Goal: Task Accomplishment & Management: Manage account settings

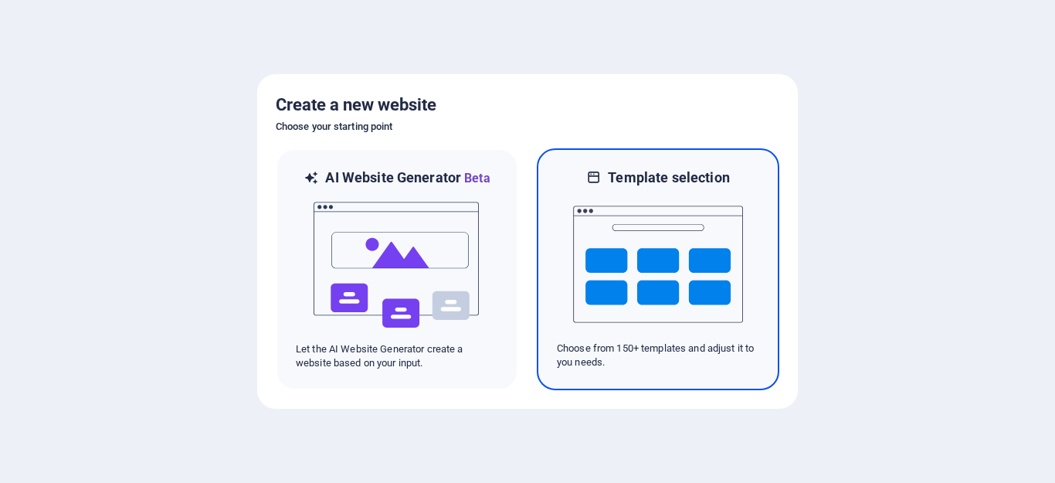
click at [693, 222] on img at bounding box center [658, 264] width 170 height 154
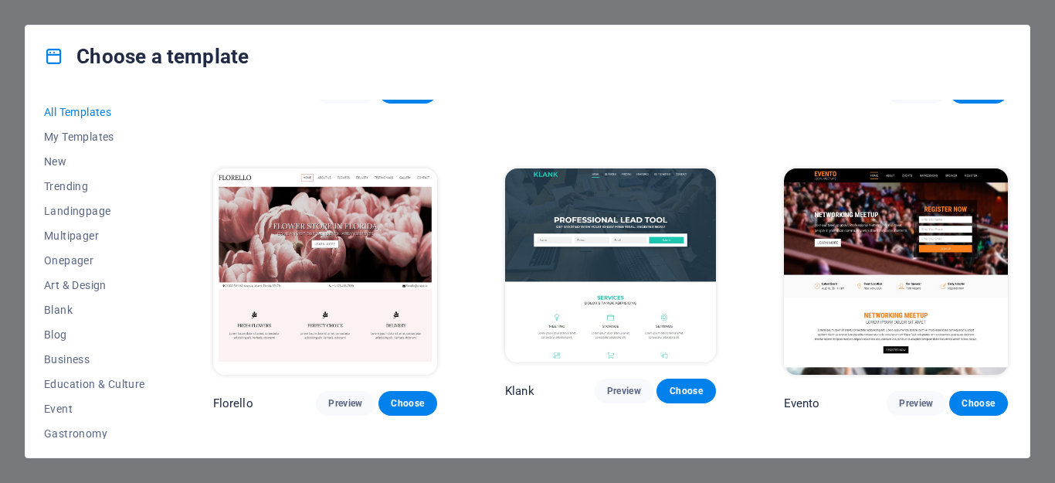
scroll to position [11891, 0]
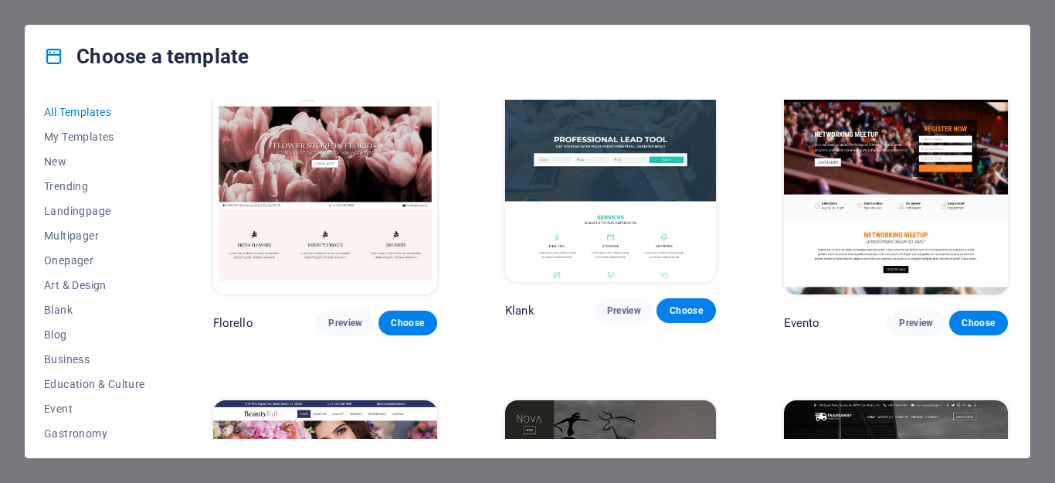
drag, startPoint x: 349, startPoint y: 412, endPoint x: 331, endPoint y: 418, distance: 18.8
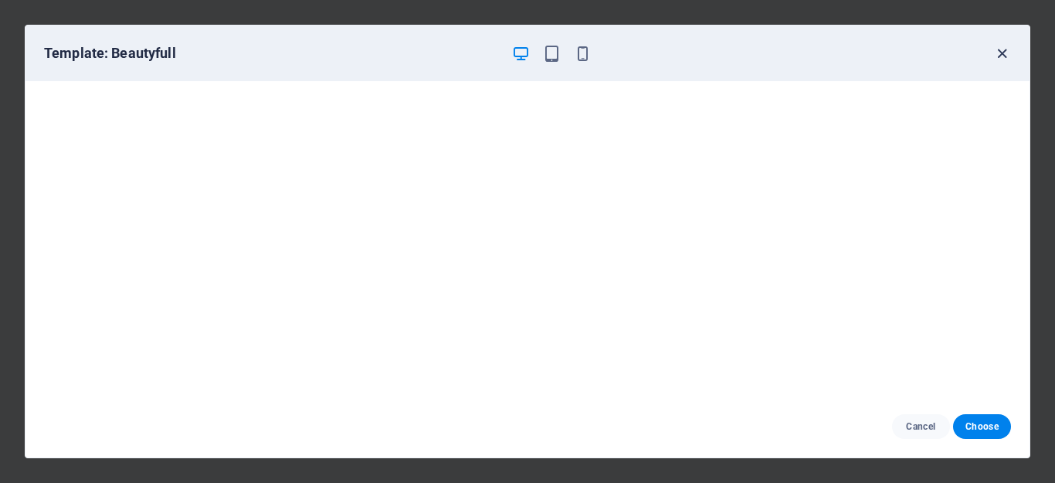
click at [1001, 59] on icon "button" at bounding box center [1002, 54] width 18 height 18
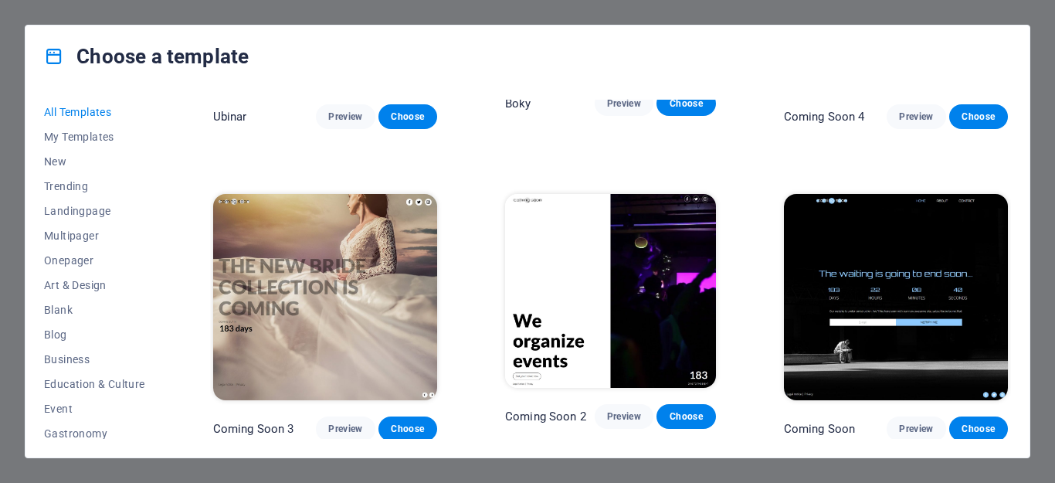
scroll to position [1288, 0]
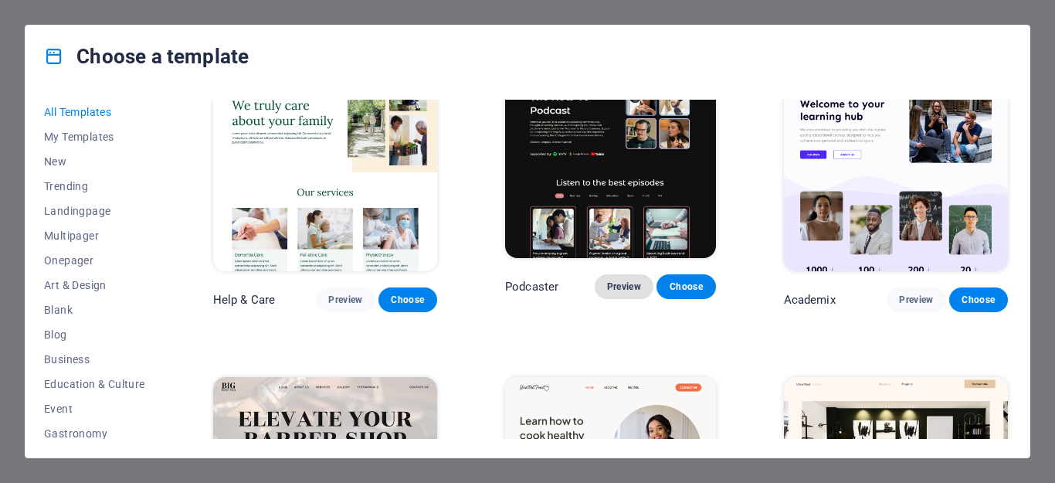
click at [620, 280] on span "Preview" at bounding box center [624, 286] width 34 height 12
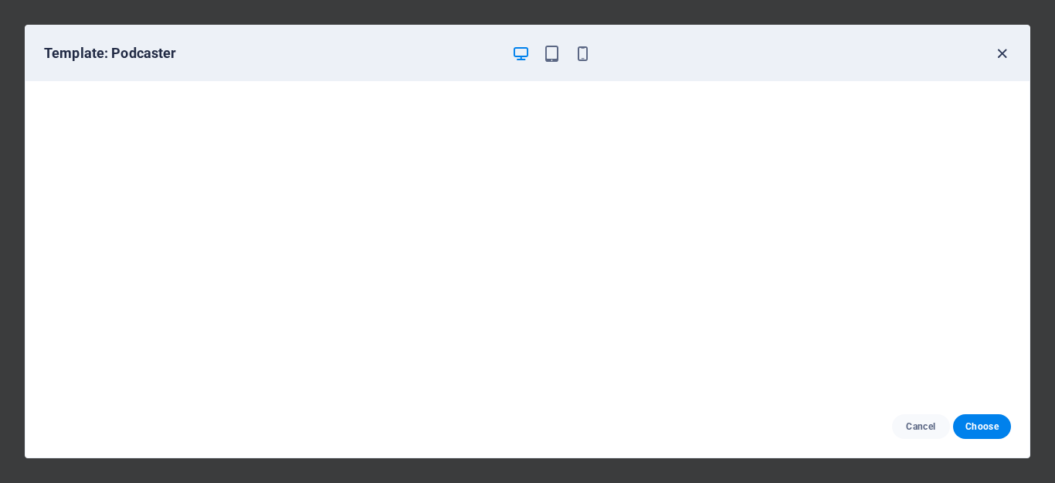
click at [1001, 47] on icon "button" at bounding box center [1002, 54] width 18 height 18
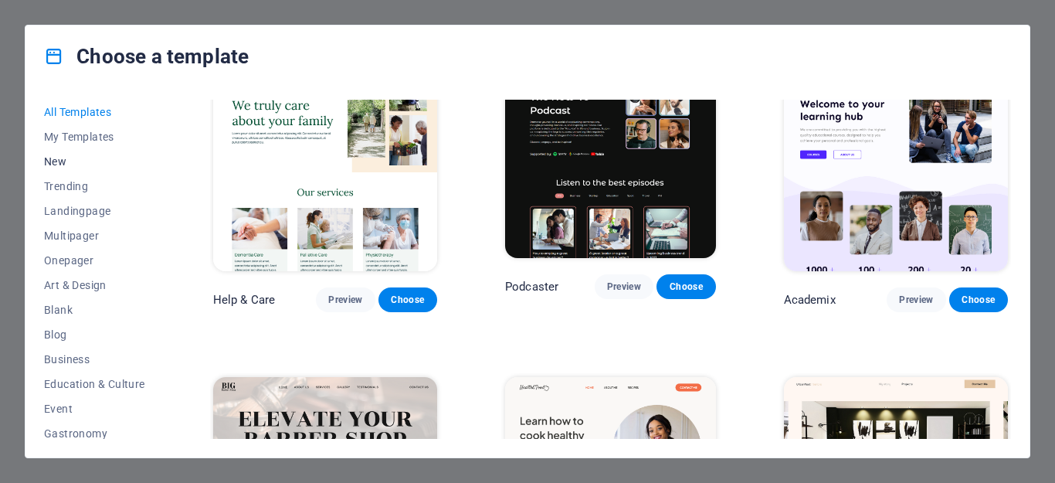
click at [61, 164] on span "New" at bounding box center [94, 161] width 101 height 12
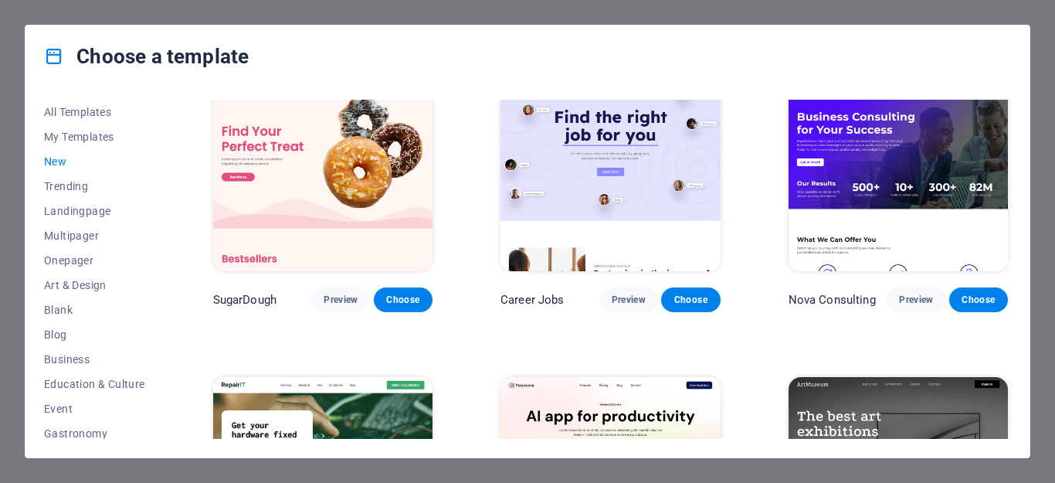
scroll to position [0, 0]
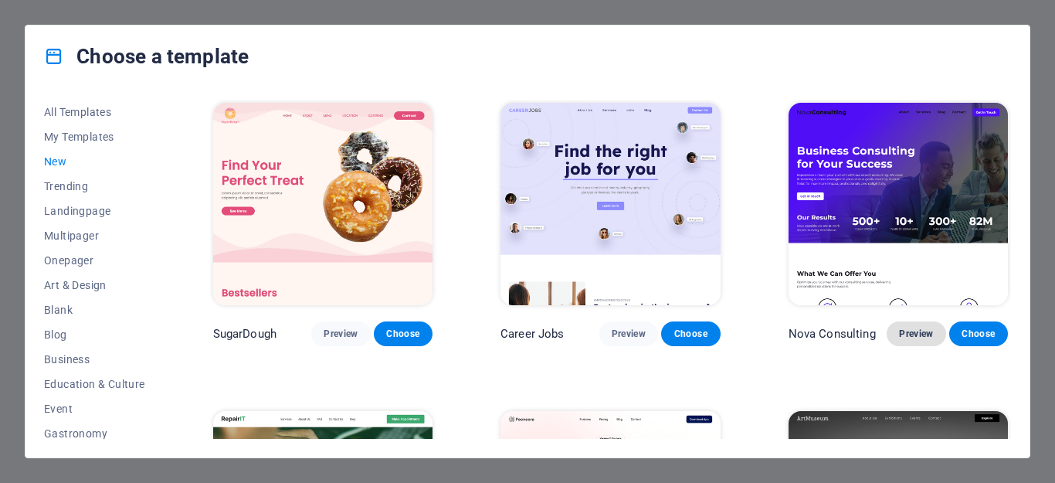
click at [911, 335] on span "Preview" at bounding box center [916, 333] width 34 height 12
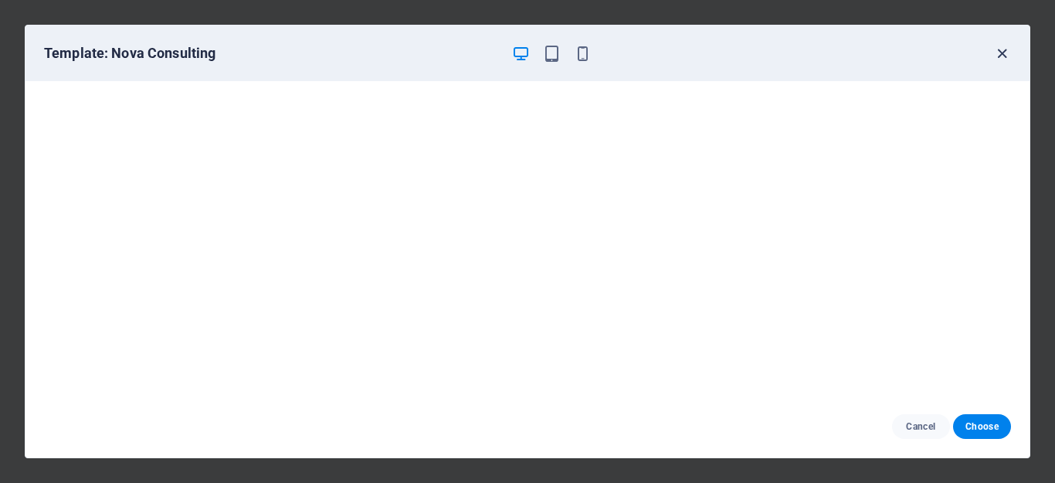
click at [1002, 54] on icon "button" at bounding box center [1002, 54] width 18 height 18
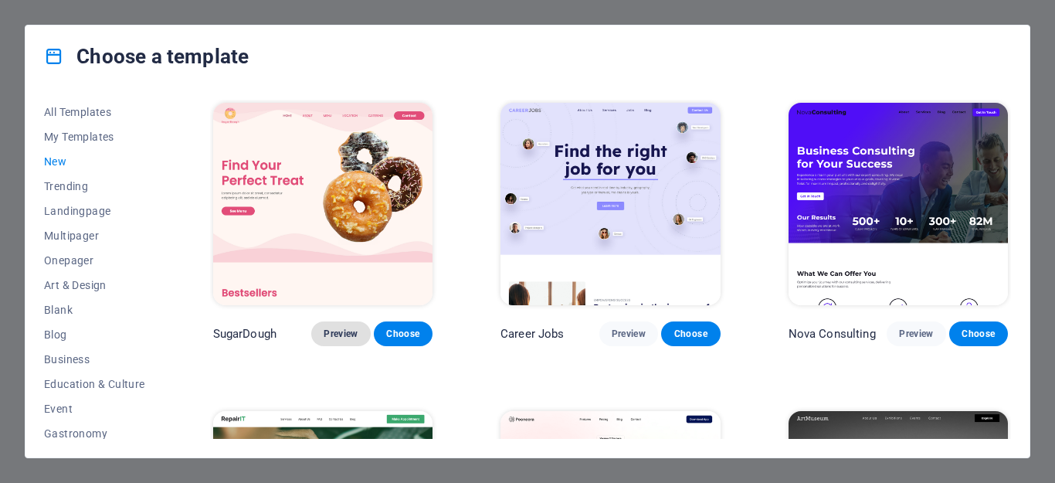
click at [333, 330] on span "Preview" at bounding box center [341, 333] width 34 height 12
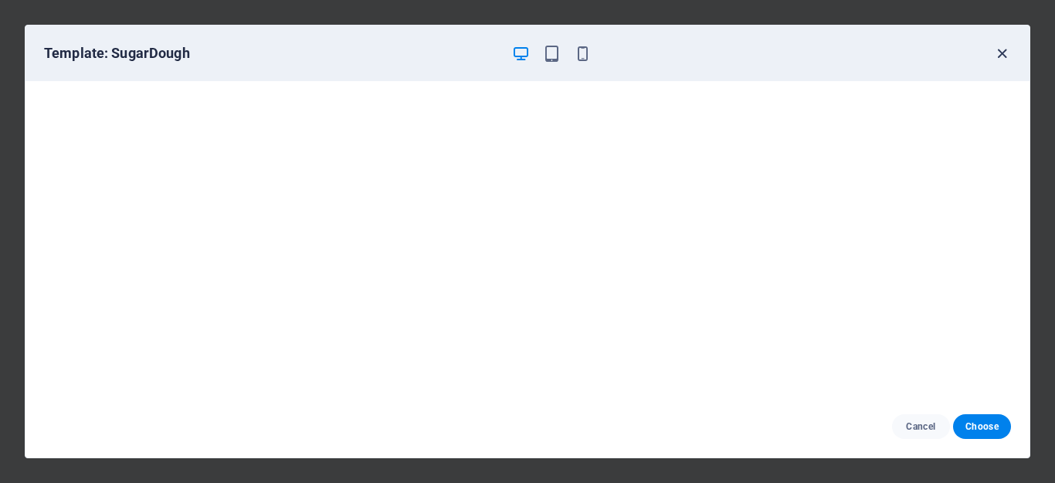
click at [1002, 49] on icon "button" at bounding box center [1002, 54] width 18 height 18
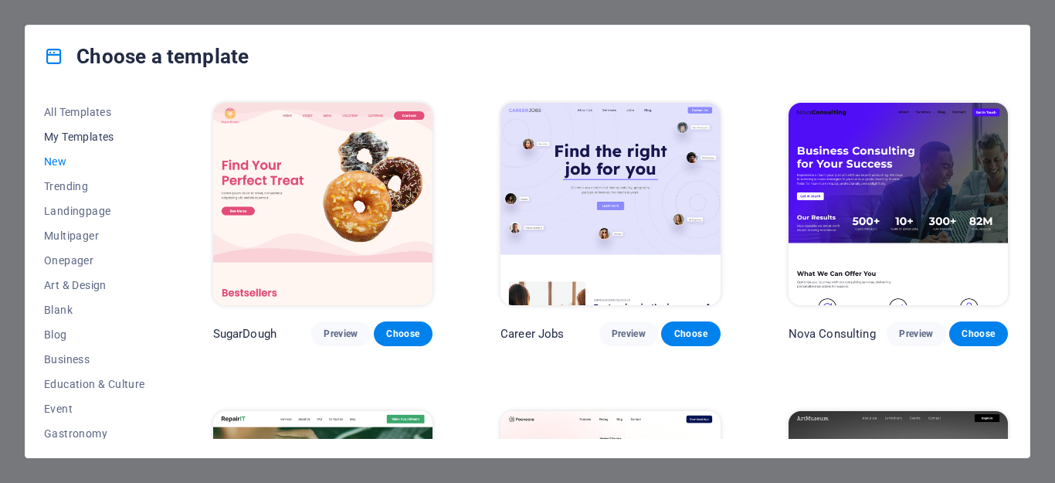
click at [76, 131] on span "My Templates" at bounding box center [94, 136] width 101 height 12
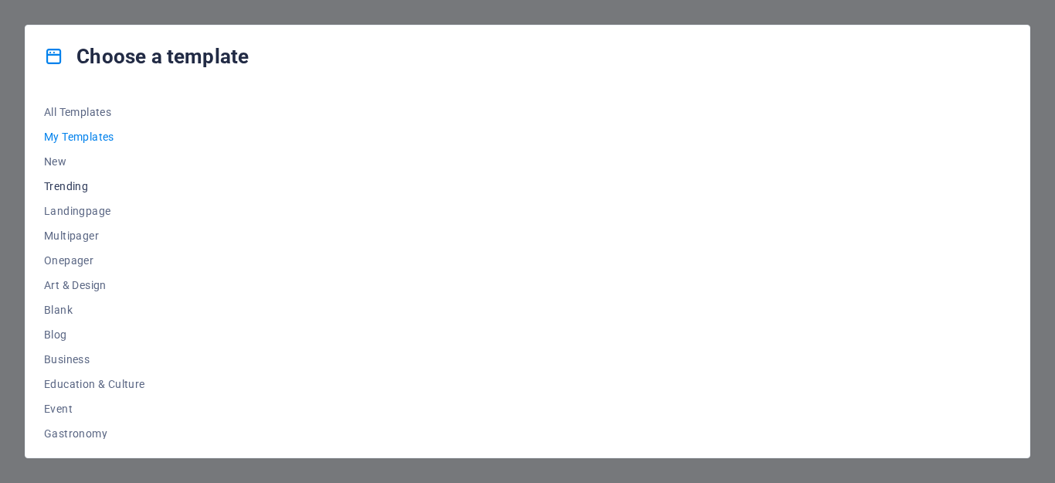
click at [80, 181] on span "Trending" at bounding box center [94, 186] width 101 height 12
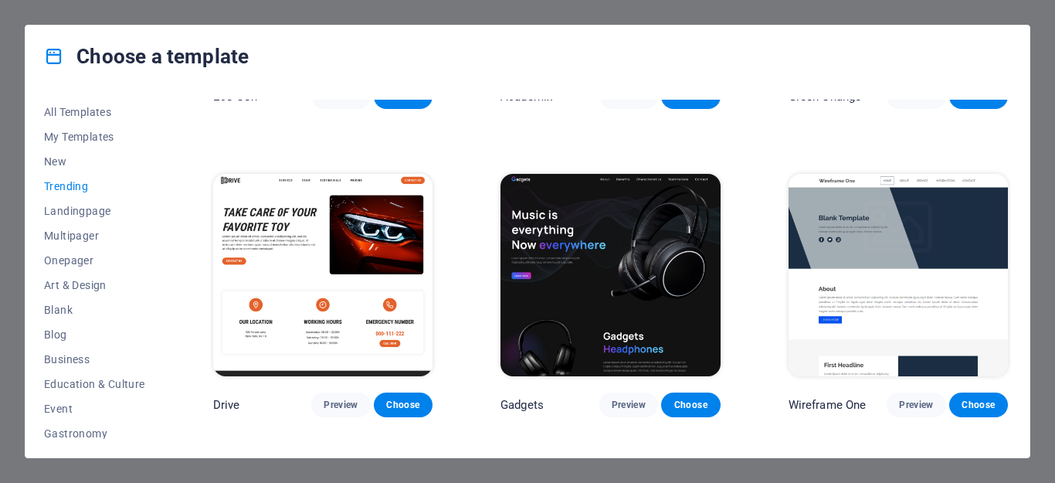
scroll to position [1004, 0]
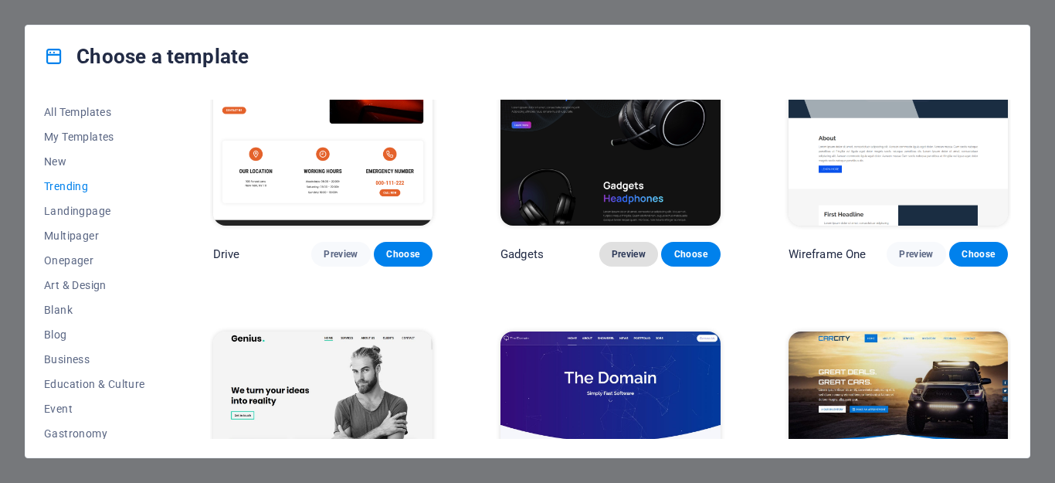
click at [629, 249] on span "Preview" at bounding box center [629, 254] width 34 height 12
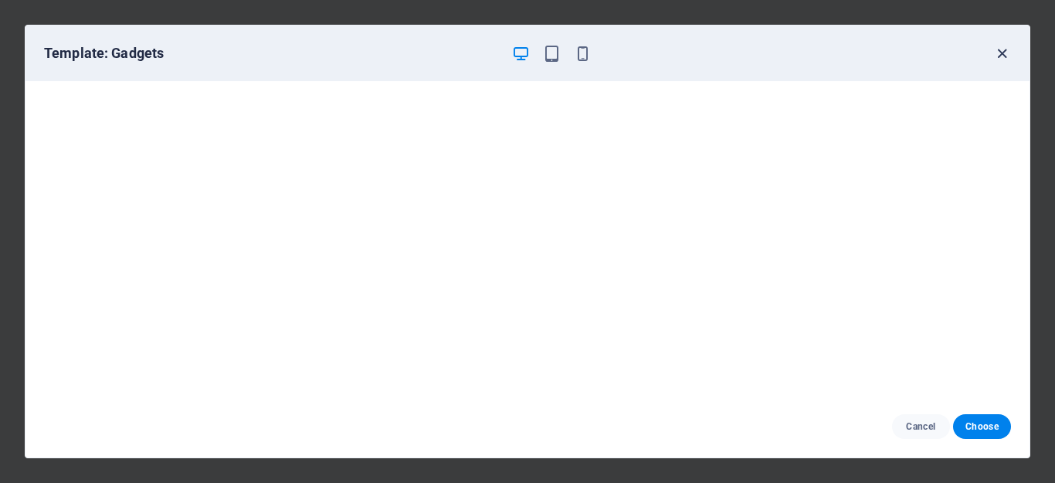
click at [1003, 47] on icon "button" at bounding box center [1002, 54] width 18 height 18
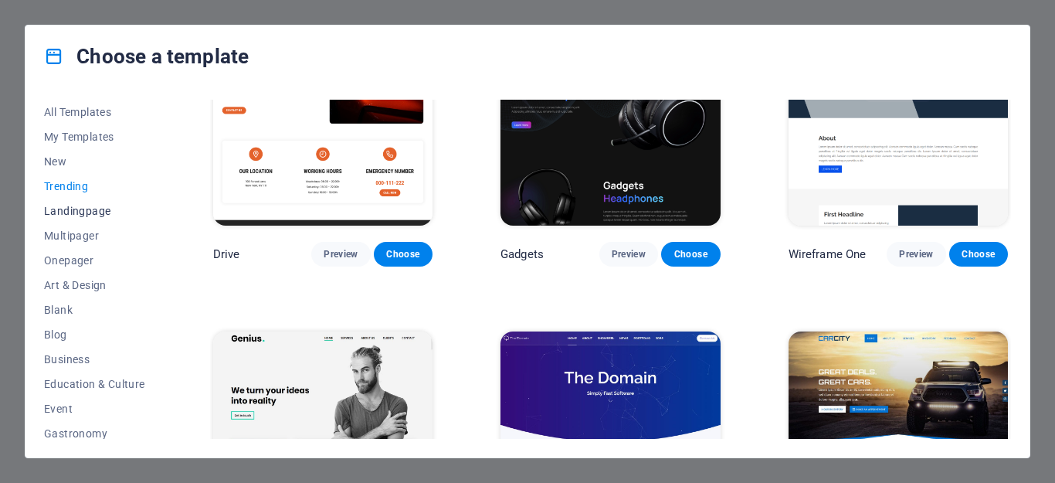
click at [90, 212] on span "Landingpage" at bounding box center [94, 211] width 101 height 12
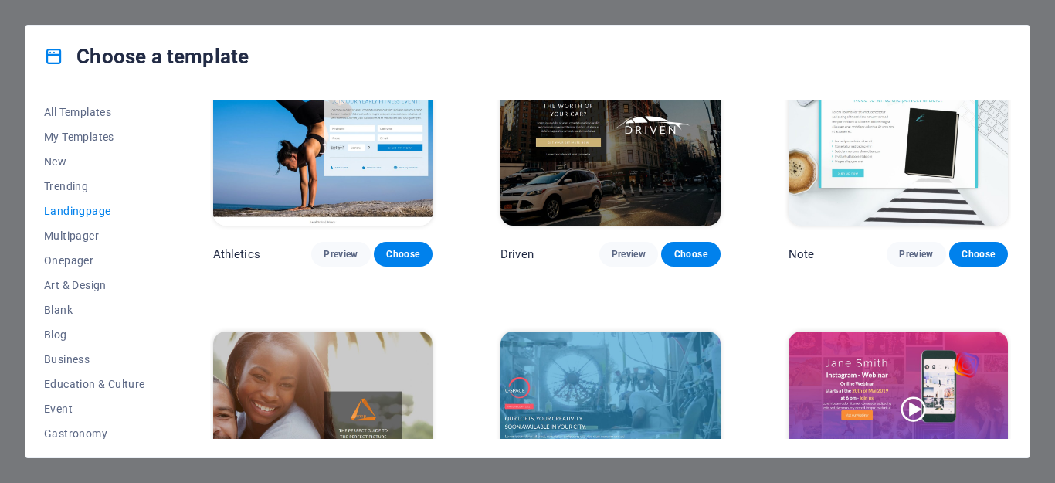
scroll to position [1158, 0]
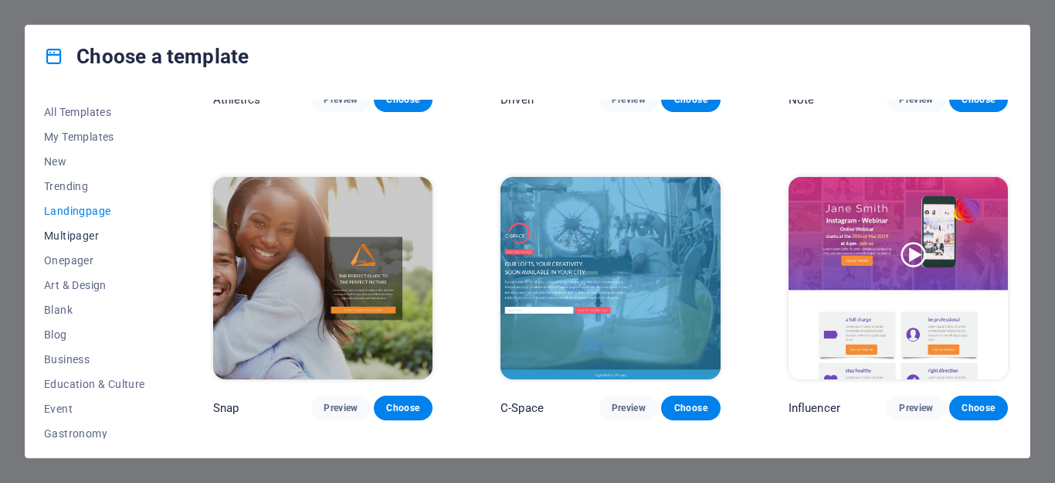
click at [83, 239] on span "Multipager" at bounding box center [94, 235] width 101 height 12
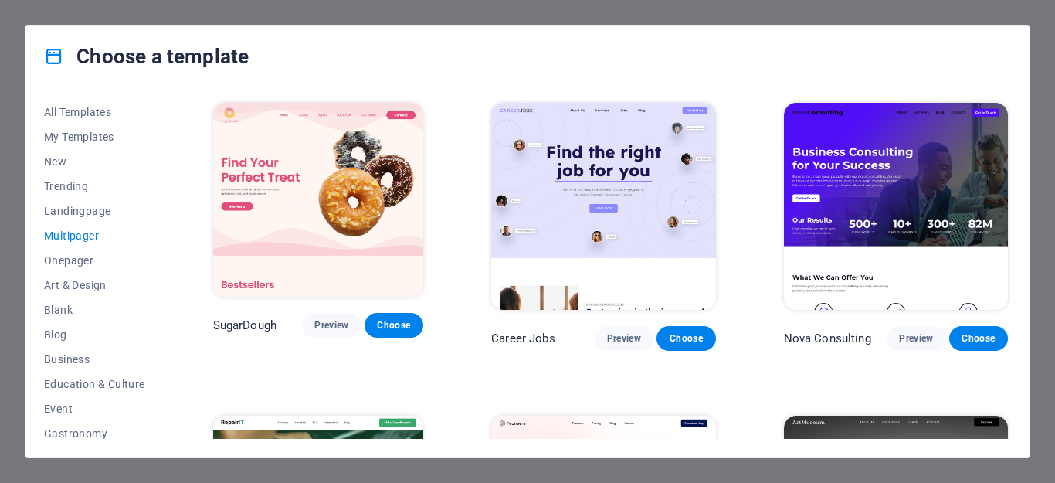
scroll to position [77, 0]
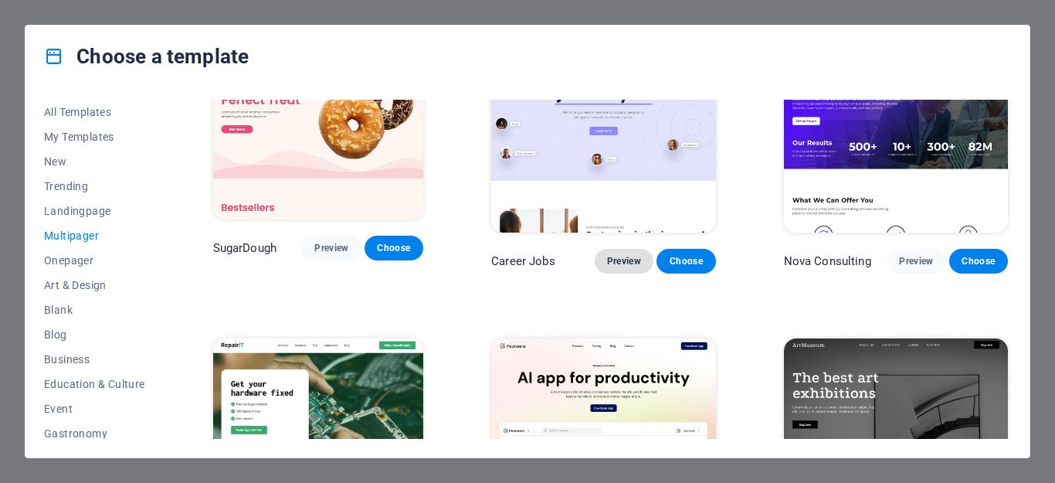
click at [624, 255] on span "Preview" at bounding box center [624, 261] width 34 height 12
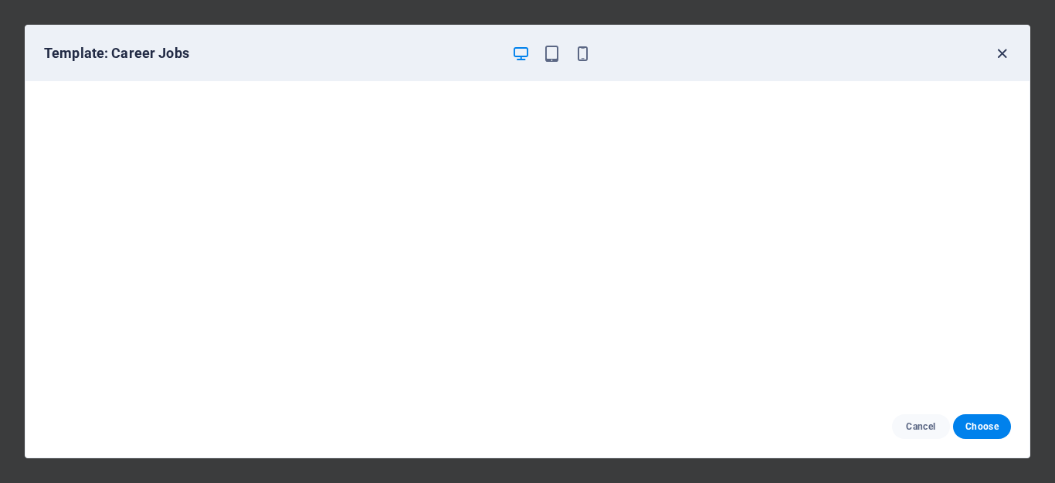
click at [998, 51] on icon "button" at bounding box center [1002, 54] width 18 height 18
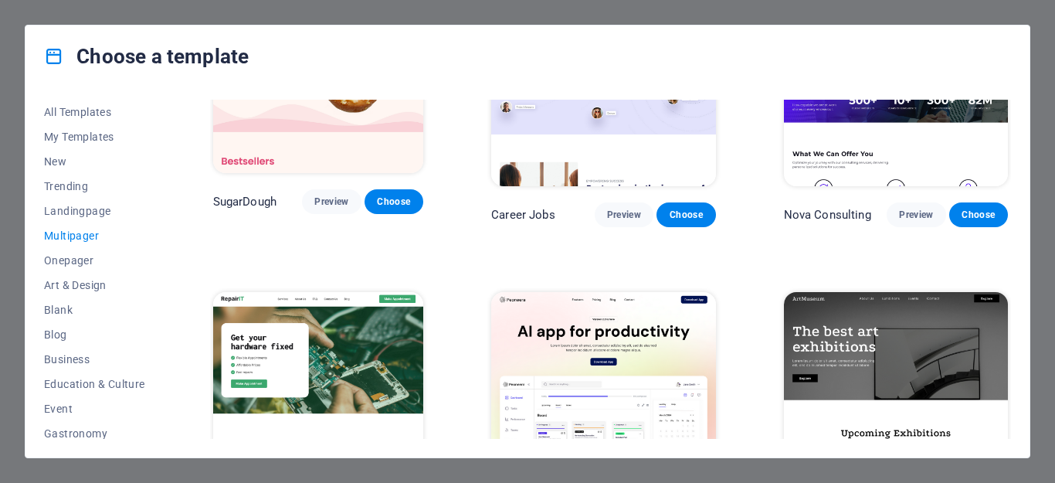
scroll to position [232, 0]
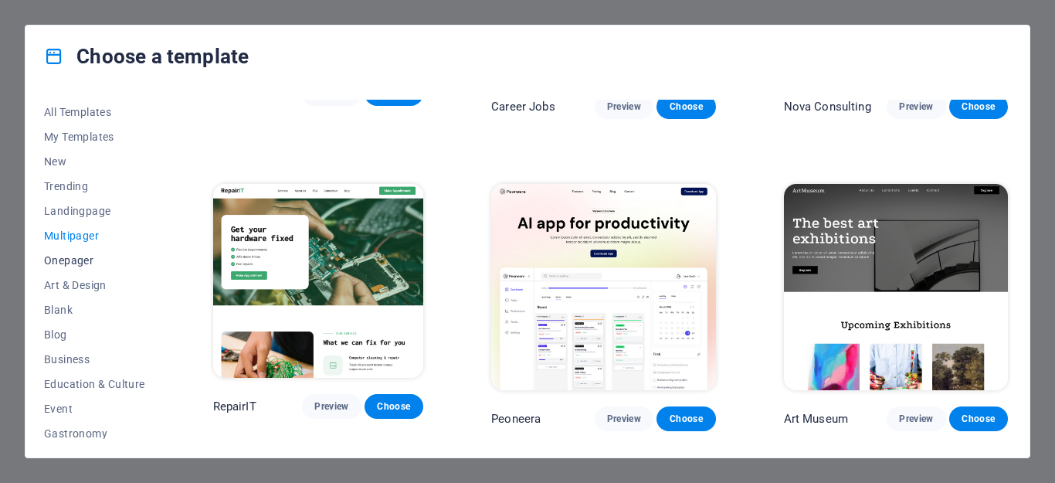
click at [79, 259] on span "Onepager" at bounding box center [94, 260] width 101 height 12
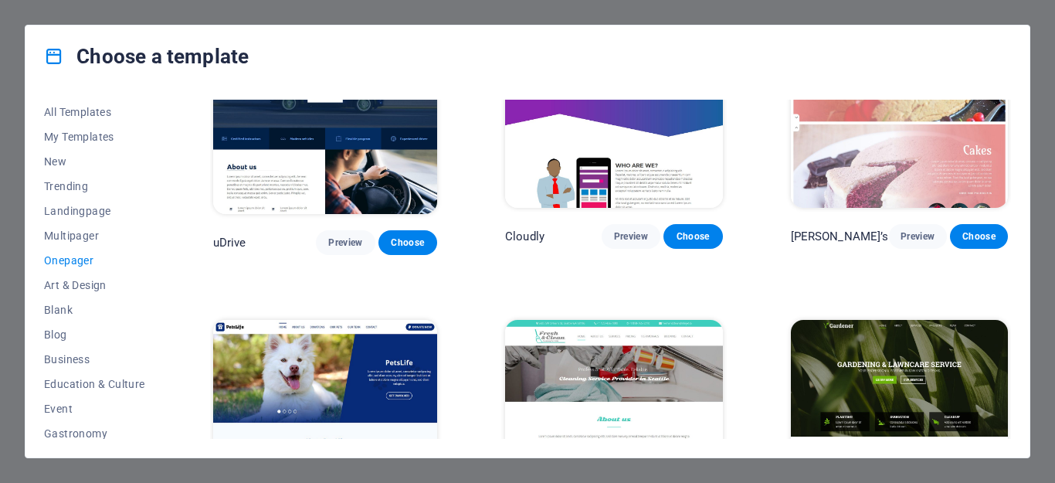
scroll to position [4324, 0]
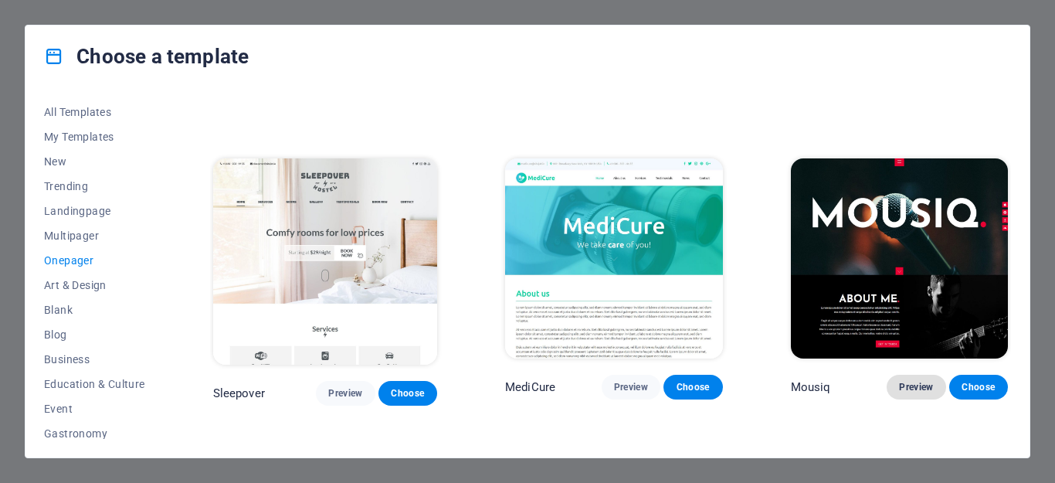
click at [906, 381] on span "Preview" at bounding box center [916, 387] width 34 height 12
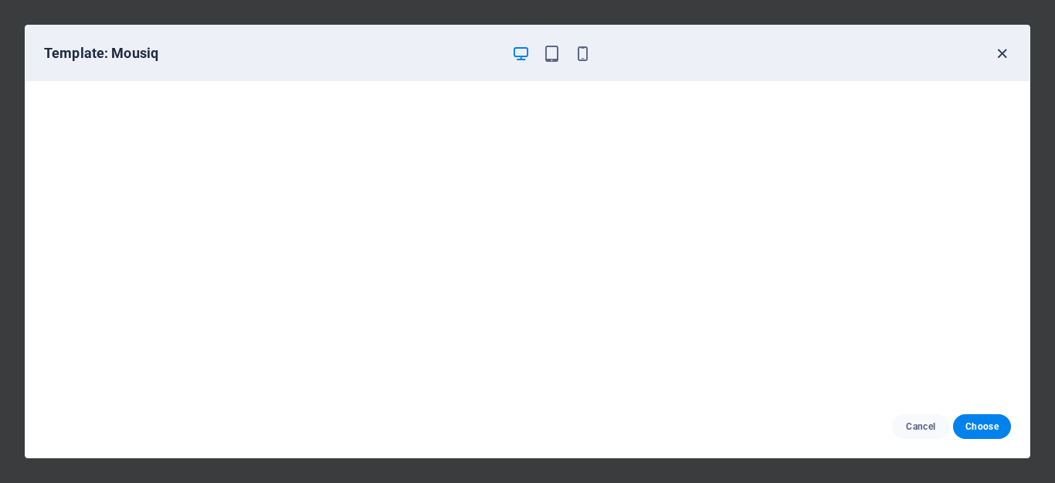
click at [1008, 56] on icon "button" at bounding box center [1002, 54] width 18 height 18
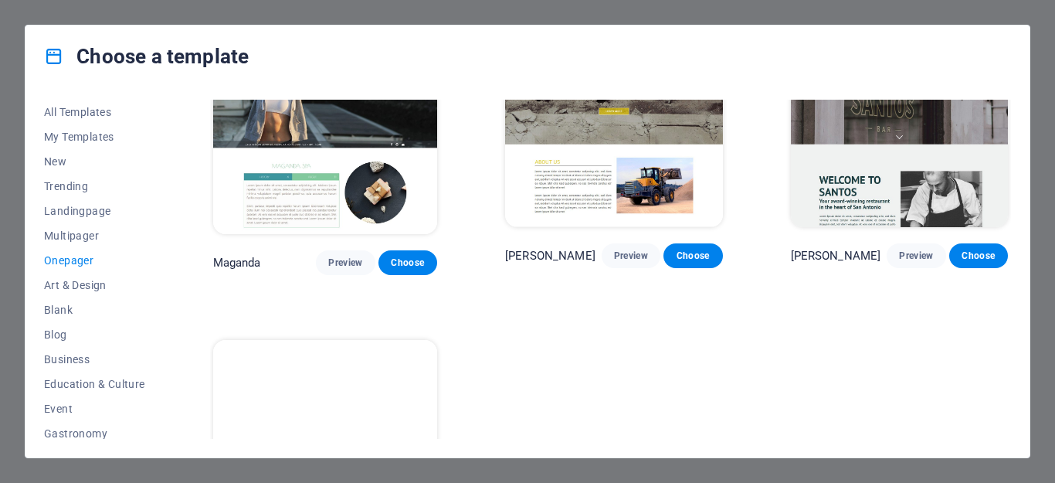
scroll to position [6957, 0]
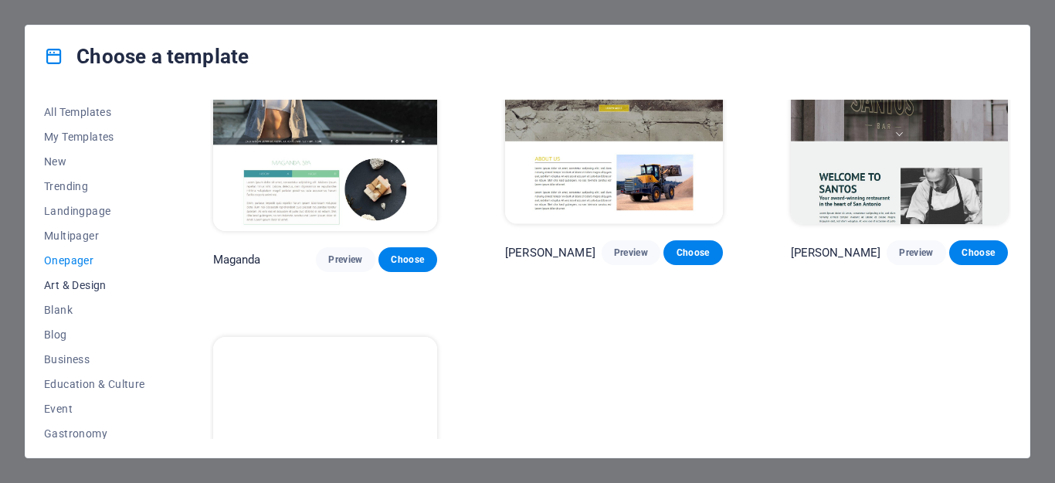
click at [85, 283] on span "Art & Design" at bounding box center [94, 285] width 101 height 12
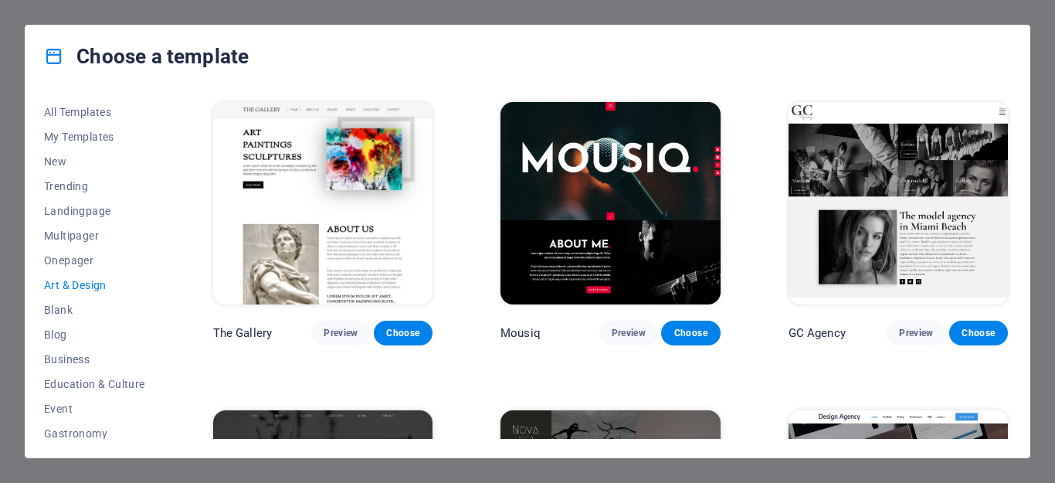
scroll to position [618, 0]
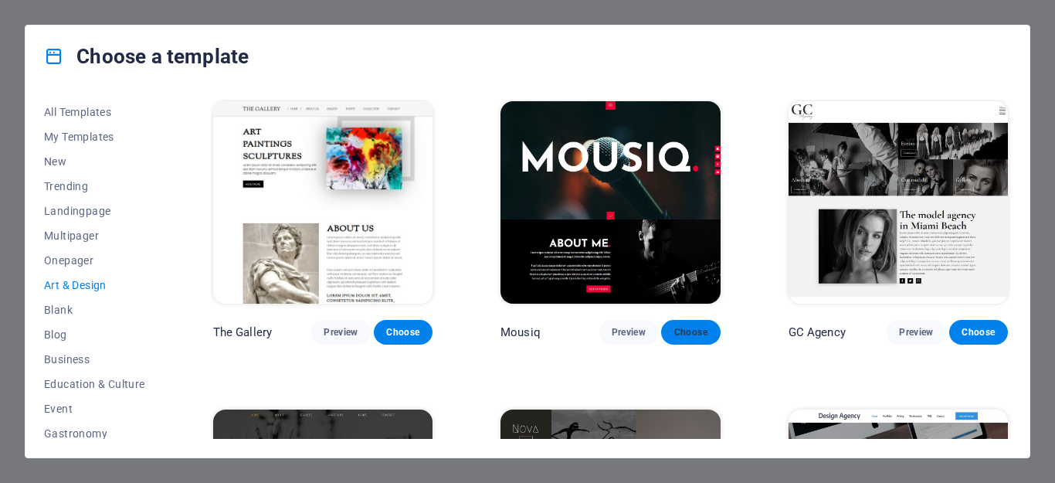
click at [699, 326] on span "Choose" at bounding box center [690, 332] width 34 height 12
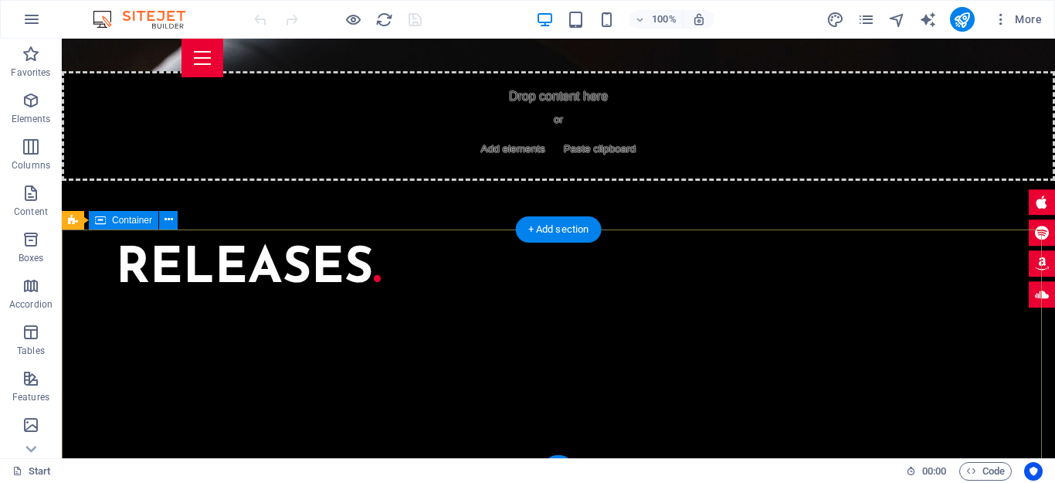
scroll to position [4200, 0]
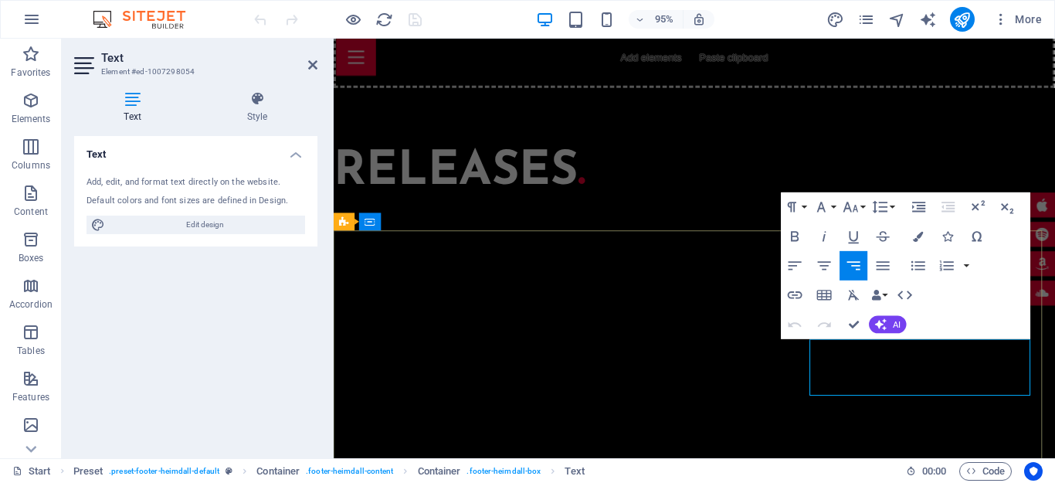
scroll to position [4194, 0]
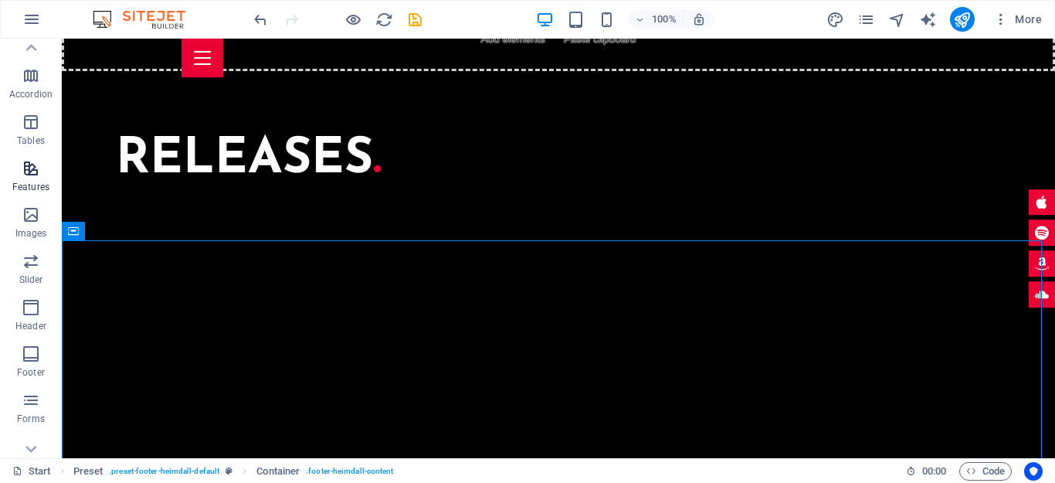
scroll to position [276, 0]
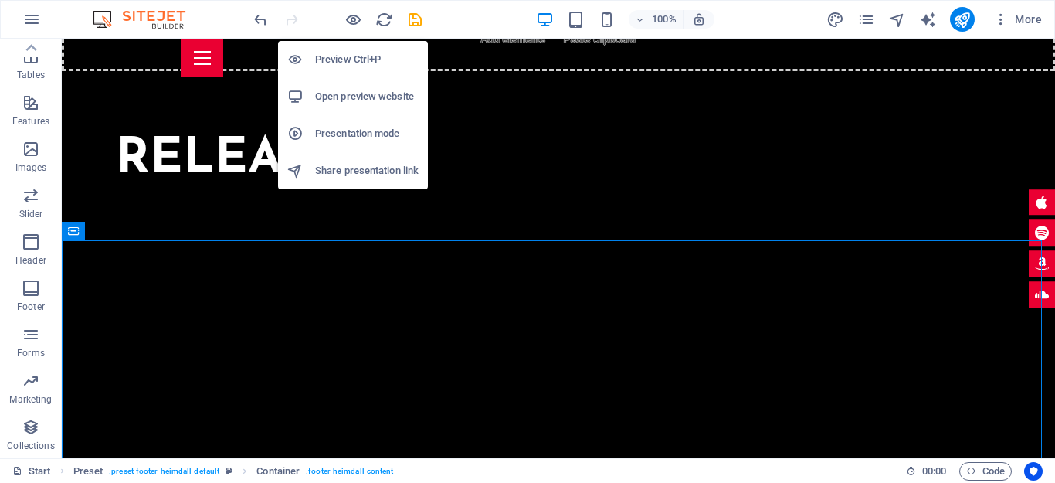
click at [381, 96] on h6 "Open preview website" at bounding box center [366, 96] width 103 height 19
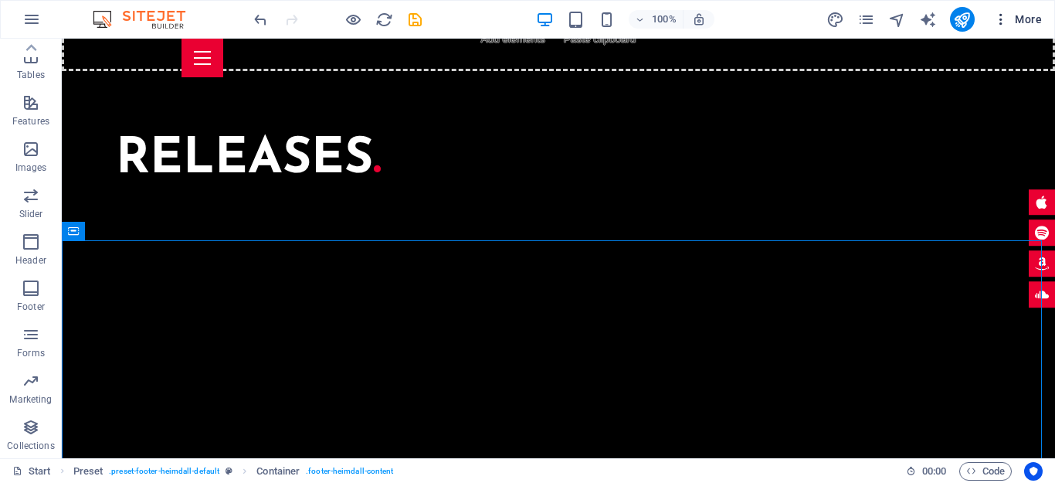
click at [1024, 18] on span "More" at bounding box center [1017, 19] width 49 height 15
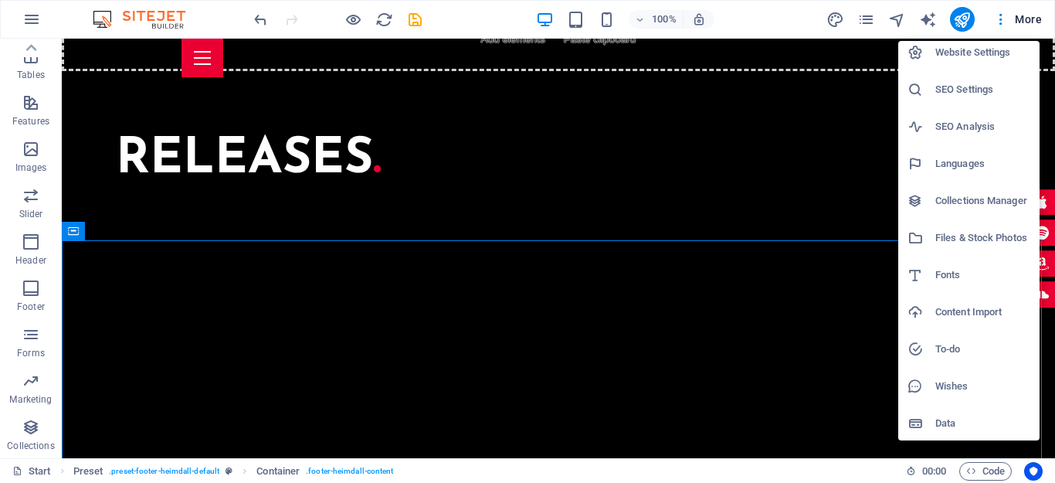
scroll to position [8, 0]
click at [967, 161] on h6 "Languages" at bounding box center [982, 162] width 95 height 19
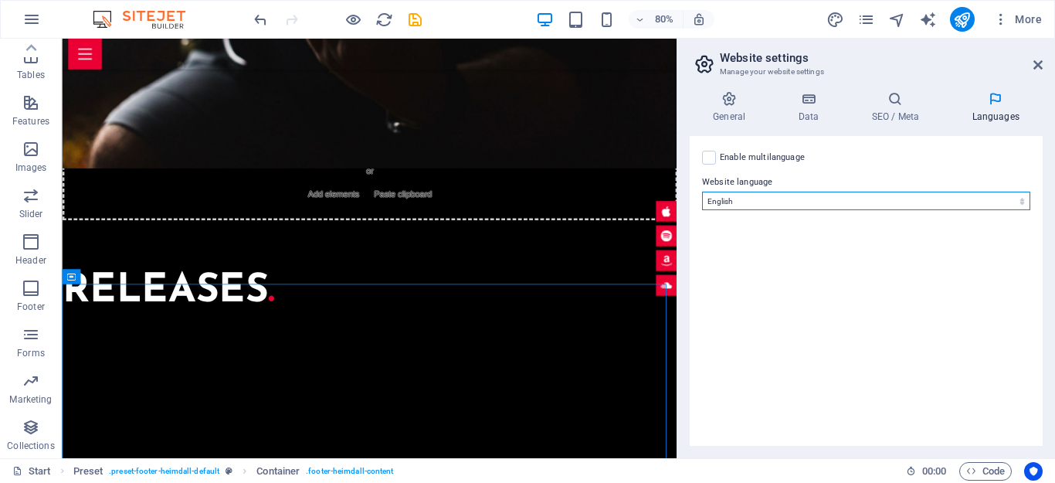
click at [909, 203] on select "Abkhazian Afar Afrikaans Akan Albanian Amharic Arabic Aragonese Armenian Assame…" at bounding box center [866, 200] width 328 height 19
select select "128"
click at [702, 191] on select "Abkhazian Afar Afrikaans Akan Albanian Amharic Arabic Aragonese Armenian Assame…" at bounding box center [866, 200] width 328 height 19
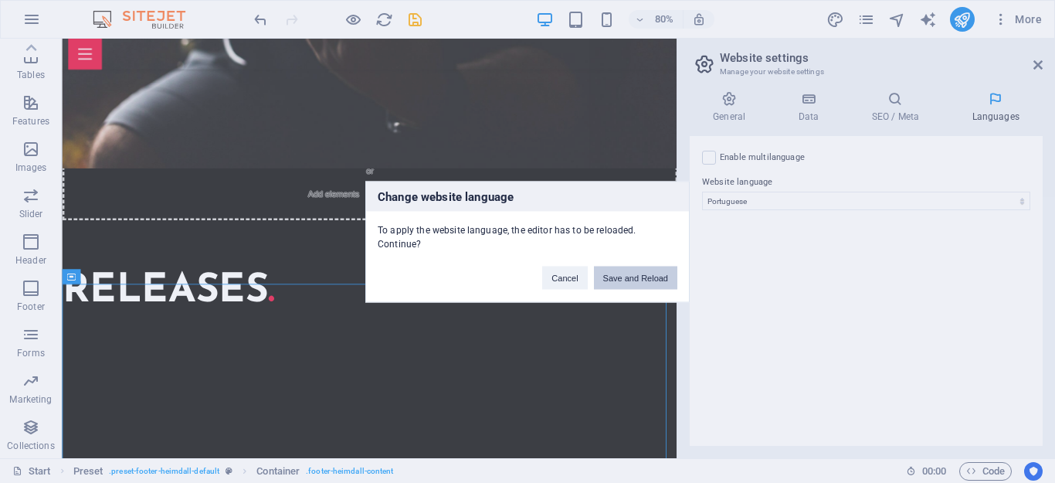
click at [637, 281] on button "Save and Reload" at bounding box center [635, 277] width 83 height 23
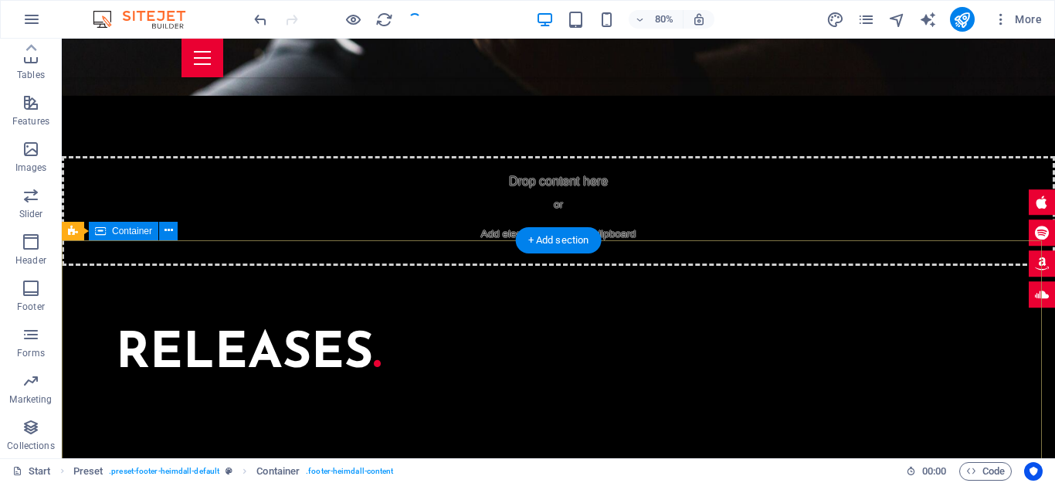
checkbox input "false"
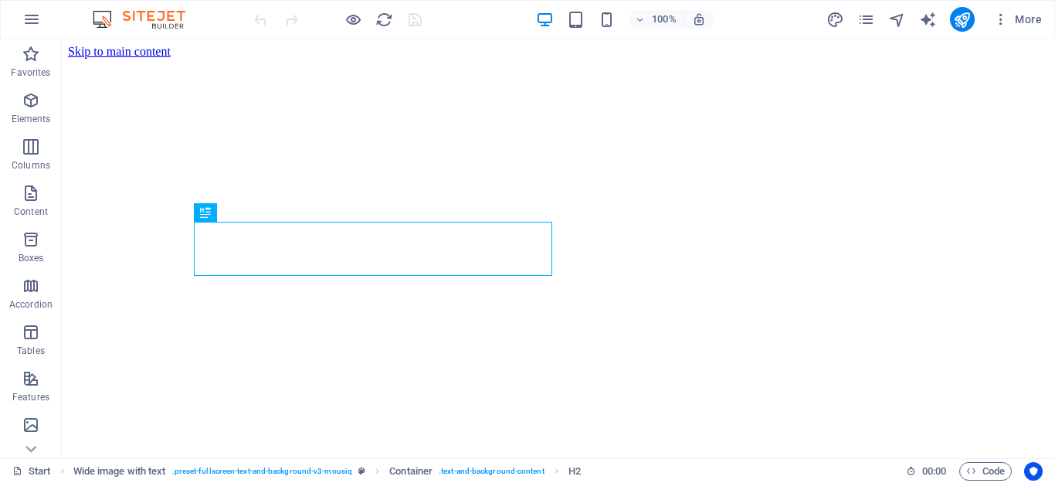
scroll to position [298, 0]
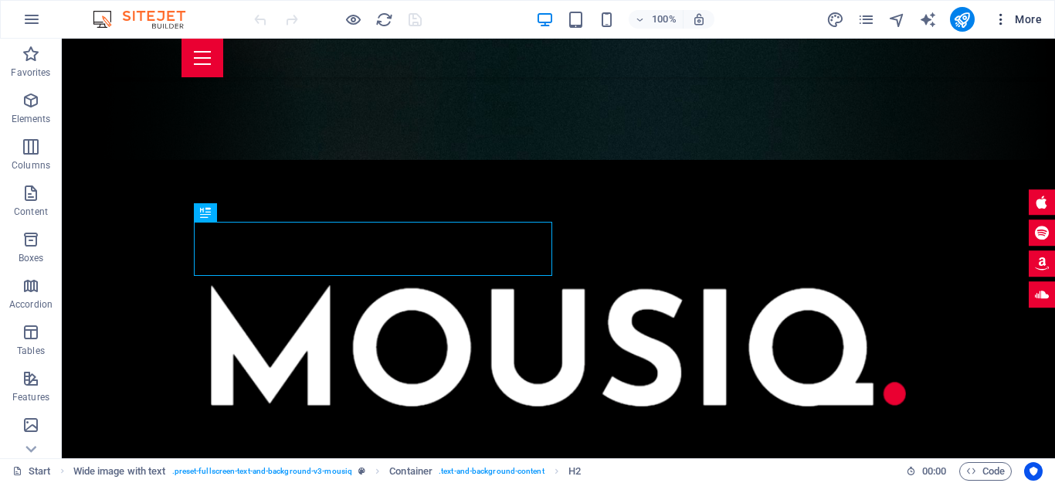
click at [1025, 16] on span "More" at bounding box center [1017, 19] width 49 height 15
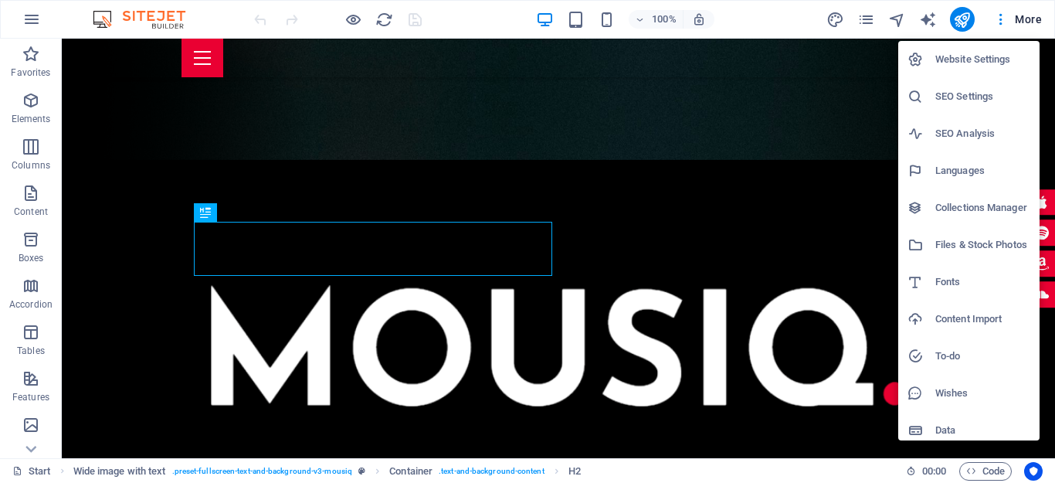
click at [962, 171] on h6 "Languages" at bounding box center [982, 170] width 95 height 19
select select "128"
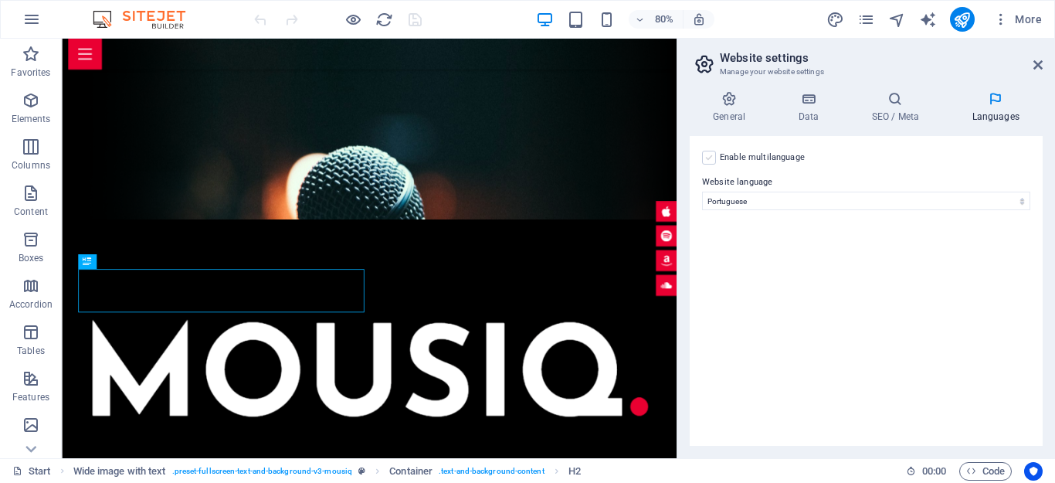
click at [707, 159] on label at bounding box center [709, 158] width 14 height 14
click at [0, 0] on input "Enable multilanguage To disable multilanguage delete all languages until only o…" at bounding box center [0, 0] width 0 height 0
select select
click at [730, 103] on icon at bounding box center [729, 98] width 79 height 15
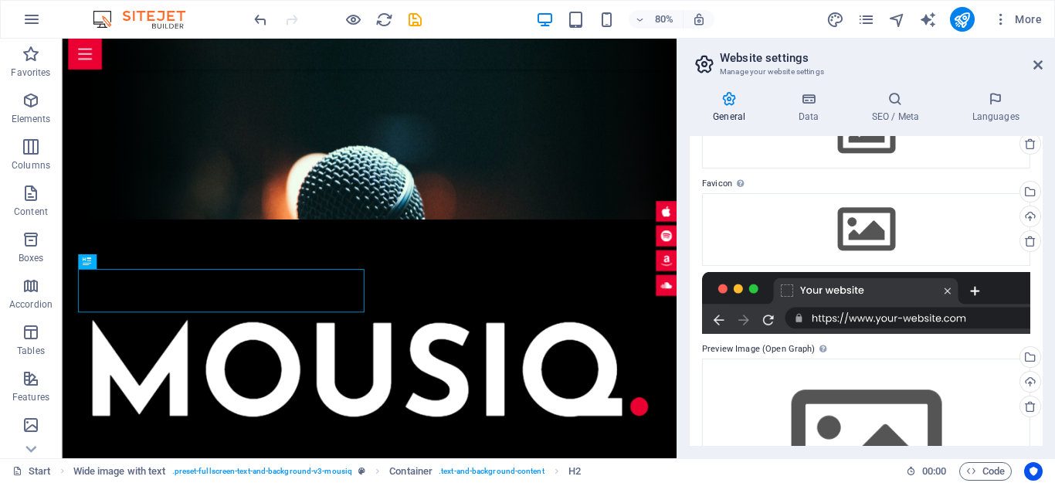
scroll to position [0, 0]
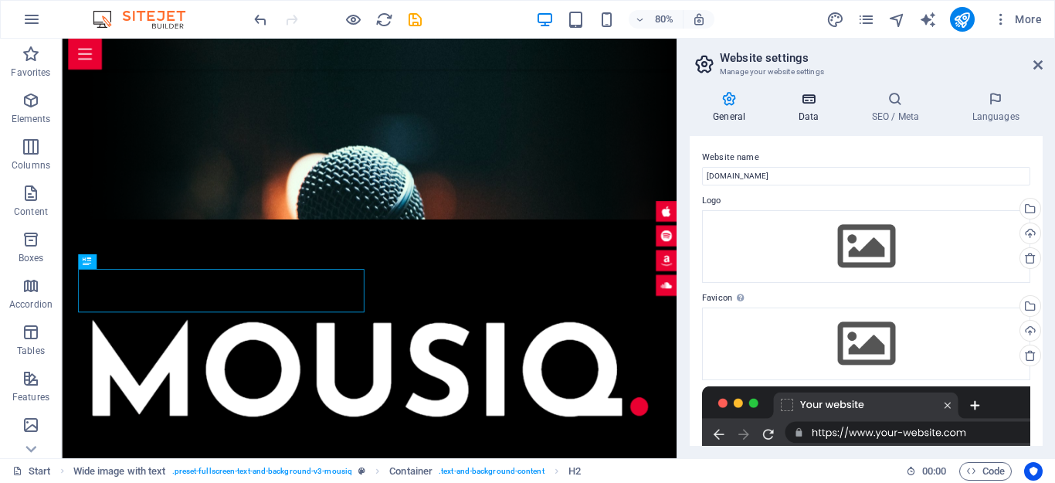
click at [808, 98] on icon at bounding box center [807, 98] width 67 height 15
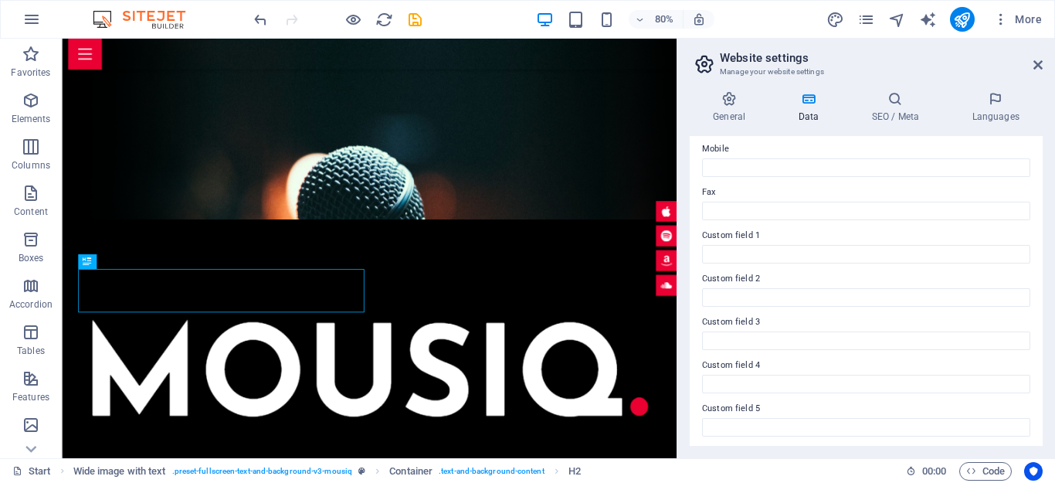
scroll to position [432, 0]
click at [898, 118] on h4 "SEO / Meta" at bounding box center [898, 107] width 100 height 32
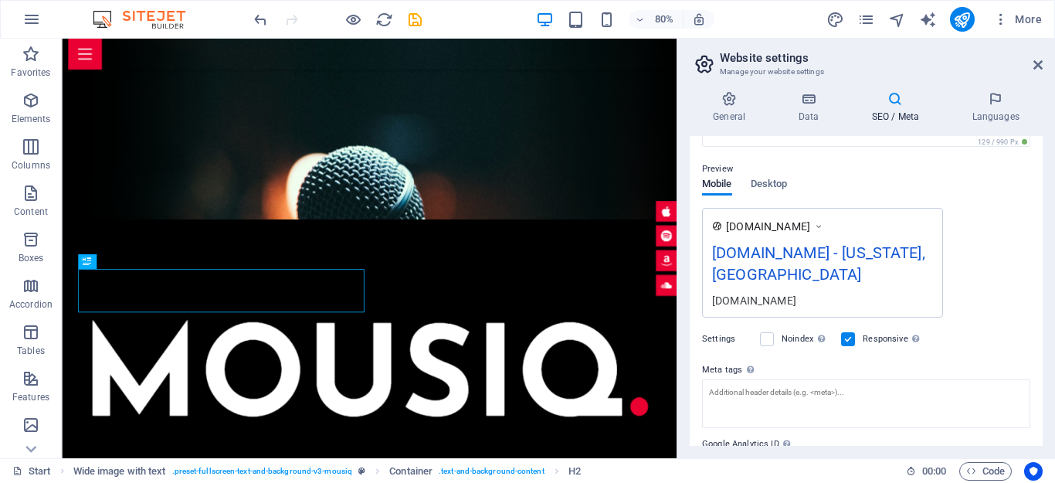
scroll to position [280, 0]
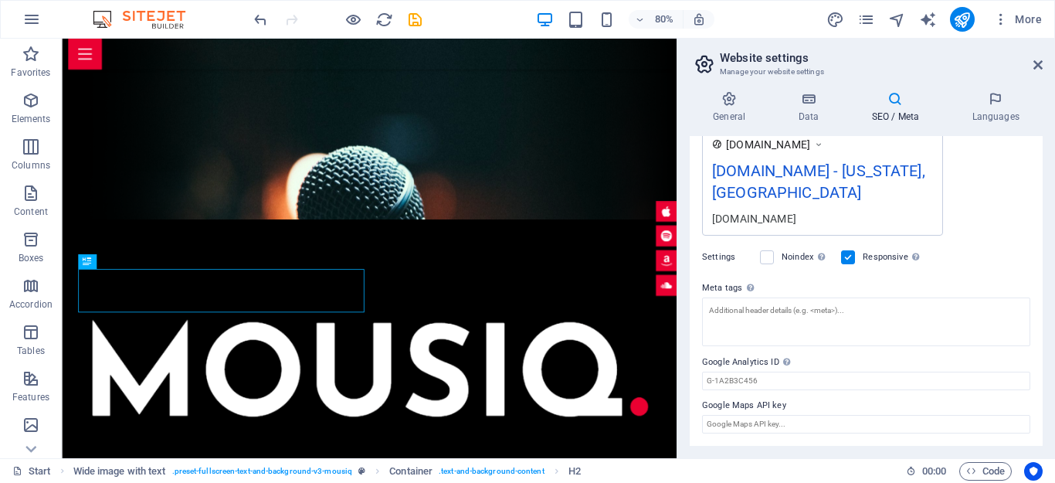
click at [1039, 58] on header "Website settings Manage your website settings" at bounding box center [868, 59] width 350 height 40
click at [1035, 63] on icon at bounding box center [1037, 65] width 9 height 12
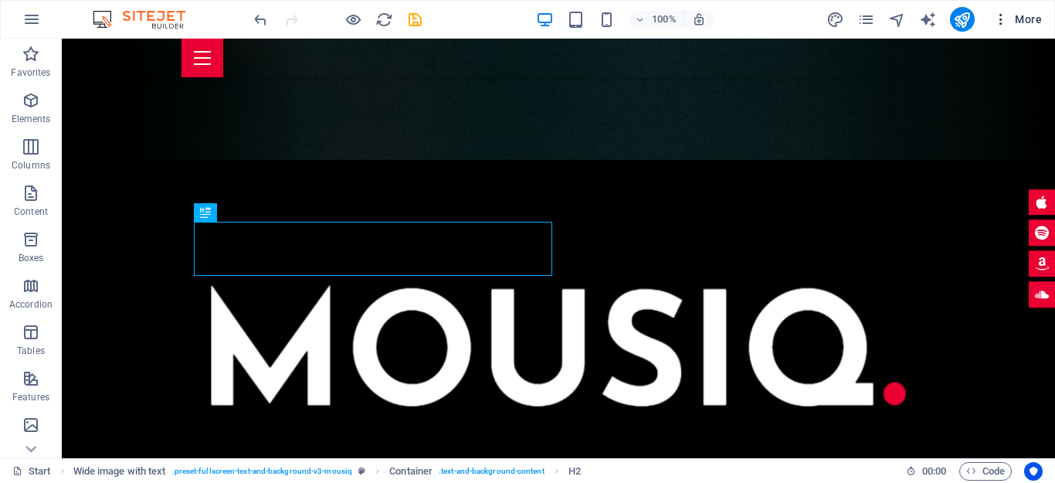
click at [1003, 19] on icon "button" at bounding box center [1000, 19] width 15 height 15
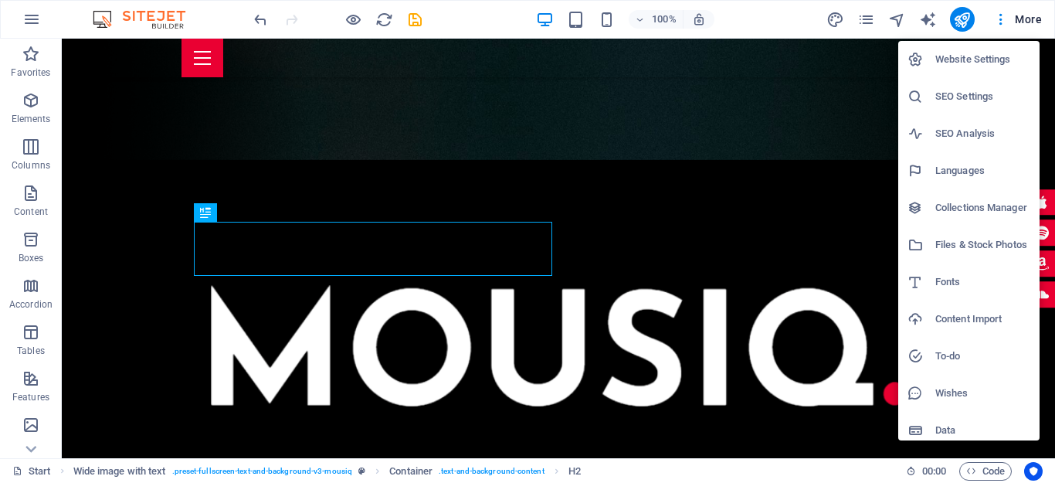
click at [1003, 59] on h6 "Website Settings" at bounding box center [982, 59] width 95 height 19
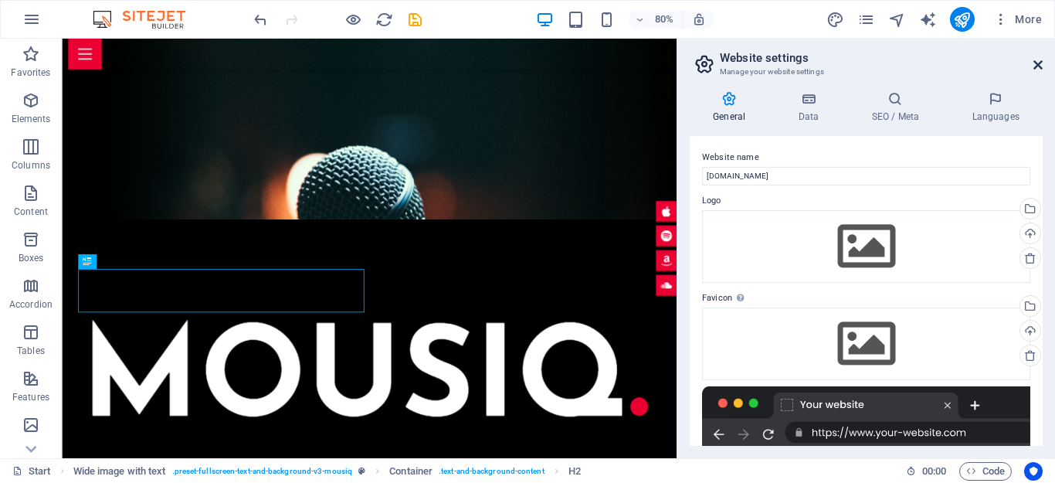
click at [1035, 64] on icon at bounding box center [1037, 65] width 9 height 12
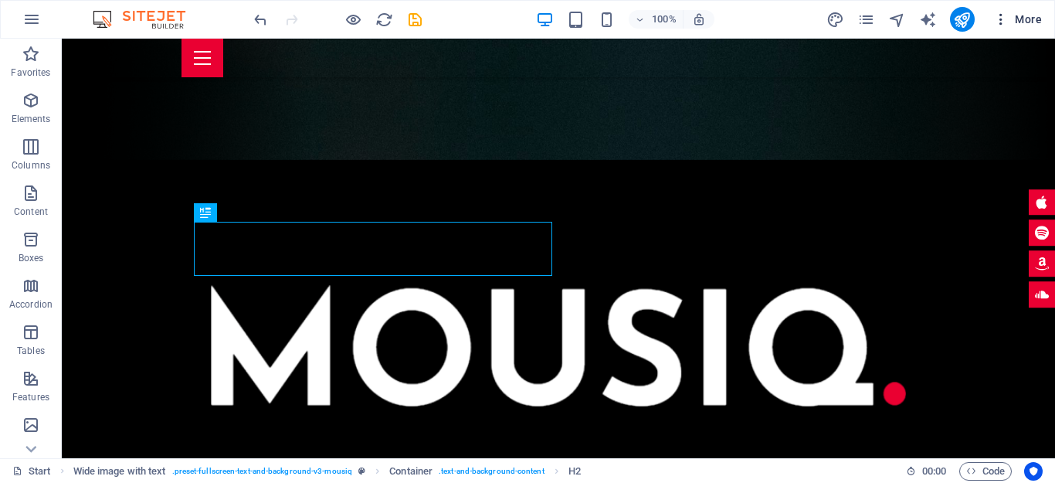
click at [998, 22] on icon "button" at bounding box center [1000, 19] width 15 height 15
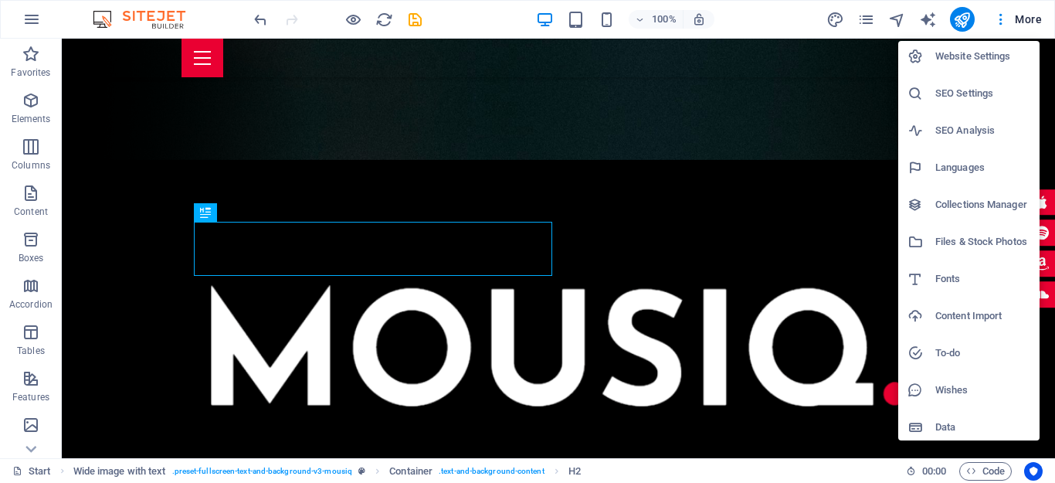
scroll to position [0, 0]
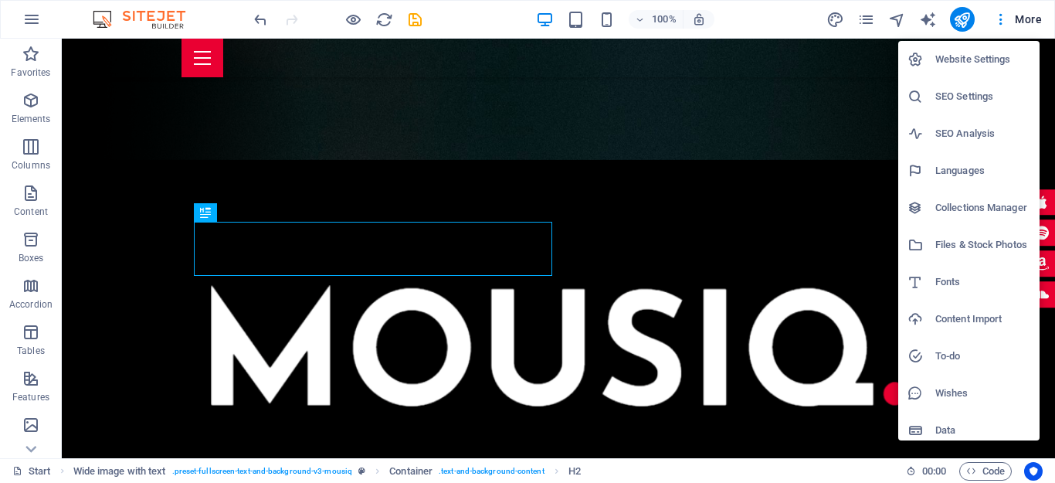
click at [1001, 21] on div at bounding box center [527, 241] width 1055 height 483
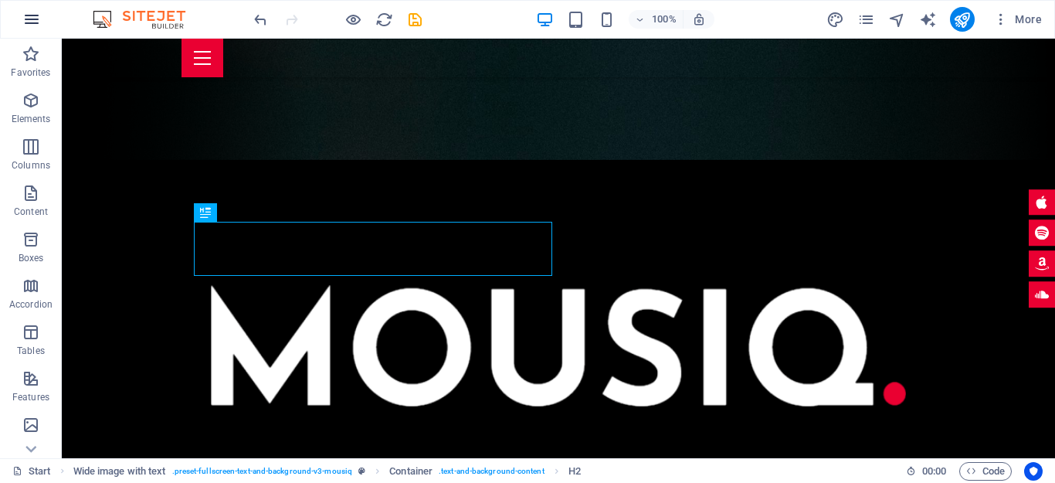
click at [30, 21] on icon "button" at bounding box center [31, 19] width 19 height 19
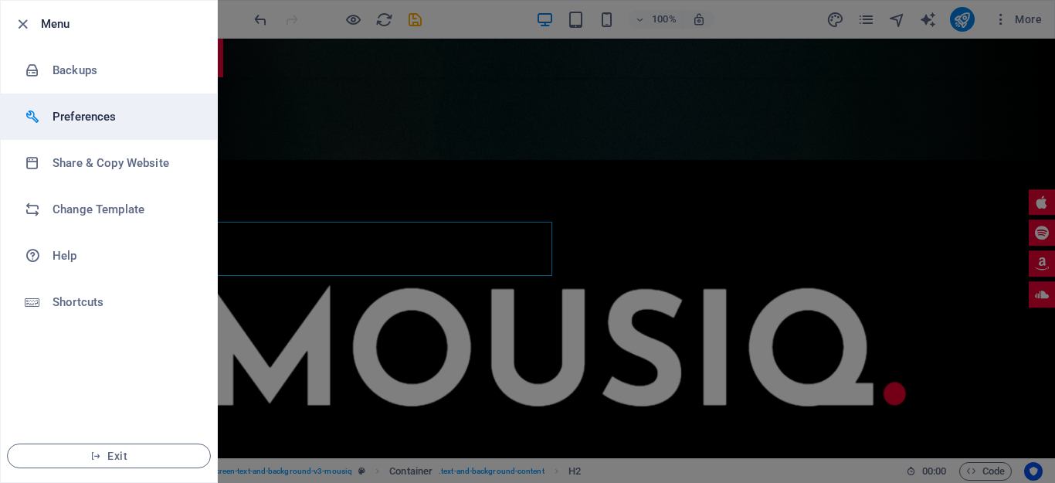
click at [147, 108] on h6 "Preferences" at bounding box center [124, 116] width 143 height 19
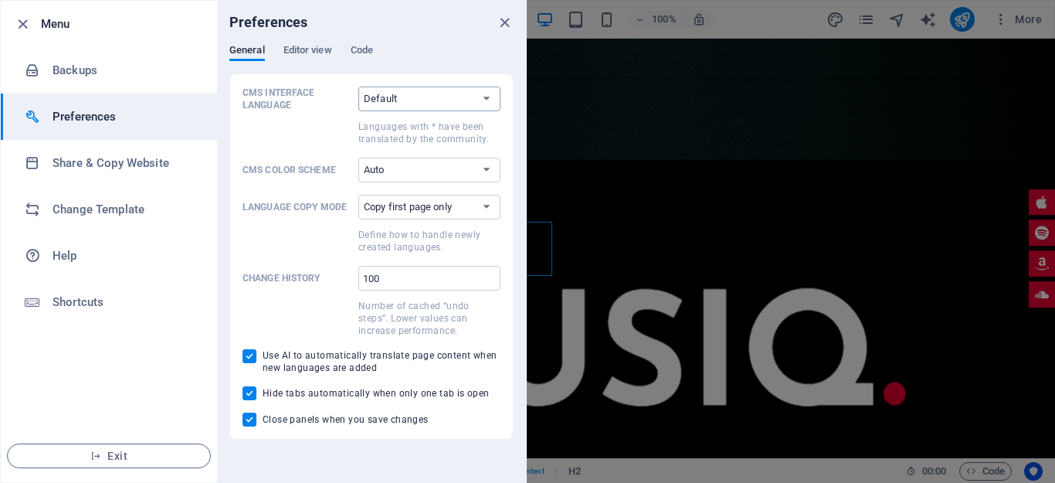
click at [452, 97] on select "Default Deutsch English Español Suomi* Français Magyar Italiano Nederlands Pols…" at bounding box center [429, 98] width 142 height 25
click at [358, 86] on select "Default Deutsch English Español Suomi* Français Magyar Italiano Nederlands Pols…" at bounding box center [429, 98] width 142 height 25
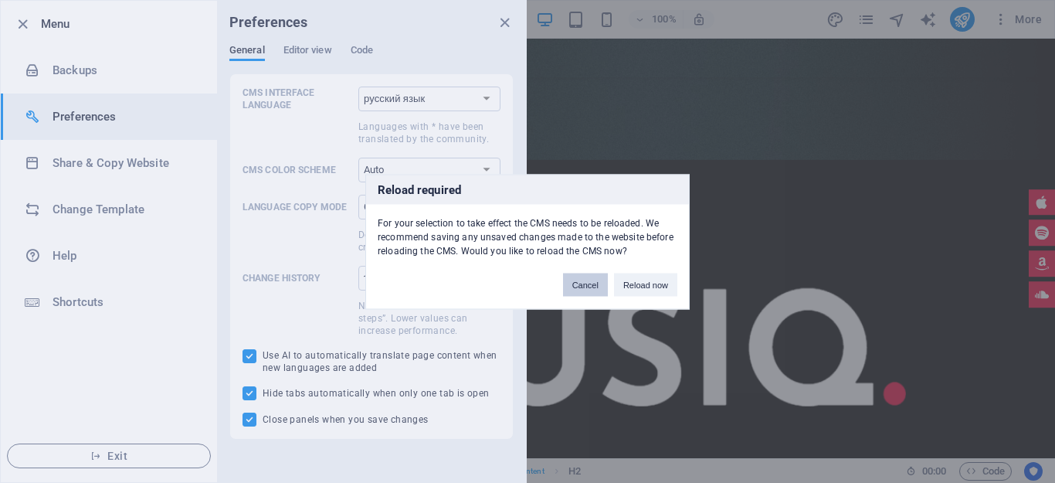
click at [580, 279] on button "Cancel" at bounding box center [585, 284] width 45 height 23
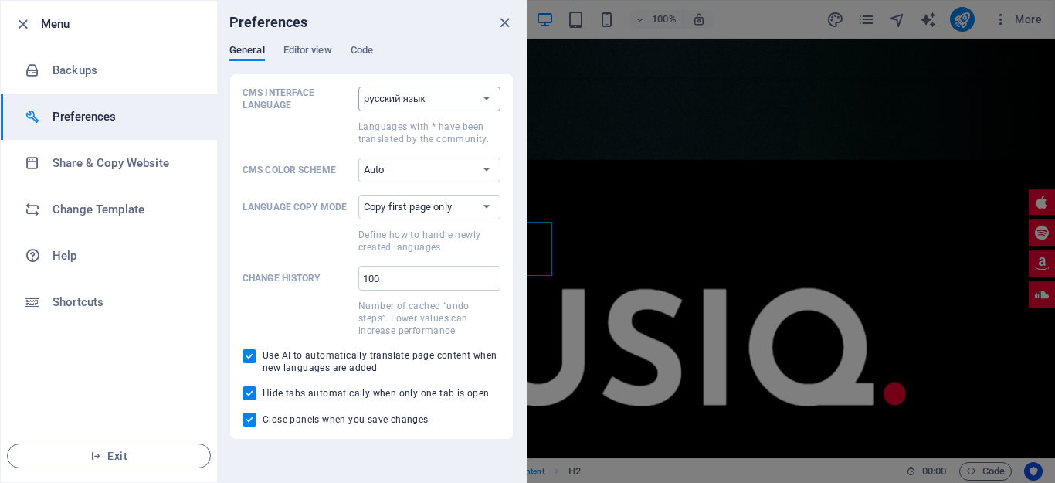
click at [476, 97] on select "Default Deutsch English Español Suomi* Français Magyar Italiano Nederlands Pols…" at bounding box center [429, 98] width 142 height 25
select select "pt"
click at [358, 86] on select "Default Deutsch English Español Suomi* Français Magyar Italiano Nederlands Pols…" at bounding box center [429, 98] width 142 height 25
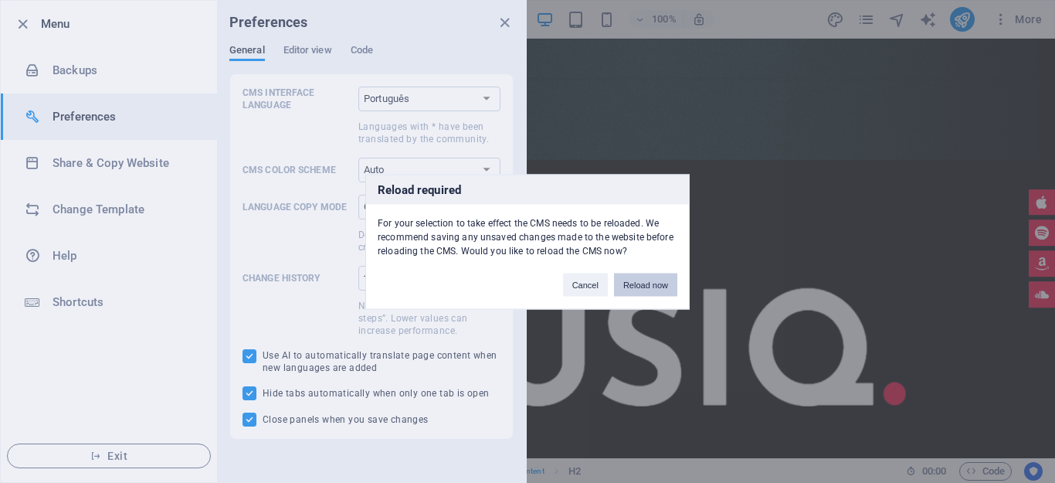
click at [642, 287] on button "Reload now" at bounding box center [645, 284] width 63 height 23
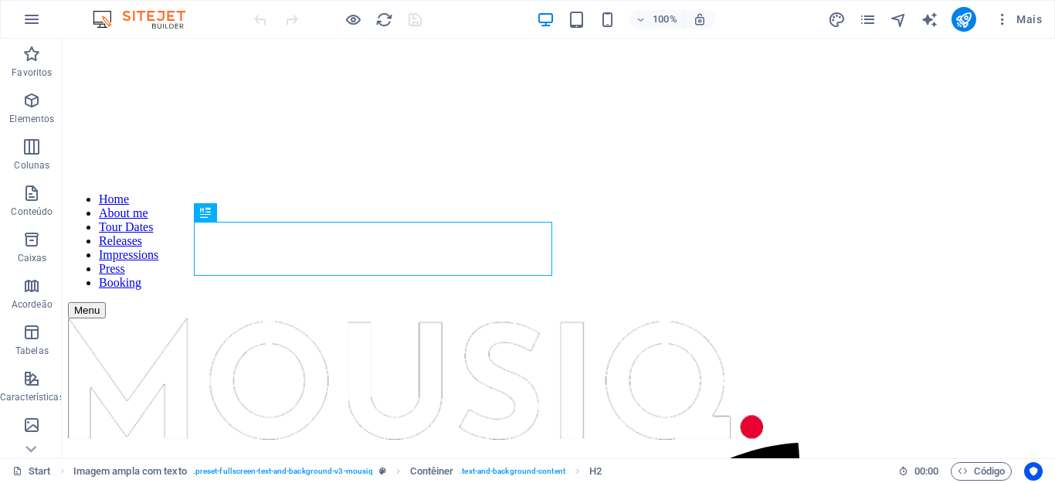
scroll to position [298, 0]
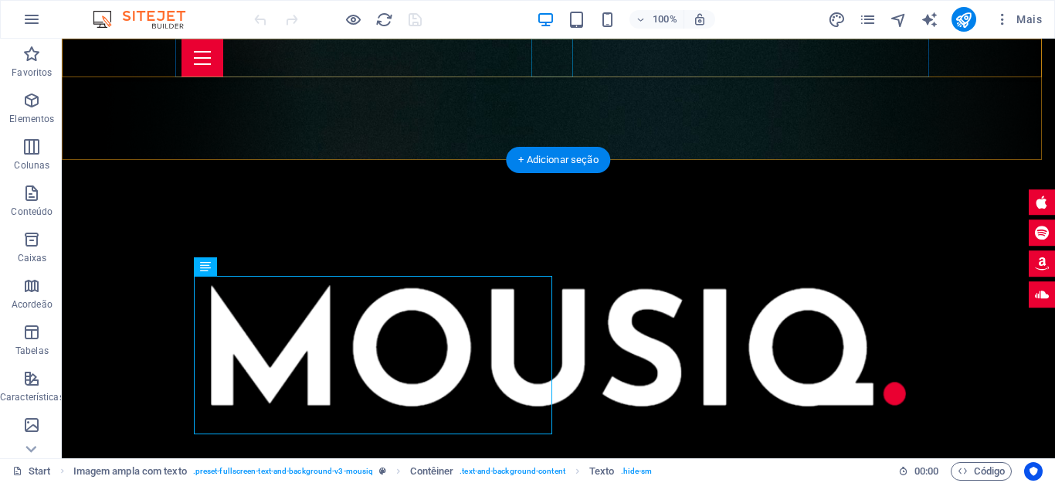
click at [554, 69] on div "Menu" at bounding box center [558, 58] width 754 height 39
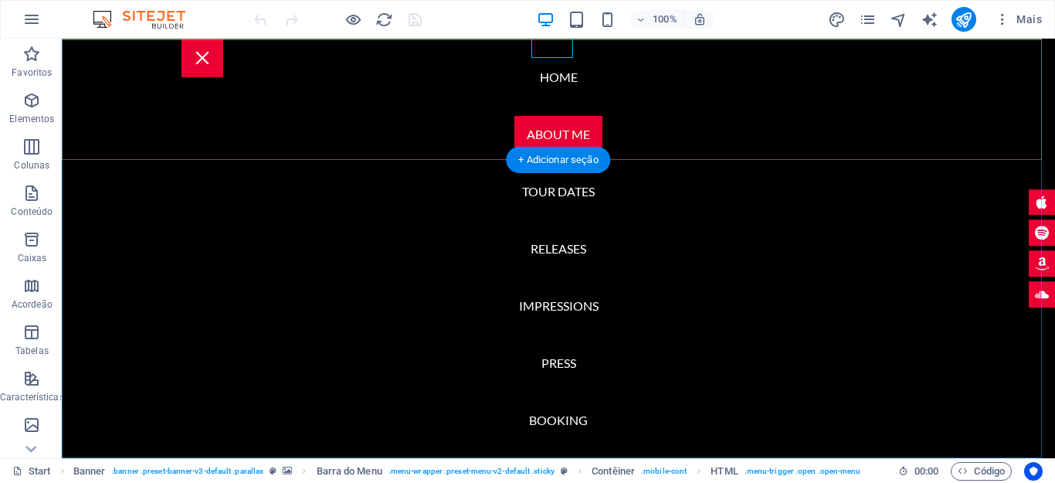
click at [544, 134] on nav "Home About me Tour Dates Releases Impressions Press Booking" at bounding box center [558, 248] width 993 height 419
click at [573, 195] on nav "Home About me Tour Dates Releases Impressions Press Booking" at bounding box center [558, 248] width 993 height 419
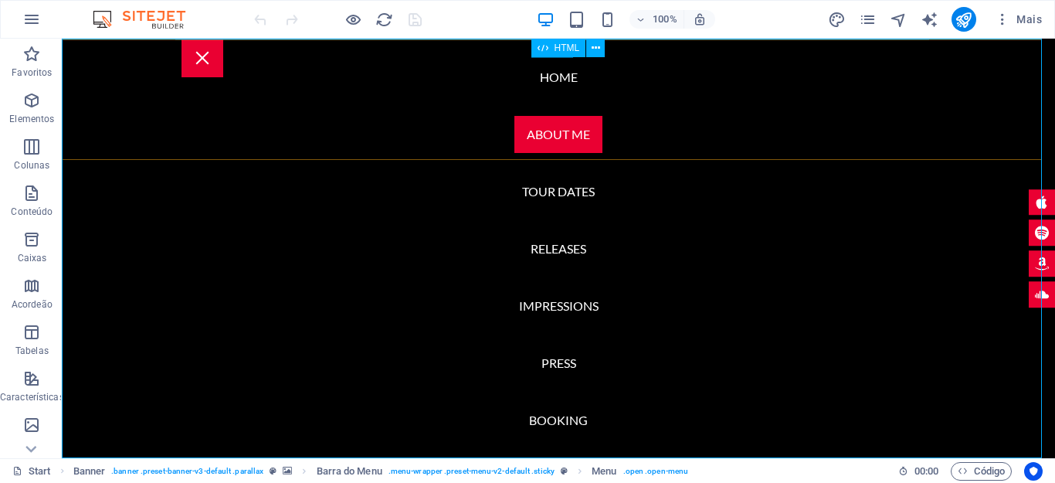
click at [552, 53] on div "HTML" at bounding box center [558, 48] width 55 height 19
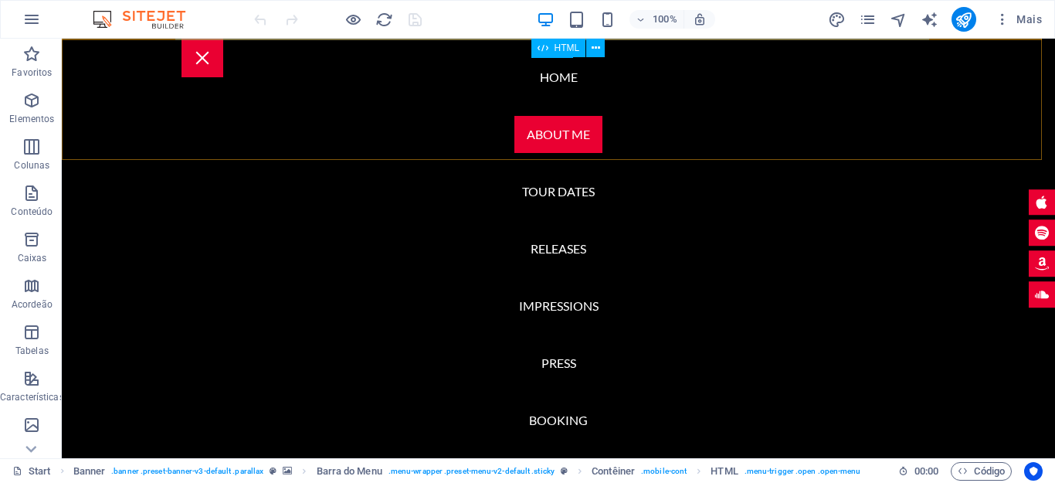
click at [552, 53] on div "HTML" at bounding box center [558, 48] width 55 height 19
click at [676, 200] on nav "Home About me Tour Dates Releases Impressions Press Booking" at bounding box center [558, 248] width 993 height 419
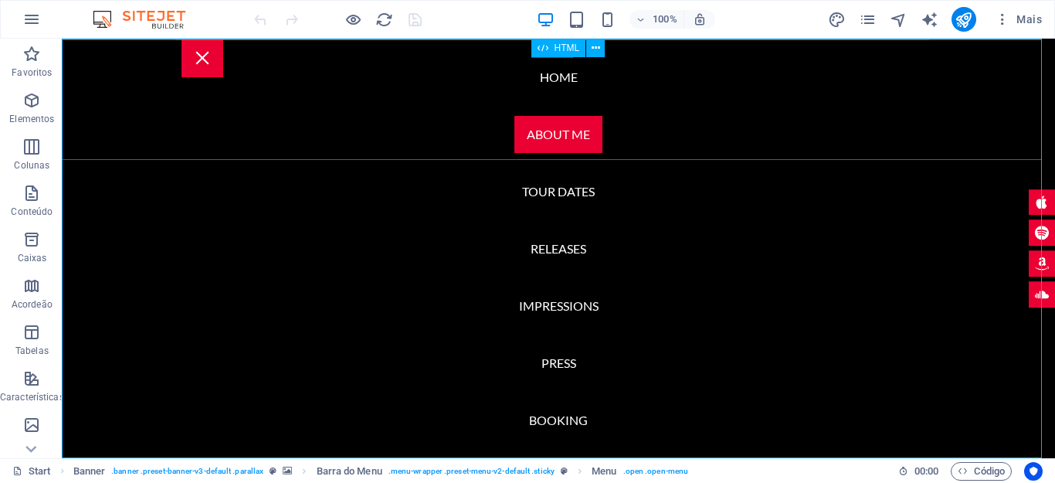
click at [548, 46] on div "HTML" at bounding box center [558, 48] width 55 height 19
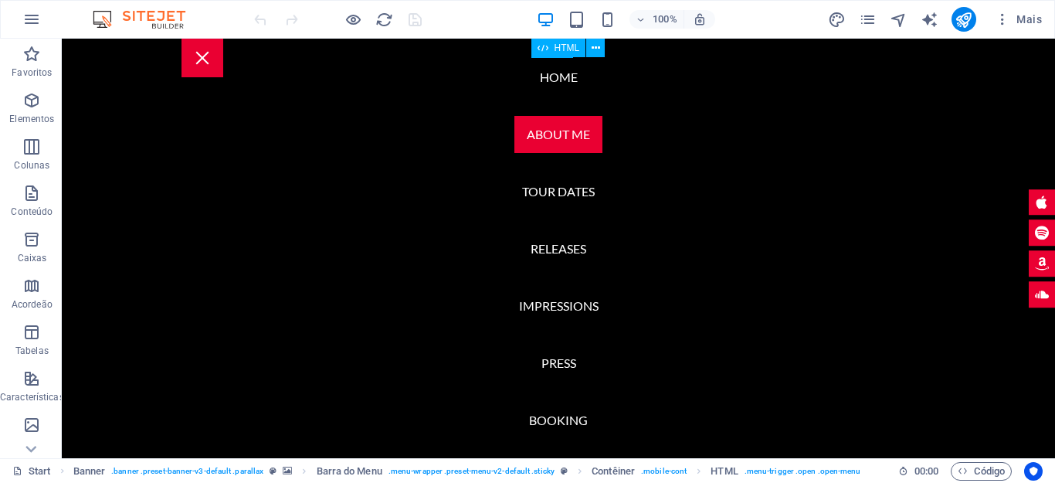
click at [548, 46] on div "HTML" at bounding box center [558, 48] width 55 height 19
click at [287, 46] on nav "Home About me Tour Dates Releases Impressions Press Booking" at bounding box center [558, 248] width 993 height 419
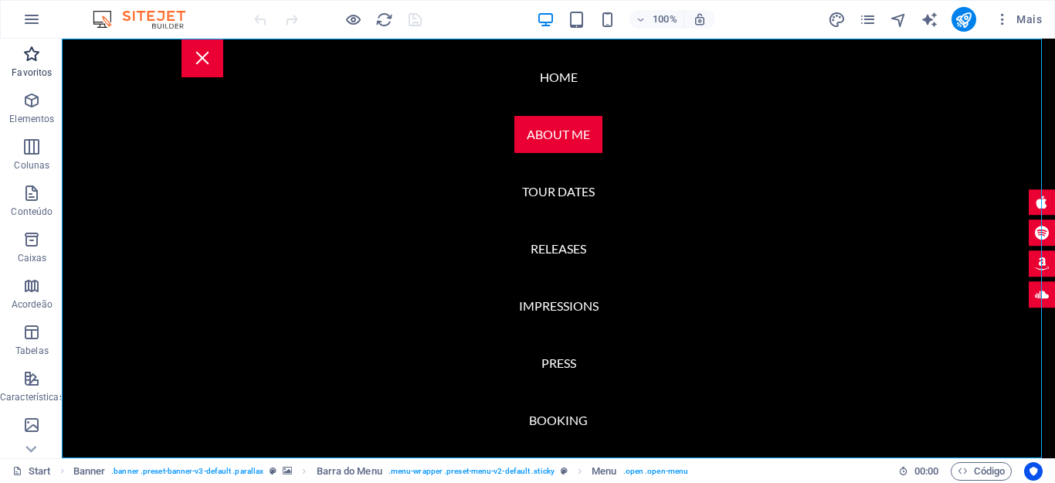
click at [32, 61] on icon "button" at bounding box center [31, 54] width 19 height 19
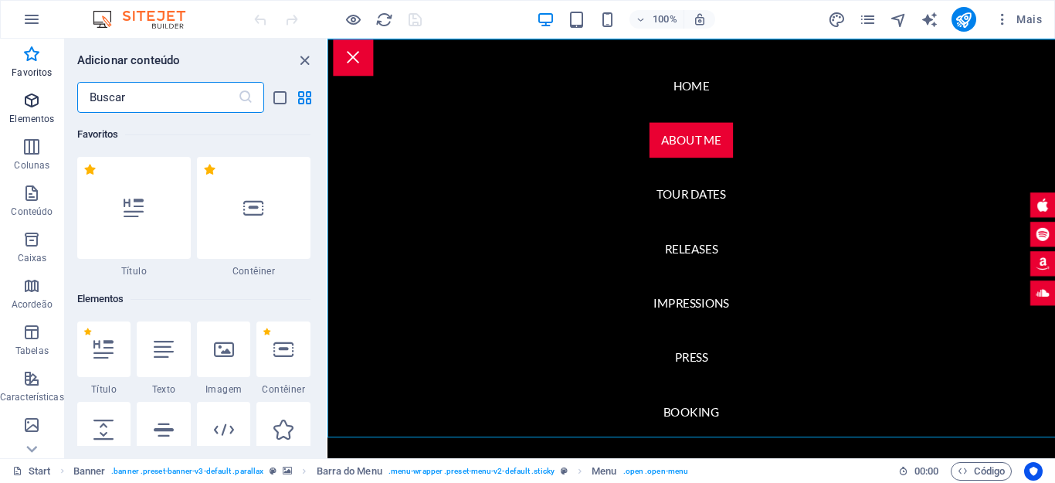
click at [33, 103] on icon "button" at bounding box center [31, 100] width 19 height 19
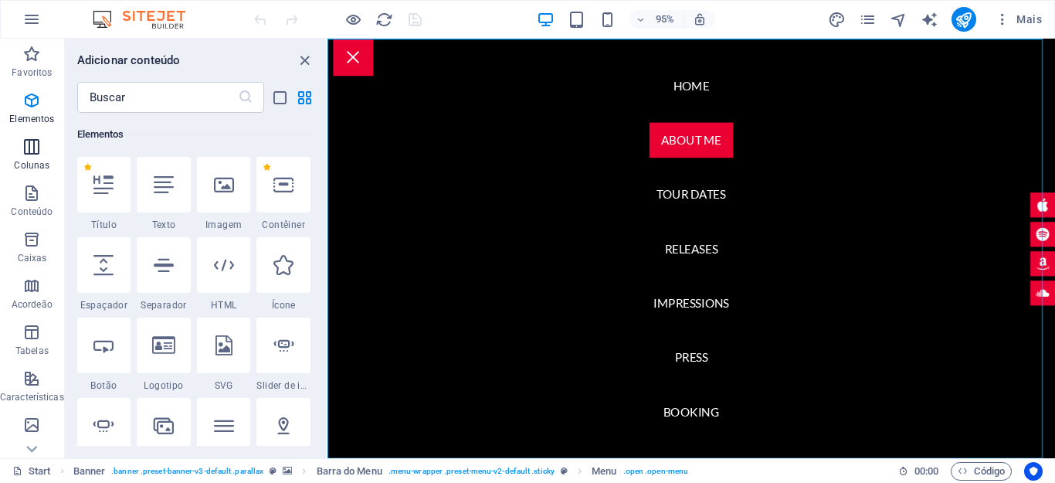
click at [29, 154] on icon "button" at bounding box center [31, 146] width 19 height 19
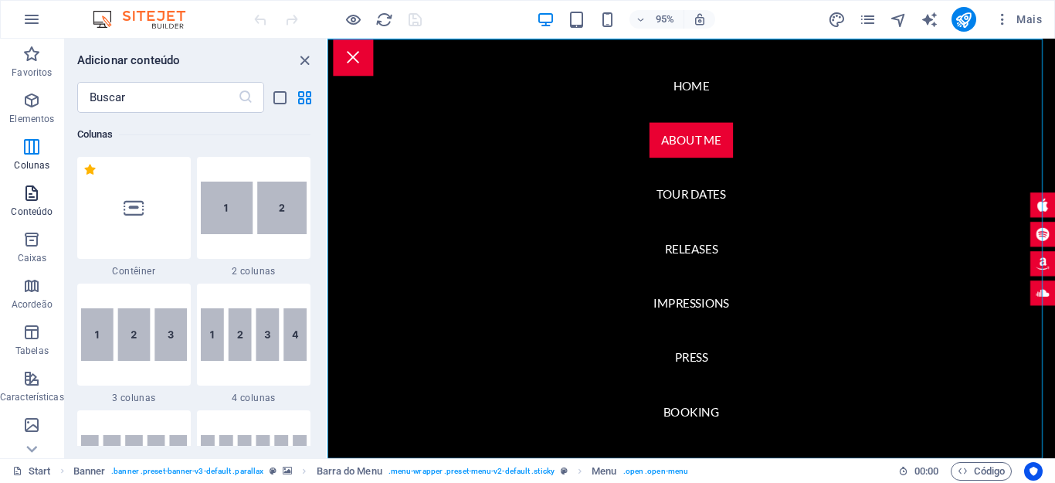
click at [27, 207] on p "Conteúdo" at bounding box center [32, 211] width 42 height 12
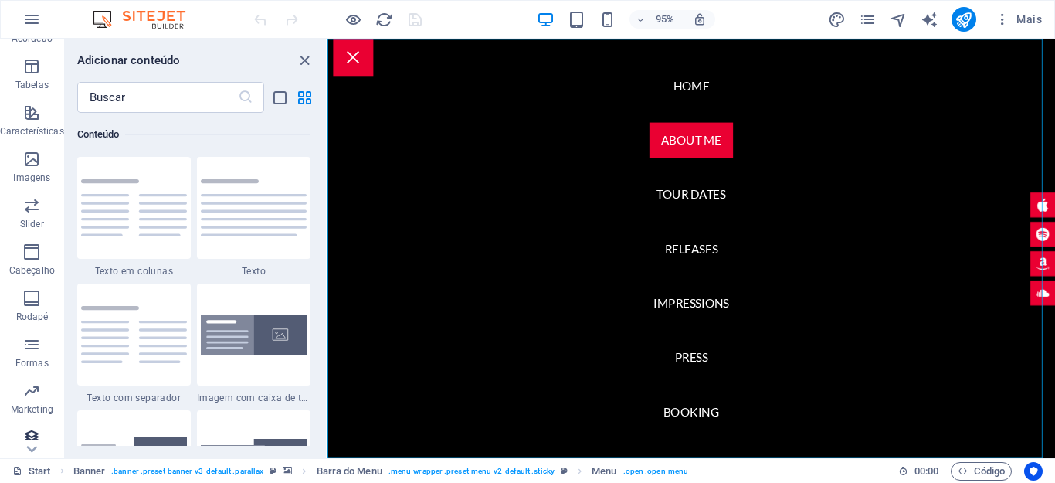
scroll to position [276, 0]
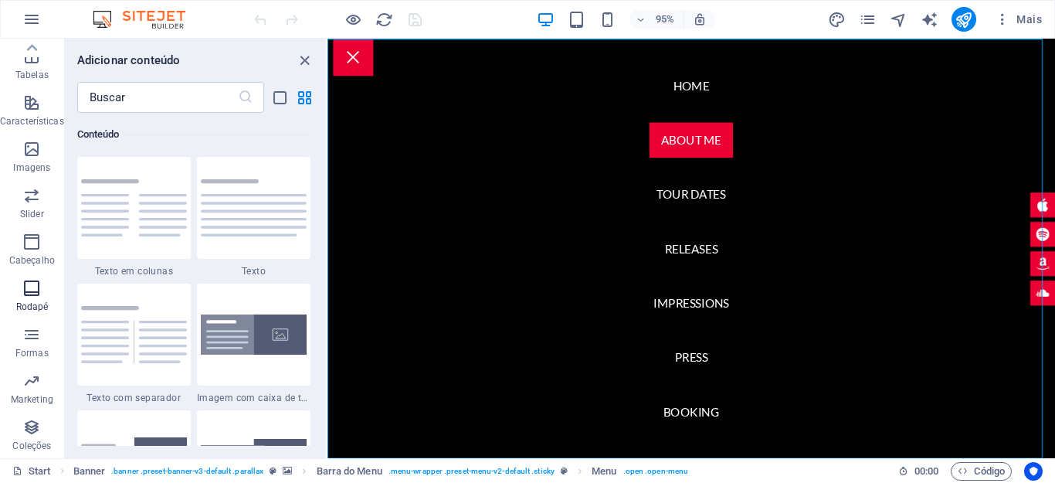
click at [35, 276] on button "Rodapé" at bounding box center [32, 296] width 64 height 46
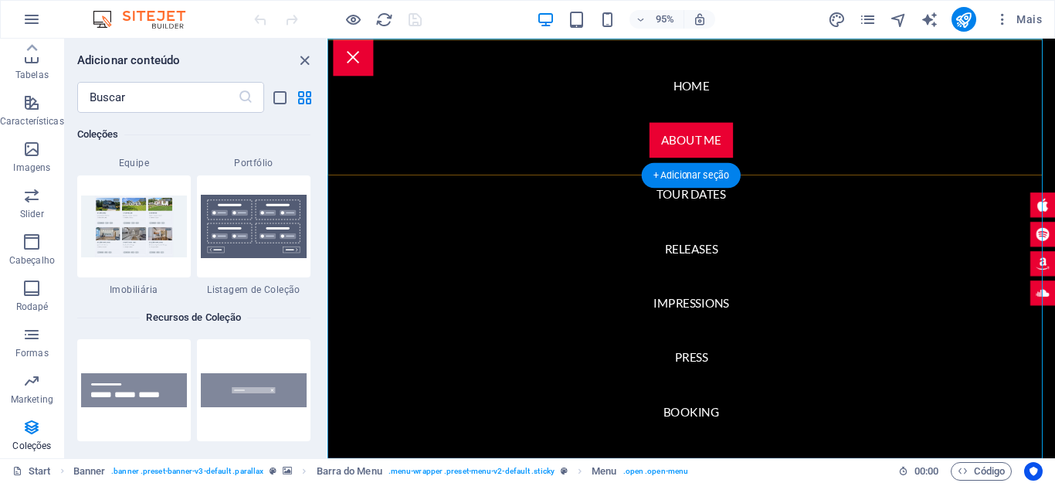
scroll to position [14546, 0]
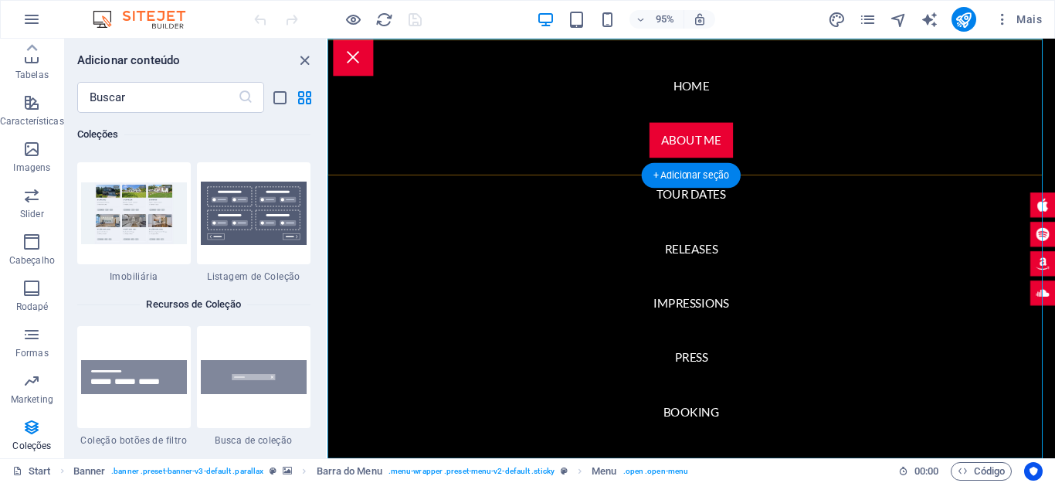
click at [428, 367] on nav "Home About me Tour Dates Releases Impressions Press Booking" at bounding box center [710, 260] width 766 height 442
click at [712, 263] on nav "Home About me Tour Dates Releases Impressions Press Booking" at bounding box center [710, 260] width 766 height 442
click at [725, 314] on nav "Home About me Tour Dates Releases Impressions Press Booking" at bounding box center [710, 260] width 766 height 442
click at [552, 258] on nav "Home About me Tour Dates Releases Impressions Press Booking" at bounding box center [710, 260] width 766 height 442
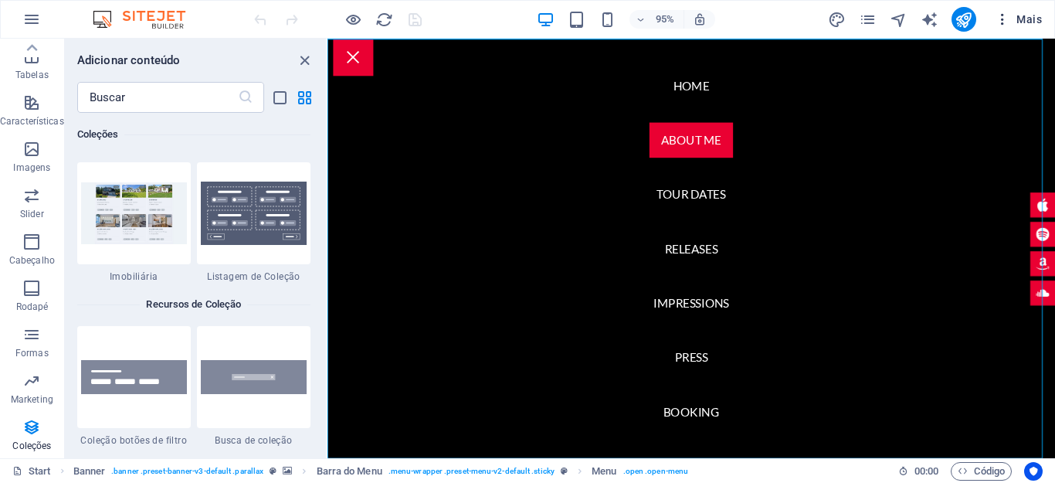
click at [1001, 16] on icon "button" at bounding box center [1002, 19] width 15 height 15
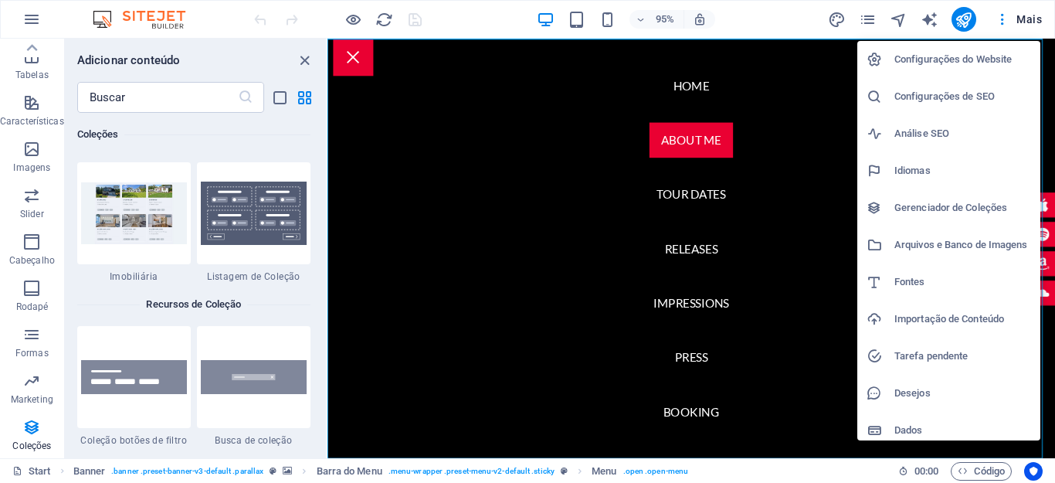
drag, startPoint x: 531, startPoint y: 187, endPoint x: 307, endPoint y: 71, distance: 252.8
click at [530, 187] on div at bounding box center [527, 241] width 1055 height 483
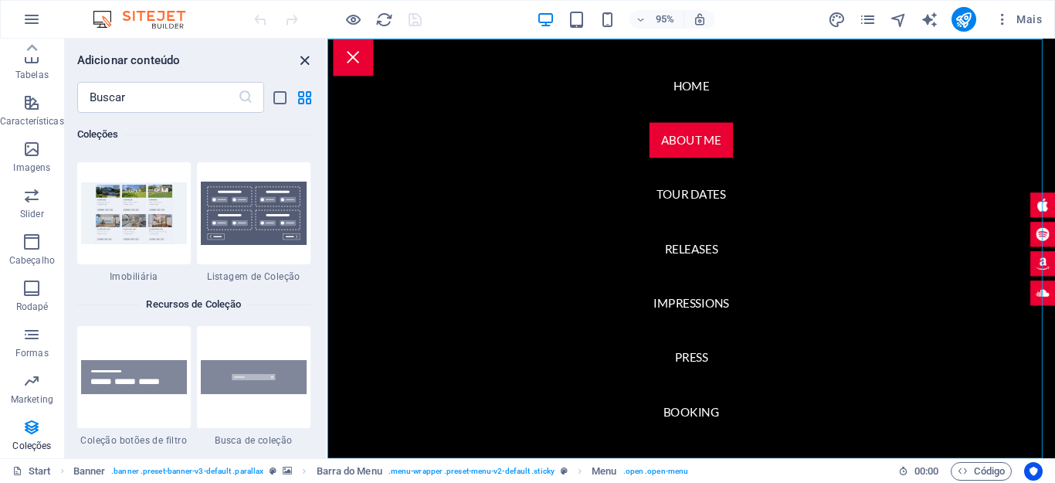
click at [307, 59] on icon "close panel" at bounding box center [305, 61] width 18 height 18
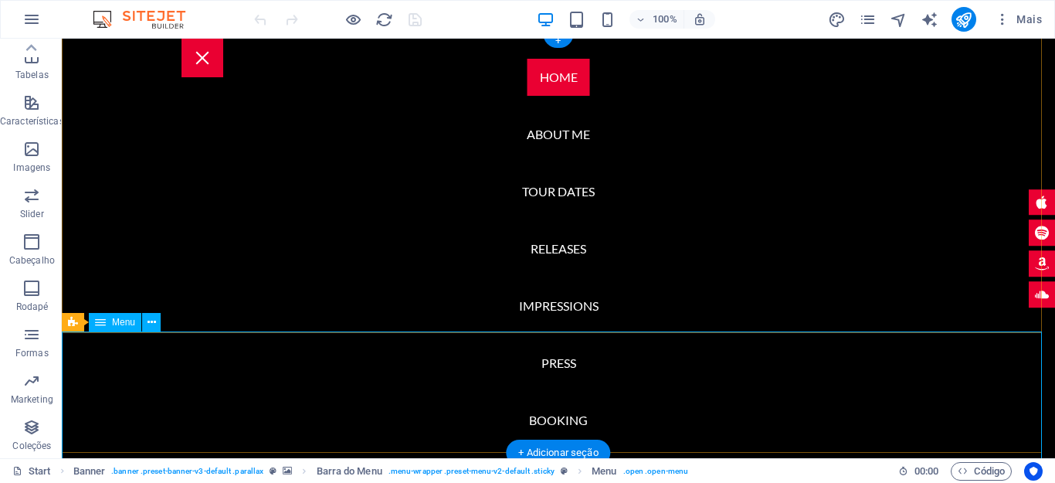
scroll to position [0, 0]
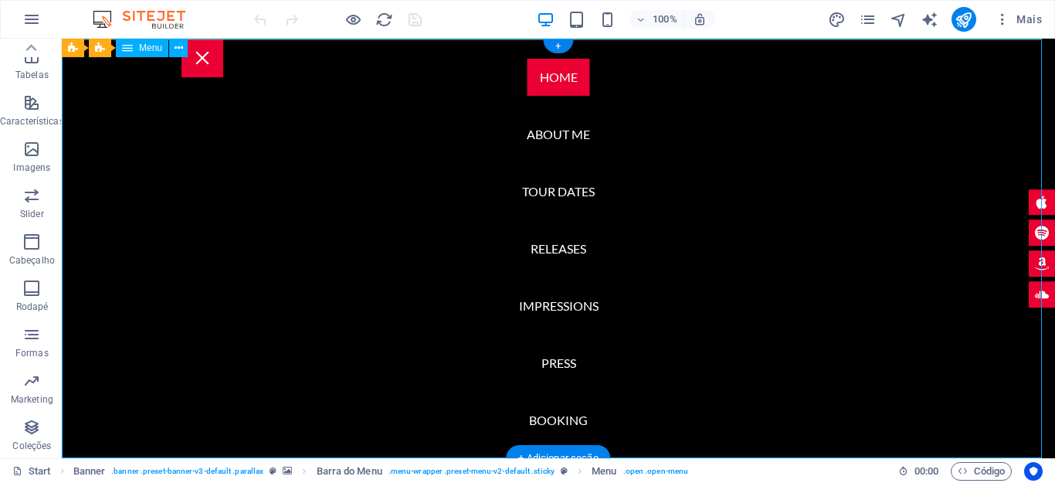
click at [543, 88] on nav "Home About me Tour Dates Releases Impressions Press Booking" at bounding box center [558, 248] width 993 height 419
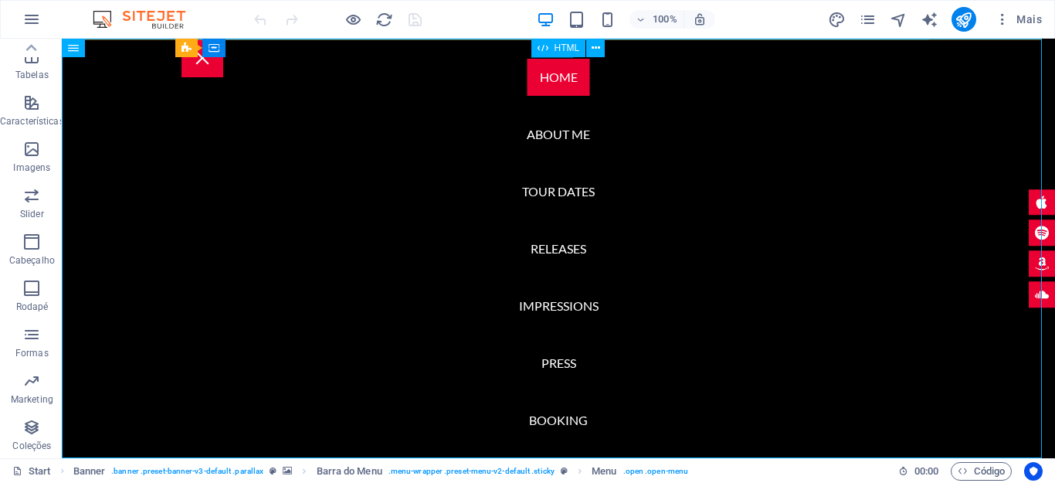
click at [535, 53] on div "HTML" at bounding box center [558, 48] width 55 height 19
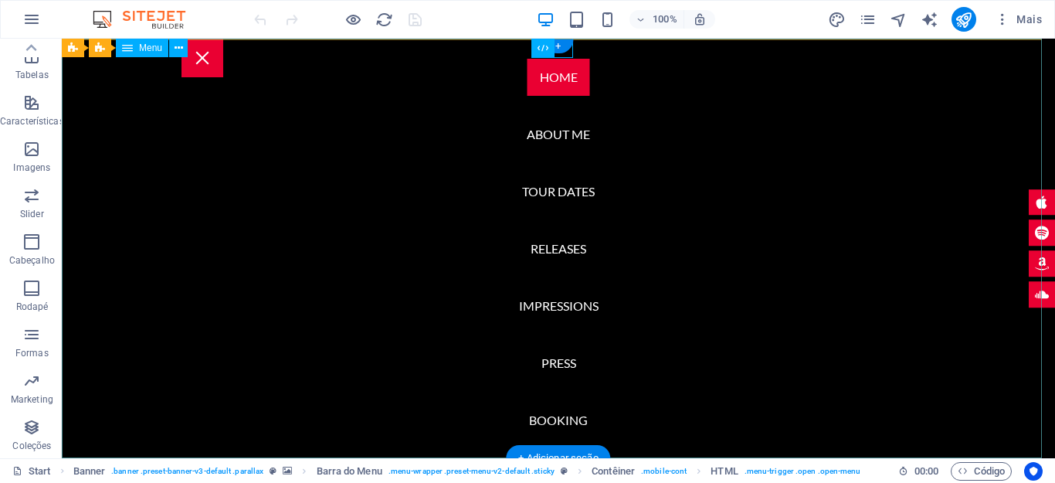
click at [229, 203] on nav "Home About me Tour Dates Releases Impressions Press Booking" at bounding box center [558, 248] width 993 height 419
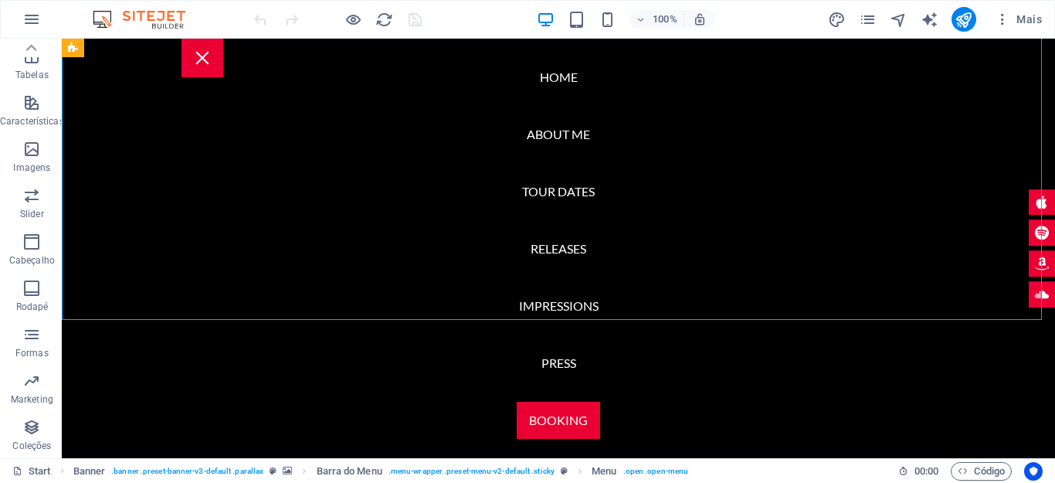
scroll to position [4220, 0]
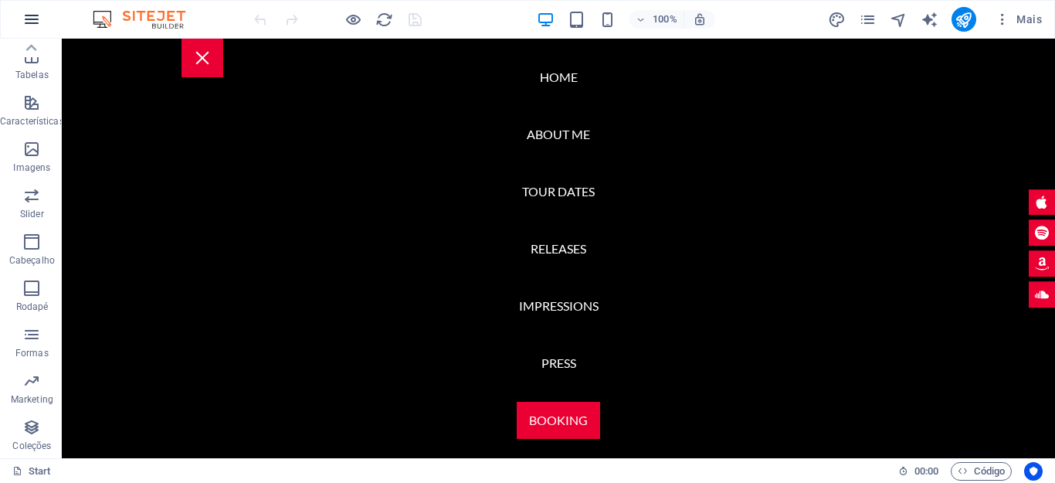
click at [27, 22] on icon "button" at bounding box center [31, 19] width 19 height 19
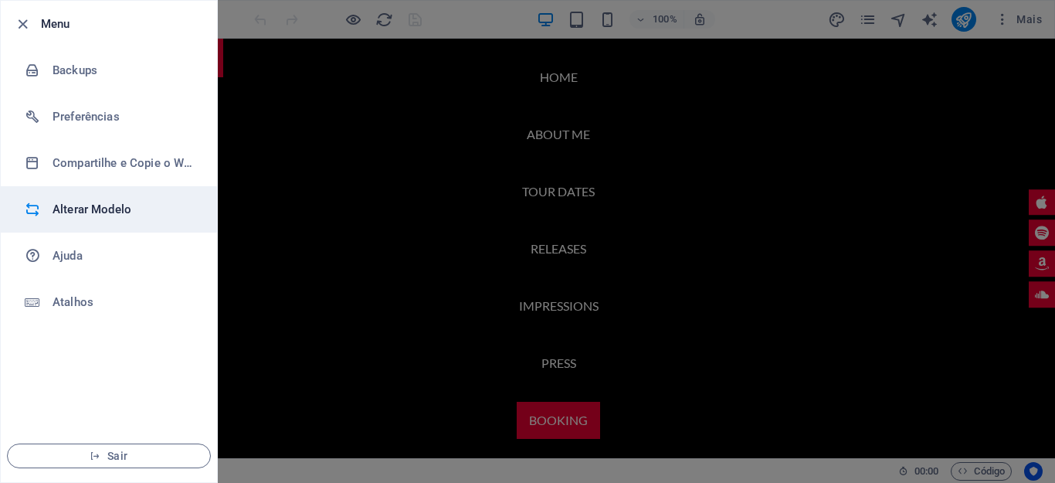
click at [121, 205] on h6 "Alterar Modelo" at bounding box center [124, 209] width 143 height 19
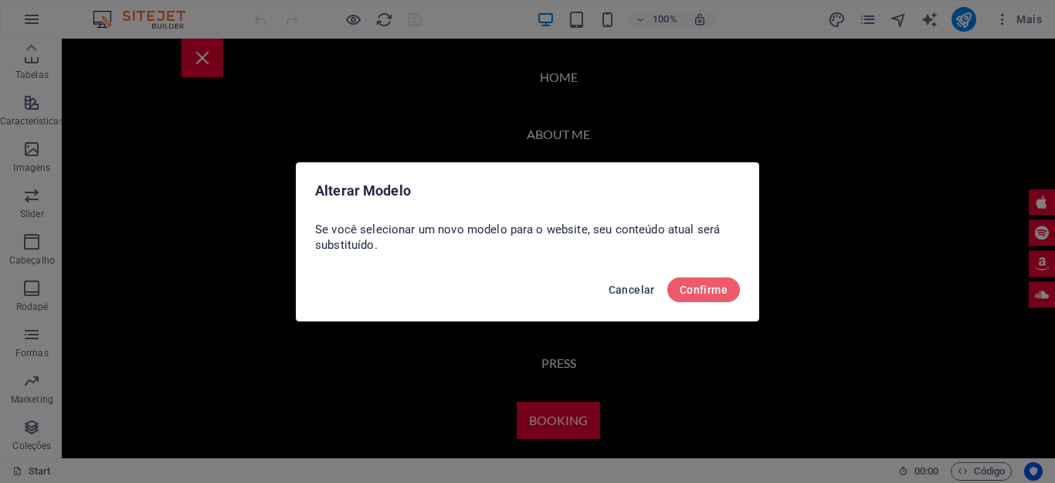
click at [625, 283] on span "Cancelar" at bounding box center [631, 289] width 46 height 12
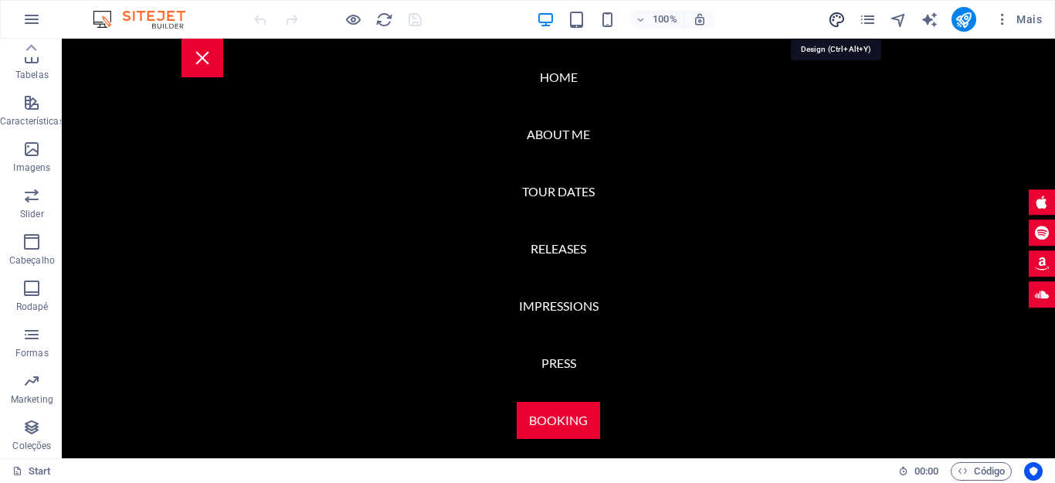
click at [836, 24] on icon "design" at bounding box center [837, 20] width 18 height 18
select select "px"
select select "400"
select select "px"
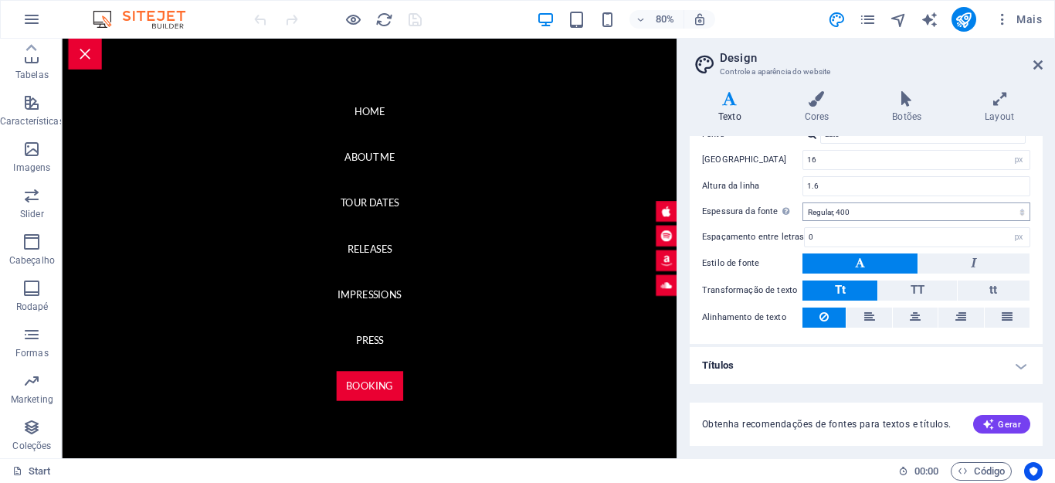
scroll to position [0, 0]
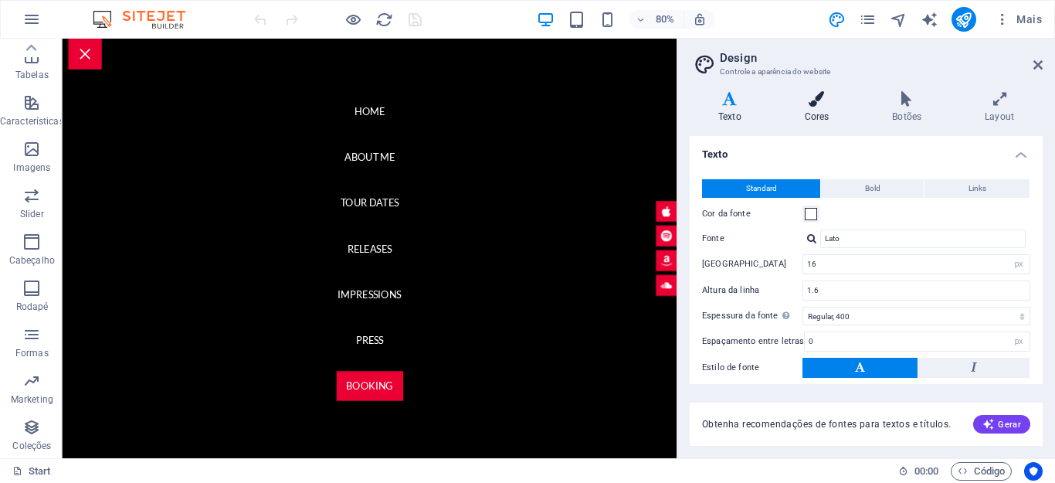
click at [818, 115] on h4 "Cores" at bounding box center [820, 107] width 88 height 32
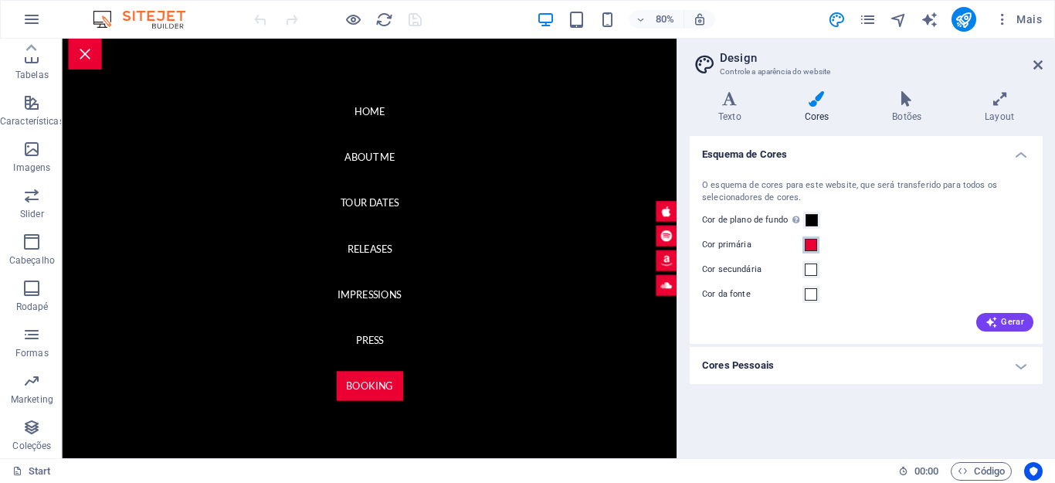
click at [810, 243] on span at bounding box center [811, 245] width 12 height 12
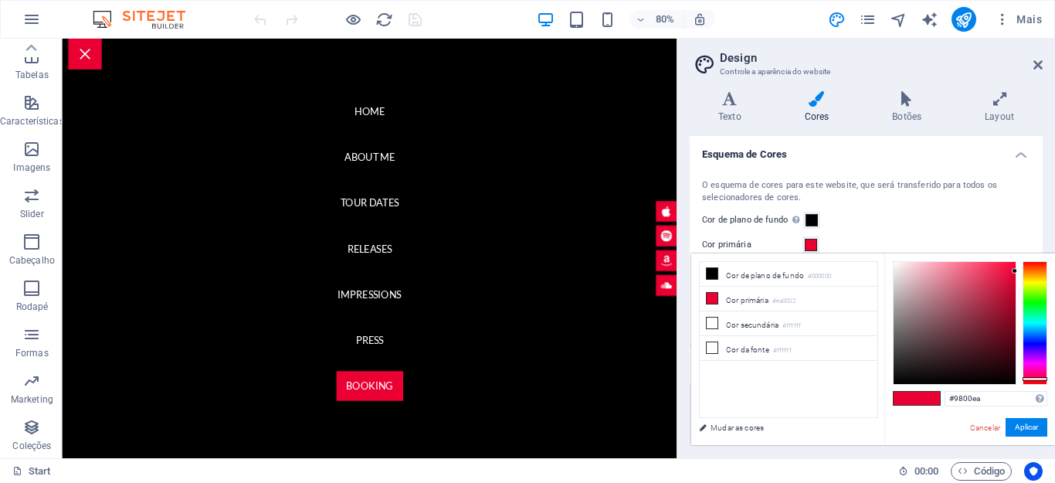
click at [1037, 355] on div at bounding box center [1034, 323] width 25 height 124
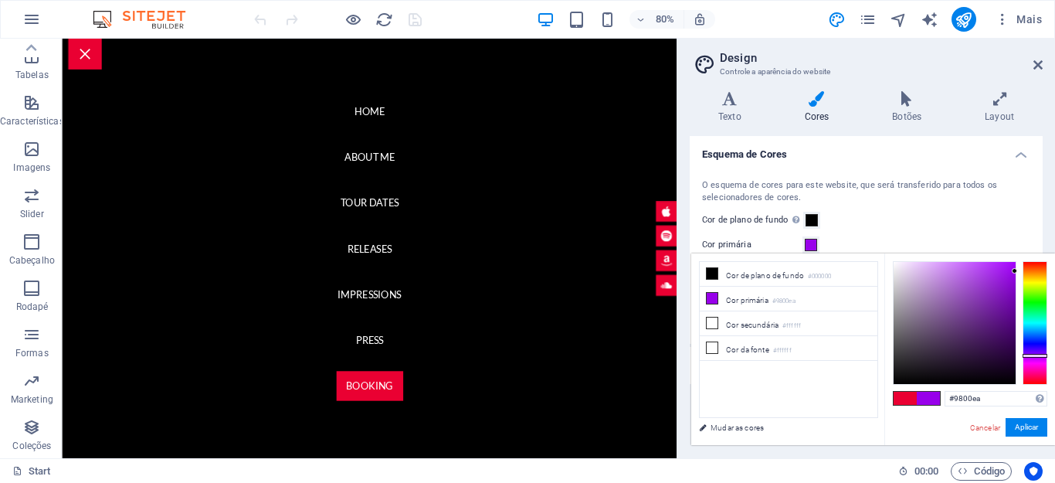
click at [1037, 355] on div at bounding box center [1034, 356] width 25 height 4
click at [1032, 355] on div at bounding box center [1034, 356] width 25 height 4
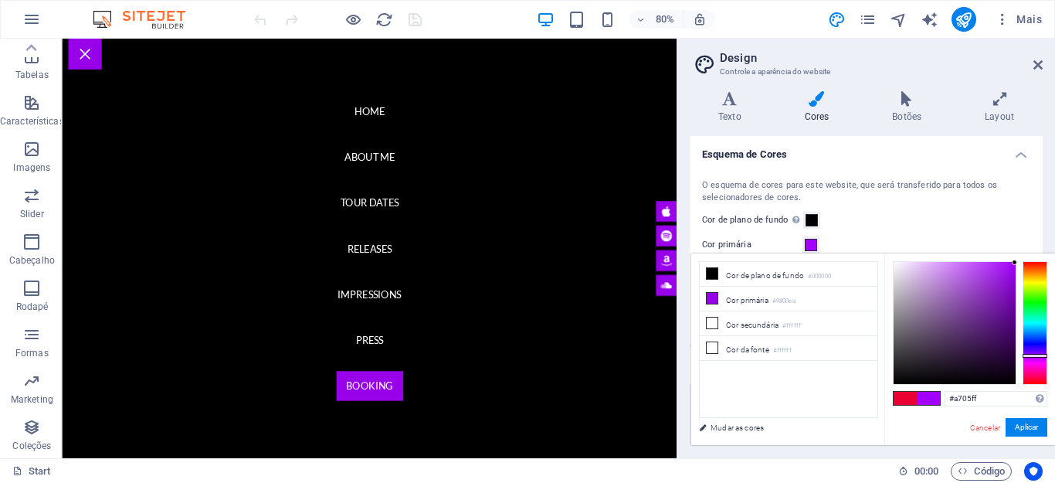
type input "#a806ff"
drag, startPoint x: 1015, startPoint y: 271, endPoint x: 1012, endPoint y: 259, distance: 12.2
click at [1012, 259] on div at bounding box center [1010, 260] width 5 height 5
click at [1018, 429] on button "Aplicar" at bounding box center [1026, 427] width 42 height 19
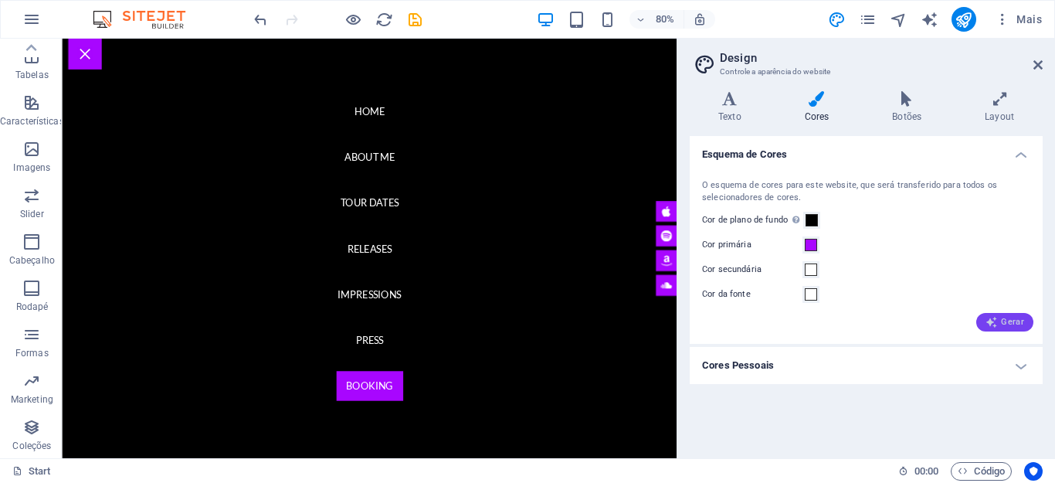
click at [1011, 321] on span "Gerar" at bounding box center [1004, 322] width 39 height 12
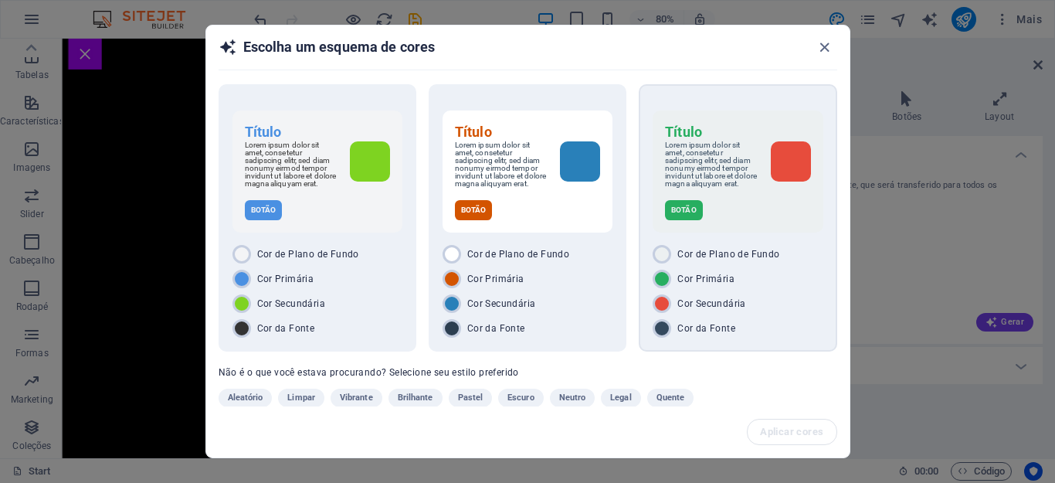
scroll to position [21, 0]
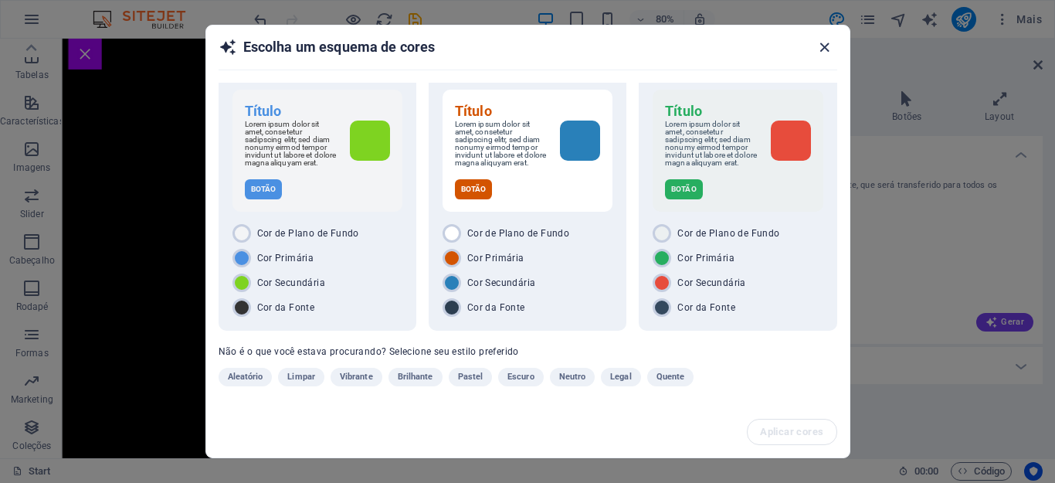
click at [818, 39] on icon "button" at bounding box center [824, 48] width 18 height 18
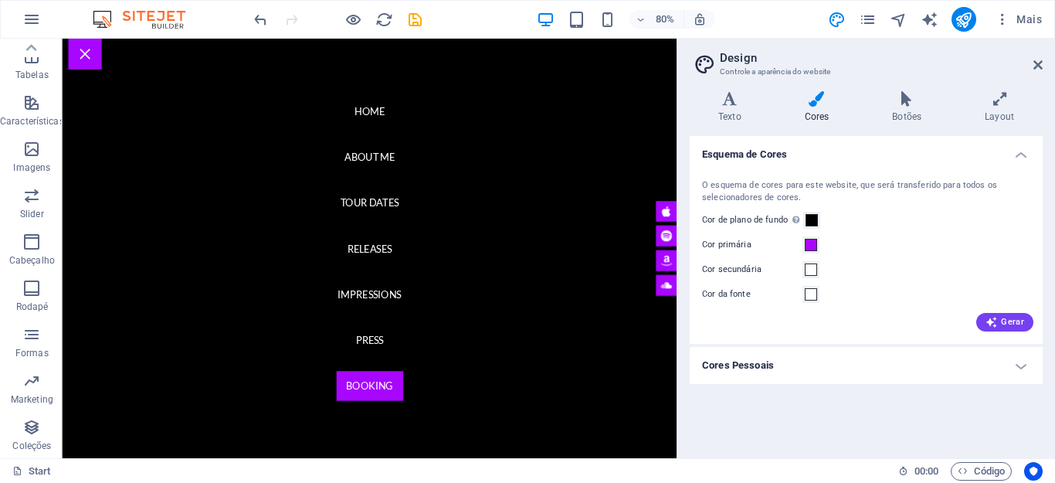
click at [822, 369] on h4 "Cores Pessoais" at bounding box center [866, 365] width 353 height 37
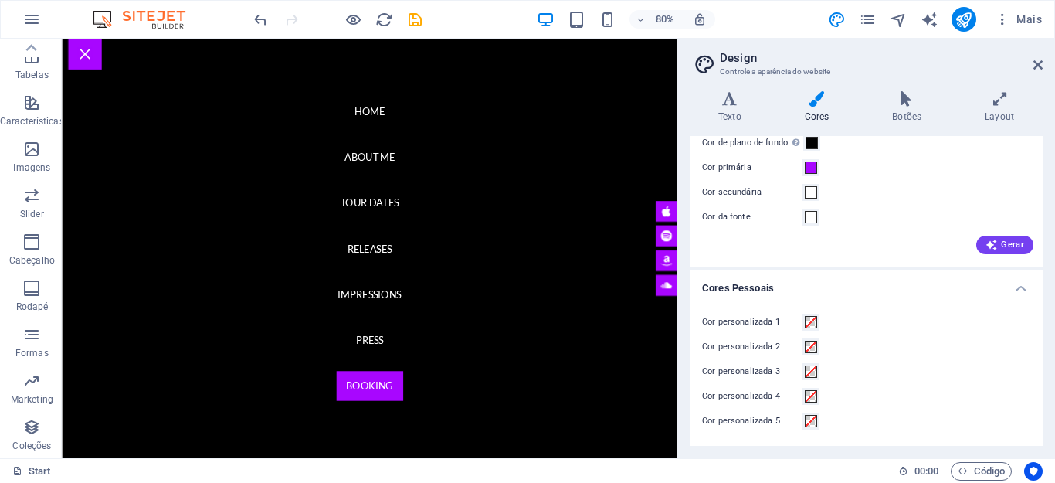
scroll to position [0, 0]
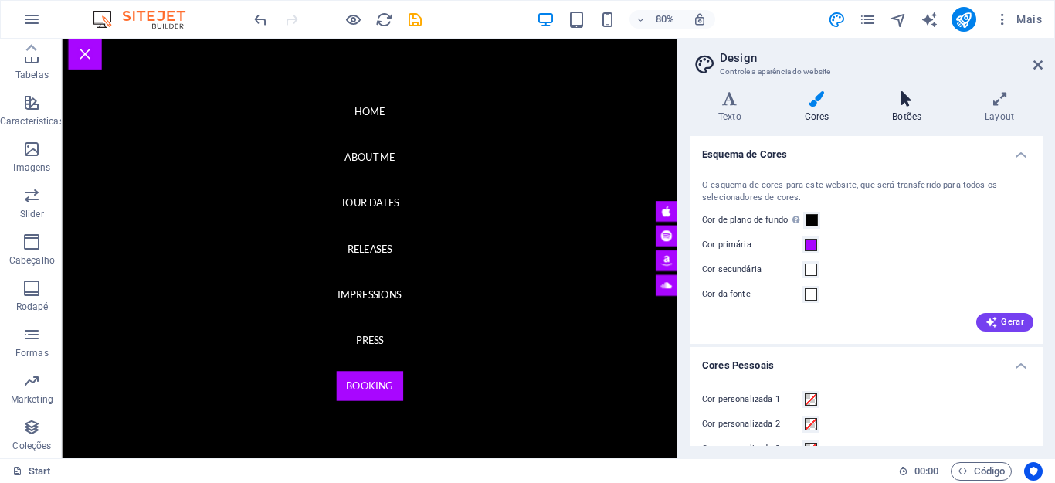
click at [915, 110] on h4 "Botões" at bounding box center [909, 107] width 93 height 32
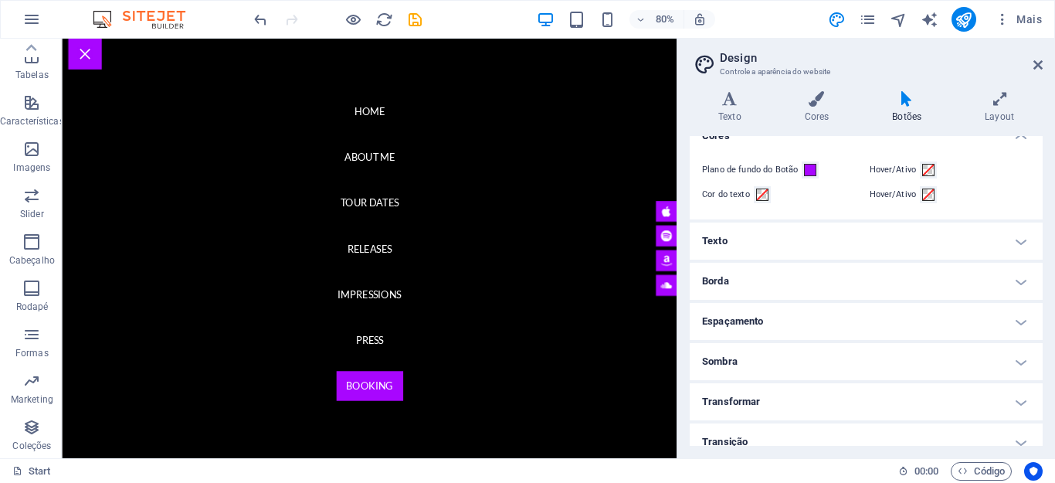
scroll to position [56, 0]
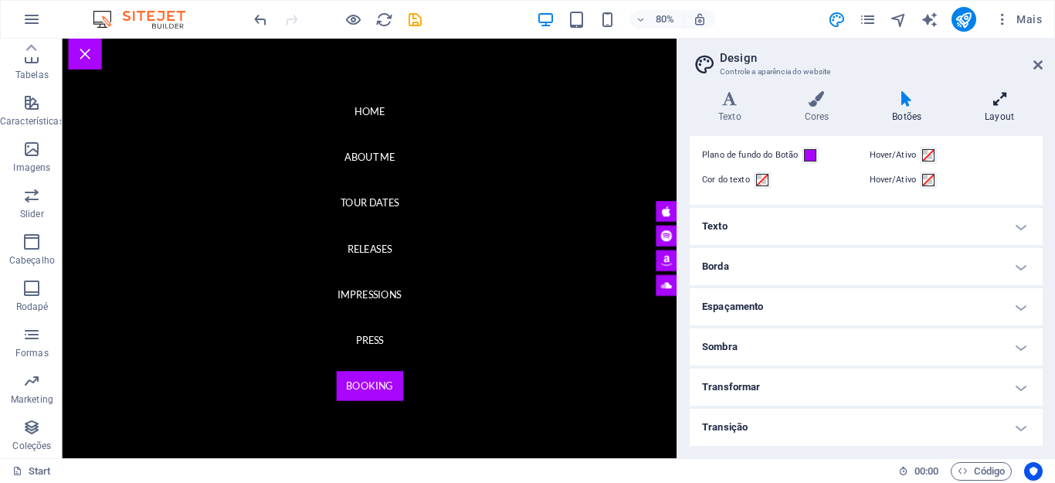
click at [997, 104] on icon at bounding box center [999, 98] width 86 height 15
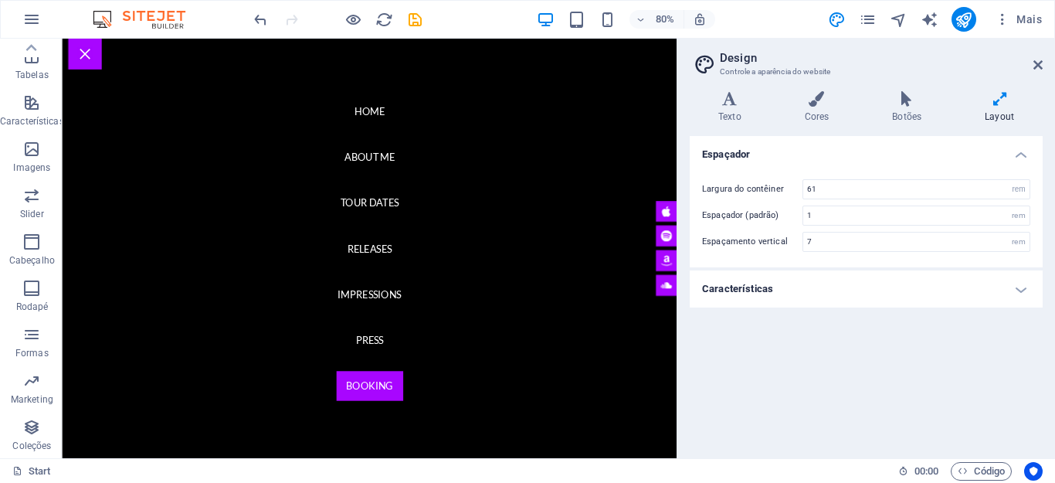
click at [994, 296] on h4 "Características" at bounding box center [866, 288] width 353 height 37
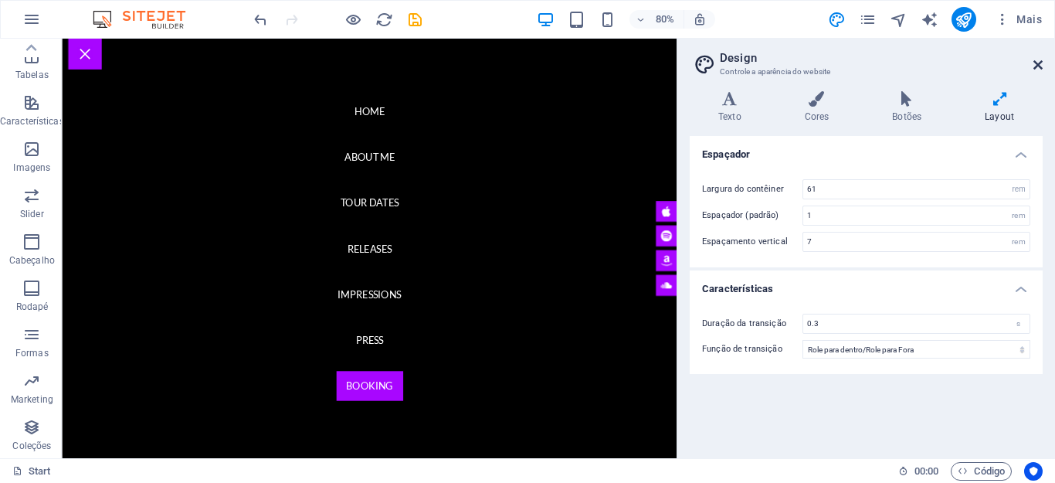
click at [1035, 68] on icon at bounding box center [1037, 65] width 9 height 12
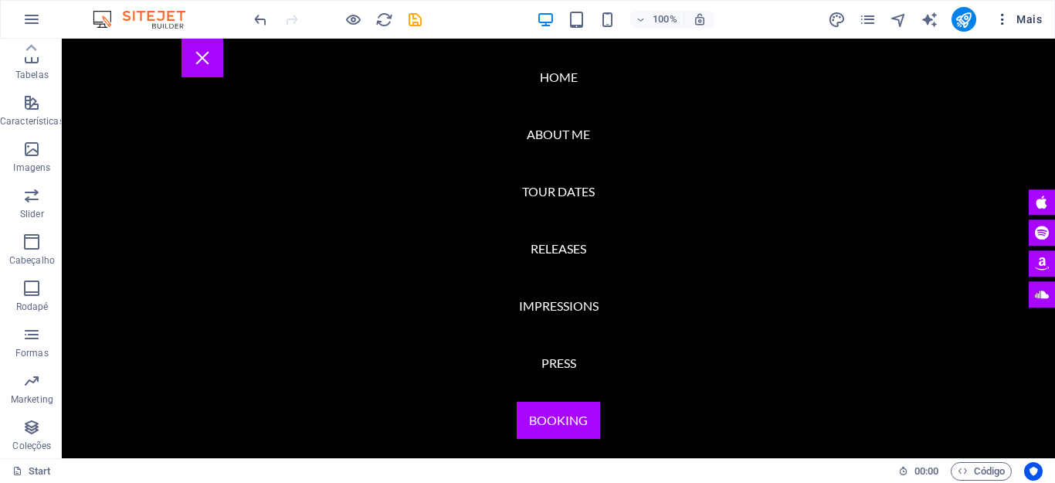
click at [1030, 19] on span "Mais" at bounding box center [1018, 19] width 47 height 15
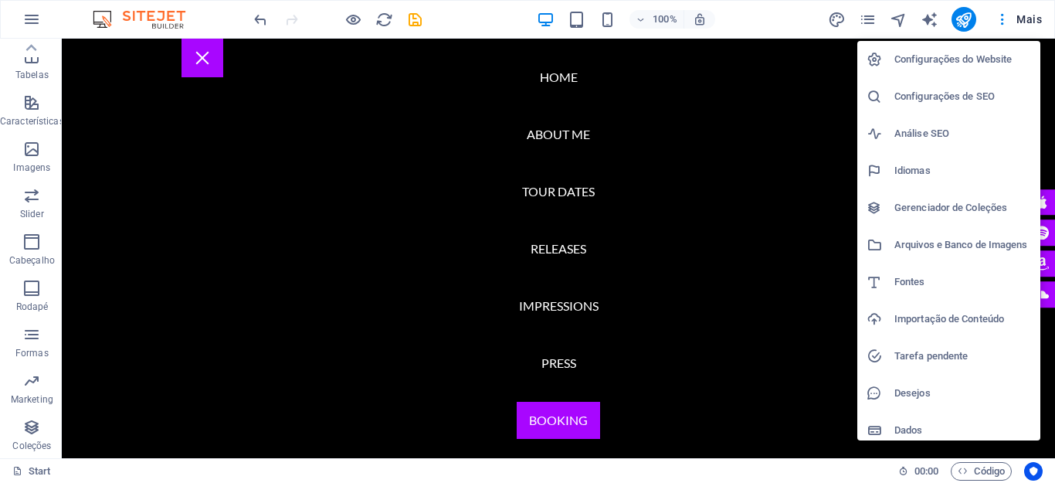
click at [982, 56] on h6 "Configurações do Website" at bounding box center [962, 59] width 137 height 19
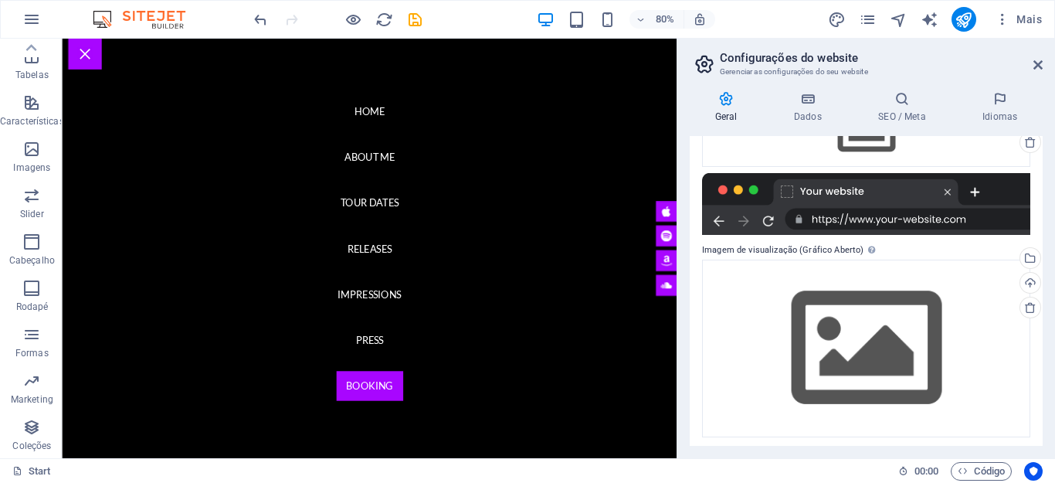
scroll to position [217, 0]
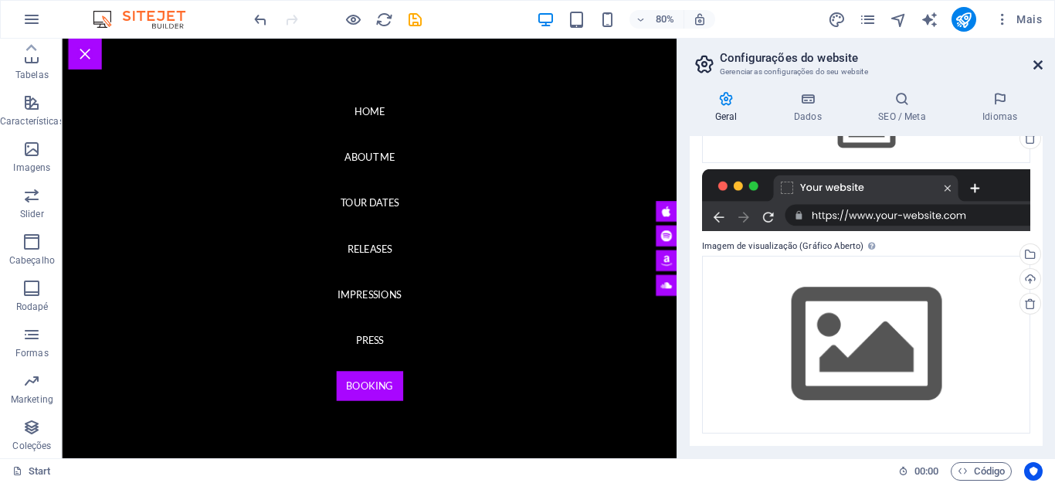
click at [1040, 65] on icon at bounding box center [1037, 65] width 9 height 12
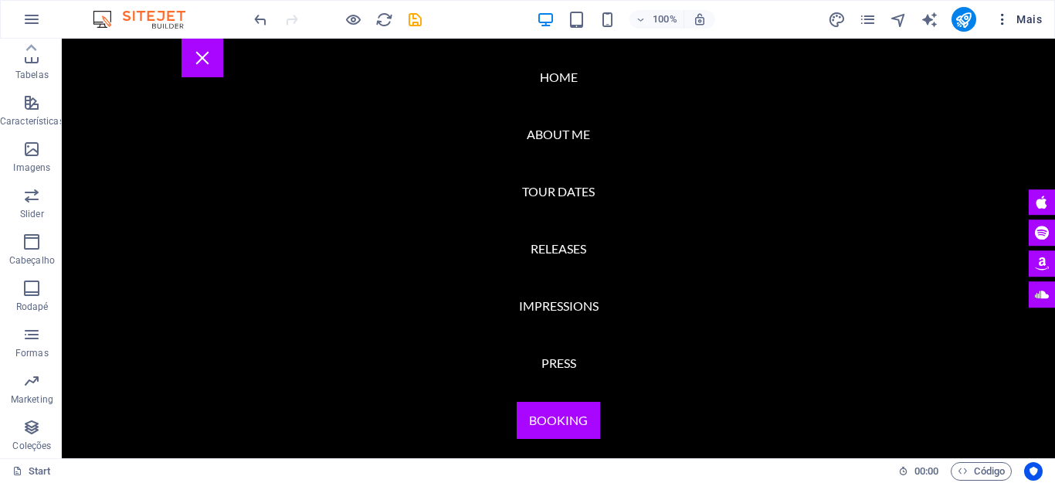
click at [1028, 22] on span "Mais" at bounding box center [1018, 19] width 47 height 15
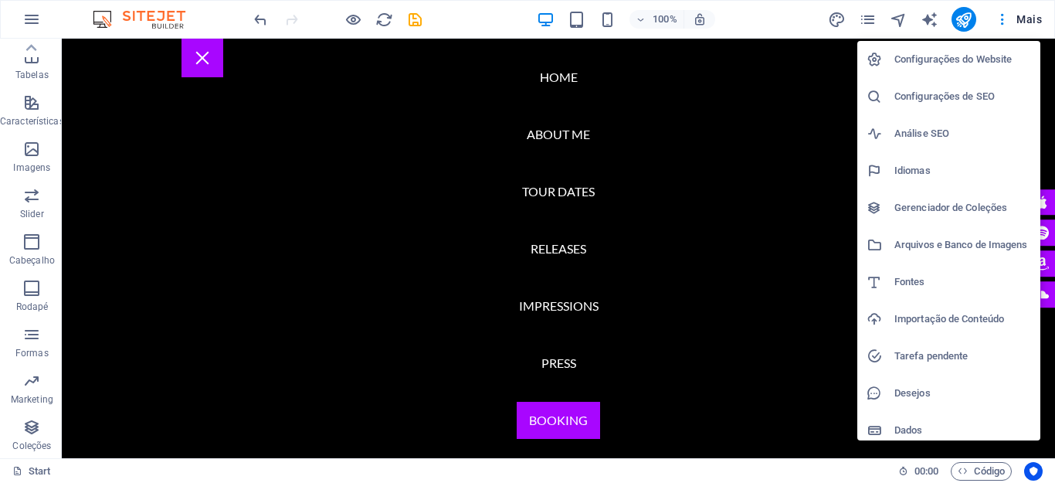
click at [408, 20] on div at bounding box center [527, 241] width 1055 height 483
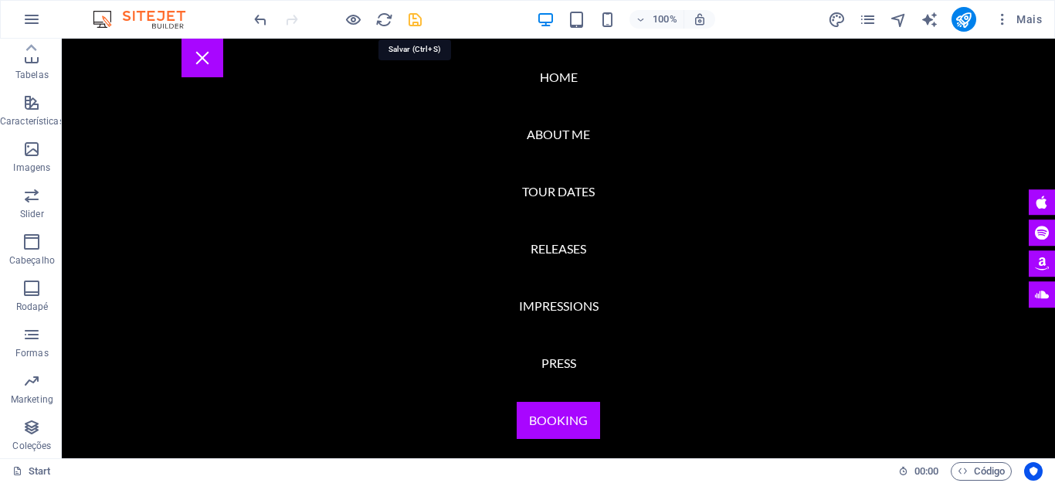
click at [417, 20] on icon "save" at bounding box center [415, 20] width 18 height 18
checkbox input "false"
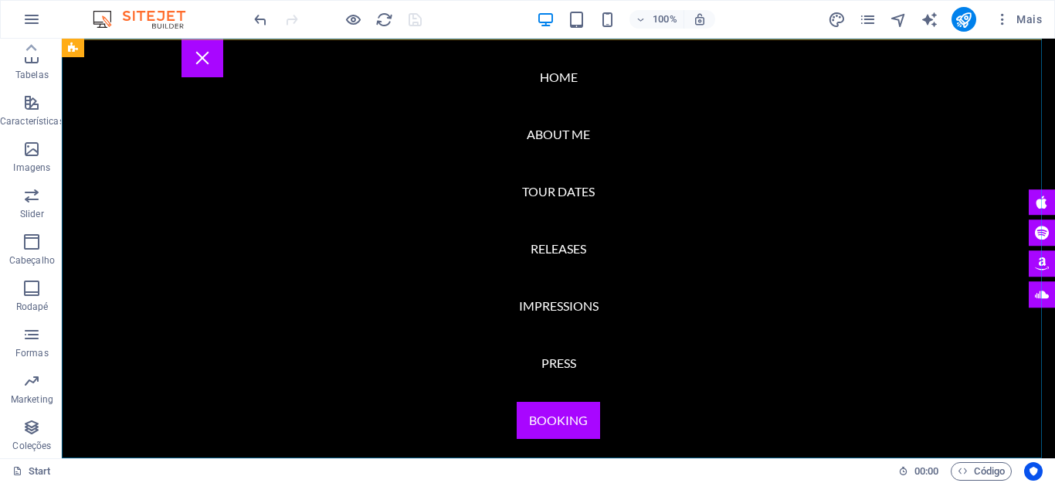
click at [537, 423] on nav "Home About me Tour Dates Releases Impressions Press Booking" at bounding box center [558, 248] width 993 height 419
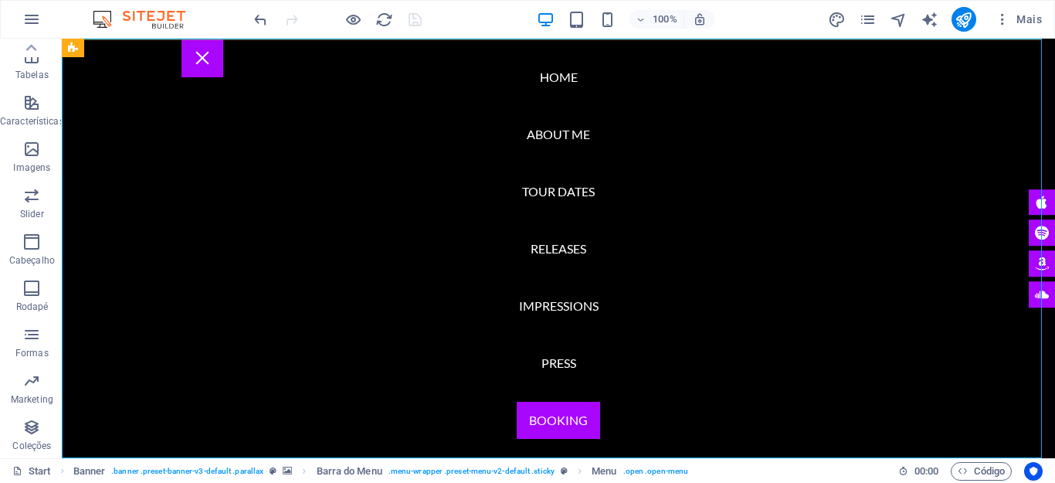
click at [212, 351] on nav "Home About me Tour Dates Releases Impressions Press Booking" at bounding box center [558, 248] width 993 height 419
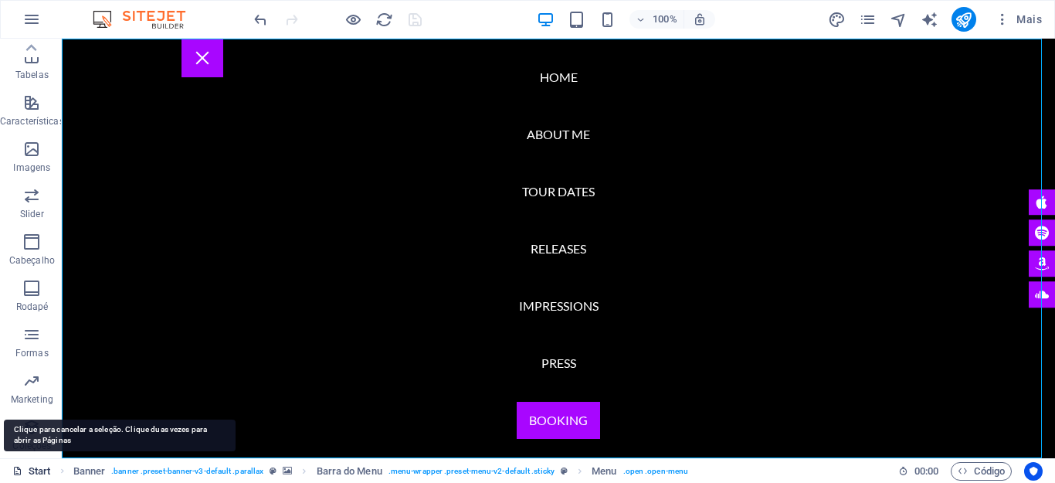
click at [42, 469] on link "Start" at bounding box center [31, 471] width 39 height 19
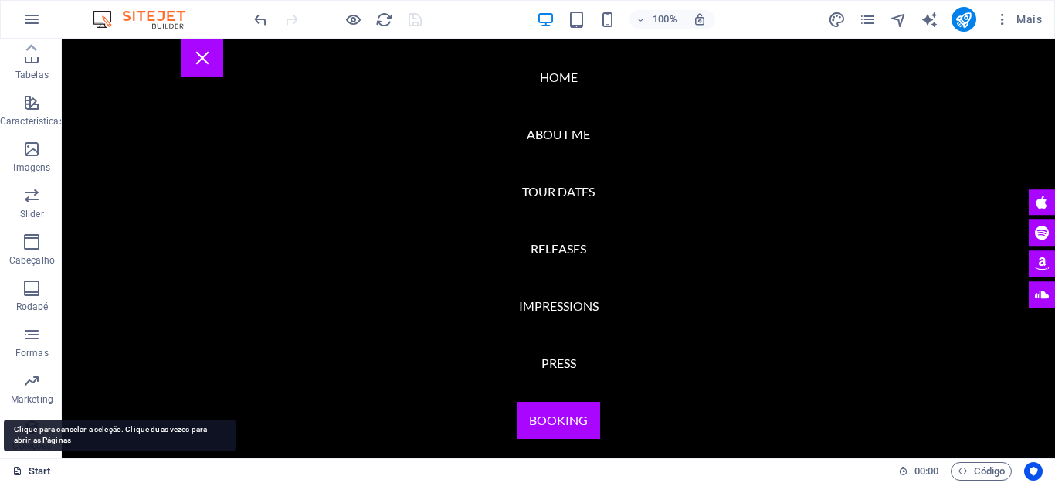
click at [42, 469] on link "Start" at bounding box center [31, 471] width 39 height 19
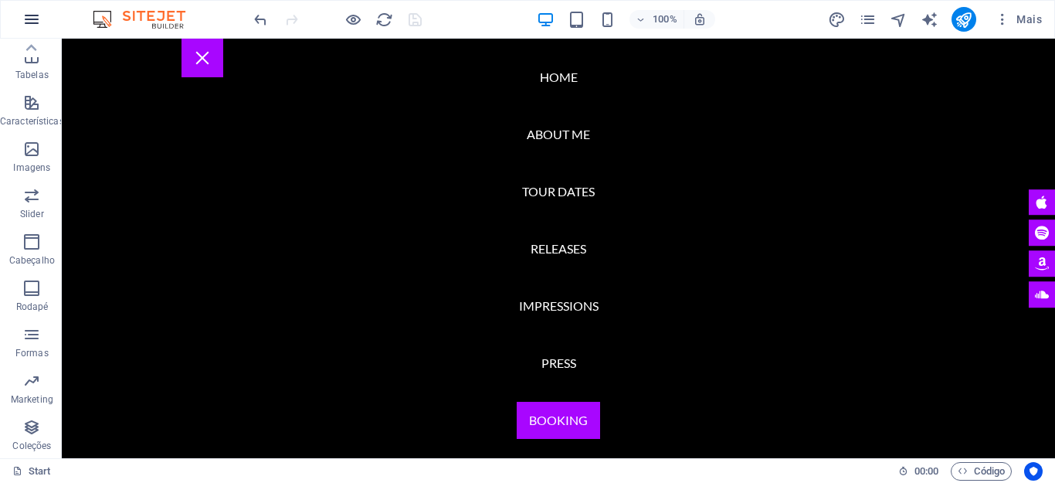
click at [26, 14] on icon "button" at bounding box center [31, 19] width 19 height 19
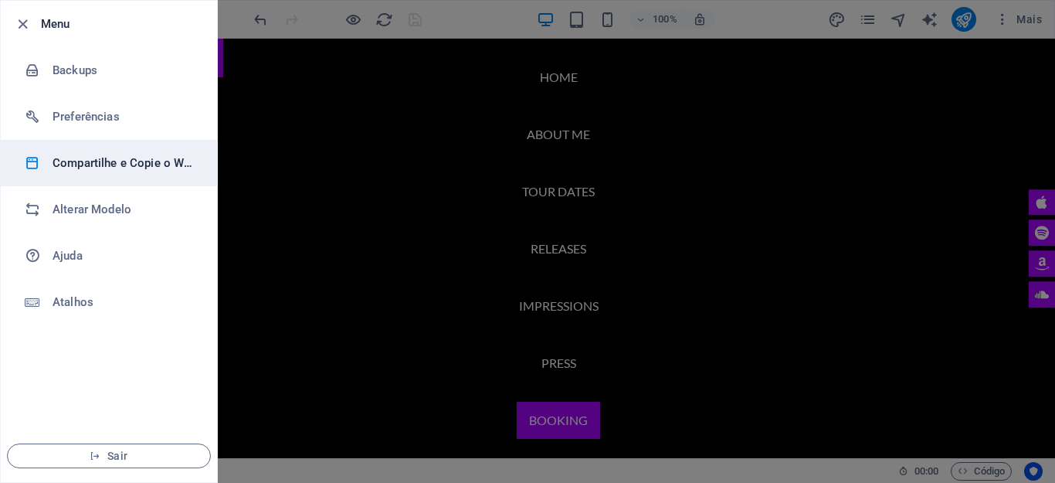
click at [127, 157] on h6 "Compartilhe e Copie o Website" at bounding box center [124, 163] width 143 height 19
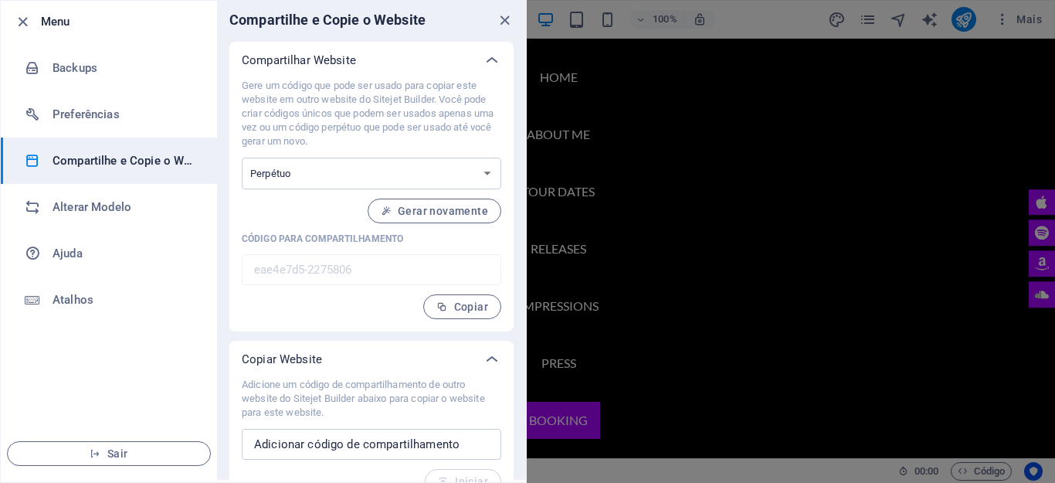
scroll to position [0, 0]
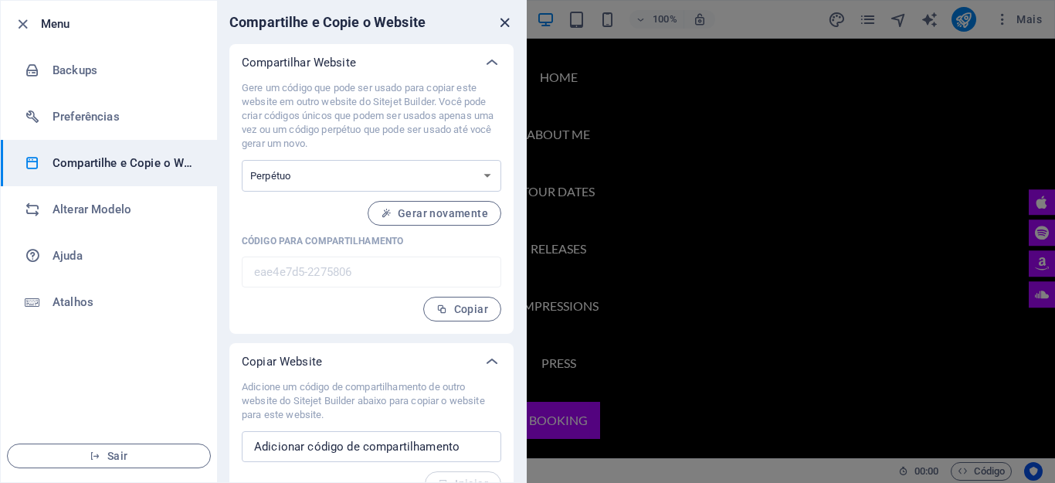
click at [502, 25] on icon "close" at bounding box center [505, 23] width 18 height 18
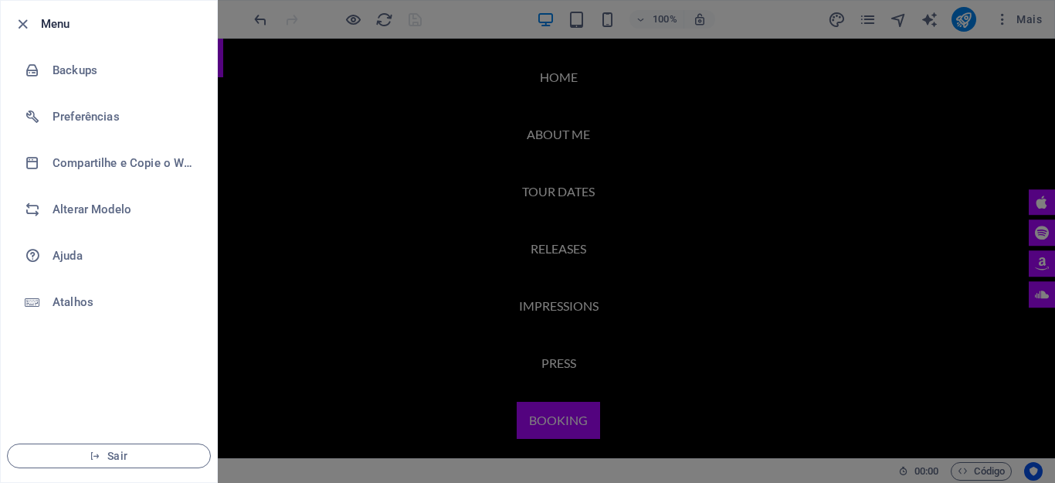
click at [52, 31] on h6 "Menu" at bounding box center [123, 24] width 164 height 19
click at [25, 27] on icon "button" at bounding box center [23, 24] width 18 height 18
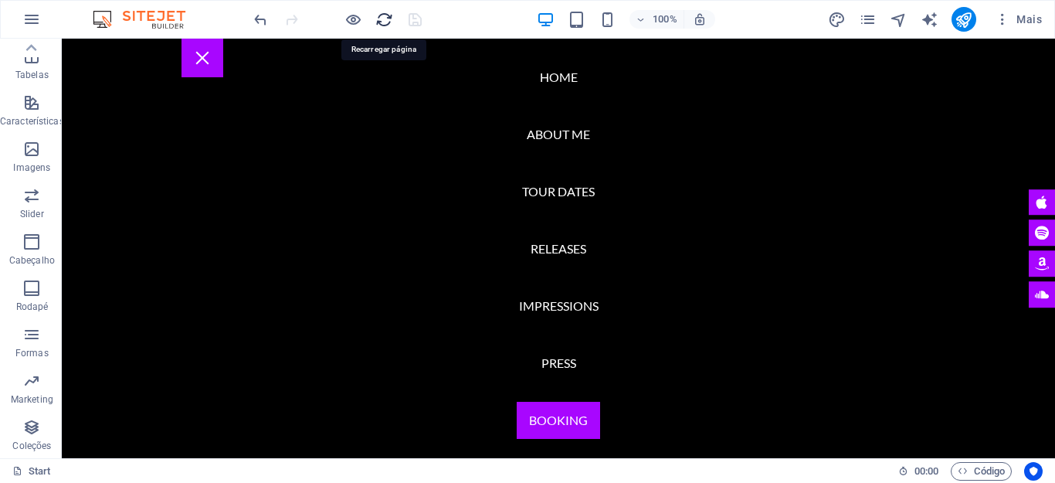
click at [381, 18] on icon "reload" at bounding box center [384, 20] width 18 height 18
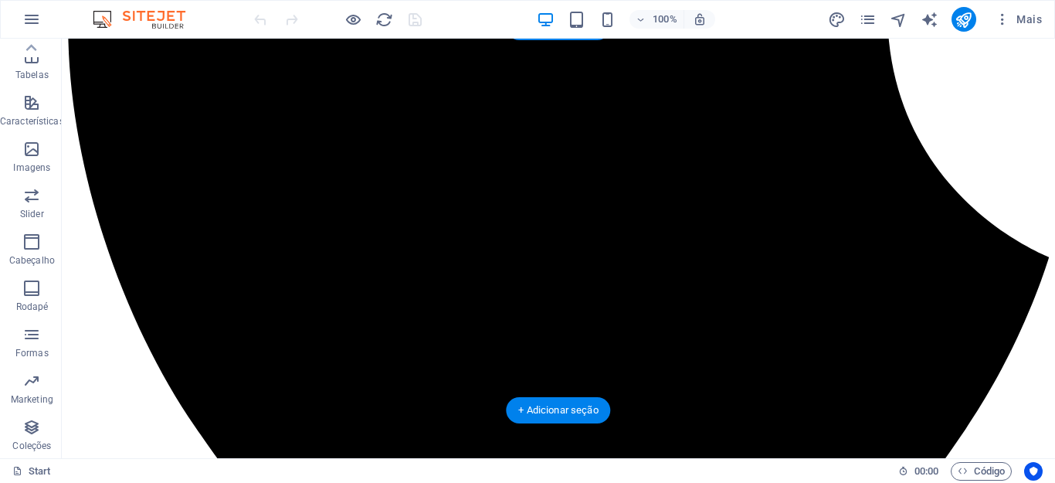
scroll to position [1621, 0]
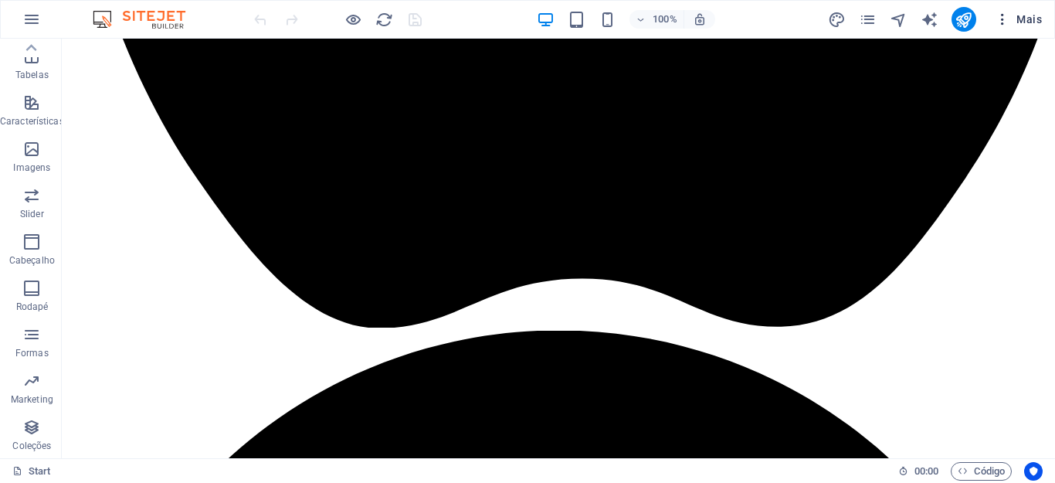
click at [1001, 22] on icon "button" at bounding box center [1002, 19] width 15 height 15
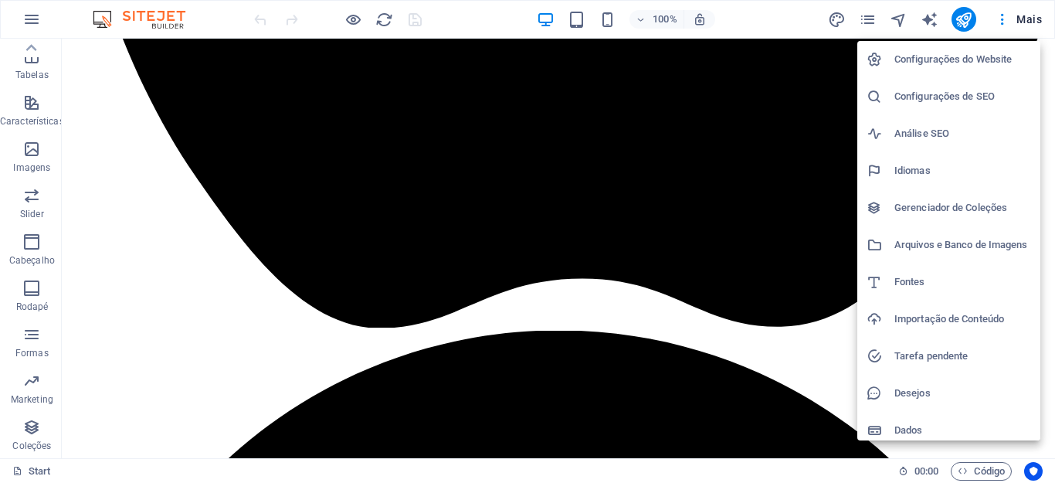
scroll to position [8, 0]
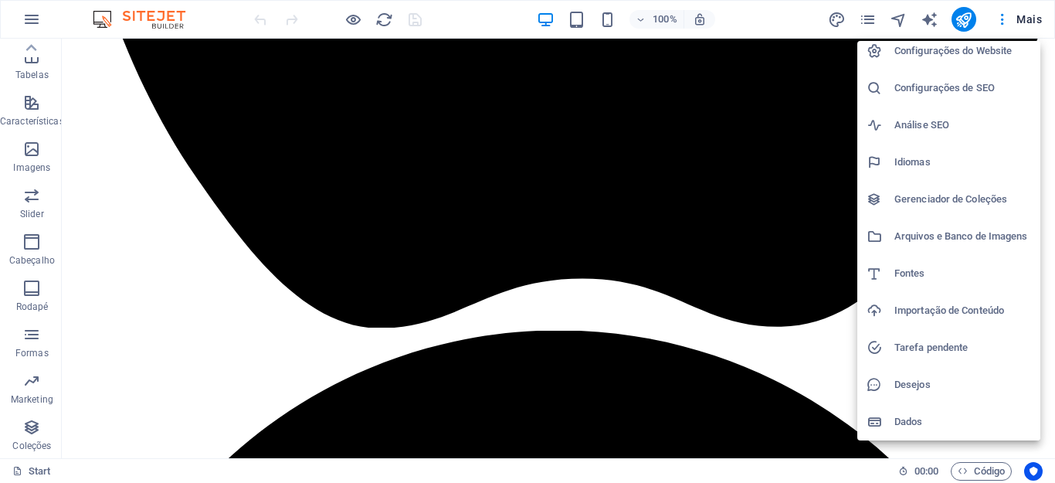
click at [1001, 24] on div at bounding box center [527, 241] width 1055 height 483
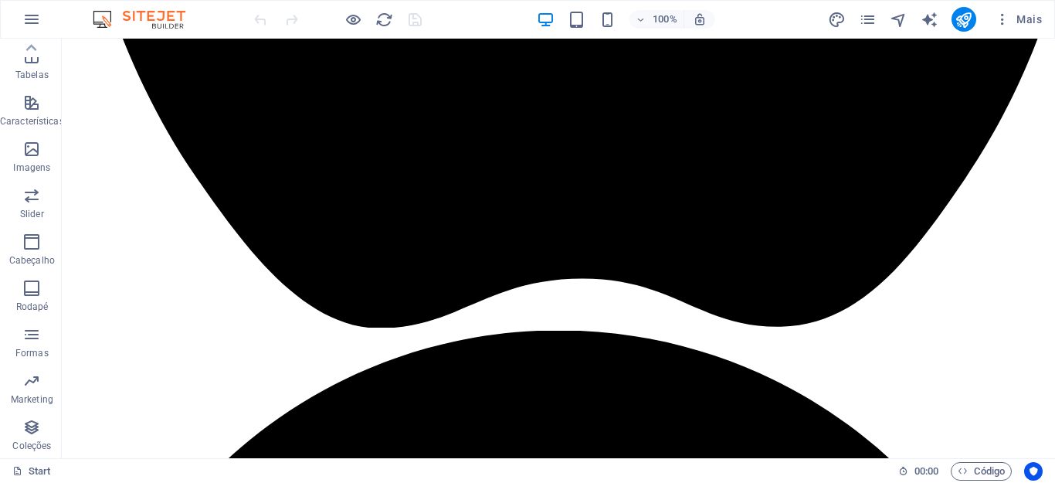
click at [1032, 19] on span "Mais" at bounding box center [1018, 19] width 47 height 15
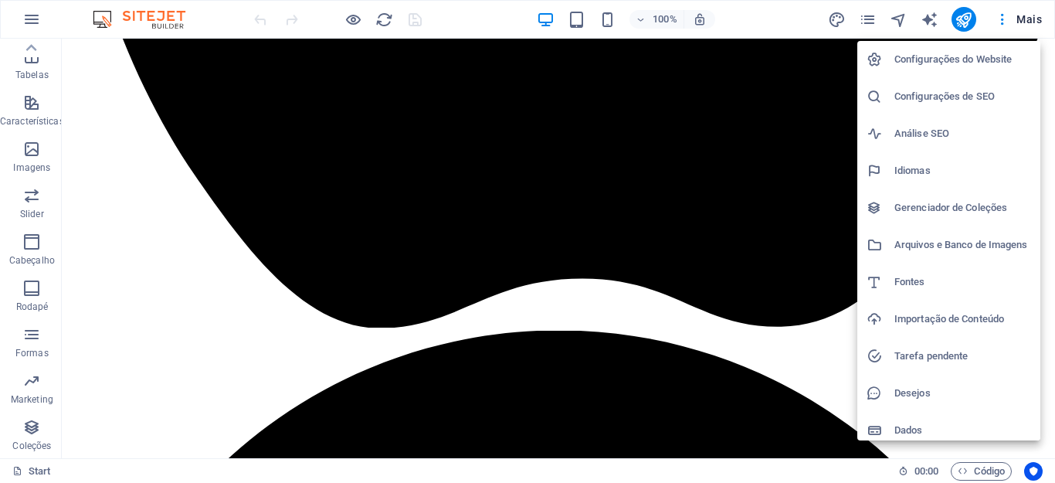
click at [1034, 19] on div at bounding box center [527, 241] width 1055 height 483
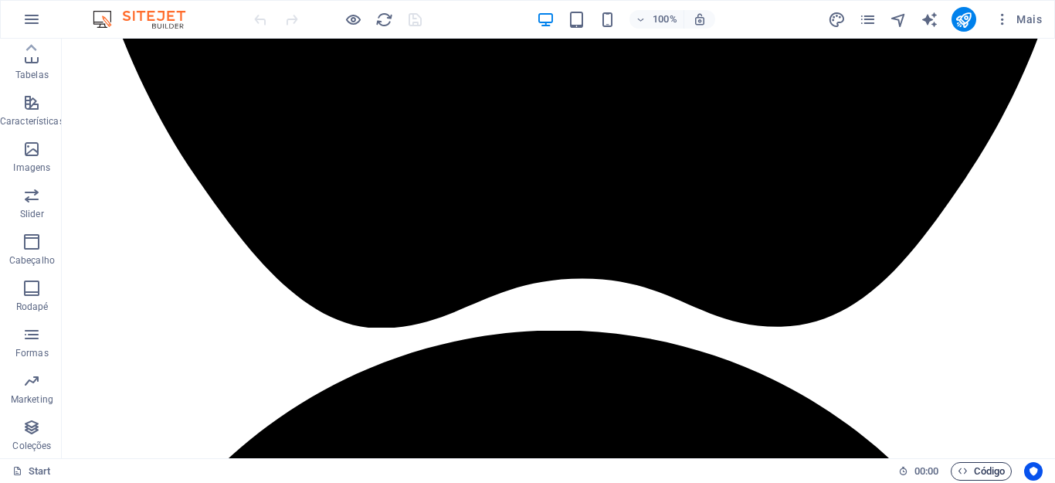
click at [994, 473] on span "Código" at bounding box center [980, 471] width 47 height 19
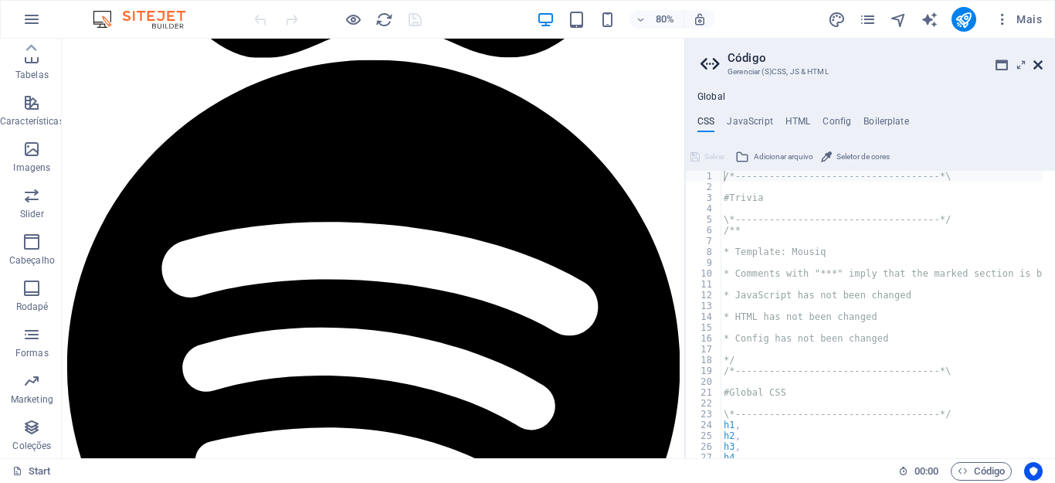
drag, startPoint x: 1033, startPoint y: 61, endPoint x: 978, endPoint y: 37, distance: 60.5
click at [1033, 61] on icon at bounding box center [1037, 65] width 9 height 12
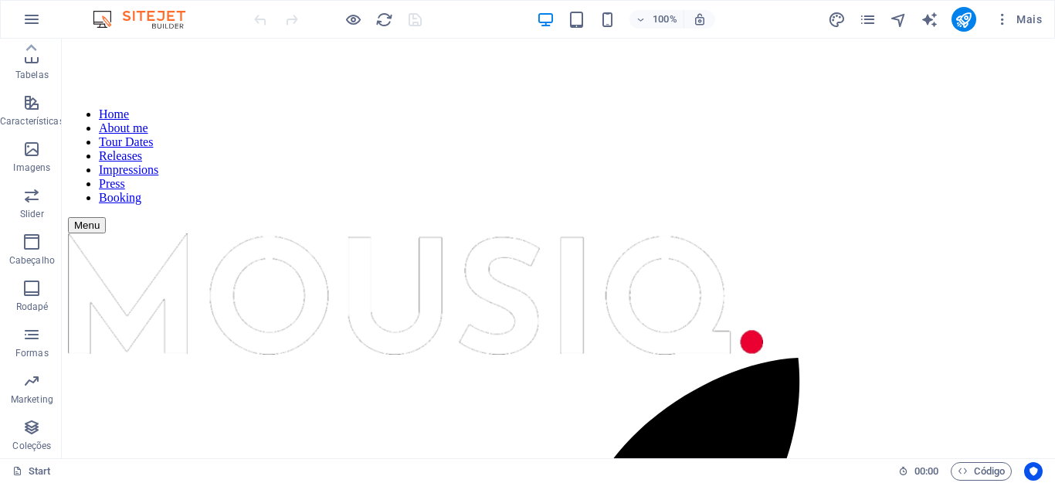
scroll to position [0, 0]
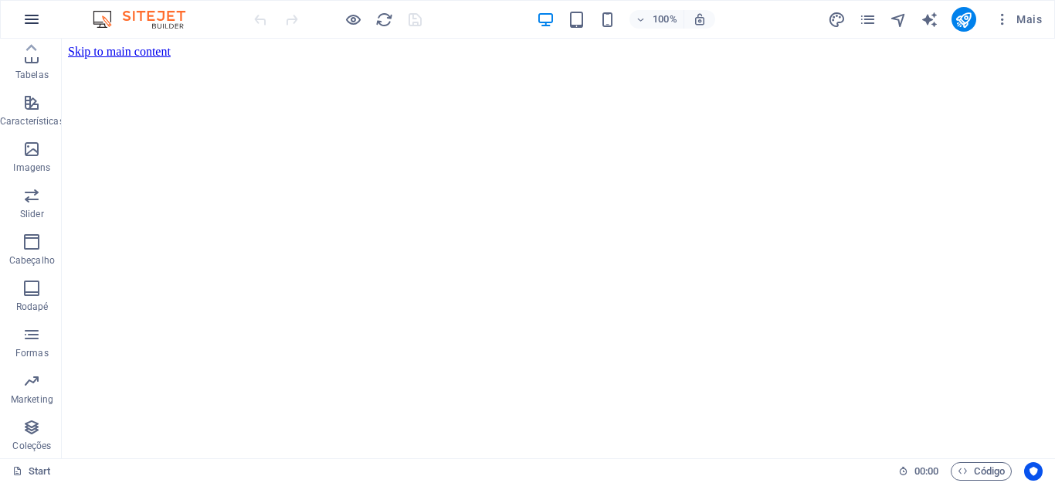
click at [25, 16] on icon "button" at bounding box center [31, 19] width 19 height 19
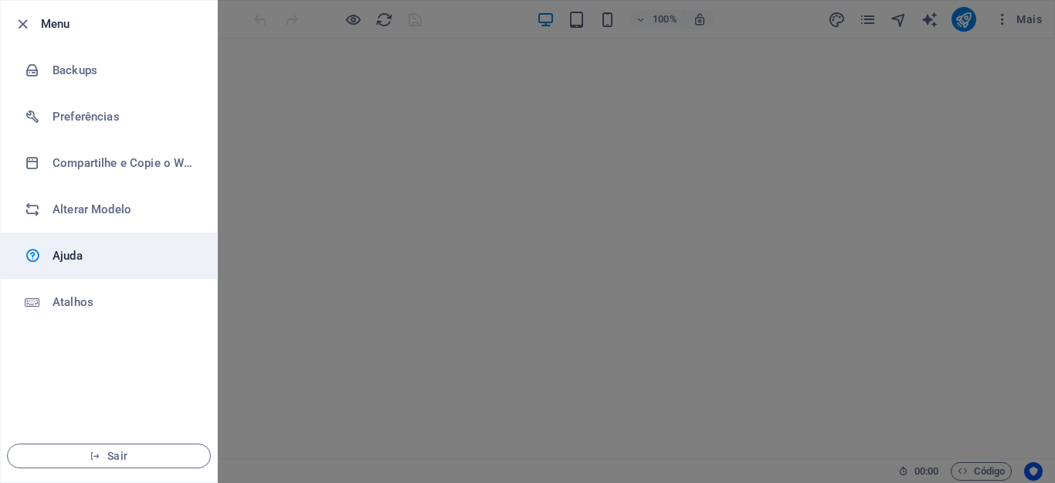
click at [103, 266] on link "Ajuda" at bounding box center [109, 255] width 216 height 46
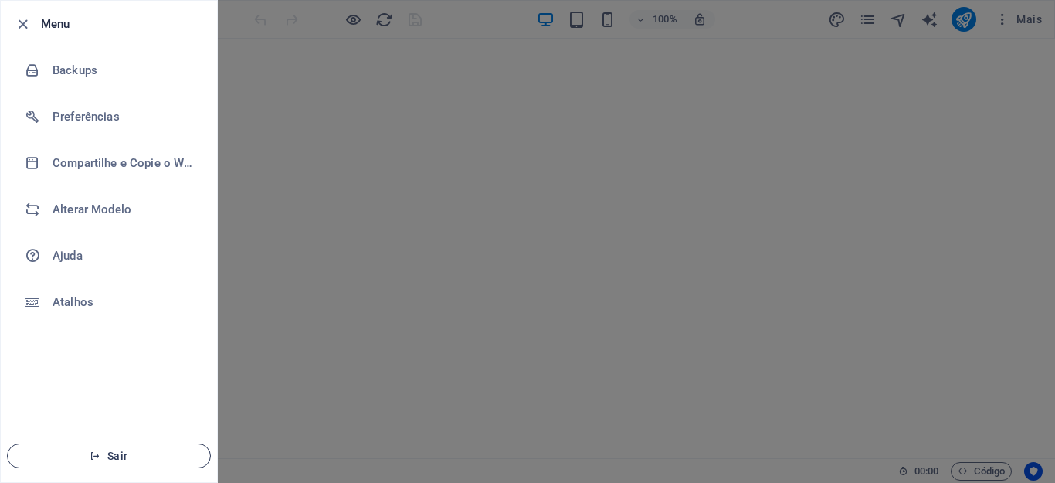
click at [107, 459] on span "Sair" at bounding box center [109, 455] width 178 height 12
click at [446, 32] on div at bounding box center [527, 241] width 1055 height 483
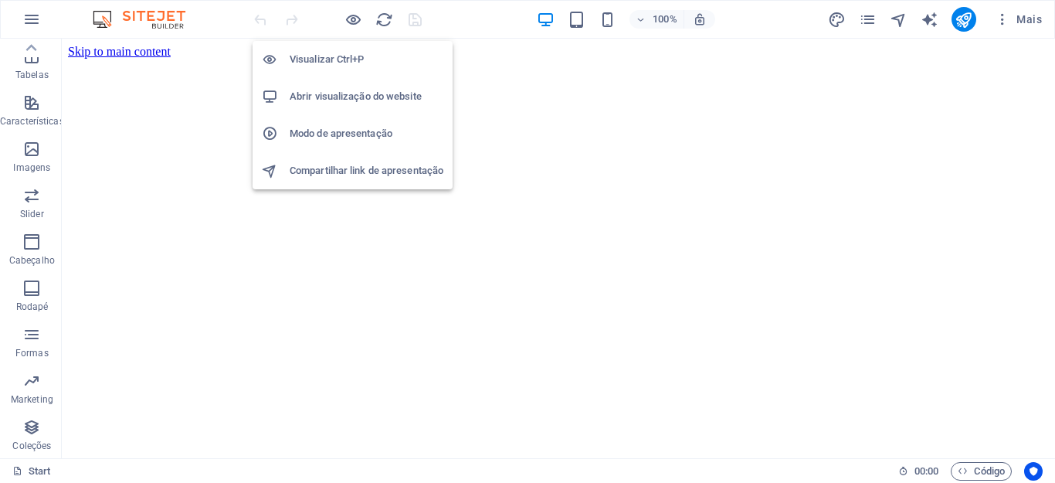
click at [362, 59] on h6 "Visualizar Ctrl+P" at bounding box center [367, 59] width 154 height 19
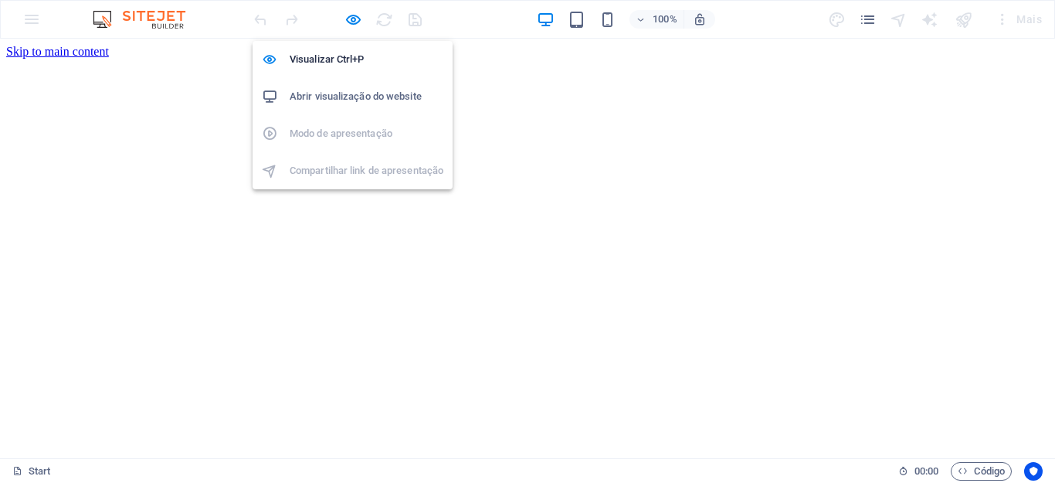
click at [354, 90] on h6 "Abrir visualização do website" at bounding box center [367, 96] width 154 height 19
click at [358, 56] on h6 "Visualizar Ctrl+P" at bounding box center [367, 59] width 154 height 19
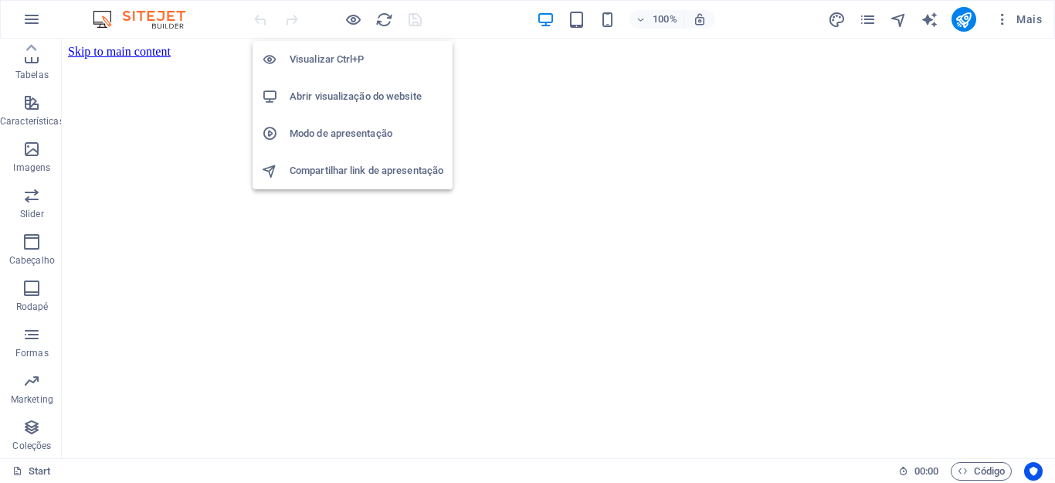
click at [395, 172] on h6 "Compartilhar link de apresentação" at bounding box center [367, 170] width 154 height 19
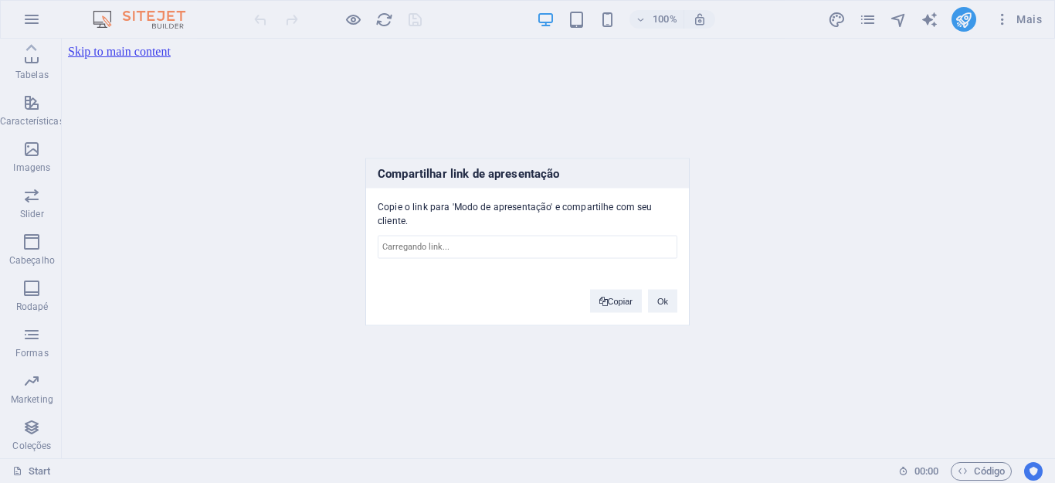
type input "https://cms.sitehub.io/presentation/2275806/da2b19730ff5ce7babfb37999ec7d43ef57…"
click at [655, 303] on button "Ok" at bounding box center [662, 300] width 29 height 23
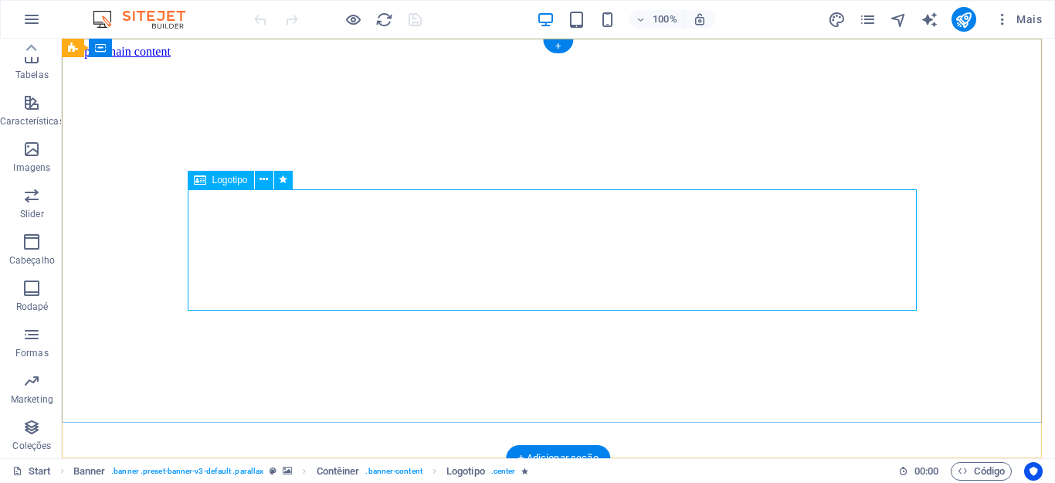
select select "px"
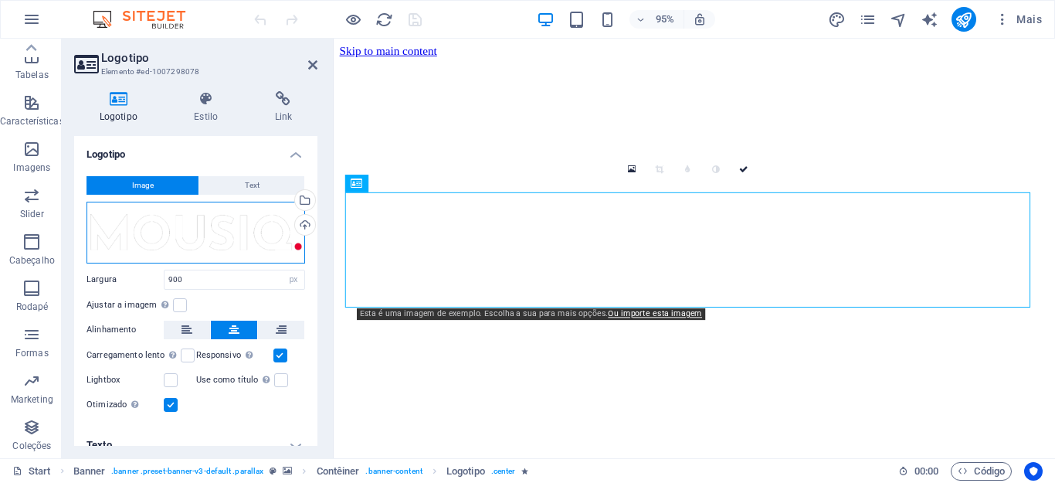
click at [235, 233] on div "Arraste os arquivos aqui, clique para escolher os arquivos ou selecione os arqu…" at bounding box center [195, 233] width 219 height 62
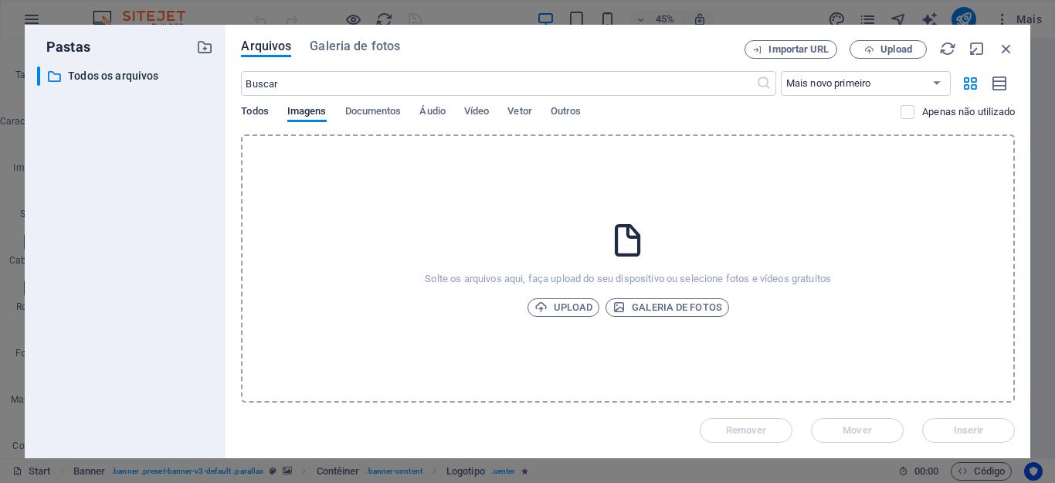
click at [255, 114] on span "Todos" at bounding box center [254, 113] width 27 height 22
click at [1005, 47] on icon "button" at bounding box center [1006, 48] width 17 height 17
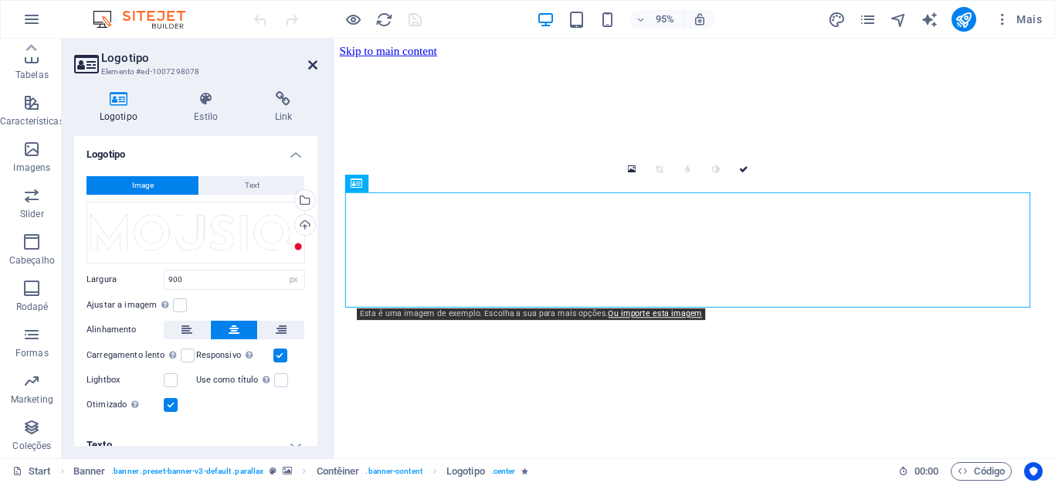
click at [312, 64] on icon at bounding box center [312, 65] width 9 height 12
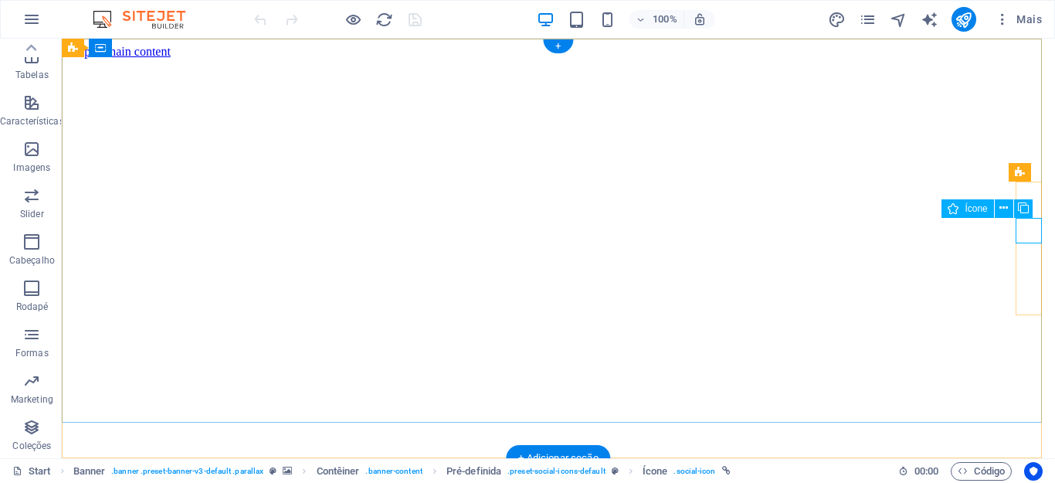
select select "xMidYMid"
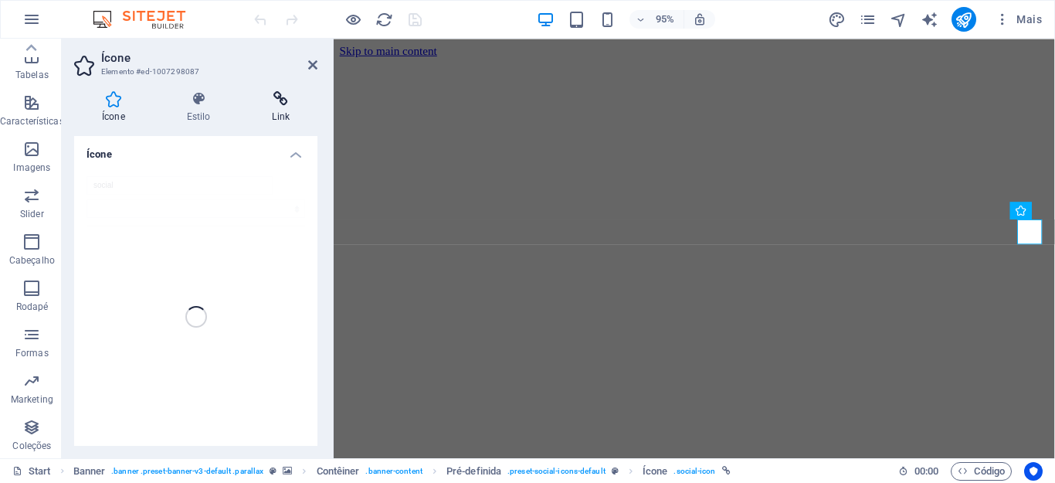
click at [279, 109] on h4 "Link" at bounding box center [280, 107] width 73 height 32
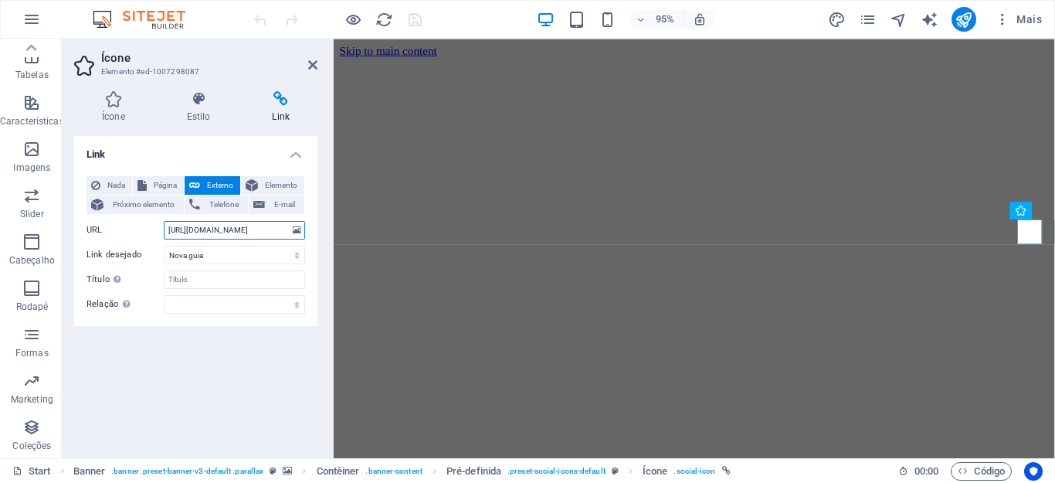
click at [268, 231] on input "https://www.spotify.com/" at bounding box center [234, 230] width 141 height 19
type input "https://www.spotify.com/yestagare"
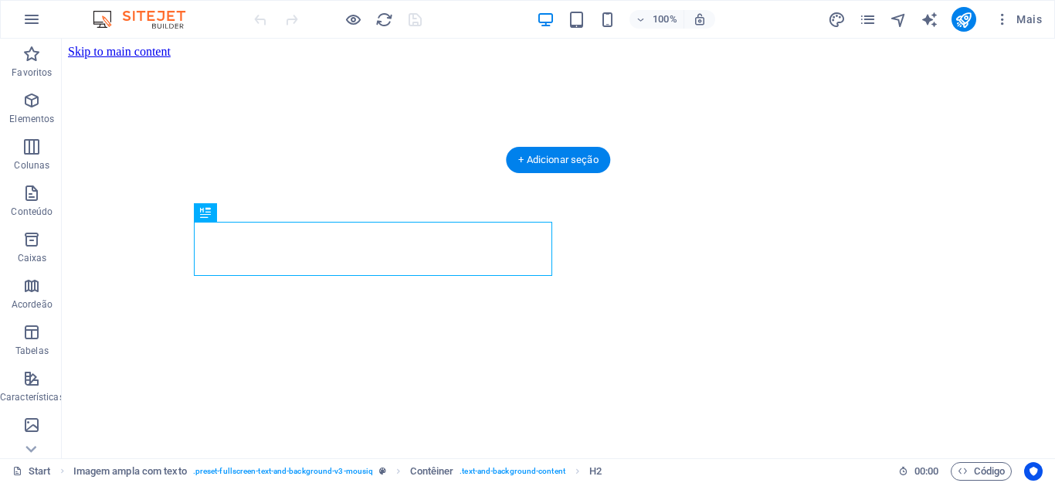
scroll to position [298, 0]
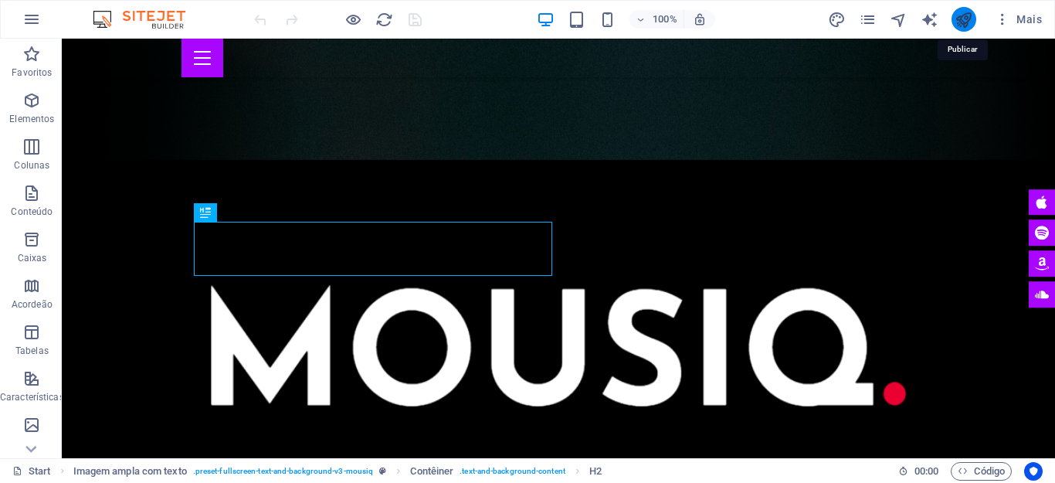
click at [967, 20] on icon "publish" at bounding box center [963, 20] width 18 height 18
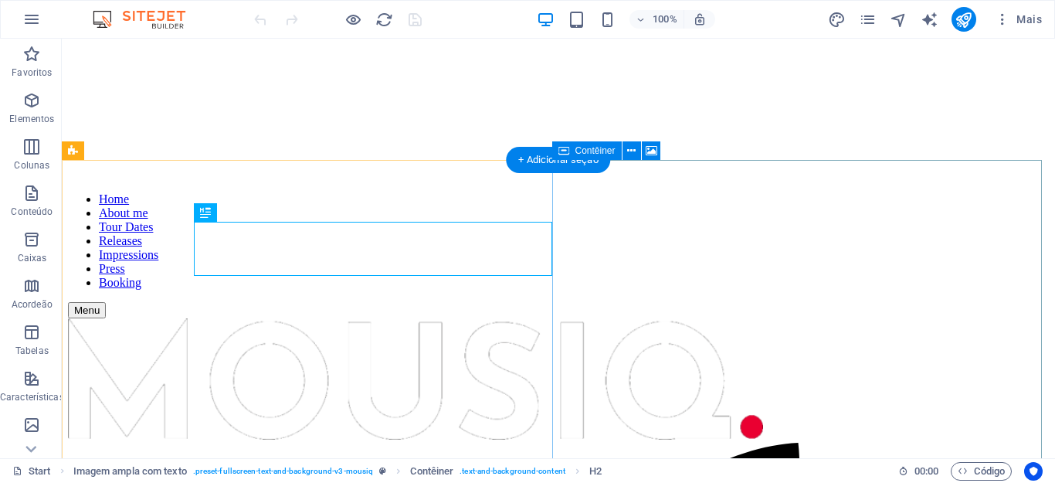
scroll to position [298, 0]
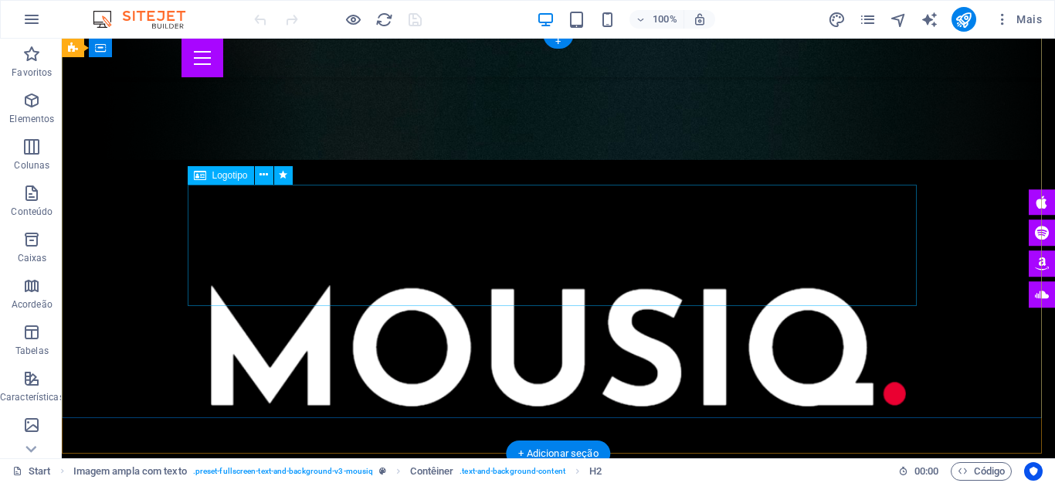
scroll to position [0, 0]
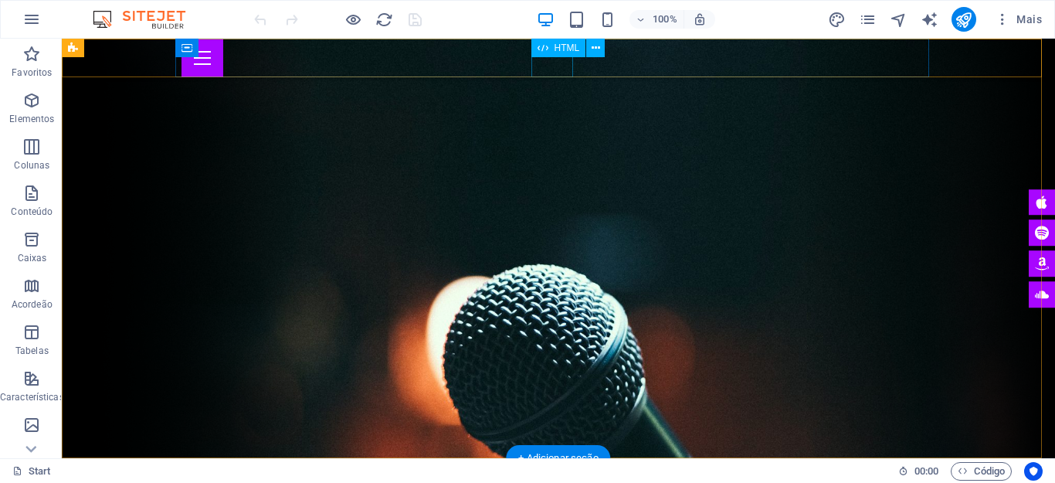
click at [547, 69] on div "Menu" at bounding box center [558, 58] width 754 height 39
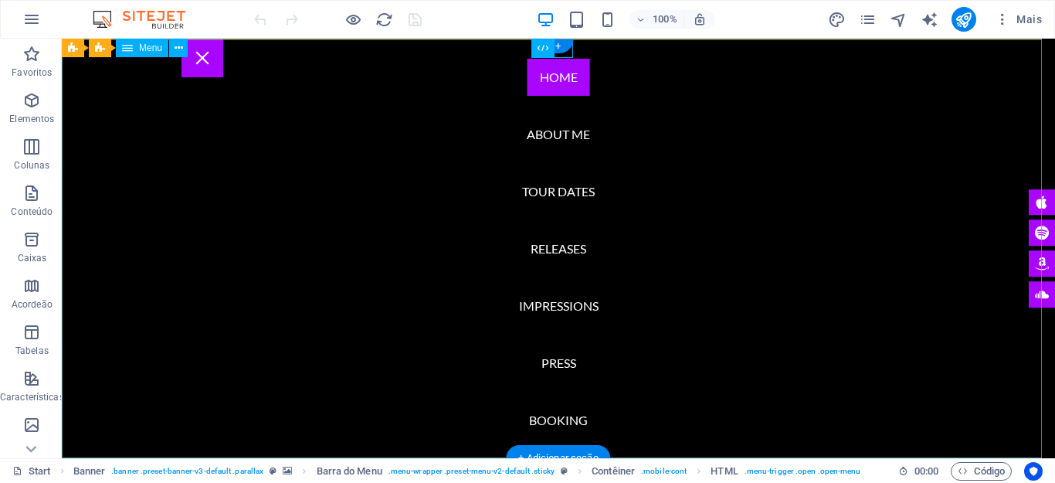
click at [547, 133] on nav "Home About me Tour Dates Releases Impressions Press Booking" at bounding box center [558, 248] width 993 height 419
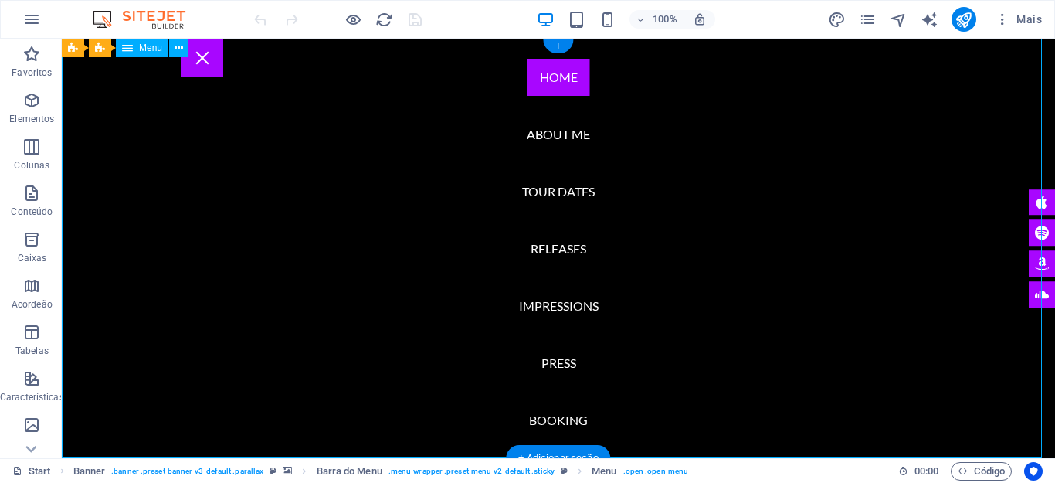
click at [558, 195] on nav "Home About me Tour Dates Releases Impressions Press Booking" at bounding box center [558, 248] width 993 height 419
click at [576, 252] on nav "Home About me Tour Dates Releases Impressions Press Booking" at bounding box center [558, 248] width 993 height 419
click at [576, 299] on nav "Home About me Tour Dates Releases Impressions Press Booking" at bounding box center [558, 248] width 993 height 419
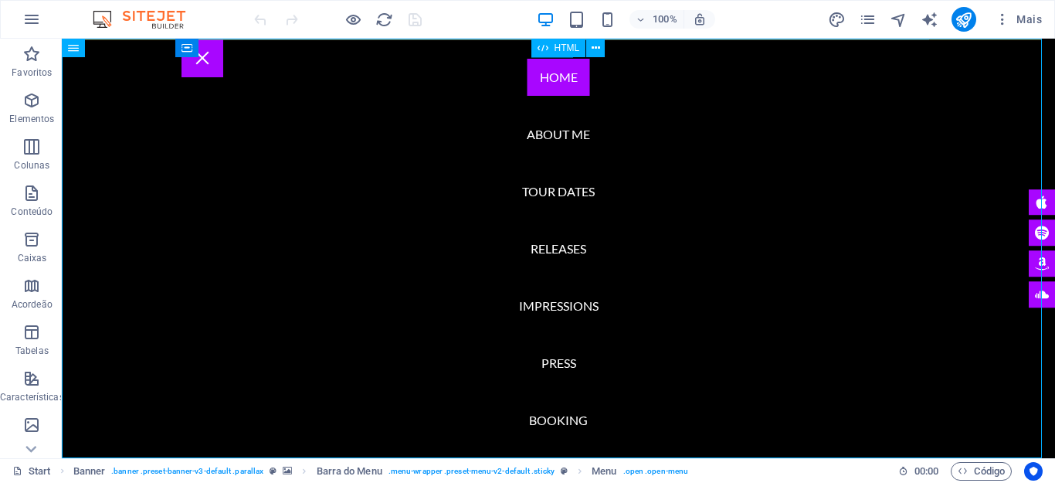
click at [554, 57] on div "HTML" at bounding box center [573, 48] width 84 height 19
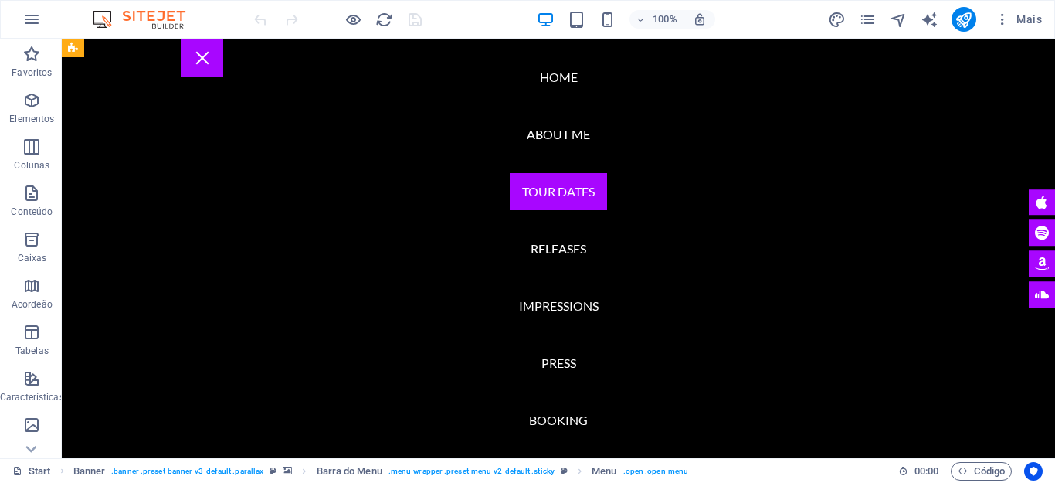
scroll to position [1621, 0]
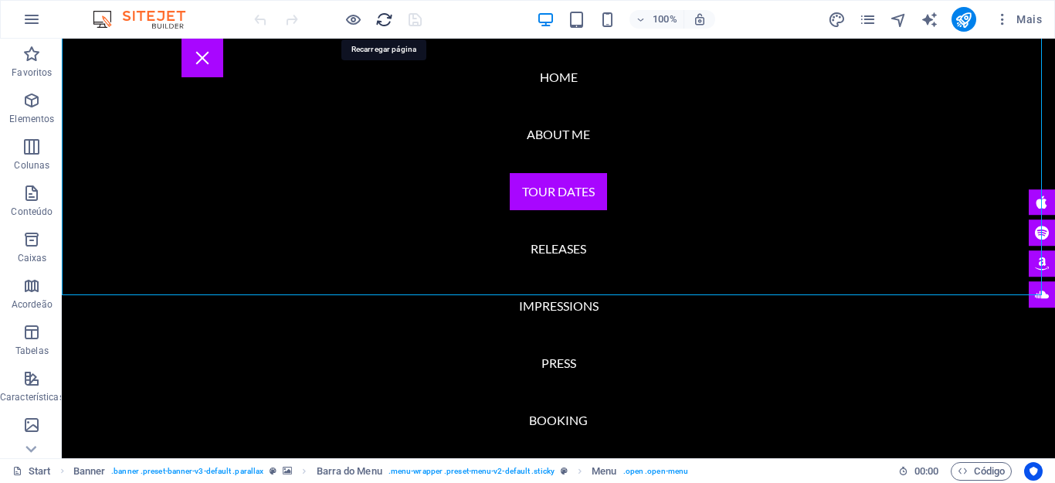
click at [383, 20] on icon "reload" at bounding box center [384, 20] width 18 height 18
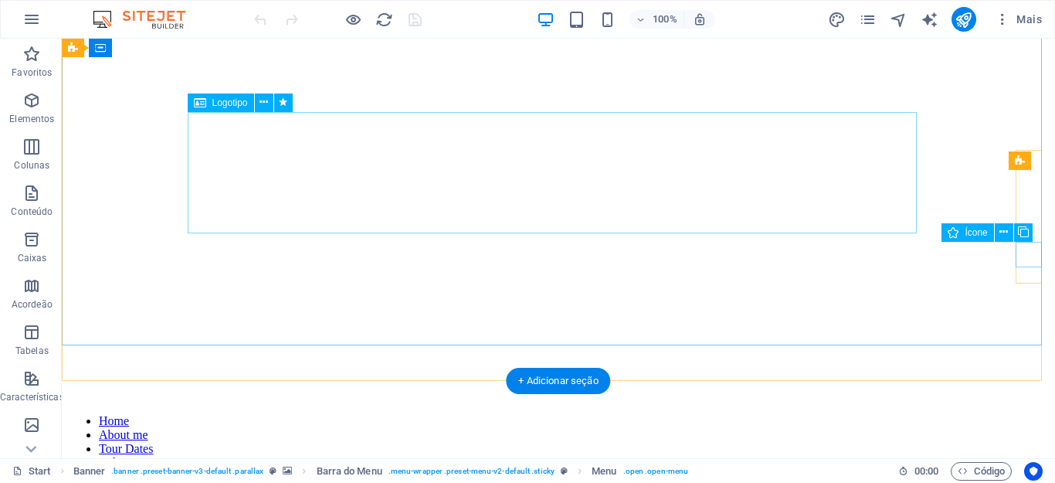
scroll to position [77, 0]
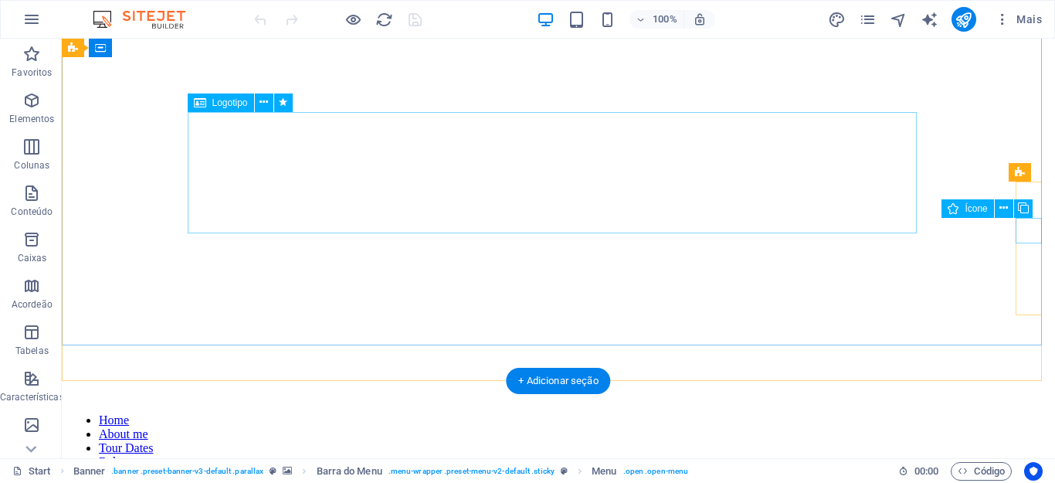
drag, startPoint x: 1092, startPoint y: 273, endPoint x: 871, endPoint y: 42, distance: 320.0
select select "xMidYMid"
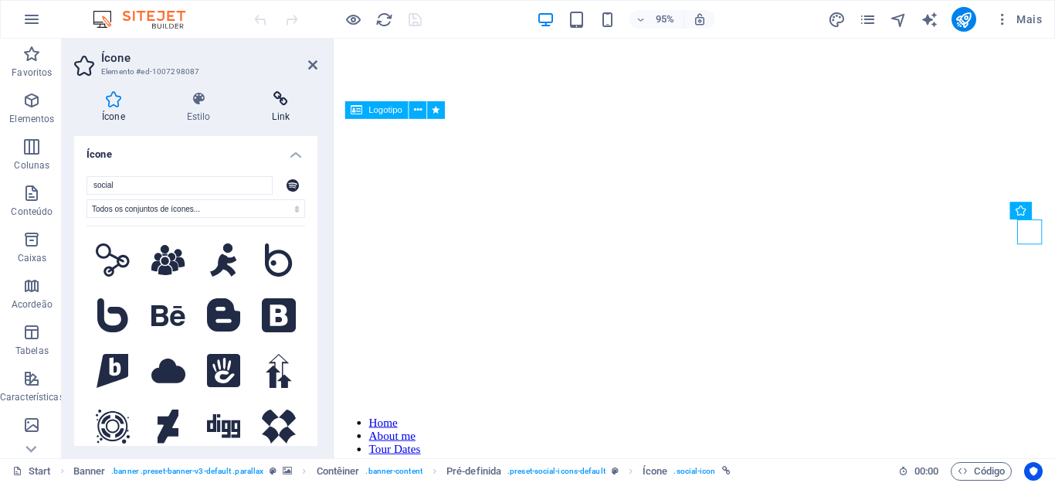
click at [282, 110] on h4 "Link" at bounding box center [280, 107] width 73 height 32
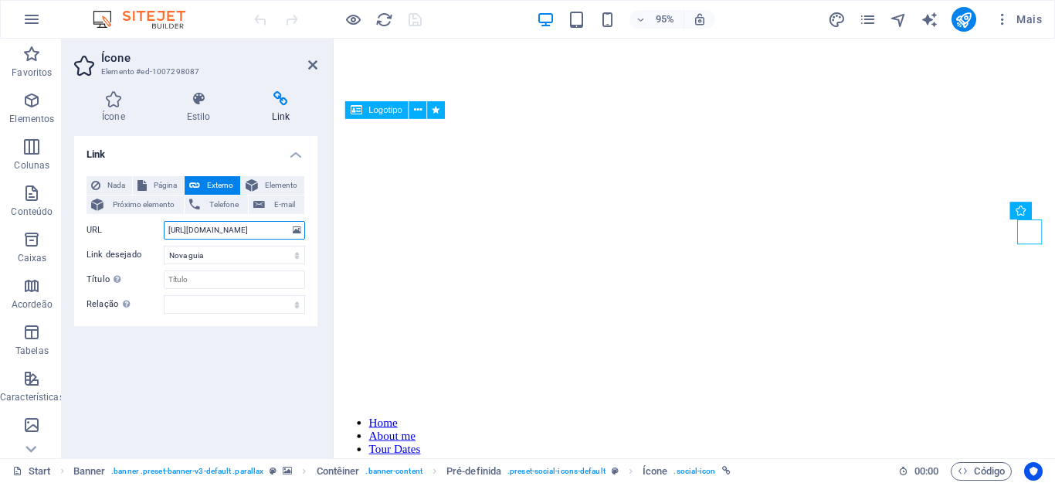
click at [269, 225] on input "https://www.spotify.com/" at bounding box center [234, 230] width 141 height 19
type input "https://www.spotify.com/yestagarelas"
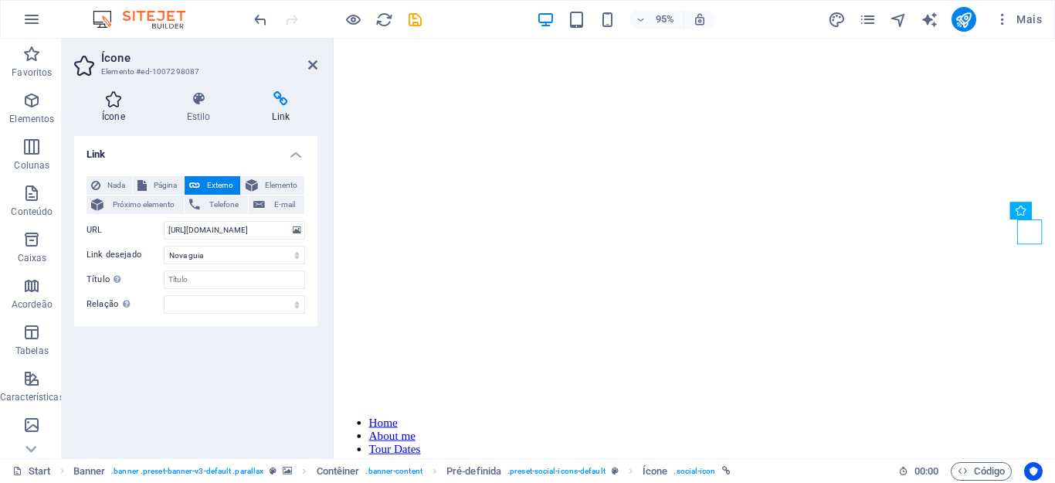
click at [112, 114] on h4 "Ícone" at bounding box center [116, 107] width 85 height 32
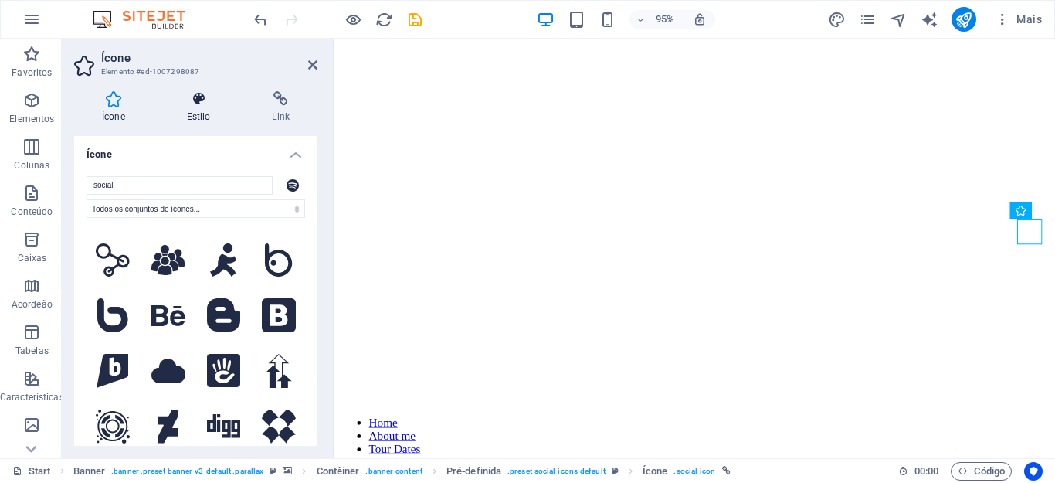
click at [195, 110] on h4 "Estilo" at bounding box center [202, 107] width 86 height 32
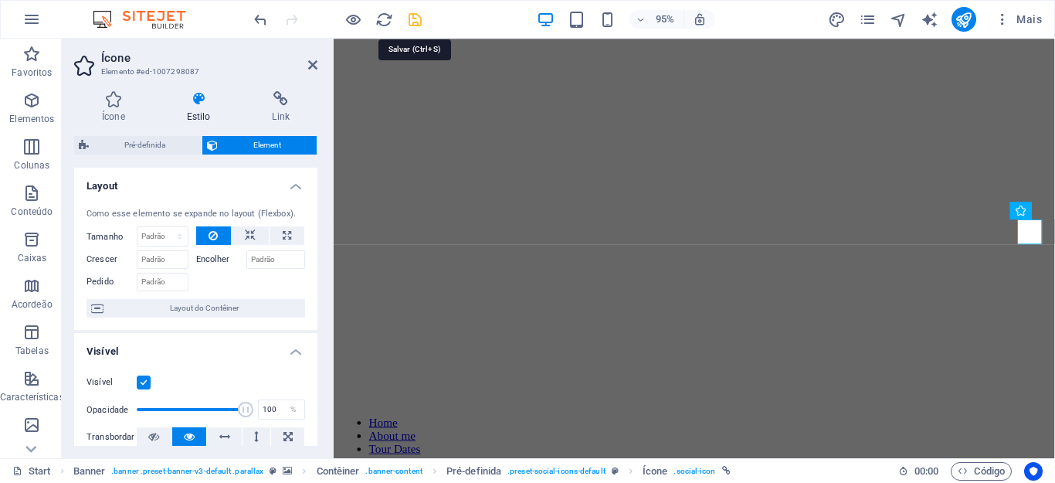
click at [417, 23] on icon "save" at bounding box center [415, 20] width 18 height 18
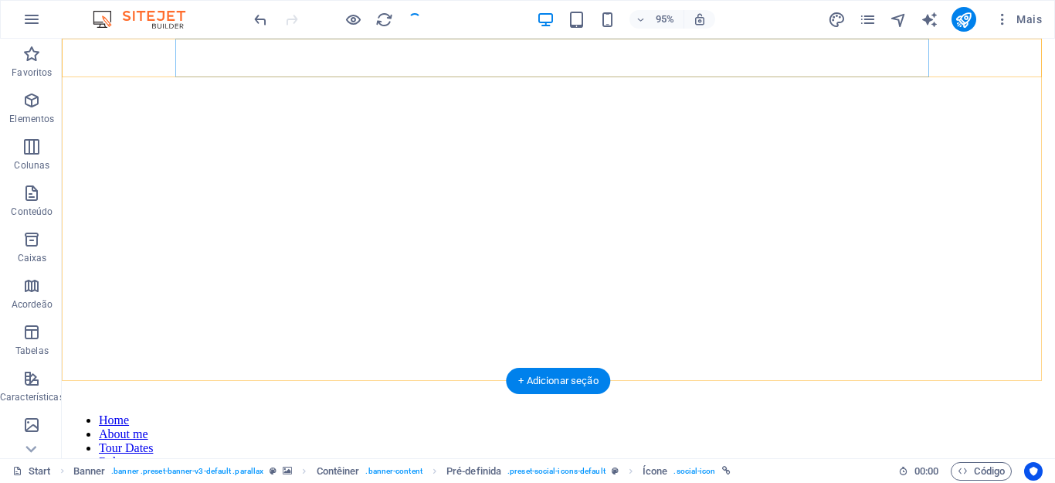
checkbox input "false"
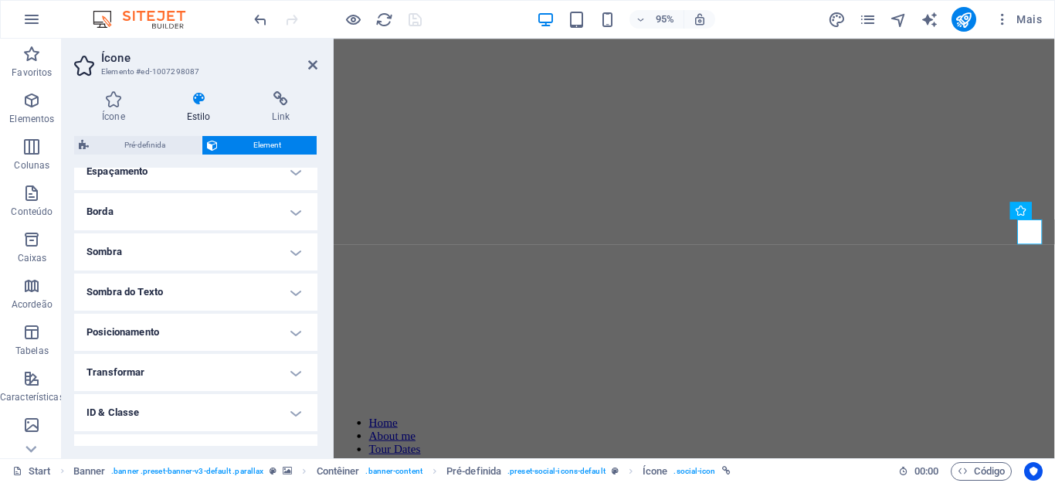
scroll to position [374, 0]
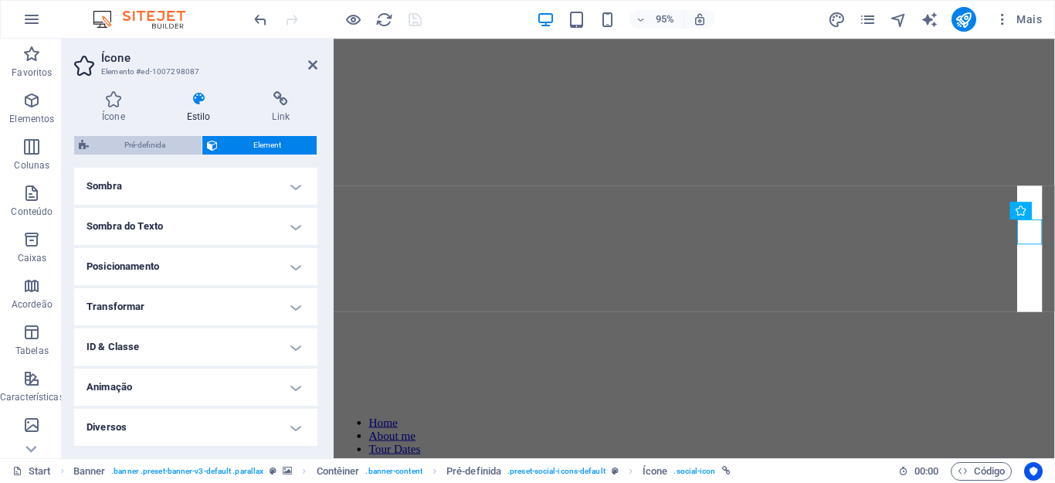
click at [135, 147] on span "Pré-definida" at bounding box center [144, 145] width 103 height 19
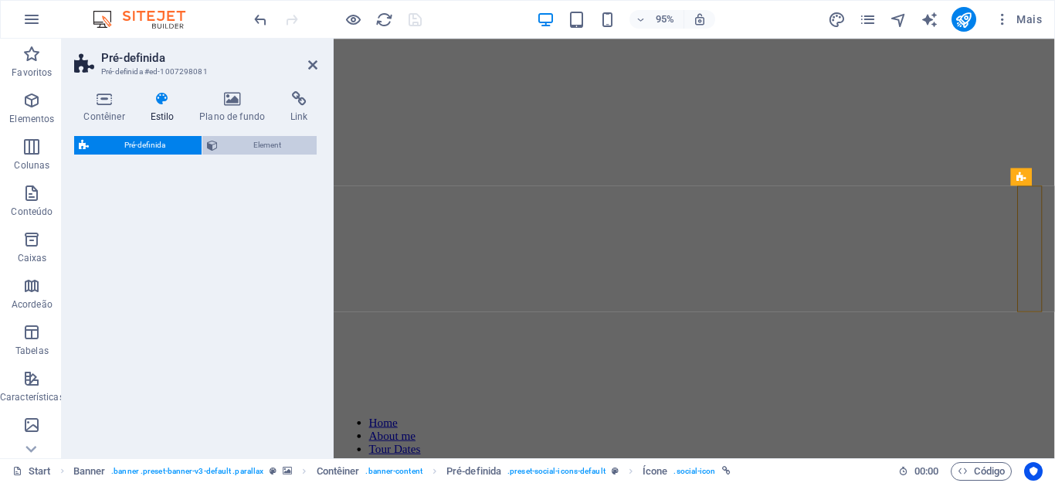
select select "px"
select select "rem"
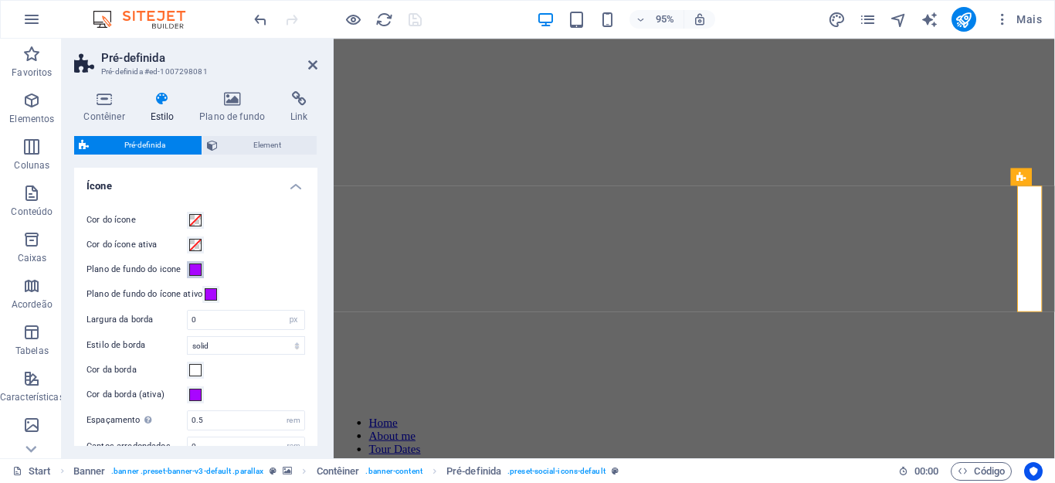
click at [191, 272] on span at bounding box center [195, 269] width 12 height 12
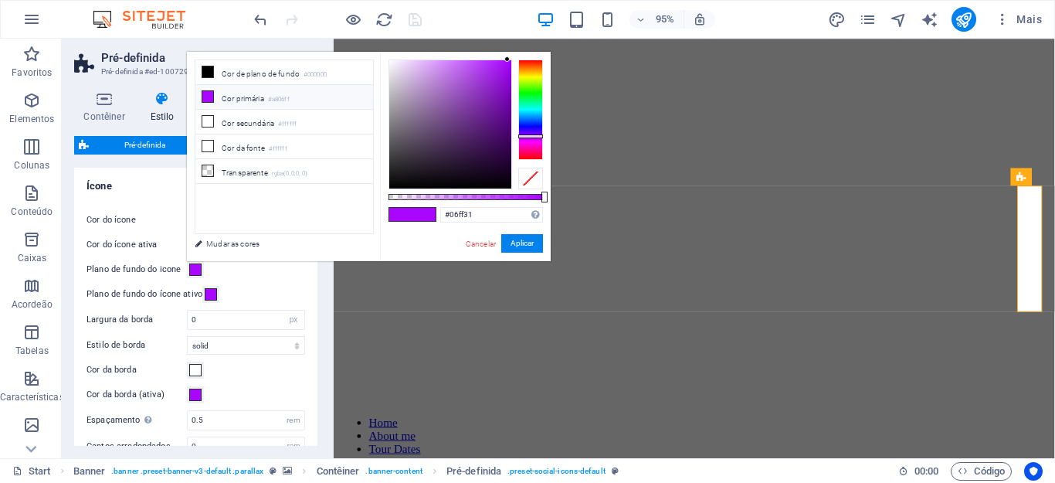
click at [531, 95] on div at bounding box center [530, 109] width 25 height 100
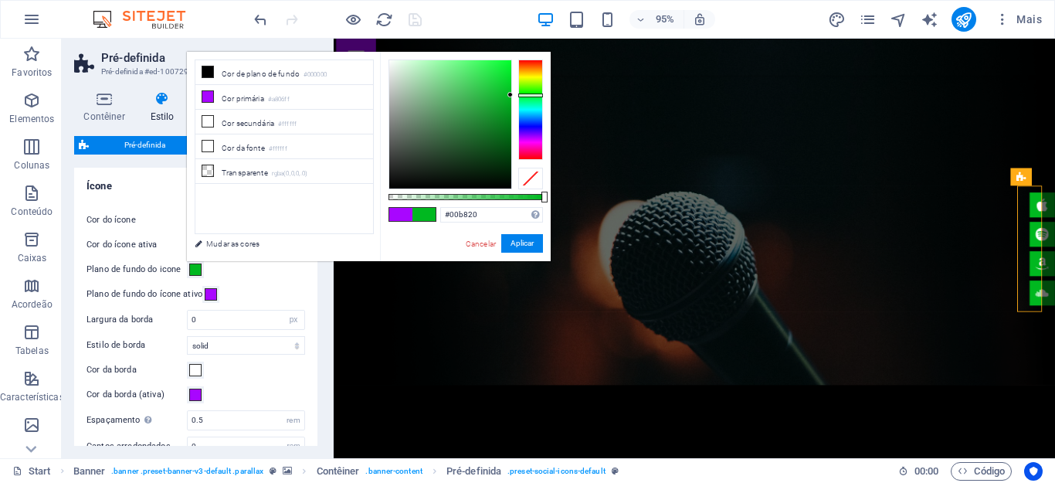
drag, startPoint x: 505, startPoint y: 59, endPoint x: 512, endPoint y: 95, distance: 36.2
click at [512, 95] on div at bounding box center [509, 94] width 5 height 5
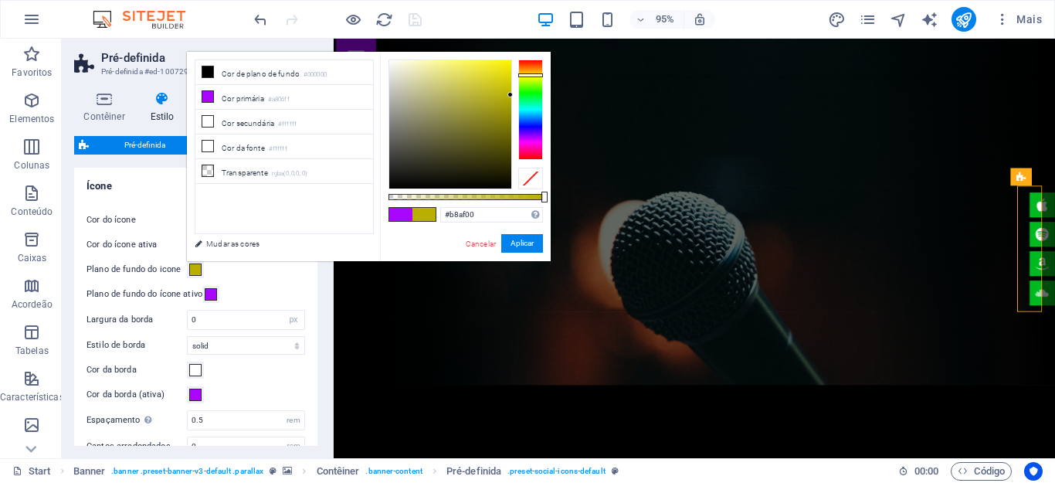
drag, startPoint x: 537, startPoint y: 97, endPoint x: 543, endPoint y: 75, distance: 22.5
click at [543, 75] on div "#b8af00 Formatos suportados #0852ed rgb(8, 82, 237) rgba(8, 82, 237, 90%) hsv(2…" at bounding box center [465, 268] width 171 height 433
type input "#fff400"
drag, startPoint x: 508, startPoint y: 92, endPoint x: 513, endPoint y: 53, distance: 39.7
click at [513, 53] on div "#fff400 Formatos suportados #0852ed rgb(8, 82, 237) rgba(8, 82, 237, 90%) hsv(2…" at bounding box center [465, 268] width 171 height 433
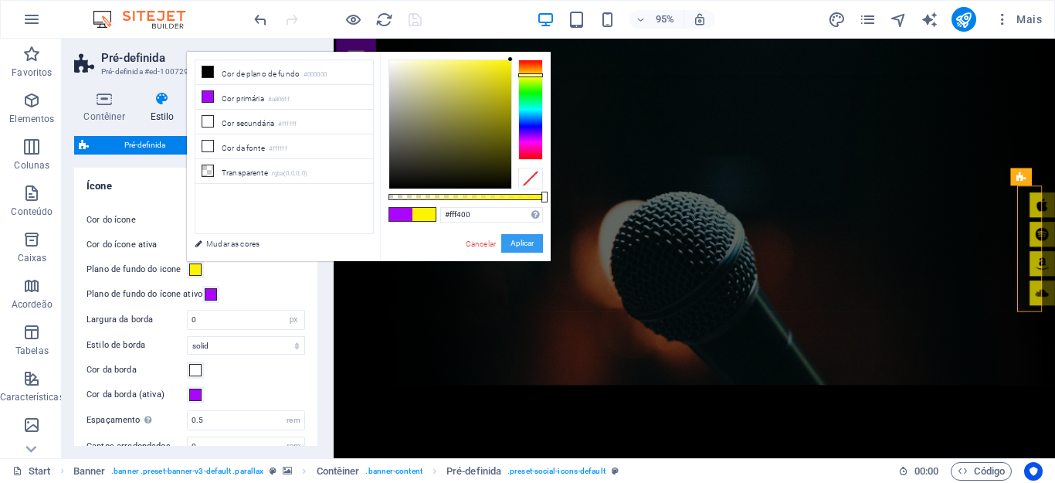
click at [520, 243] on button "Aplicar" at bounding box center [522, 243] width 42 height 19
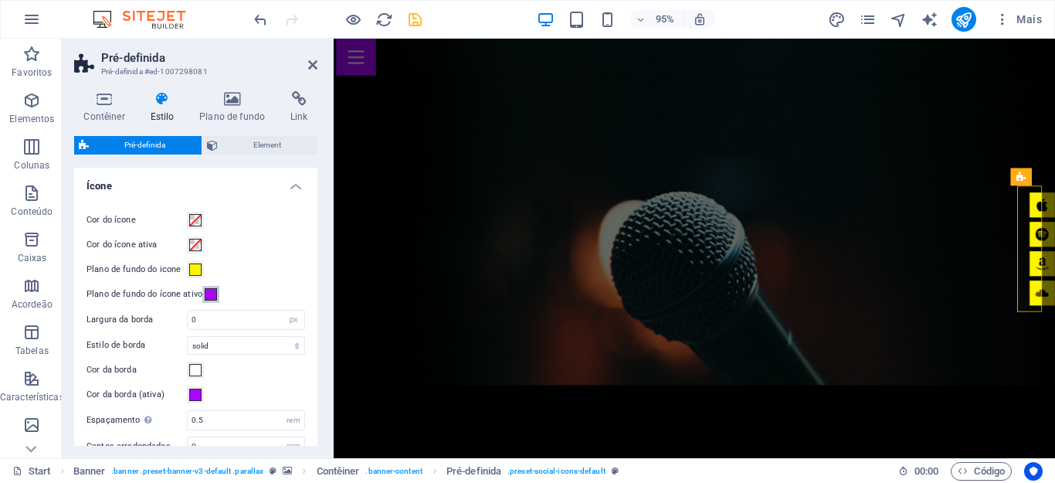
click at [212, 297] on span at bounding box center [211, 294] width 12 height 12
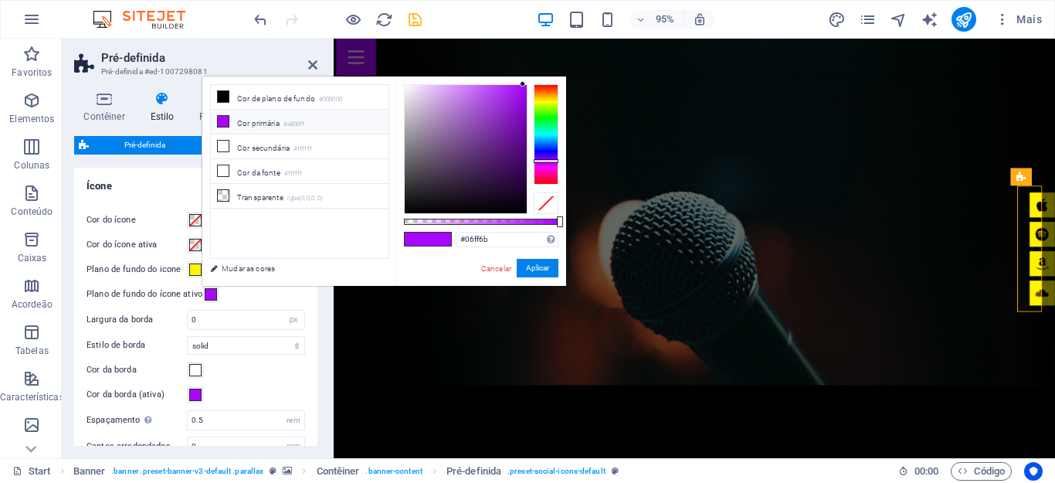
click at [548, 124] on div at bounding box center [546, 134] width 25 height 100
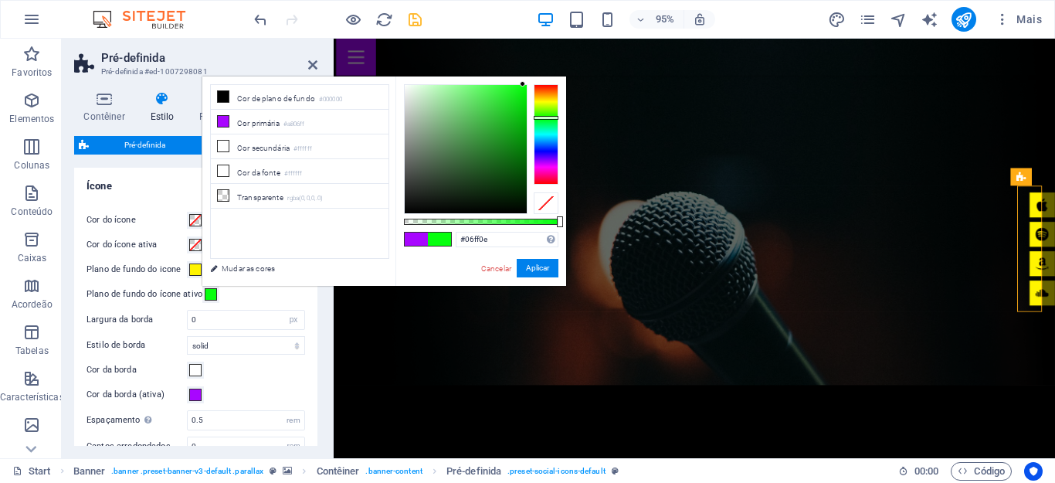
click at [549, 117] on div at bounding box center [546, 118] width 25 height 4
type input "#00fb08"
click at [526, 86] on div at bounding box center [525, 85] width 5 height 5
click at [547, 269] on button "Aplicar" at bounding box center [538, 268] width 42 height 19
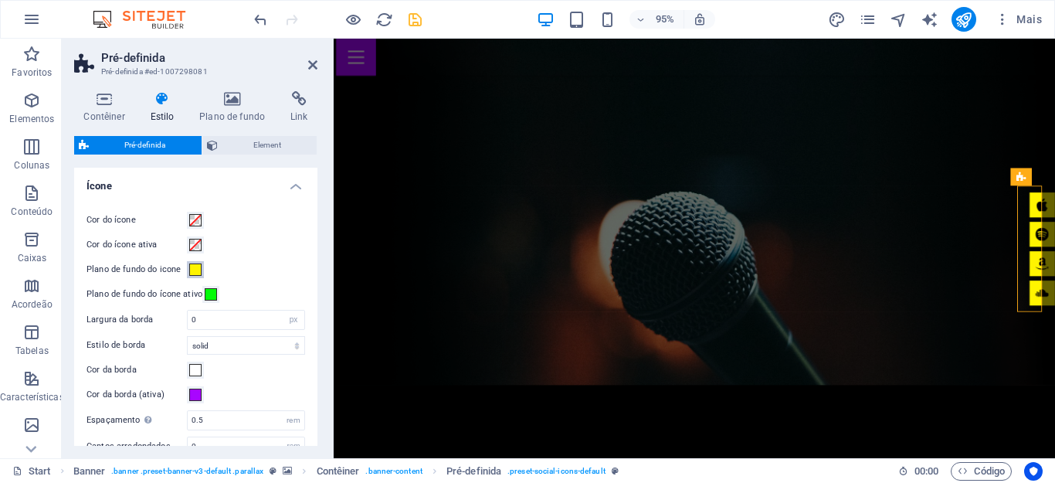
click at [193, 266] on span at bounding box center [195, 269] width 12 height 12
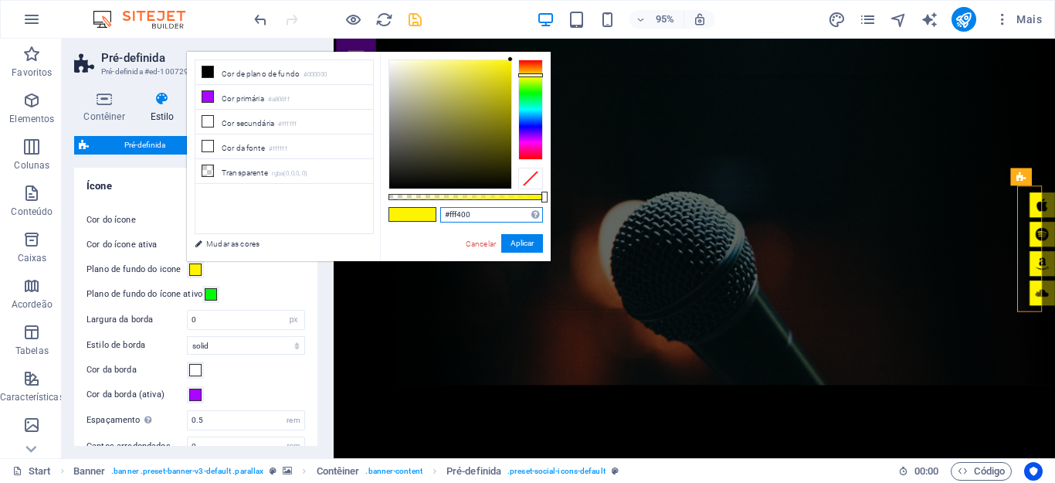
click at [456, 212] on input "#fff400" at bounding box center [491, 214] width 103 height 15
click at [198, 393] on span at bounding box center [195, 394] width 12 height 12
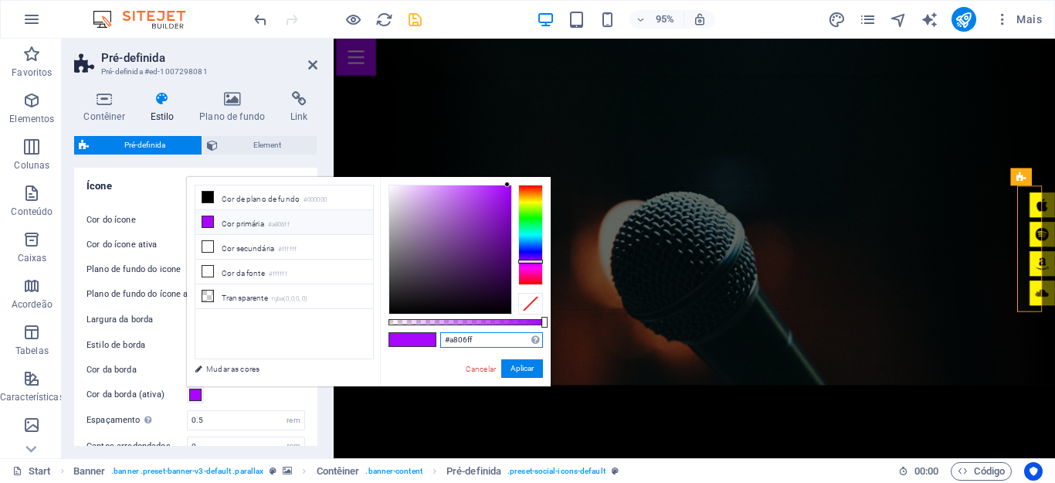
click at [474, 341] on input "#a806ff" at bounding box center [491, 339] width 103 height 15
paste input "fff400"
type input "#fff400"
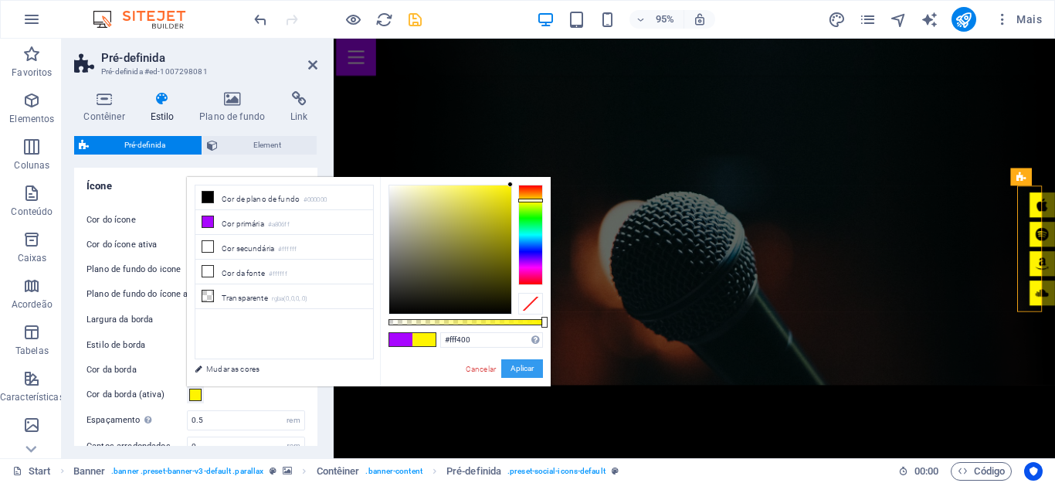
click at [525, 371] on button "Aplicar" at bounding box center [522, 368] width 42 height 19
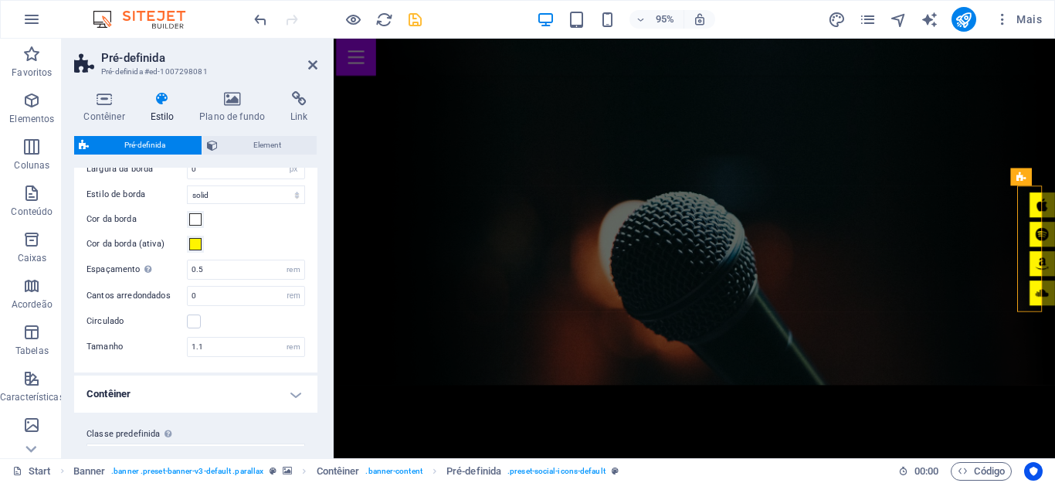
scroll to position [179, 0]
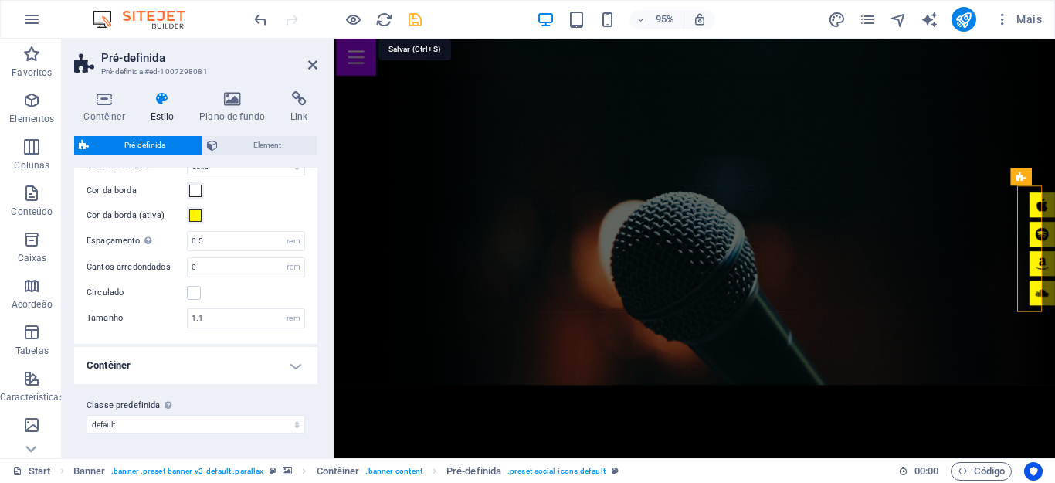
click at [417, 22] on icon "save" at bounding box center [415, 20] width 18 height 18
checkbox input "false"
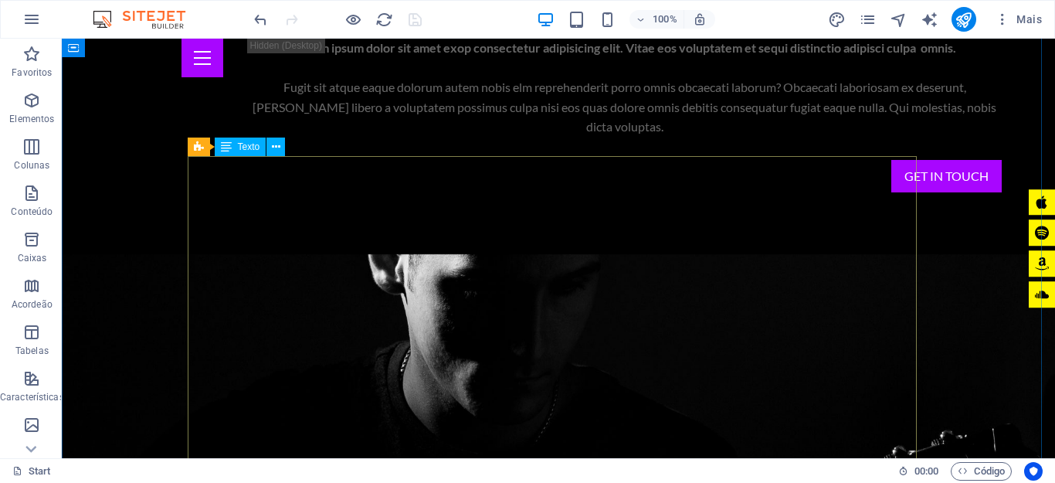
scroll to position [927, 0]
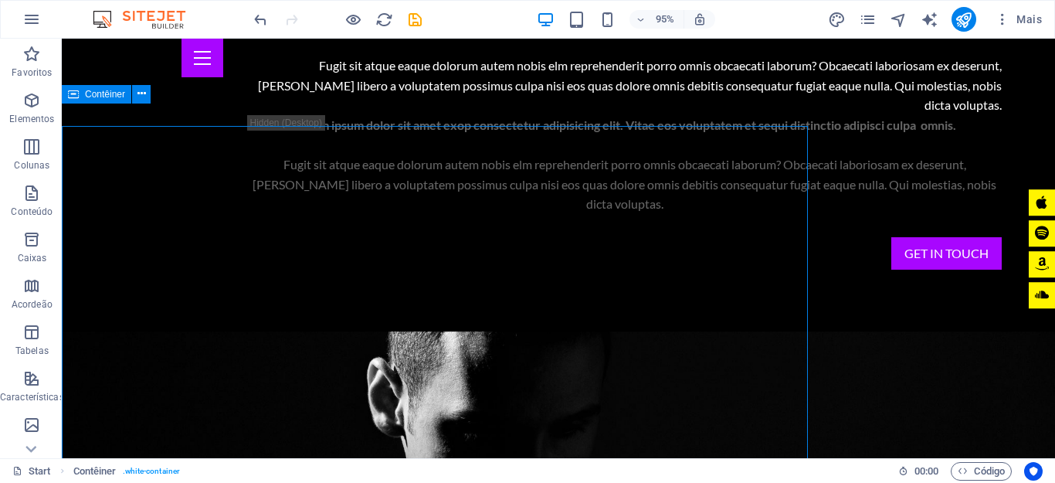
scroll to position [904, 0]
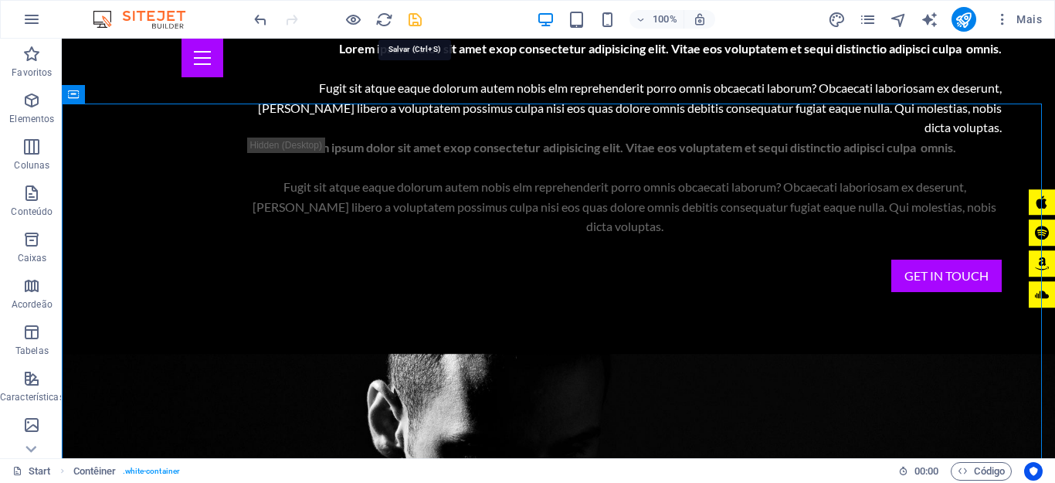
click at [413, 22] on icon "save" at bounding box center [415, 20] width 18 height 18
checkbox input "false"
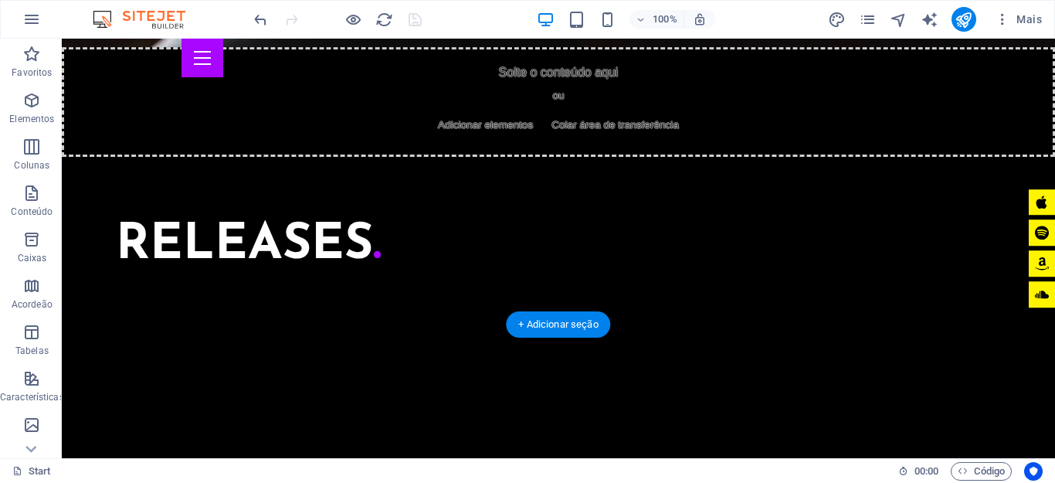
scroll to position [4220, 0]
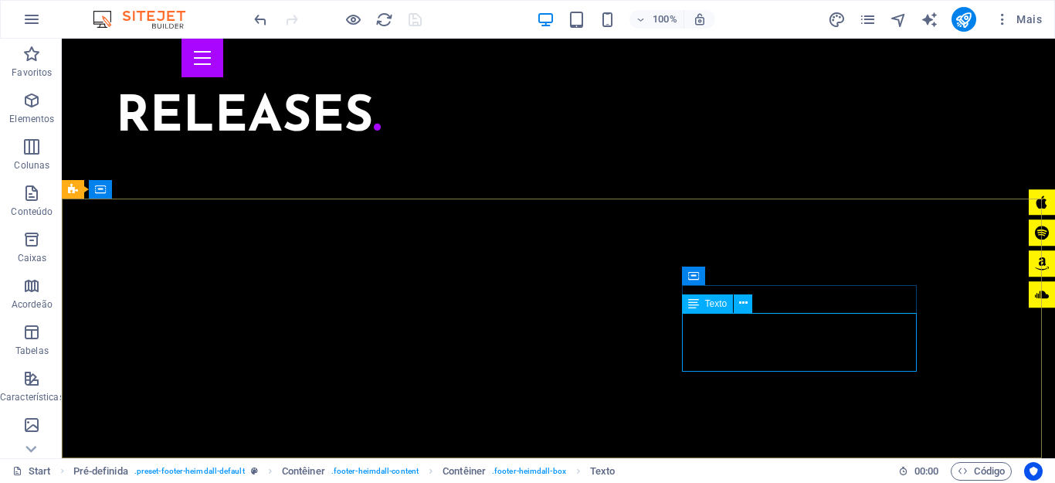
click at [696, 310] on icon at bounding box center [693, 303] width 11 height 19
click at [739, 303] on icon at bounding box center [743, 303] width 8 height 16
click at [740, 307] on icon at bounding box center [743, 303] width 8 height 16
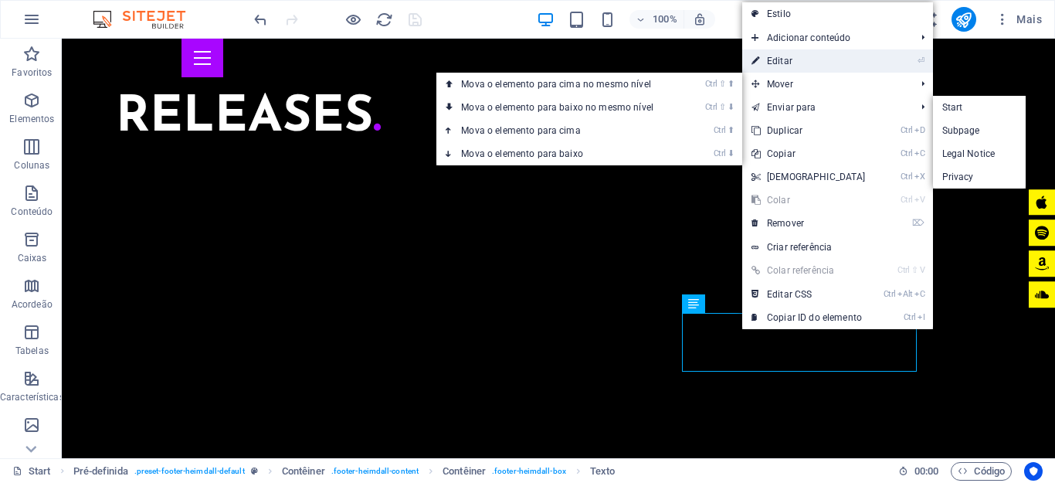
click at [786, 56] on link "⏎ Editar" at bounding box center [808, 60] width 133 height 23
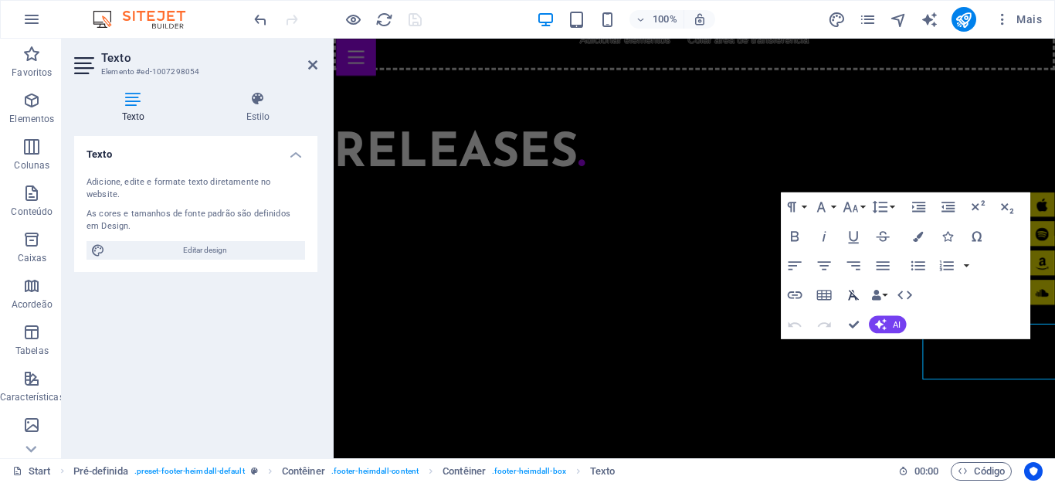
scroll to position [4194, 0]
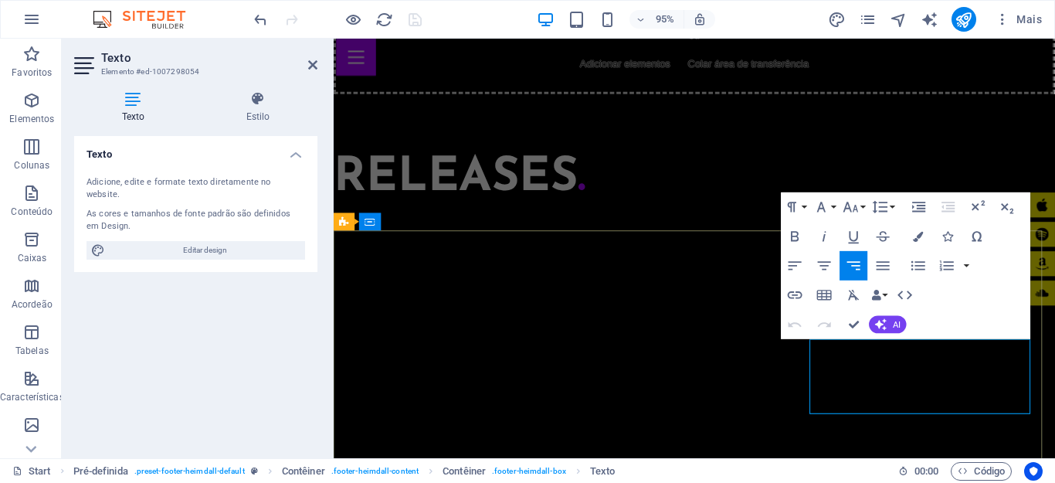
drag, startPoint x: 841, startPoint y: 368, endPoint x: 1045, endPoint y: 376, distance: 204.0
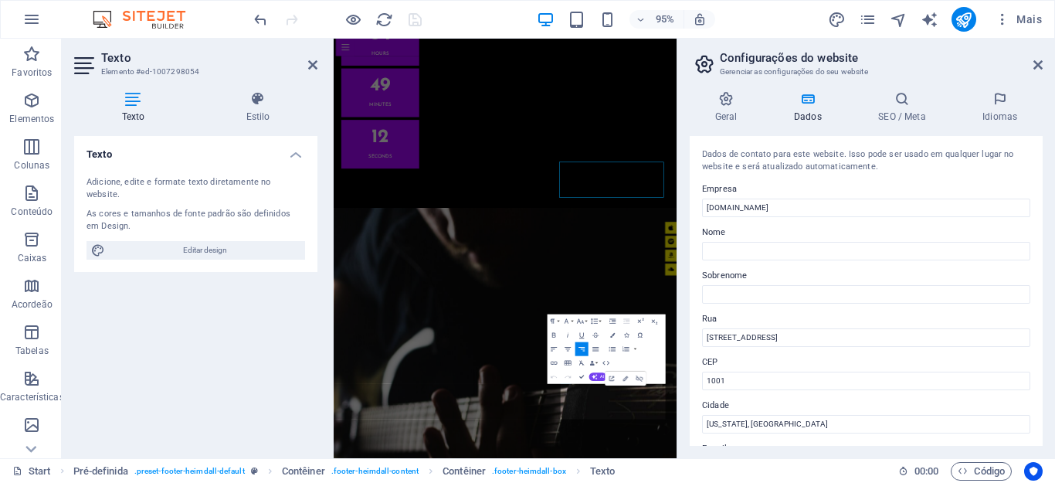
scroll to position [4236, 0]
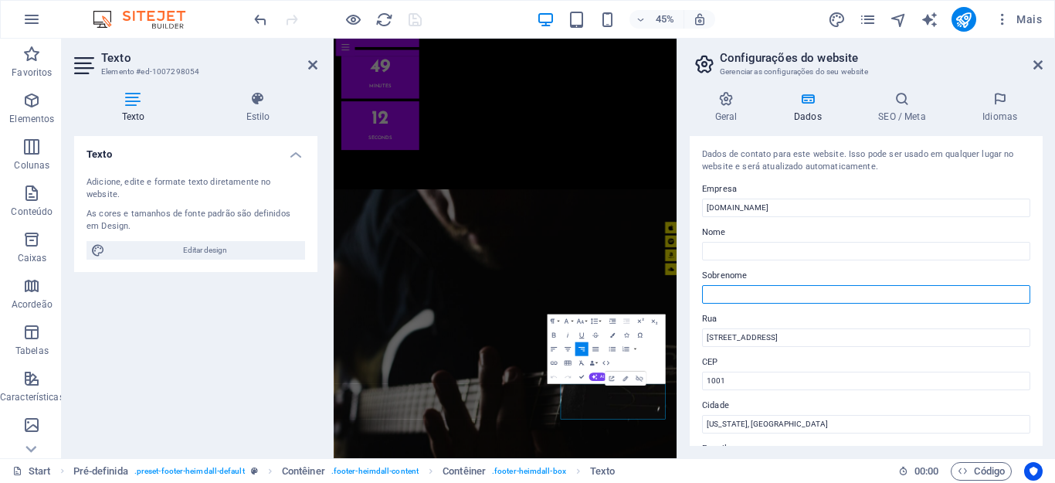
click at [811, 300] on input "Sobrenome" at bounding box center [866, 294] width 328 height 19
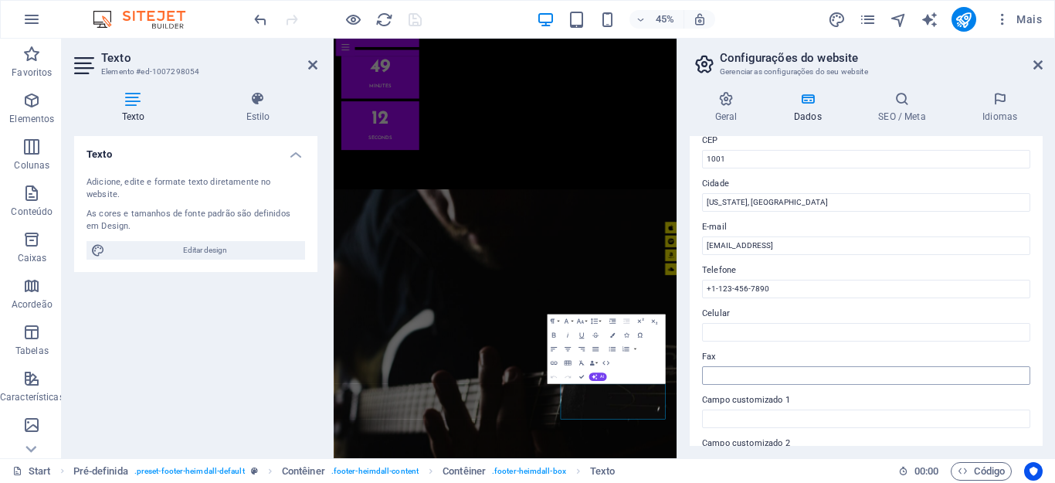
scroll to position [232, 0]
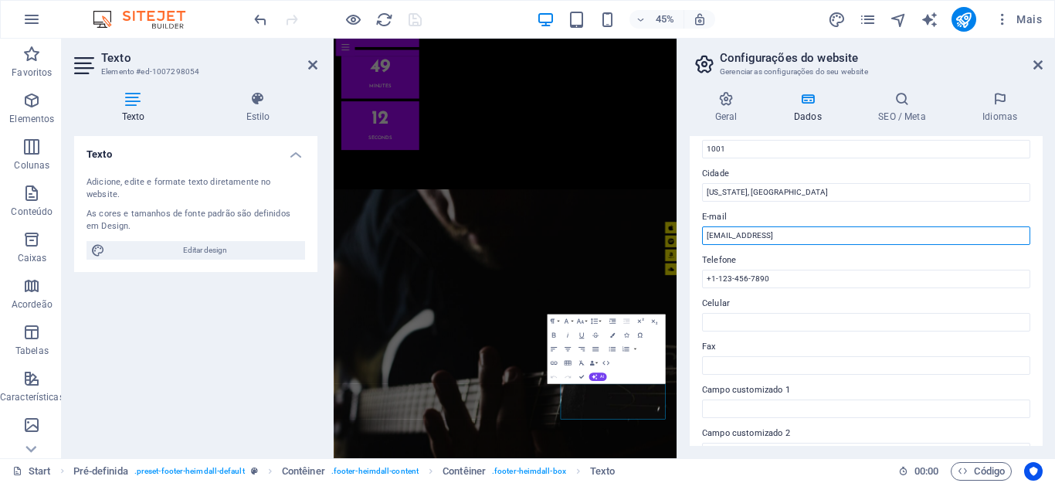
drag, startPoint x: 910, startPoint y: 231, endPoint x: 292, endPoint y: 214, distance: 618.7
click at [298, 221] on div "Start Favoritos Elementos Colunas Conteúdo Caixas Acordeão Tabelas Característi…" at bounding box center [527, 248] width 1055 height 419
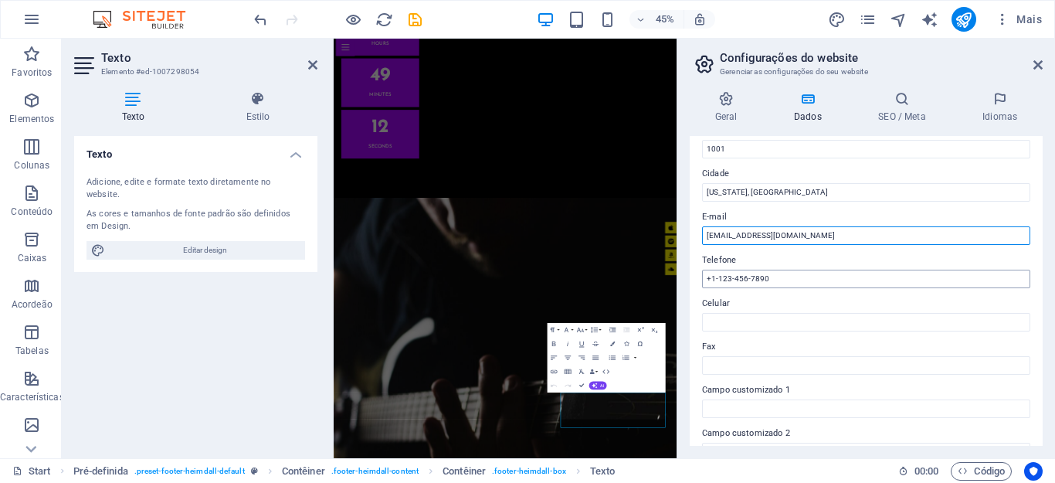
type input "[EMAIL_ADDRESS][DOMAIN_NAME]"
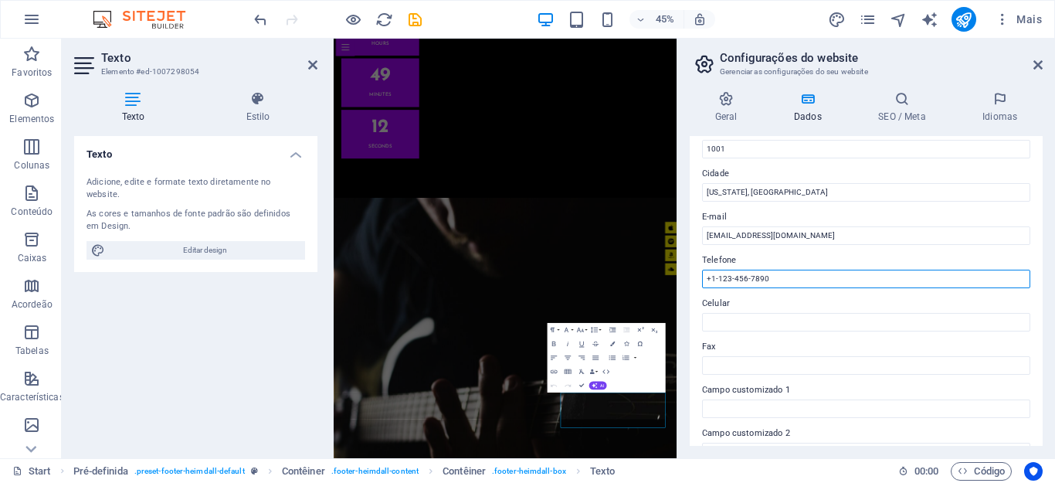
drag, startPoint x: 1142, startPoint y: 320, endPoint x: 710, endPoint y: 508, distance: 471.0
click at [742, 280] on input "+1-123-456-7890" at bounding box center [866, 278] width 328 height 19
click at [788, 273] on input "+1-123-456-7890" at bounding box center [866, 278] width 328 height 19
type input "+"
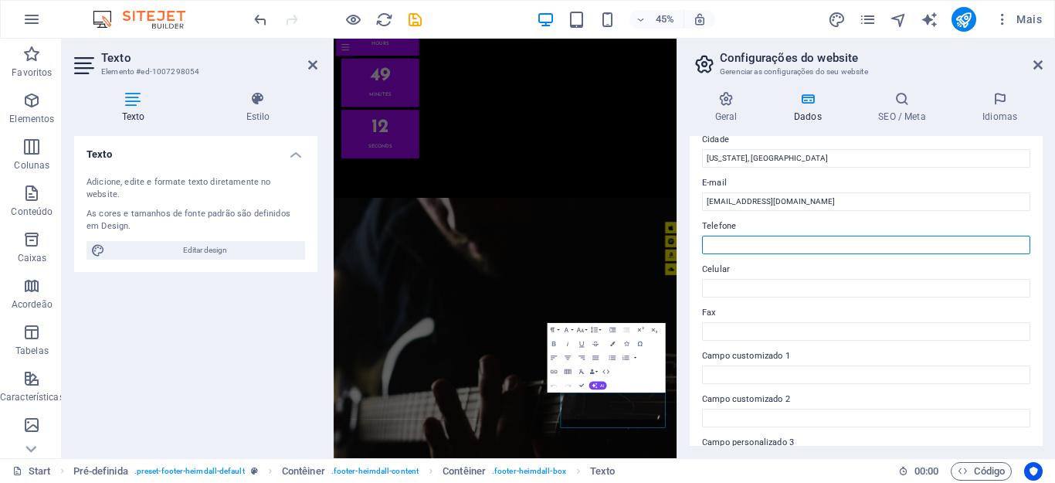
scroll to position [0, 0]
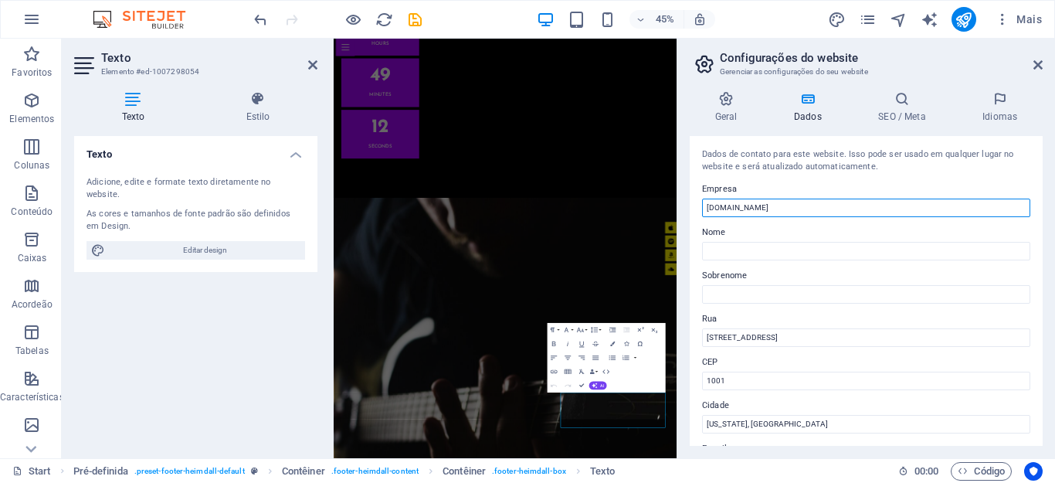
click at [761, 208] on input "[DOMAIN_NAME]" at bounding box center [866, 207] width 328 height 19
click at [804, 204] on input "[DOMAIN_NAME]" at bounding box center [866, 207] width 328 height 19
drag, startPoint x: 1137, startPoint y: 242, endPoint x: 1008, endPoint y: 407, distance: 209.5
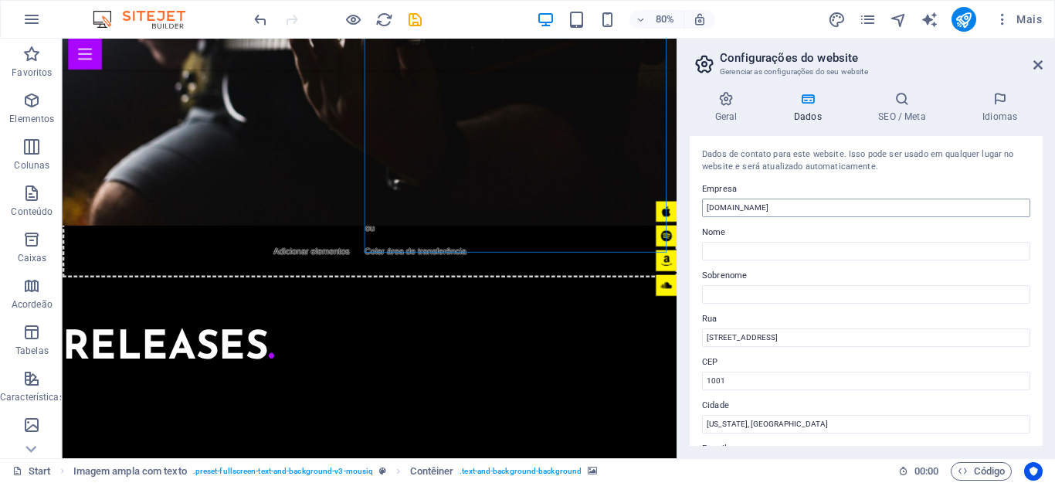
scroll to position [4220, 0]
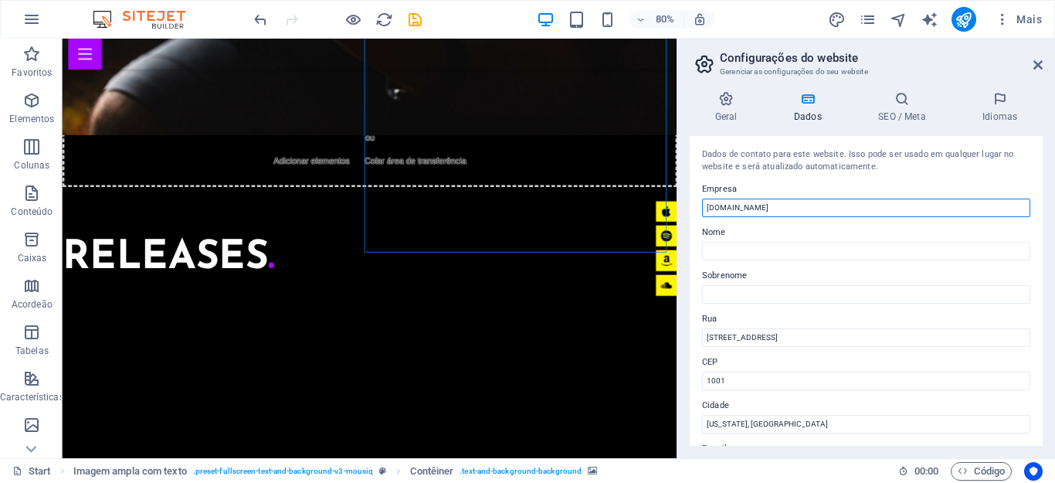
click at [763, 208] on input "[DOMAIN_NAME]" at bounding box center [866, 207] width 328 height 19
click at [786, 202] on input "[DOMAIN_NAME]" at bounding box center [866, 207] width 328 height 19
type input "y"
type input "Yes Tagarelas"
click at [722, 106] on icon at bounding box center [726, 98] width 73 height 15
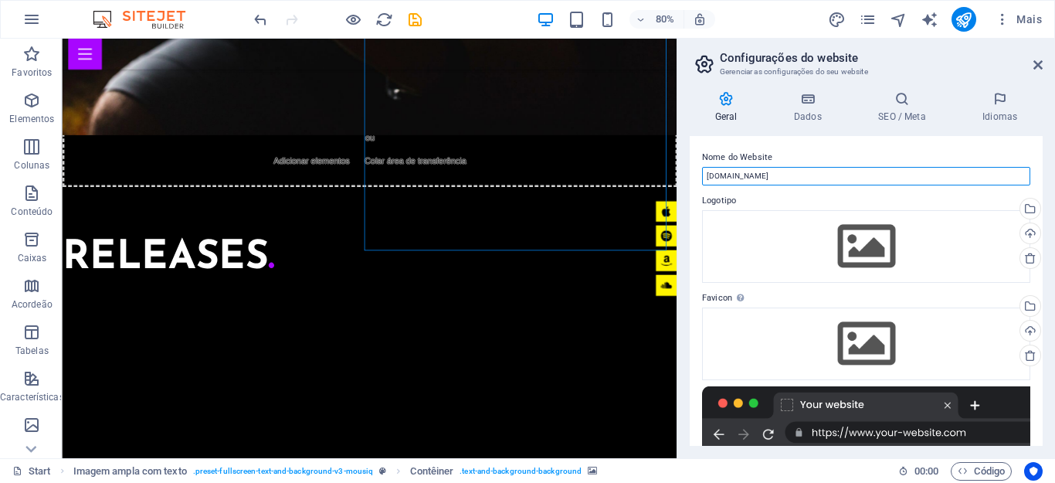
drag, startPoint x: 788, startPoint y: 174, endPoint x: 686, endPoint y: 171, distance: 101.2
click at [686, 171] on div "Geral Dados SEO / Meta Idiomas Nome do Website yestagarelas.com.br Logotipo Arr…" at bounding box center [866, 268] width 378 height 379
type input "Yes Tagarelas"
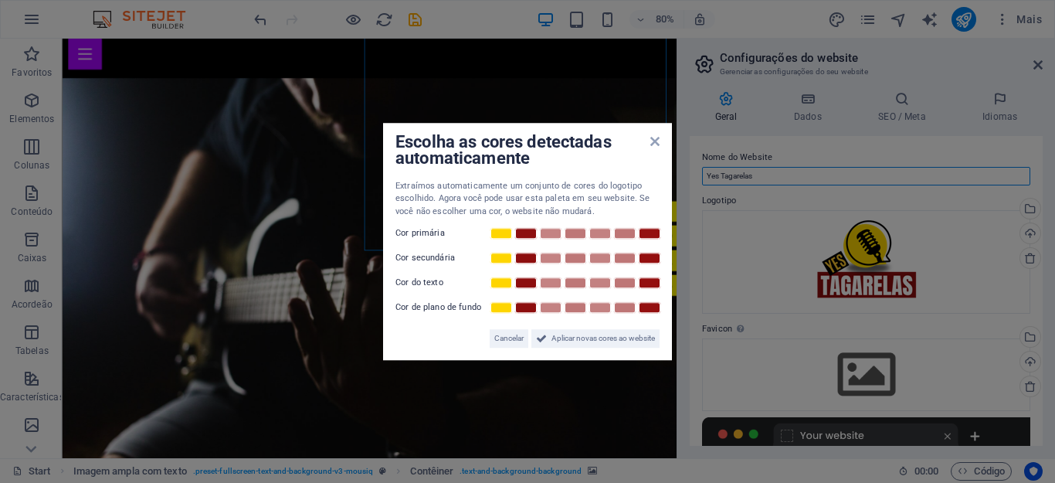
scroll to position [4518, 0]
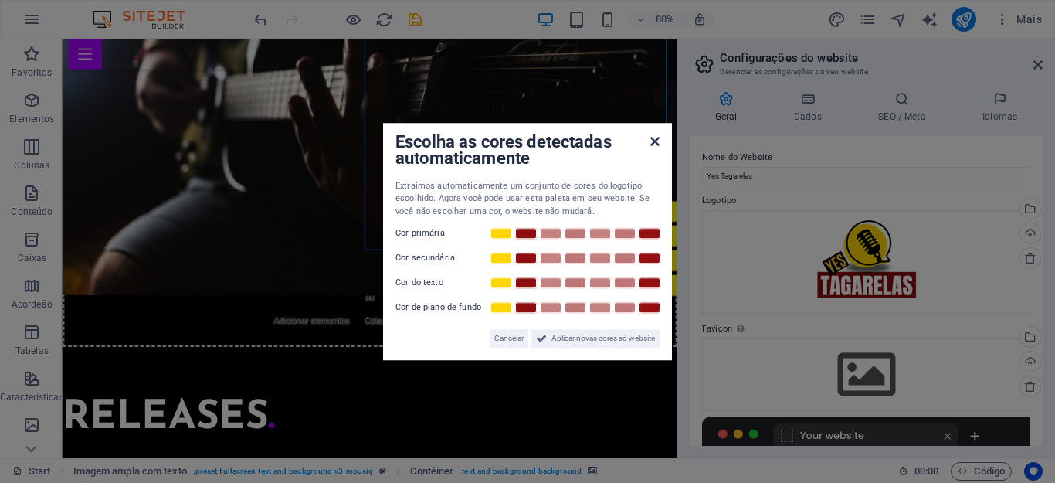
click at [652, 143] on icon at bounding box center [654, 141] width 9 height 12
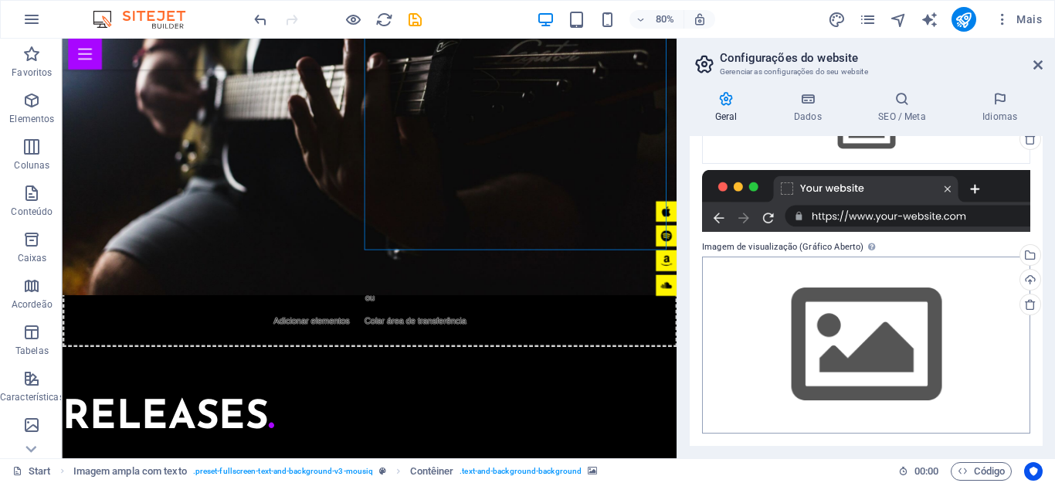
scroll to position [15, 0]
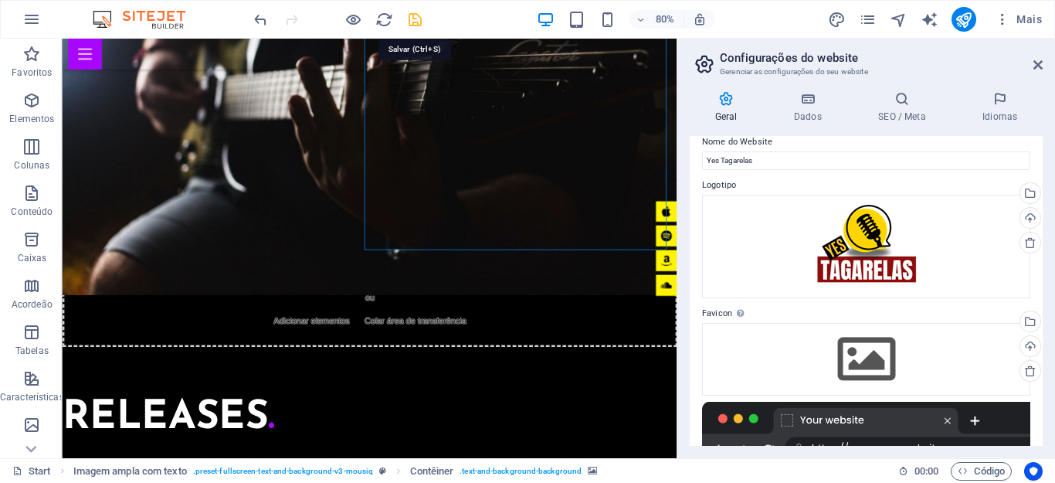
click at [413, 19] on icon "save" at bounding box center [415, 20] width 18 height 18
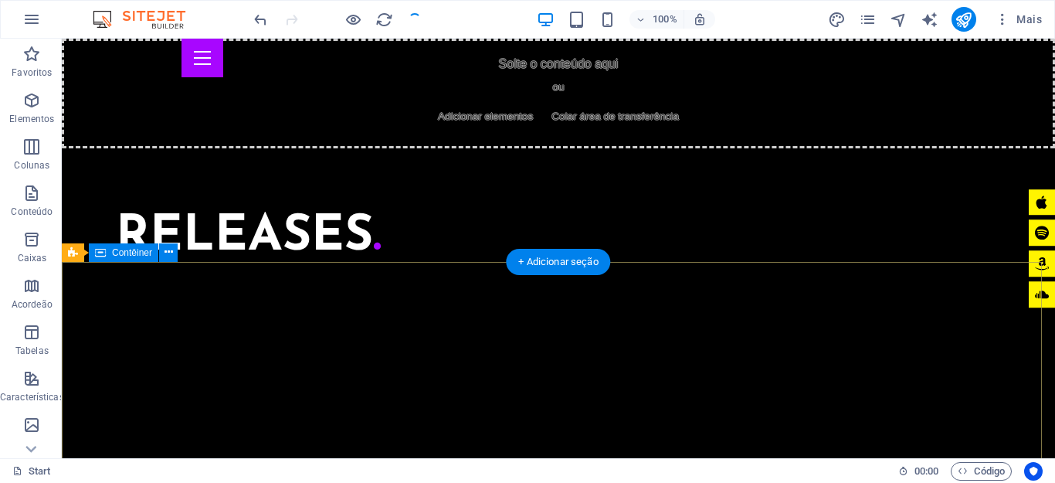
scroll to position [4623, 0]
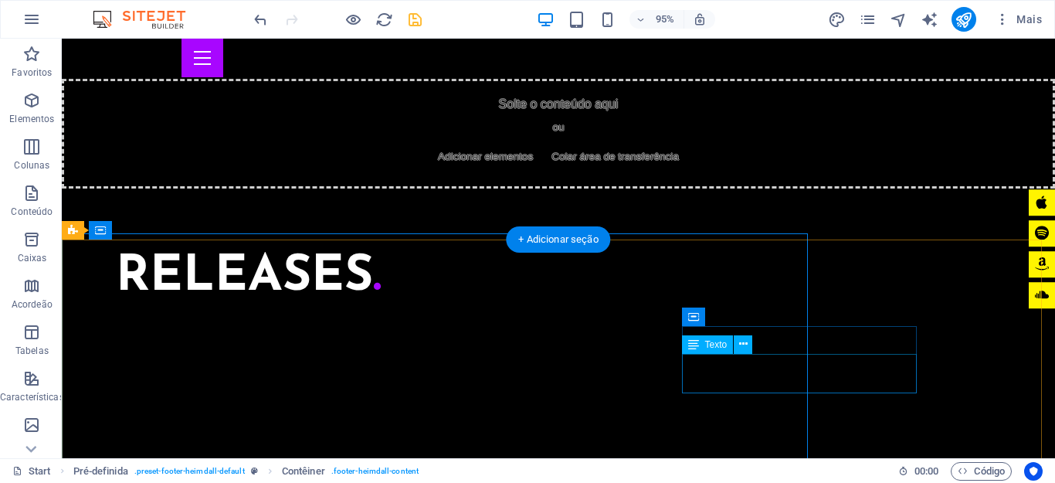
scroll to position [4581, 0]
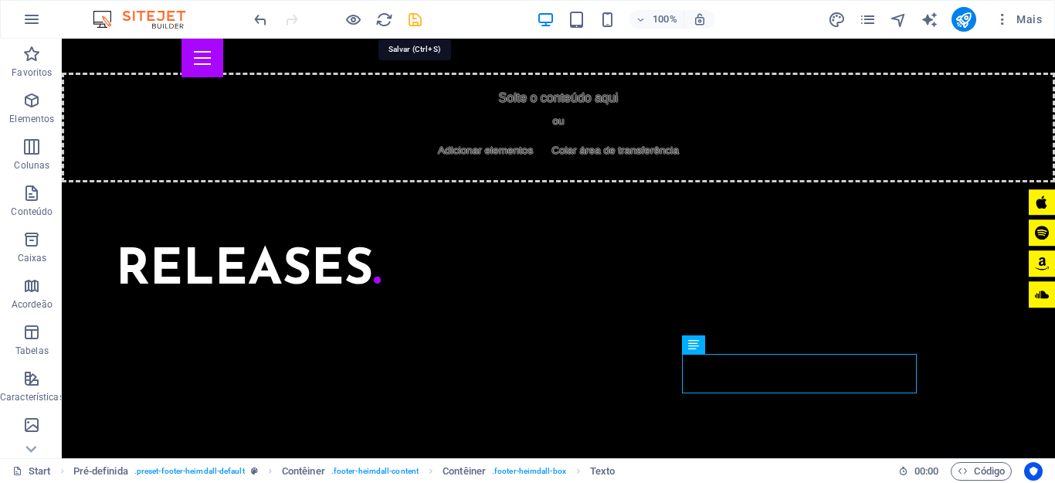
click at [417, 20] on icon "save" at bounding box center [415, 20] width 18 height 18
checkbox input "false"
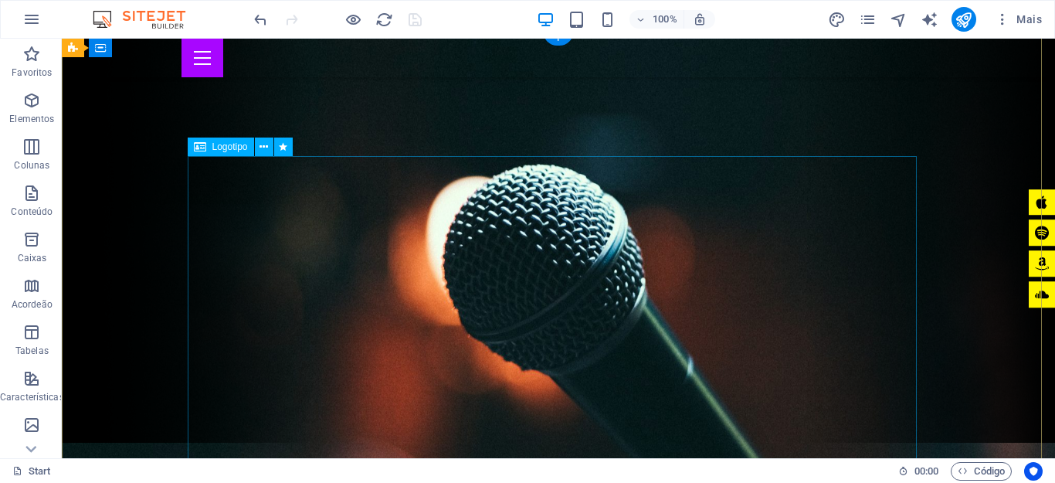
scroll to position [0, 0]
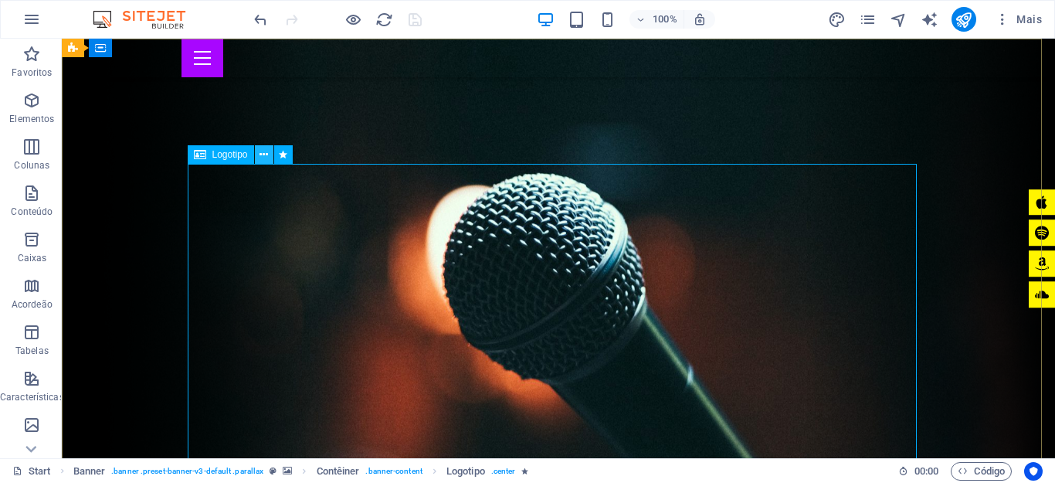
click at [263, 158] on icon at bounding box center [263, 155] width 8 height 16
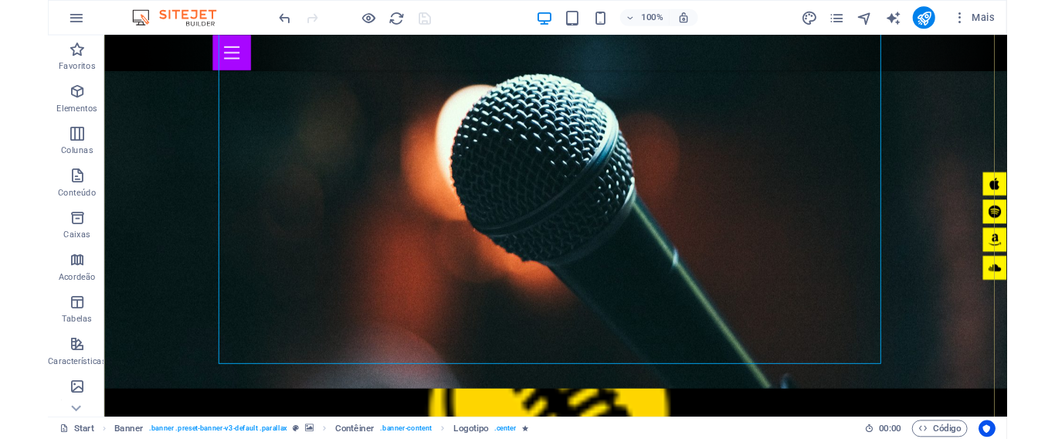
scroll to position [386, 0]
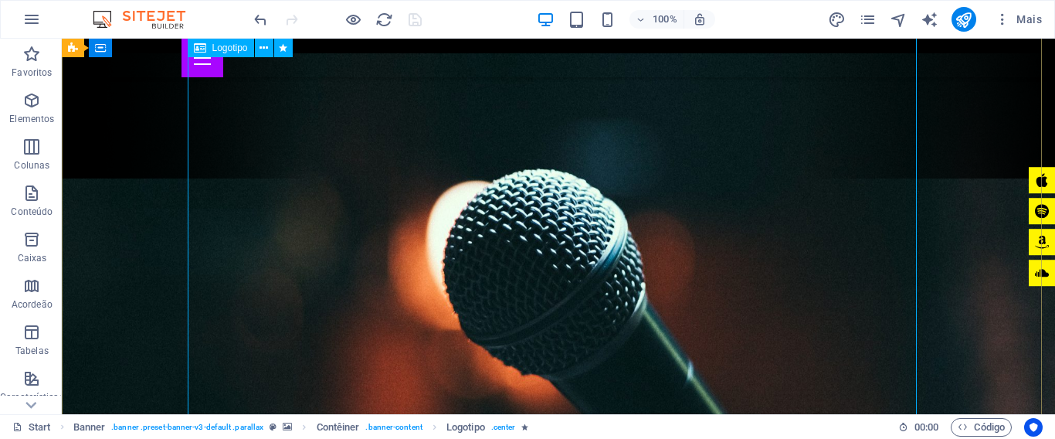
scroll to position [232, 0]
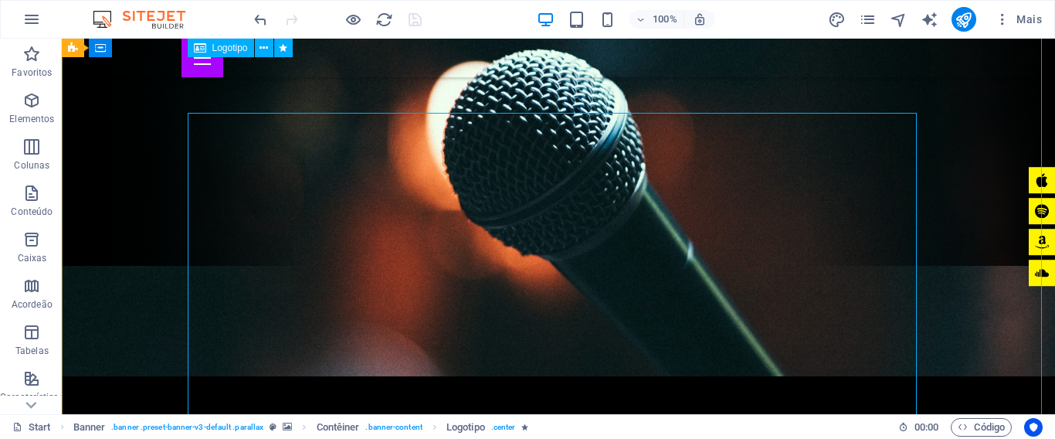
scroll to position [0, 0]
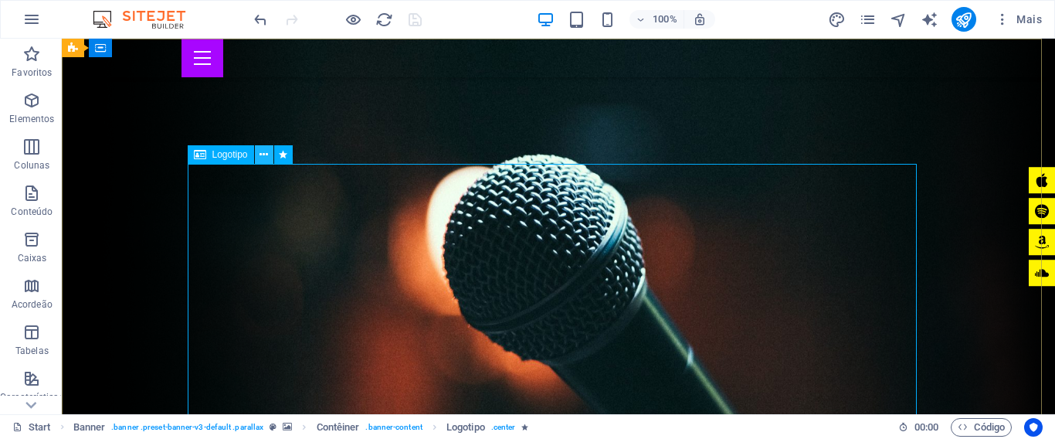
click at [263, 156] on icon at bounding box center [263, 155] width 8 height 16
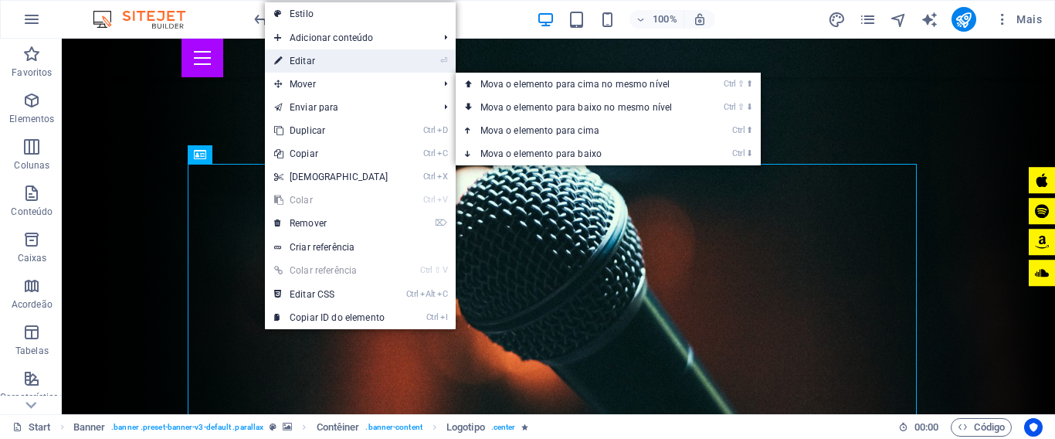
click at [304, 60] on link "⏎ Editar" at bounding box center [331, 60] width 133 height 23
select select "px"
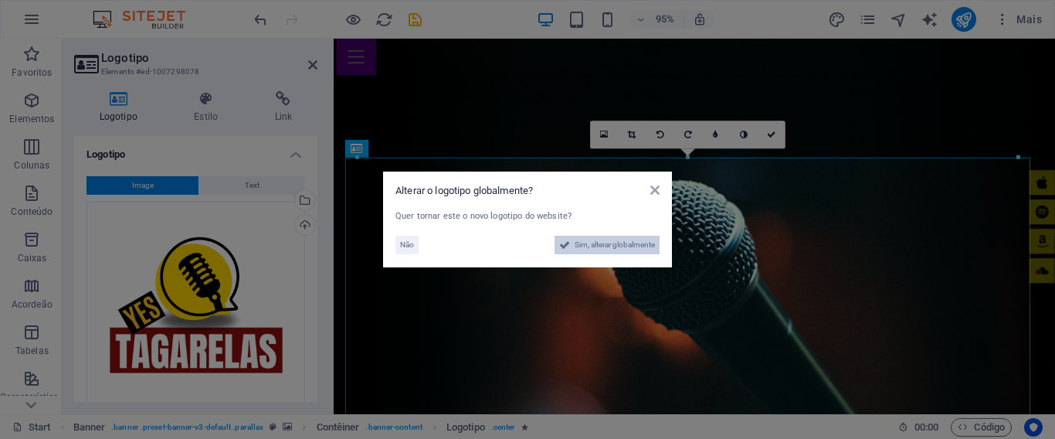
click at [630, 241] on span "Sim, alterar globalmente" at bounding box center [614, 245] width 80 height 19
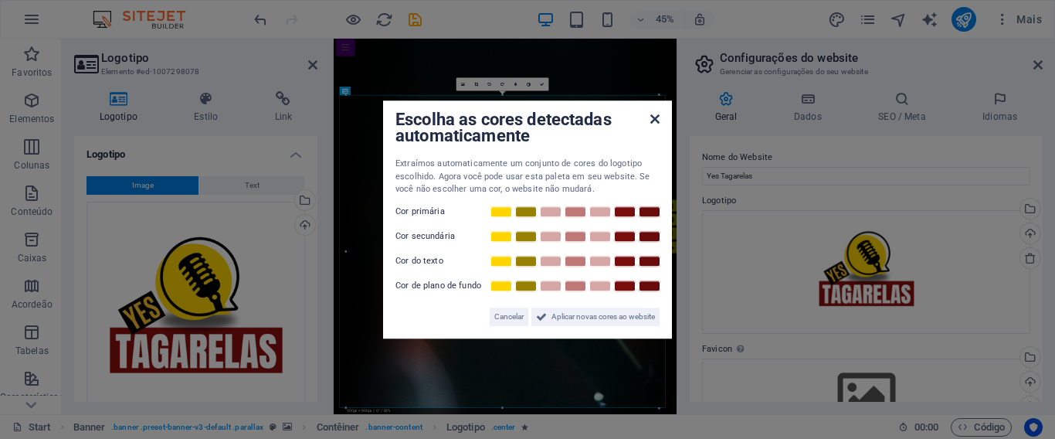
click at [653, 117] on icon at bounding box center [654, 119] width 9 height 12
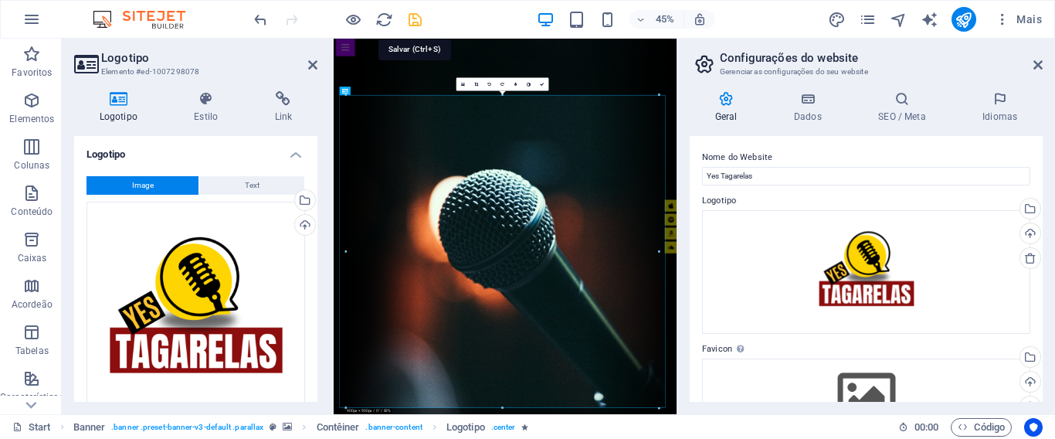
click at [413, 18] on icon "save" at bounding box center [415, 20] width 18 height 18
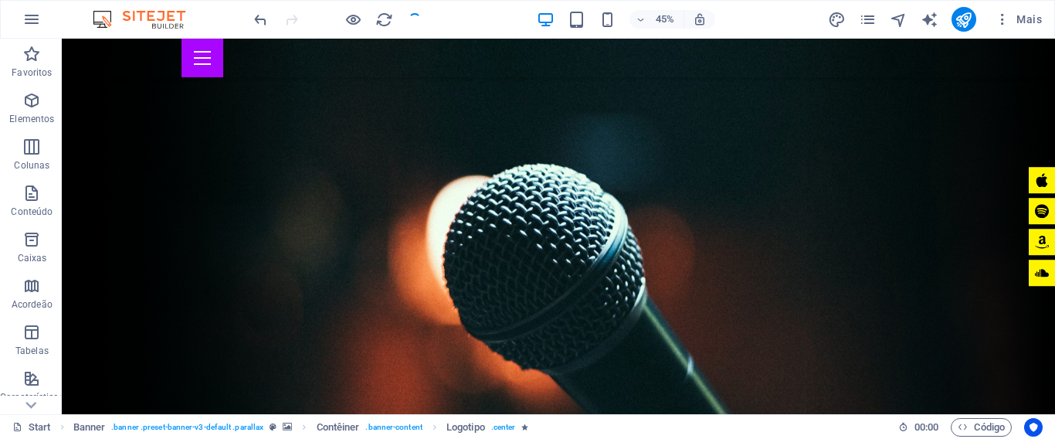
checkbox input "false"
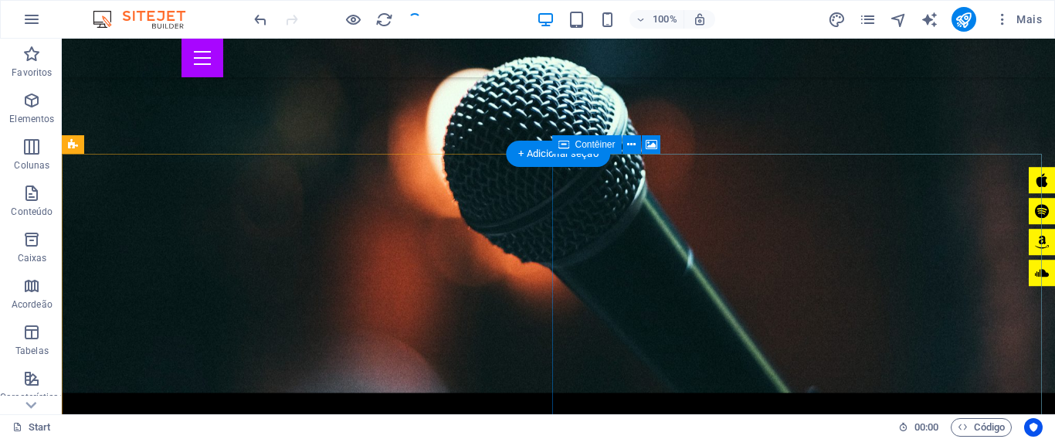
scroll to position [849, 0]
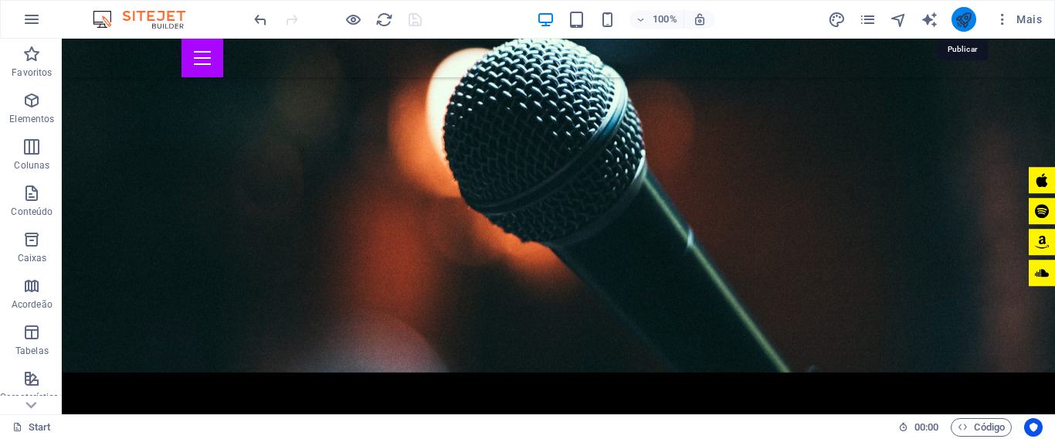
click at [961, 19] on icon "publish" at bounding box center [963, 20] width 18 height 18
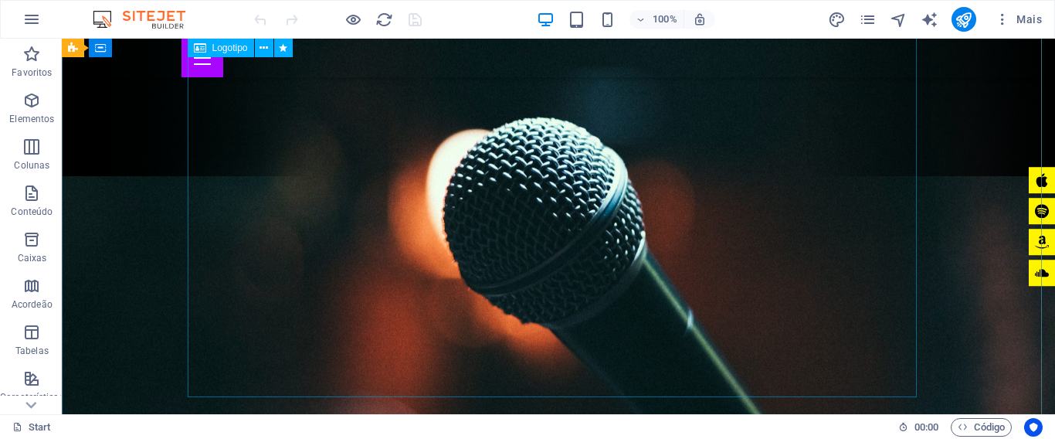
scroll to position [225, 0]
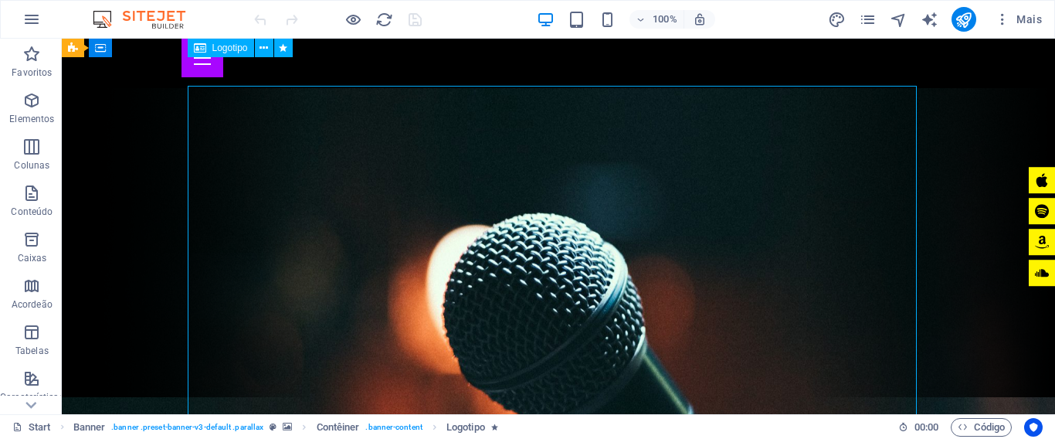
scroll to position [0, 0]
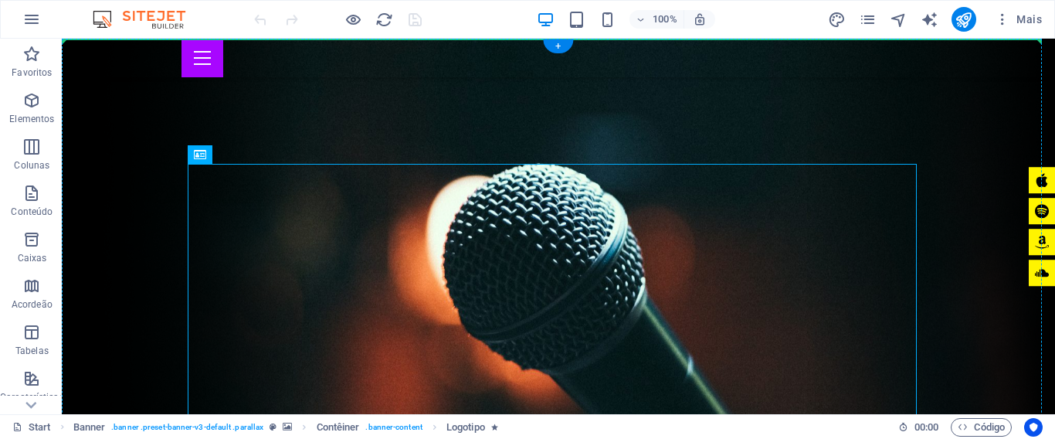
drag, startPoint x: 568, startPoint y: 344, endPoint x: 590, endPoint y: 137, distance: 208.1
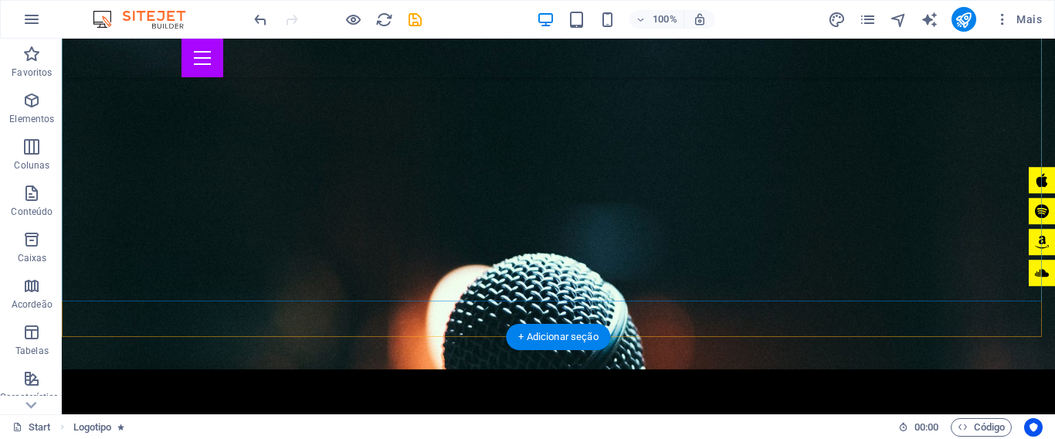
scroll to position [772, 0]
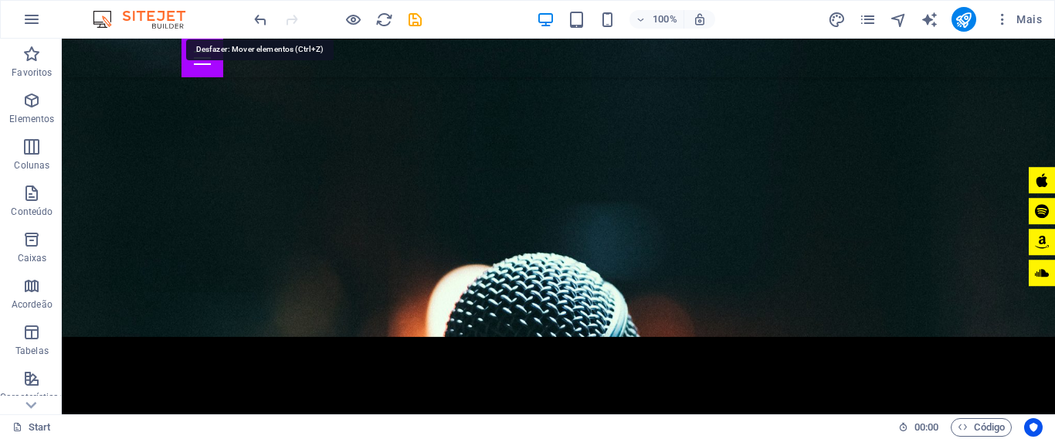
click at [260, 19] on icon "undo" at bounding box center [261, 20] width 18 height 18
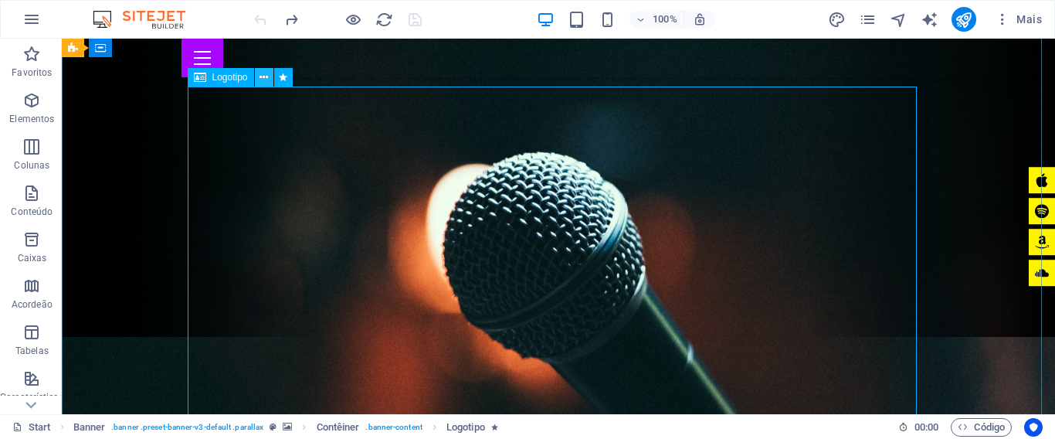
click at [262, 78] on icon at bounding box center [263, 77] width 8 height 16
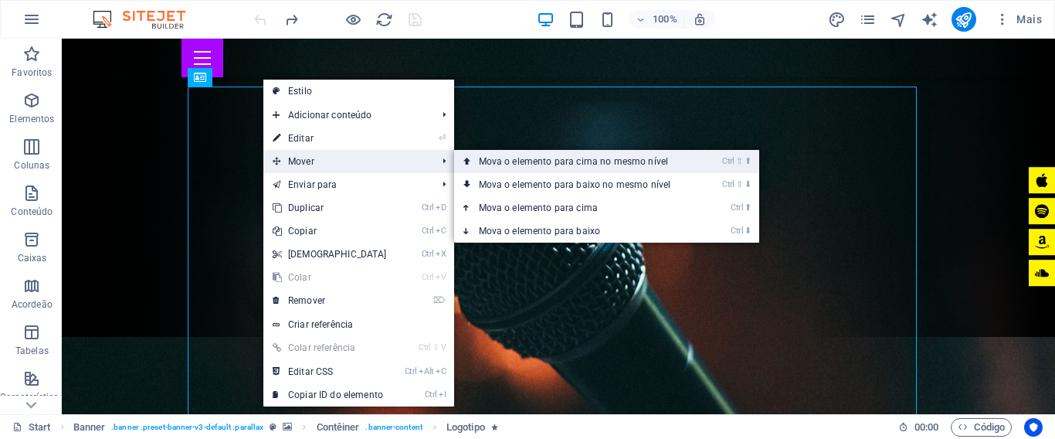
click at [476, 158] on link "Ctrl ⇧ ⬆ Mova o elemento para cima no mesmo nível" at bounding box center [578, 161] width 248 height 23
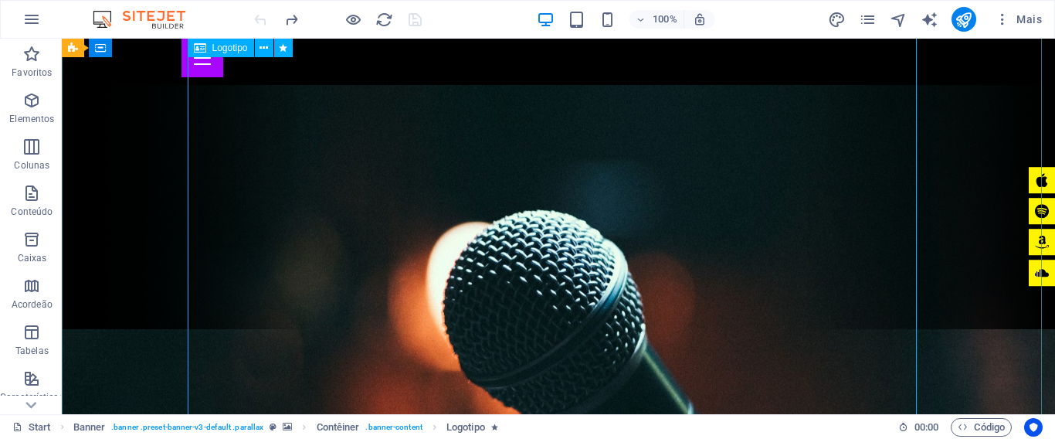
scroll to position [0, 0]
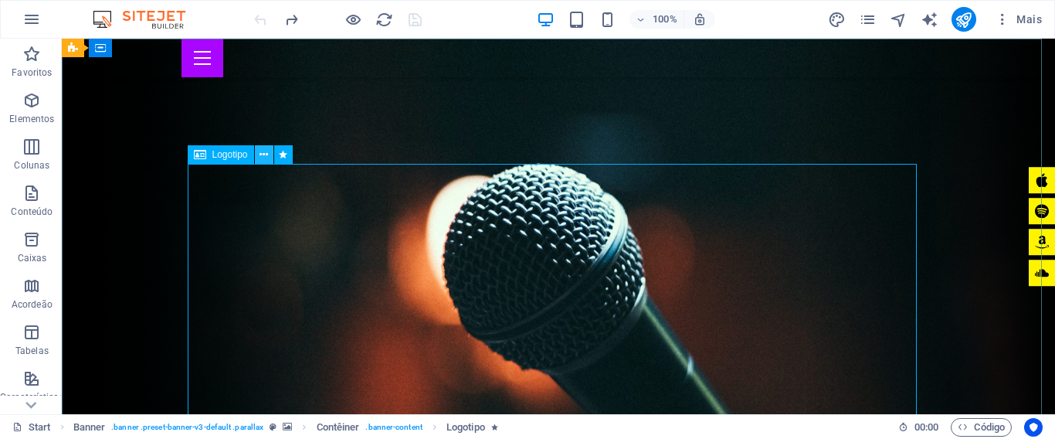
click at [263, 158] on icon at bounding box center [263, 155] width 8 height 16
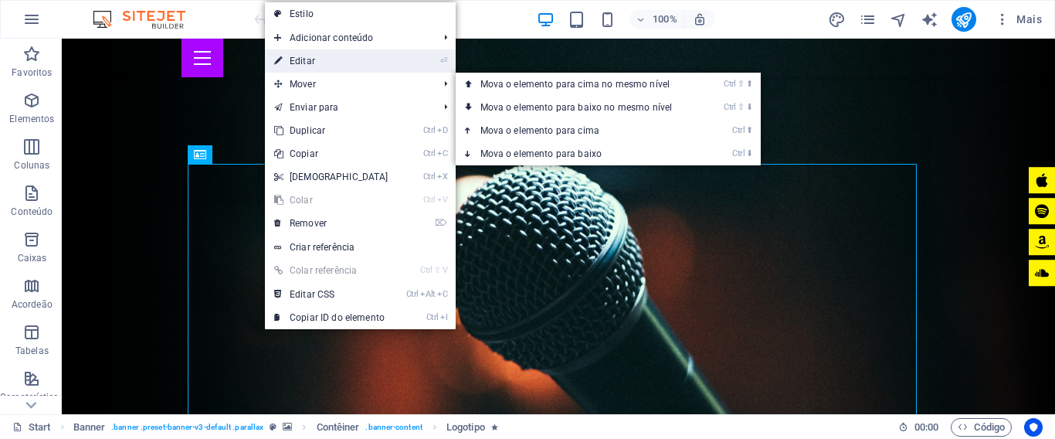
click at [322, 61] on link "⏎ Editar" at bounding box center [331, 60] width 133 height 23
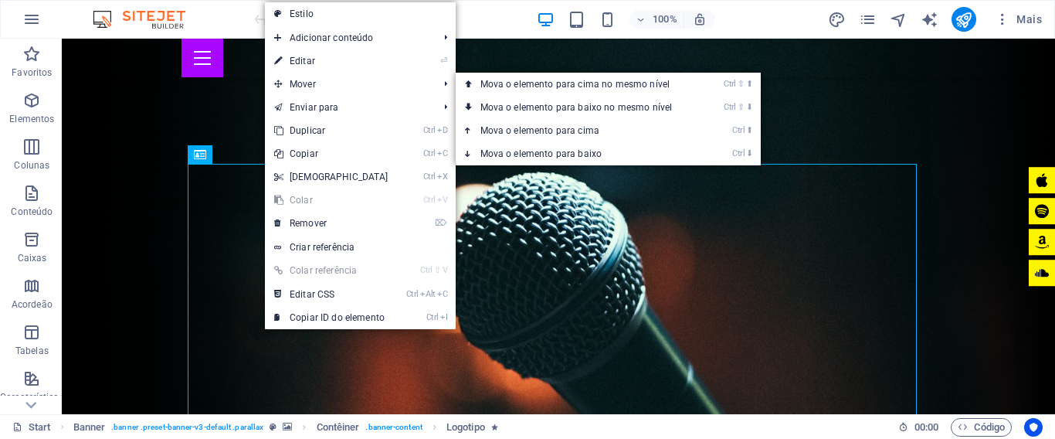
select select "px"
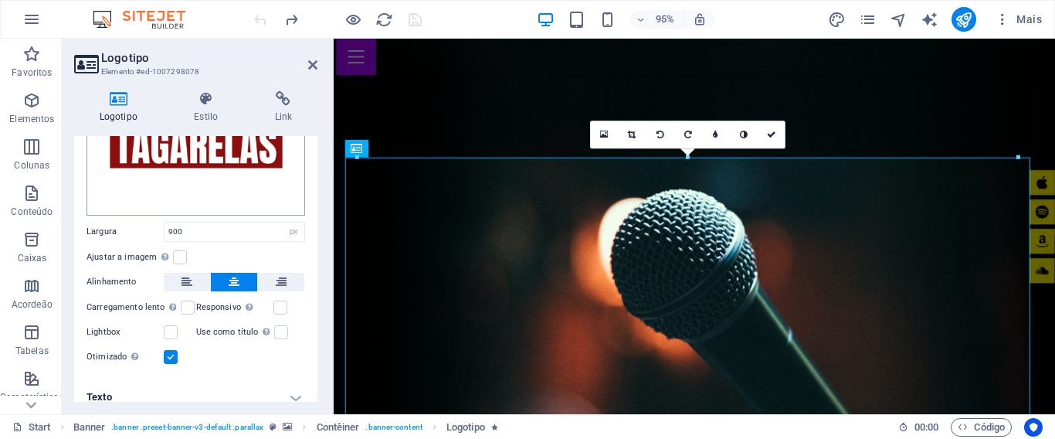
scroll to position [215, 0]
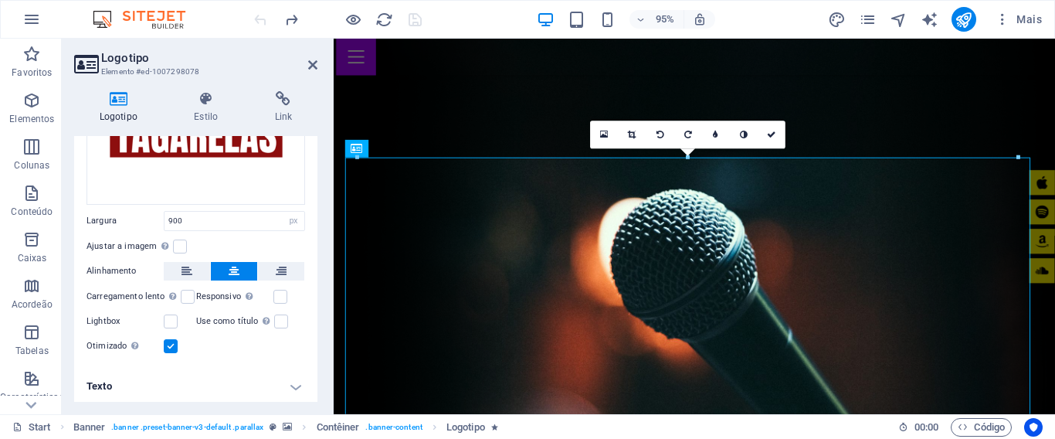
click at [295, 385] on h4 "Texto" at bounding box center [195, 386] width 243 height 37
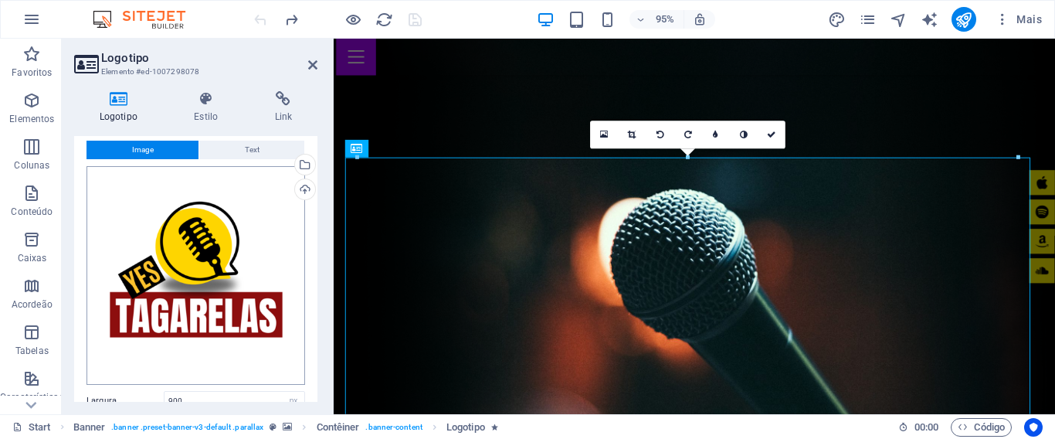
scroll to position [0, 0]
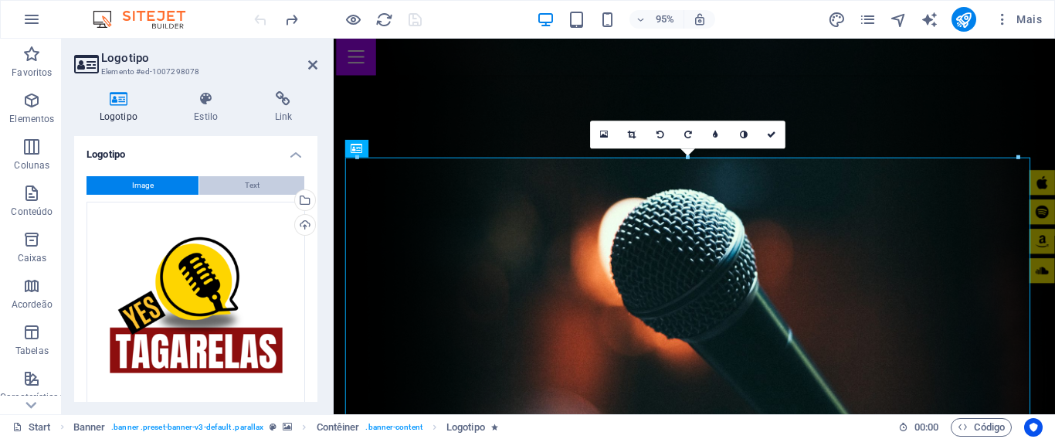
click at [252, 183] on span "Text" at bounding box center [252, 185] width 15 height 19
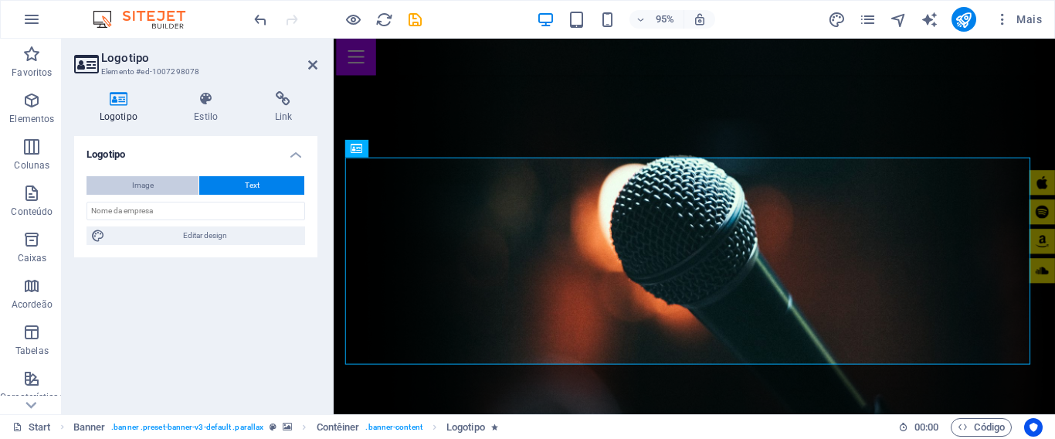
click at [175, 186] on button "Image" at bounding box center [142, 185] width 112 height 19
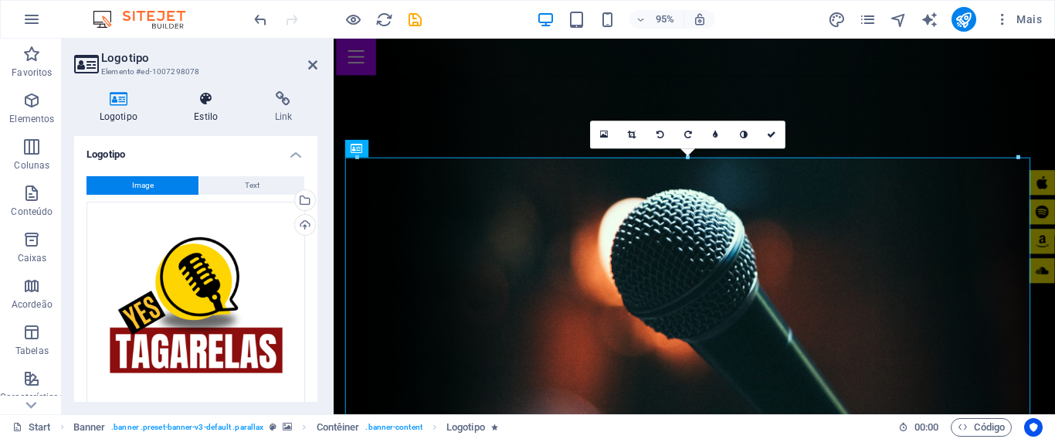
click at [208, 114] on h4 "Estilo" at bounding box center [209, 107] width 80 height 32
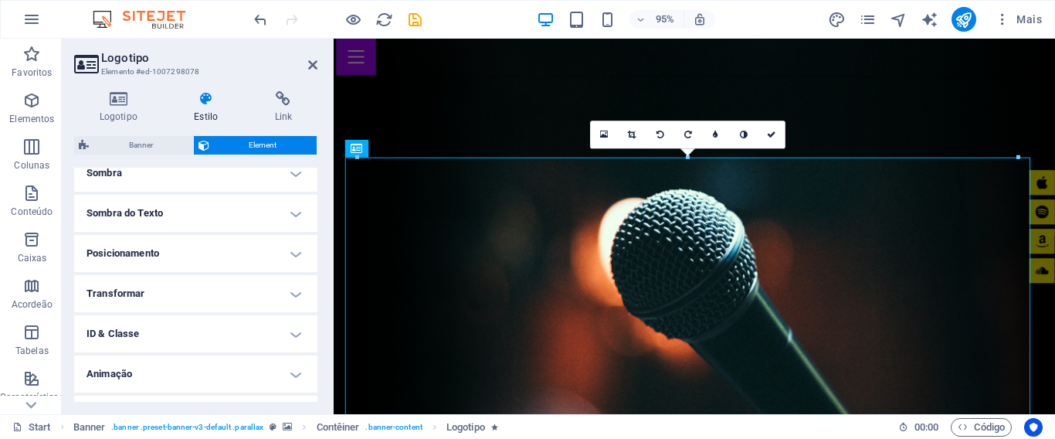
scroll to position [418, 0]
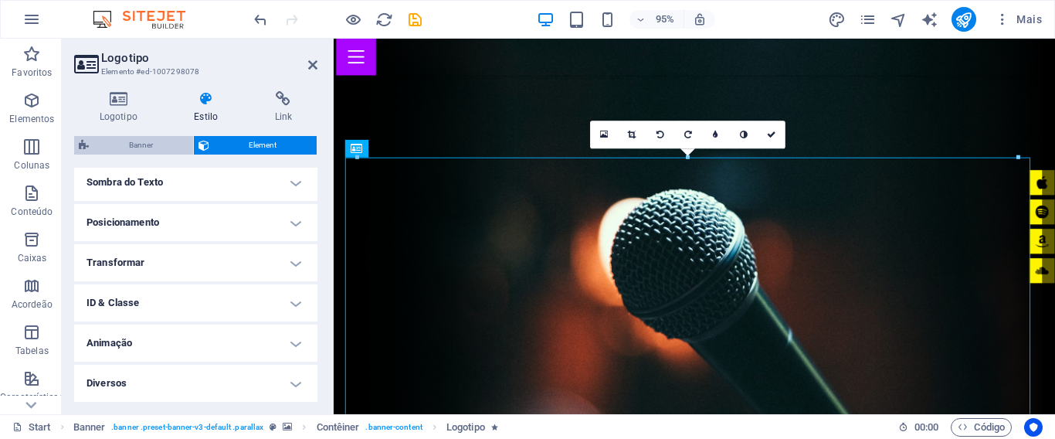
click at [135, 147] on span "Banner" at bounding box center [140, 145] width 95 height 19
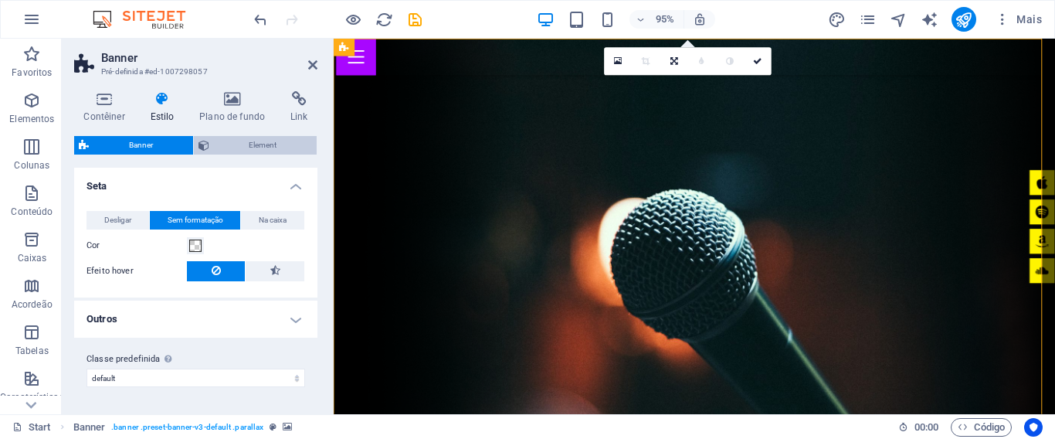
click at [280, 146] on span "Element" at bounding box center [263, 145] width 99 height 19
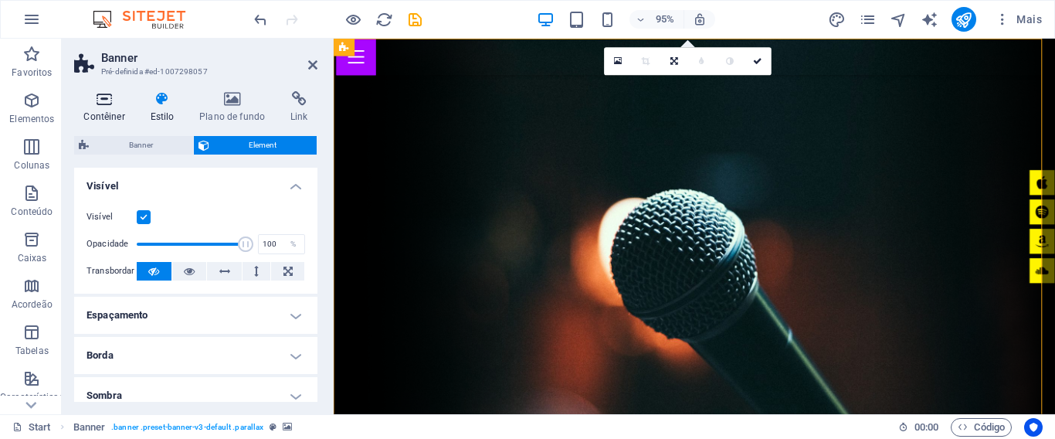
click at [113, 107] on h4 "Contêiner" at bounding box center [107, 107] width 66 height 32
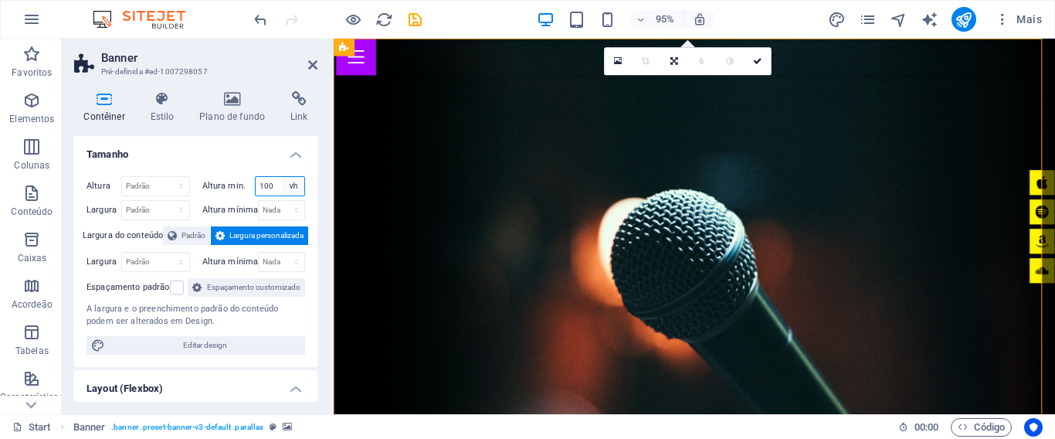
click at [287, 184] on select "Nada px rem % vh vw" at bounding box center [294, 186] width 22 height 19
select select "px"
click at [283, 177] on select "Nada px rem % vh vw" at bounding box center [294, 186] width 22 height 19
click at [273, 186] on input "100" at bounding box center [280, 186] width 49 height 19
click at [420, 22] on icon "save" at bounding box center [415, 20] width 18 height 18
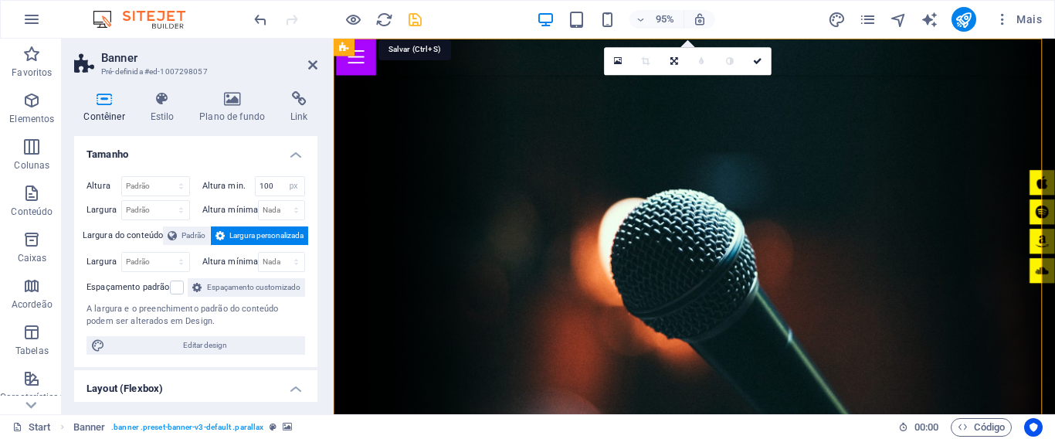
checkbox input "false"
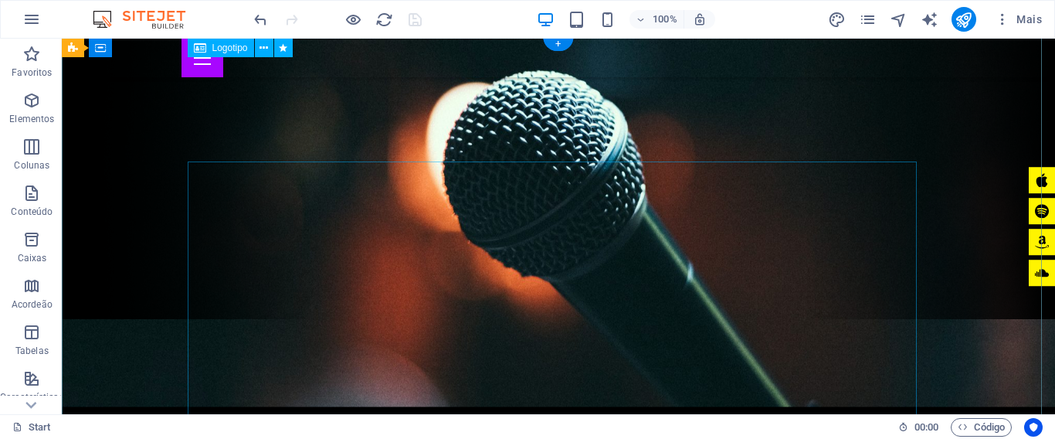
scroll to position [0, 0]
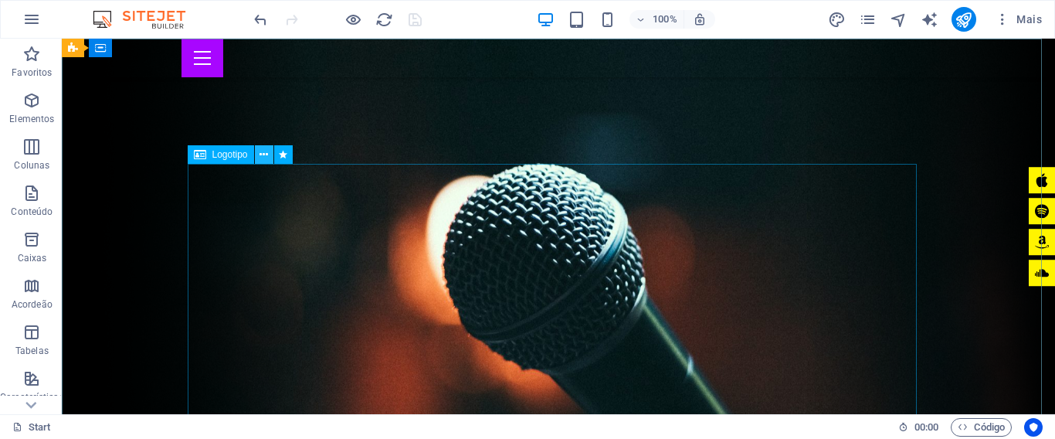
click at [263, 154] on icon at bounding box center [263, 155] width 8 height 16
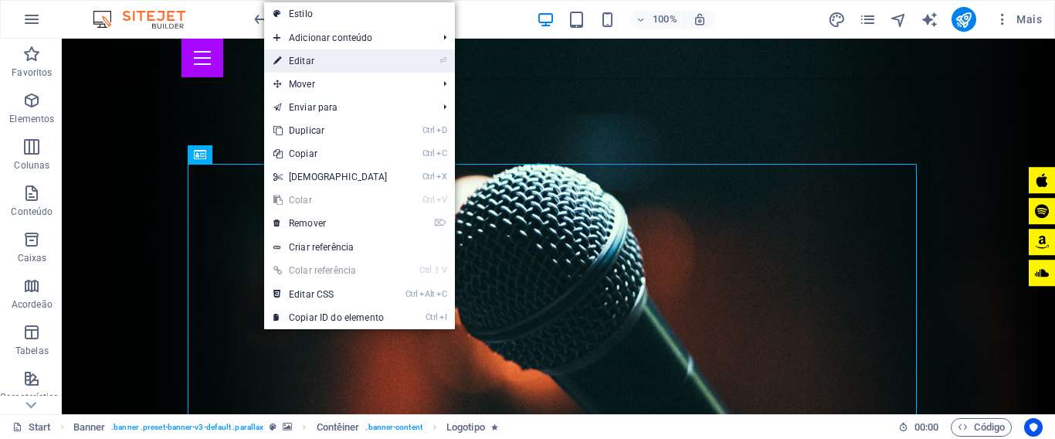
click at [329, 62] on link "⏎ Editar" at bounding box center [330, 60] width 133 height 23
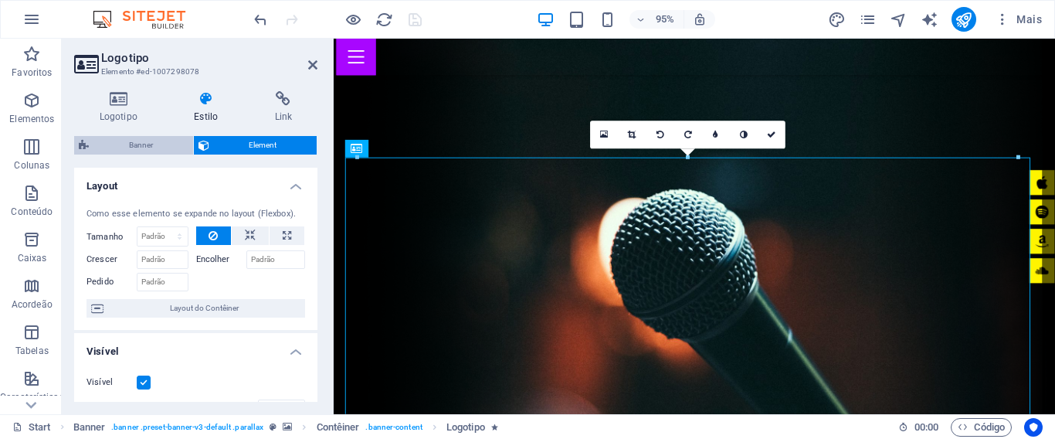
click at [80, 146] on icon at bounding box center [84, 145] width 10 height 19
select select "px"
select select "header"
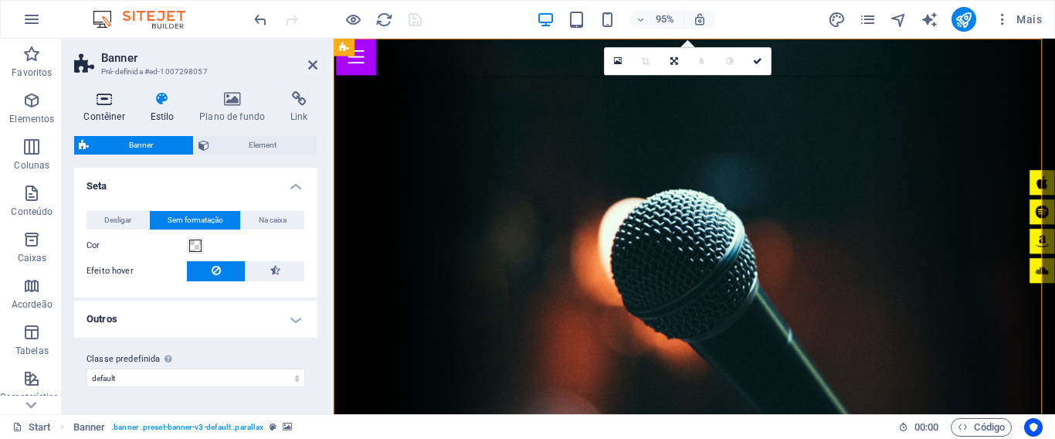
click at [110, 108] on h4 "Contêiner" at bounding box center [107, 107] width 66 height 32
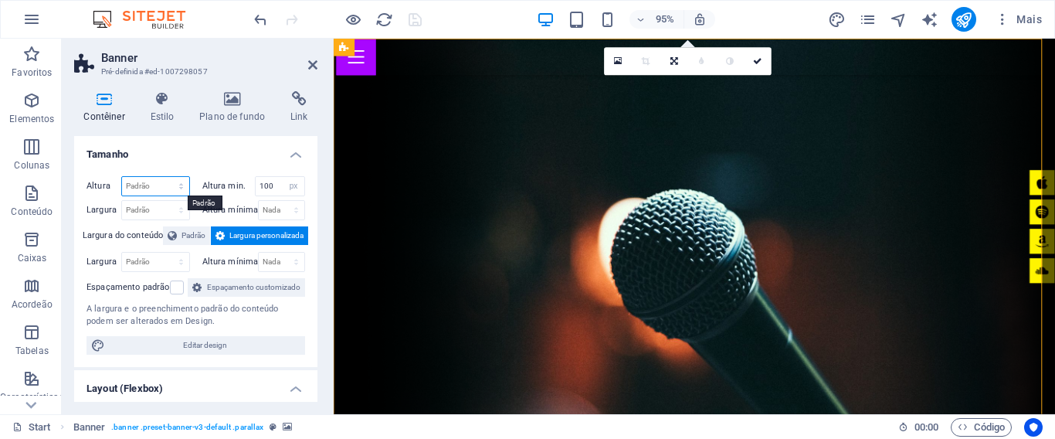
click at [174, 185] on select "Padrão px rem % vh vw" at bounding box center [155, 186] width 67 height 19
click at [215, 151] on h4 "Tamanho" at bounding box center [195, 150] width 243 height 28
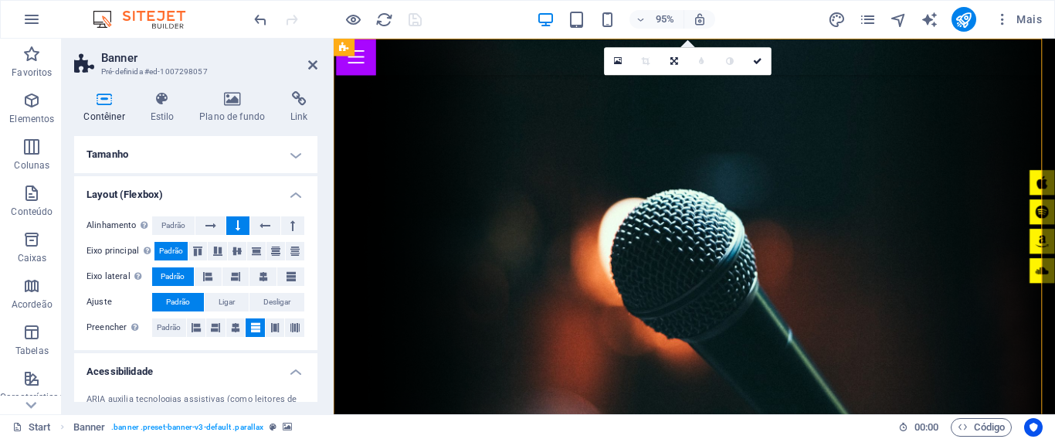
click at [293, 153] on h4 "Tamanho" at bounding box center [195, 154] width 243 height 37
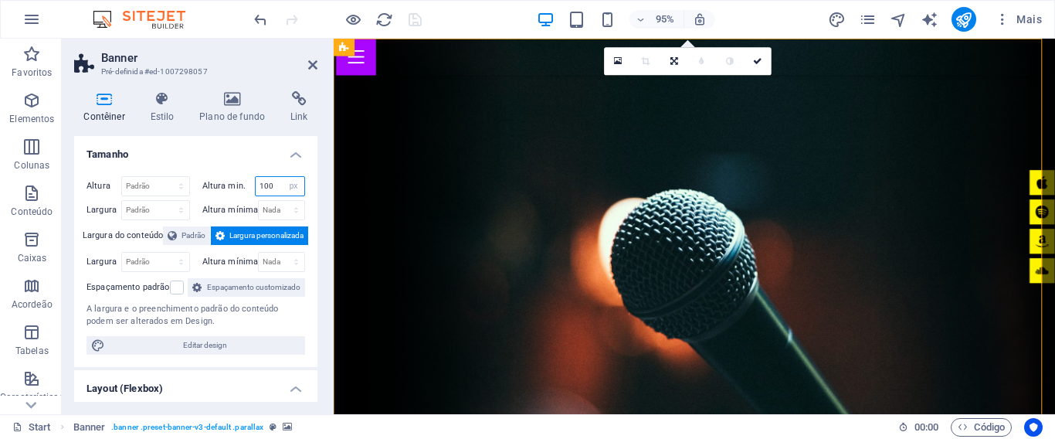
click at [267, 187] on input "100" at bounding box center [280, 186] width 49 height 19
type input "50"
click at [165, 106] on icon at bounding box center [162, 98] width 43 height 15
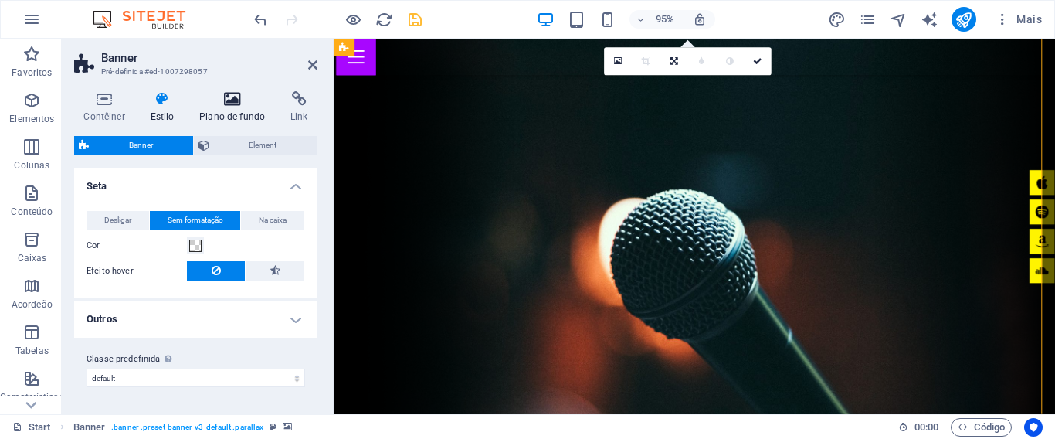
click at [225, 102] on icon at bounding box center [232, 98] width 85 height 15
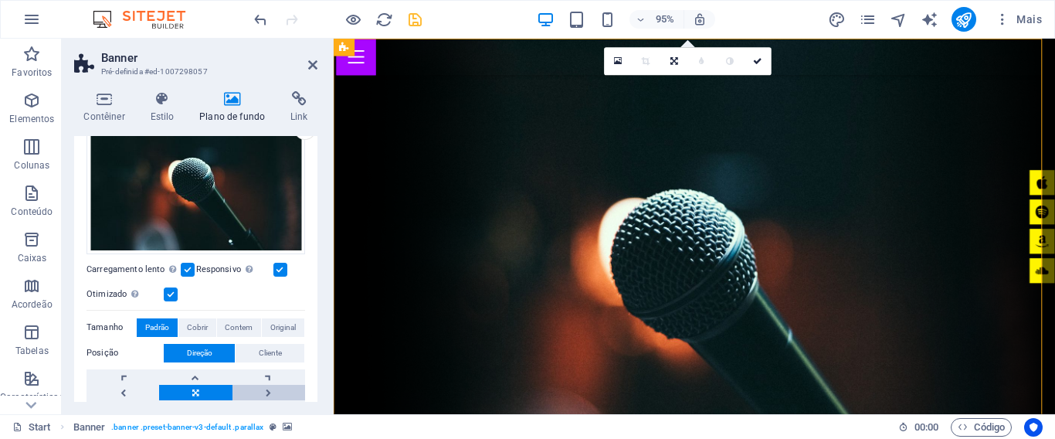
scroll to position [232, 0]
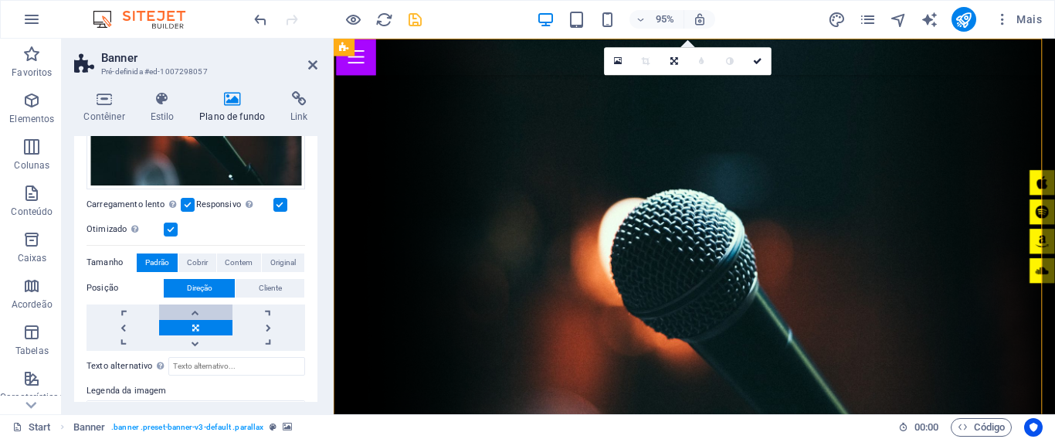
click at [191, 307] on link at bounding box center [195, 311] width 73 height 15
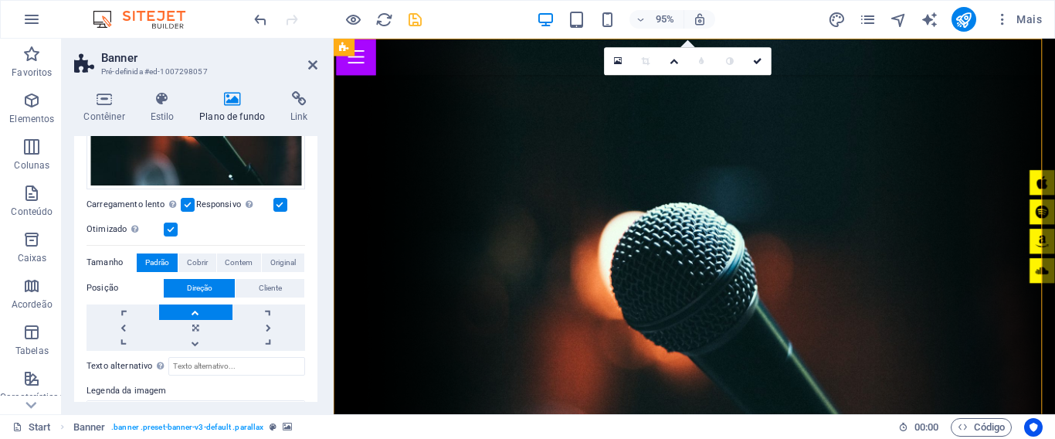
click at [191, 307] on link at bounding box center [195, 311] width 73 height 15
click at [190, 344] on link at bounding box center [195, 342] width 73 height 15
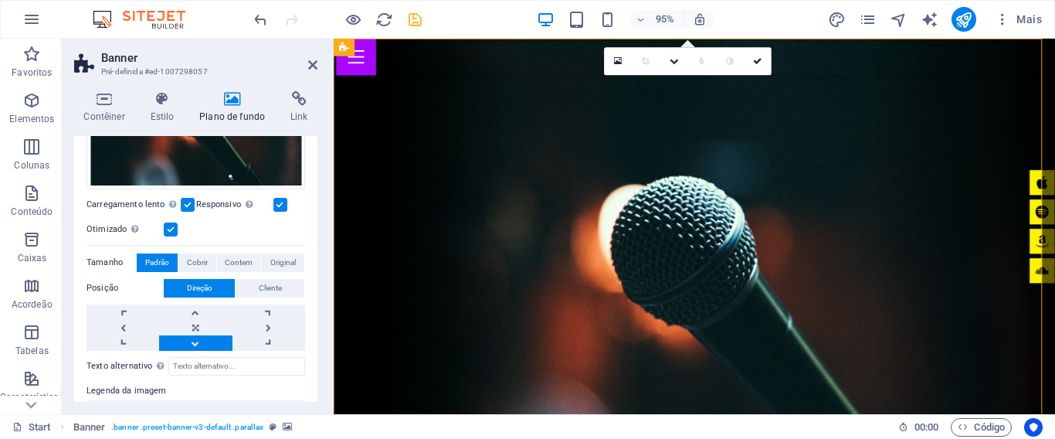
click at [188, 345] on link at bounding box center [195, 342] width 73 height 15
click at [200, 323] on link at bounding box center [195, 327] width 73 height 15
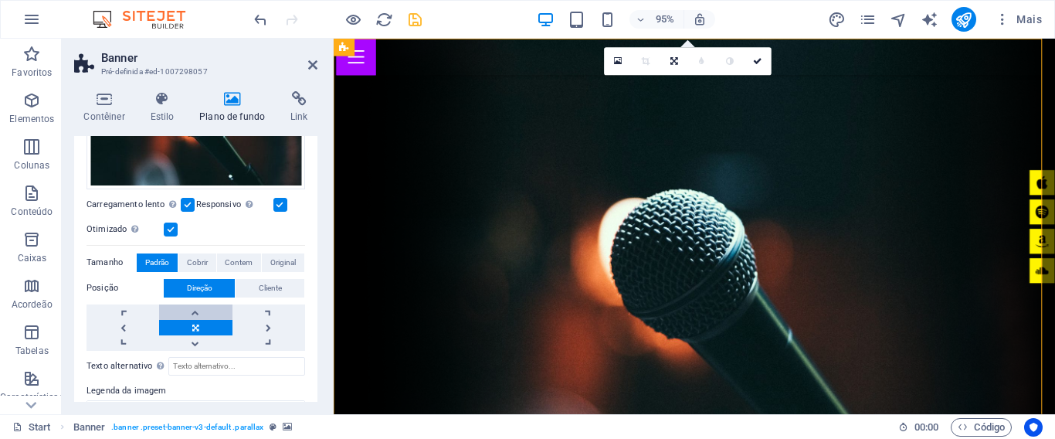
click at [197, 311] on link at bounding box center [195, 311] width 73 height 15
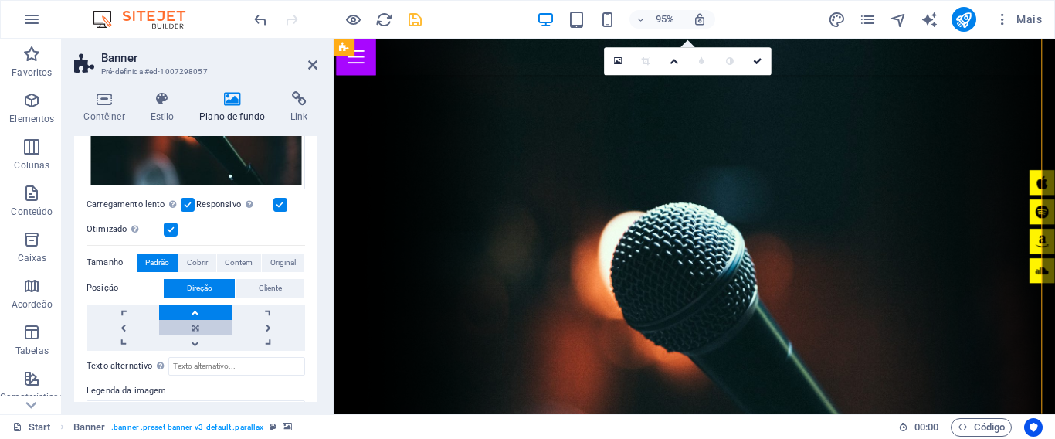
click at [202, 325] on link at bounding box center [195, 327] width 73 height 15
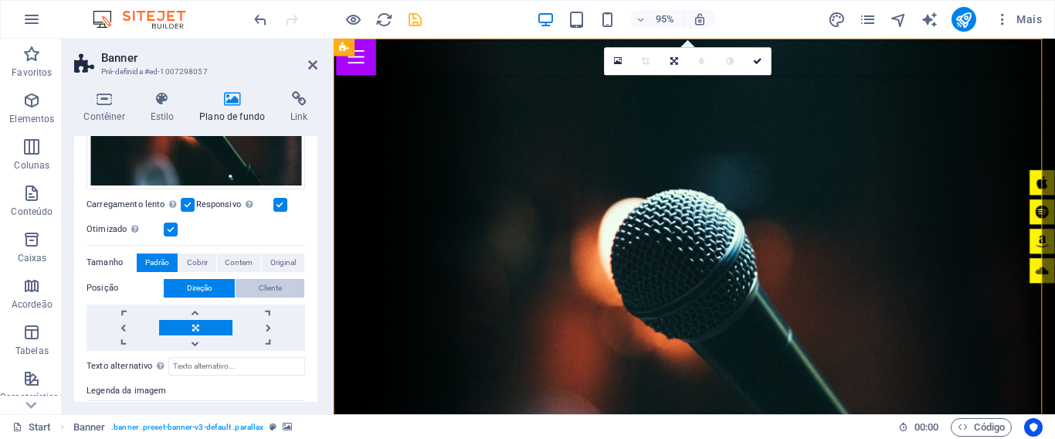
click at [262, 283] on span "Cliente" at bounding box center [270, 288] width 23 height 19
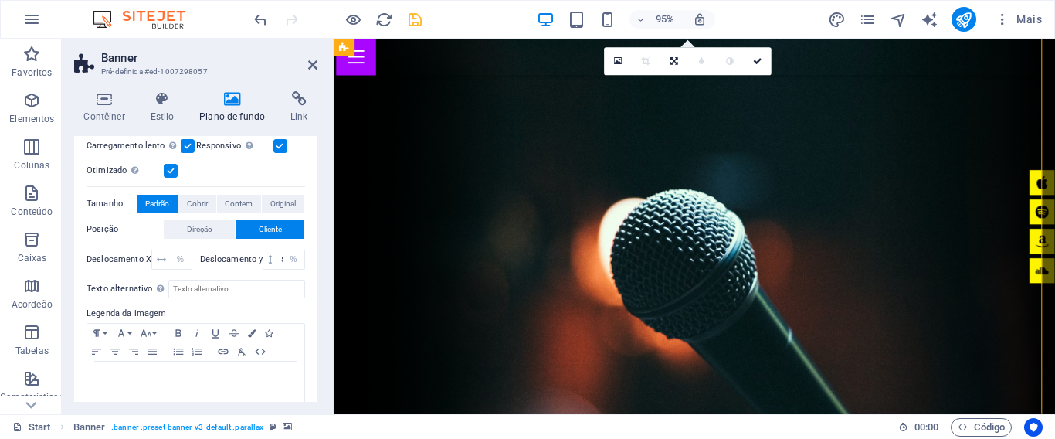
scroll to position [308, 0]
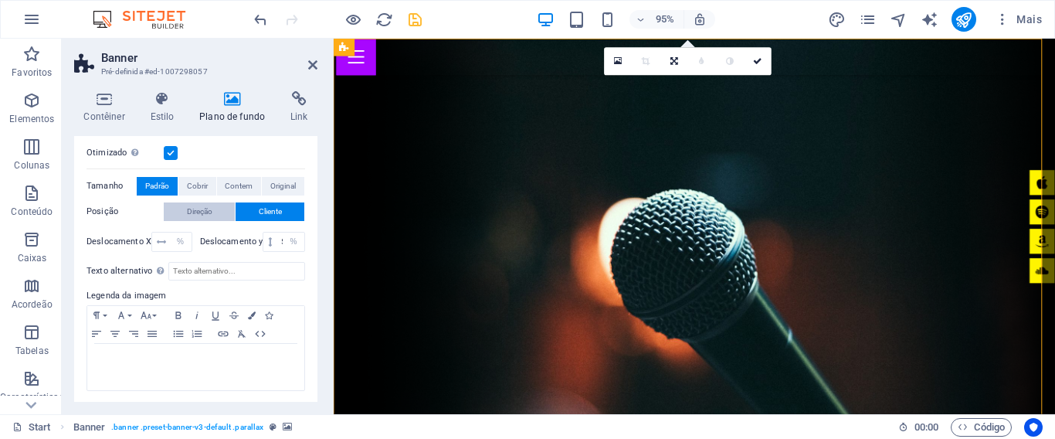
click at [205, 210] on span "Direção" at bounding box center [199, 211] width 25 height 19
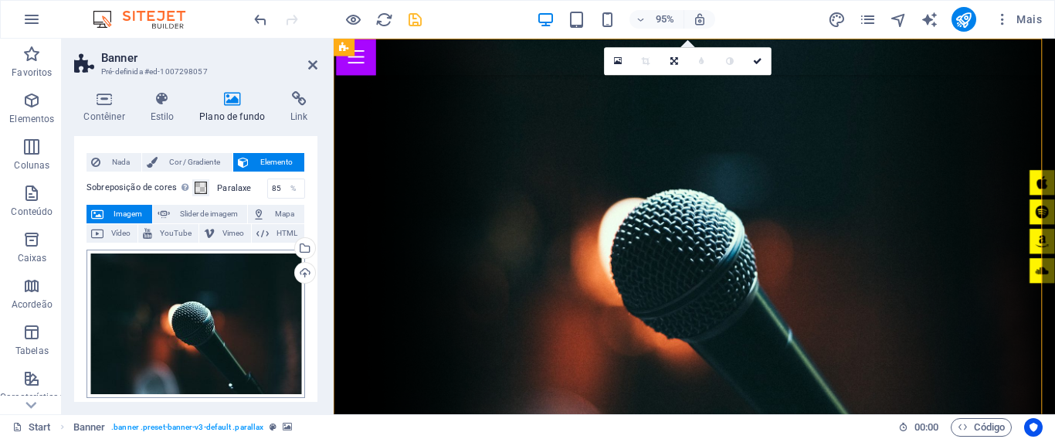
scroll to position [0, 0]
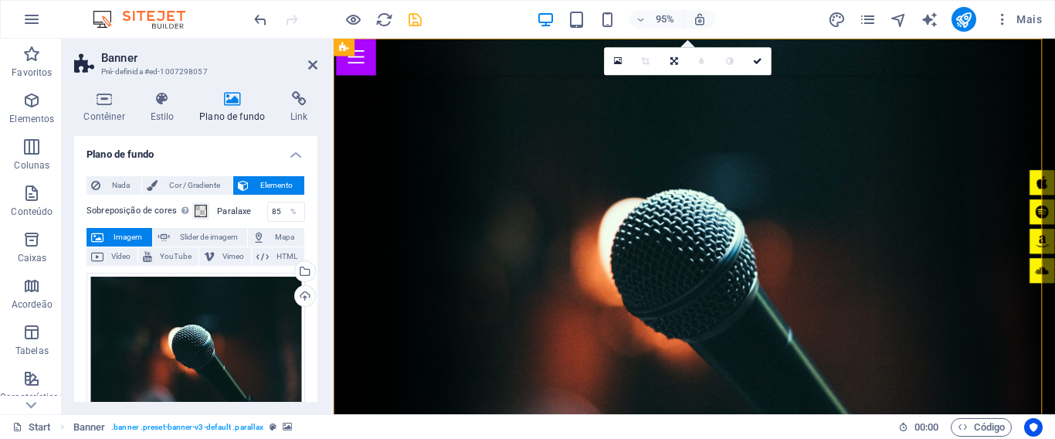
click at [293, 147] on h4 "Plano de fundo" at bounding box center [195, 150] width 243 height 28
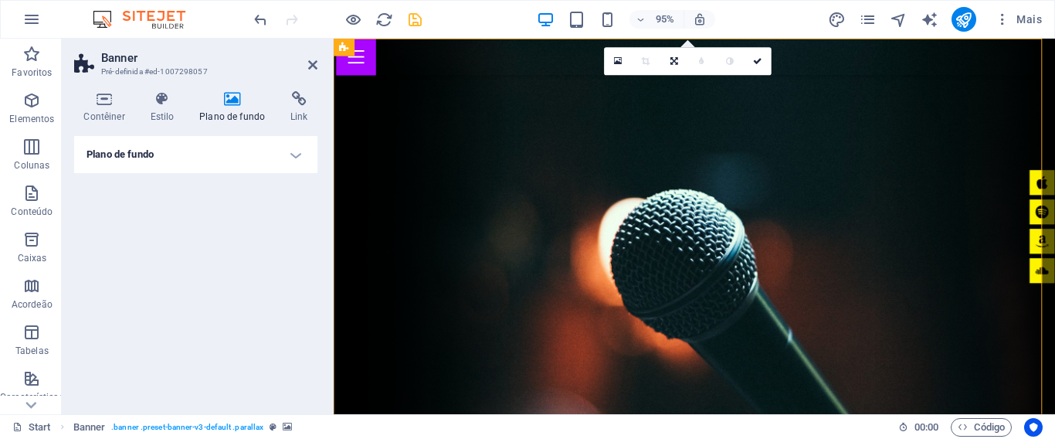
click at [293, 147] on h4 "Plano de fundo" at bounding box center [195, 154] width 243 height 37
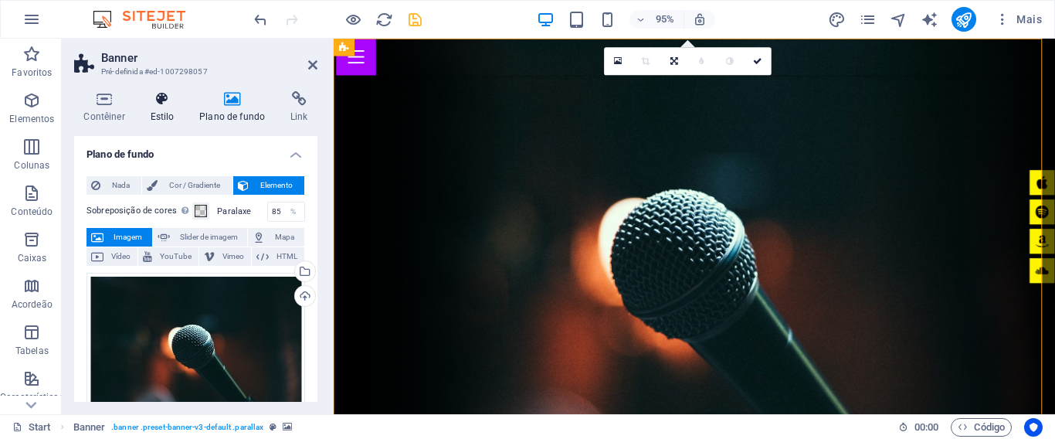
click at [158, 103] on icon at bounding box center [162, 98] width 43 height 15
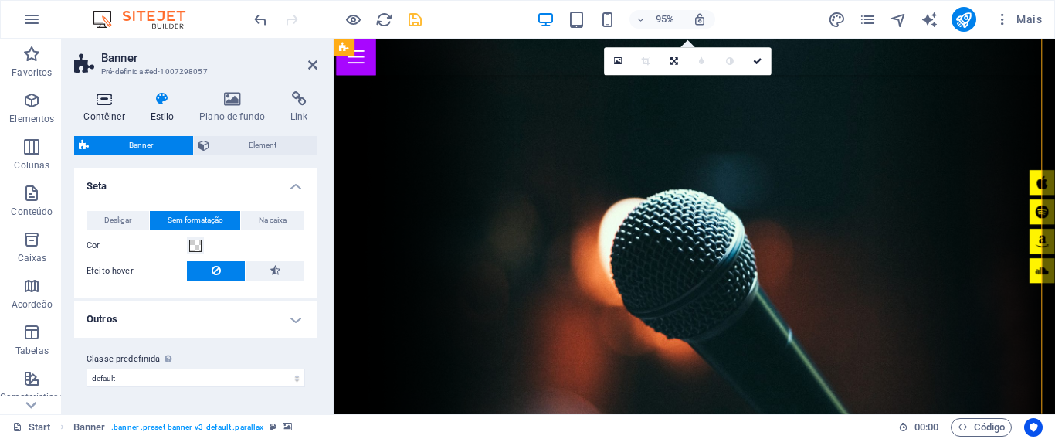
click at [114, 95] on icon at bounding box center [104, 98] width 60 height 15
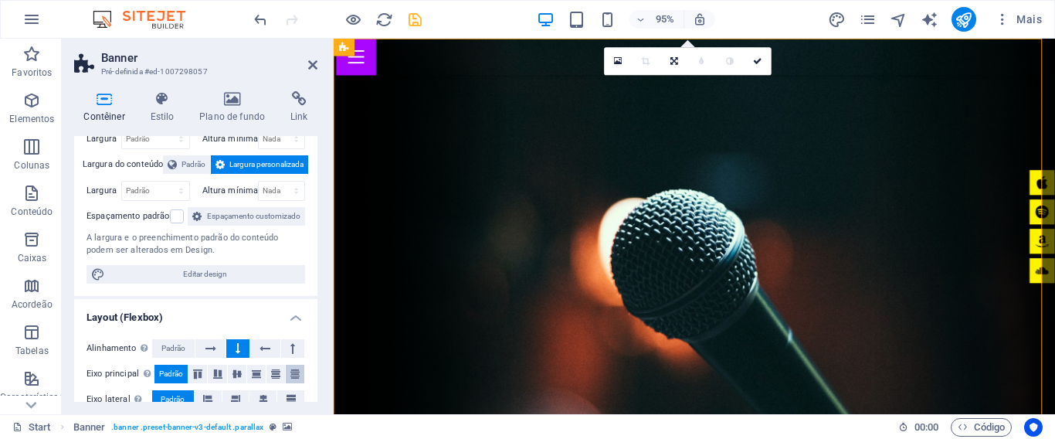
scroll to position [154, 0]
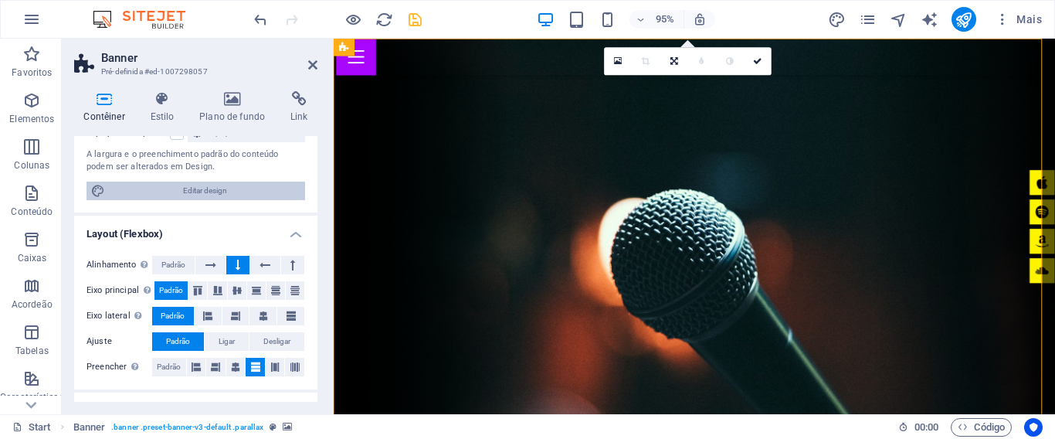
click at [220, 200] on span "Editar design" at bounding box center [205, 190] width 191 height 19
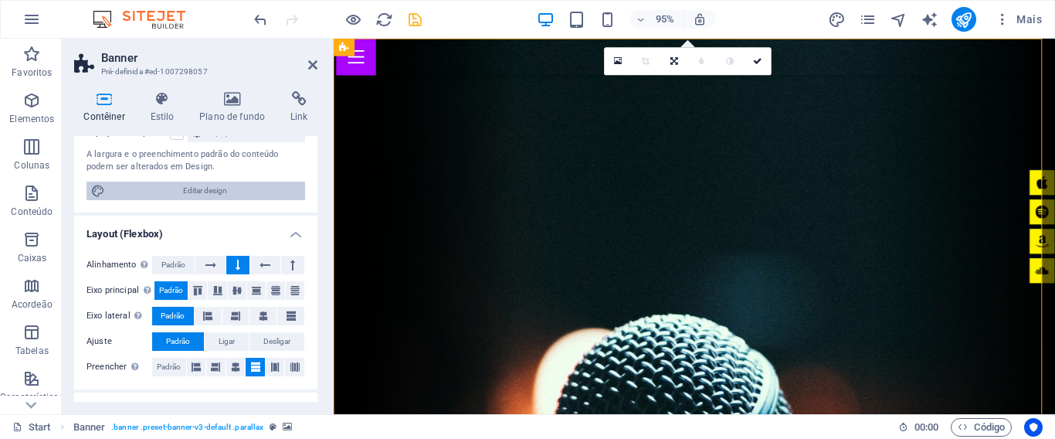
select select "rem"
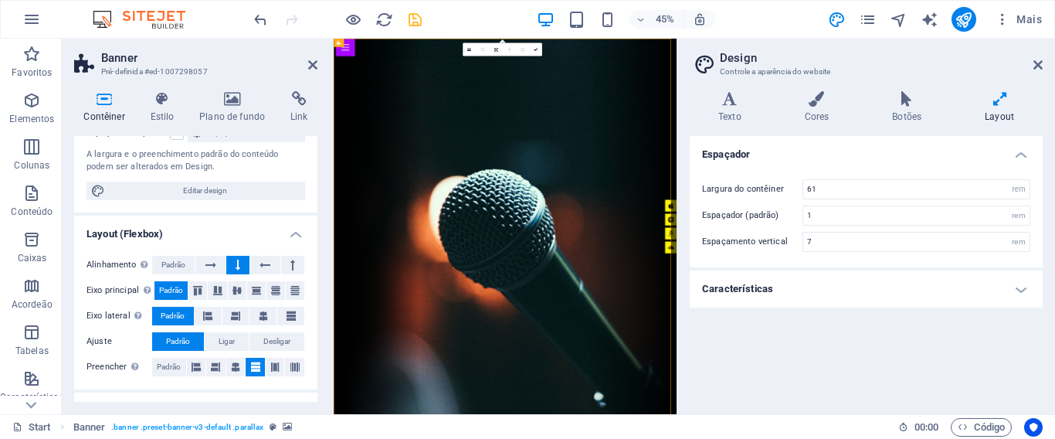
click at [807, 299] on h4 "Características" at bounding box center [866, 288] width 353 height 37
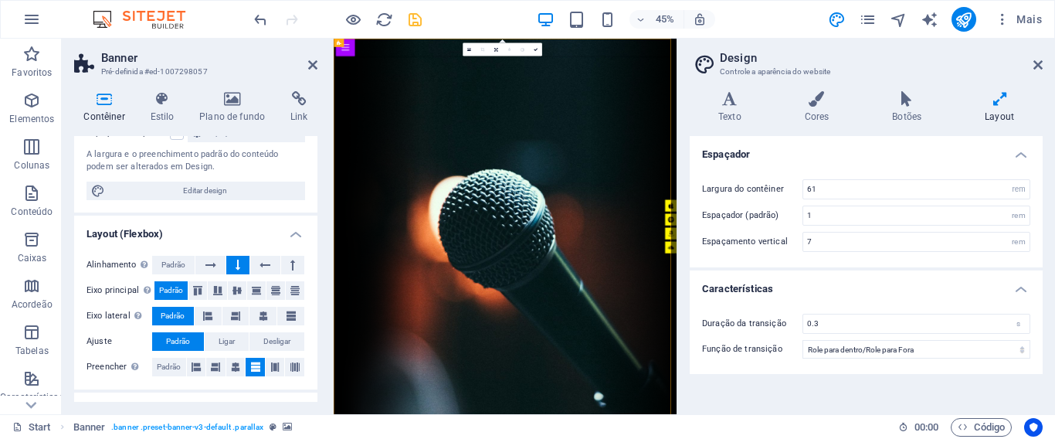
click at [1018, 283] on h4 "Características" at bounding box center [866, 284] width 353 height 28
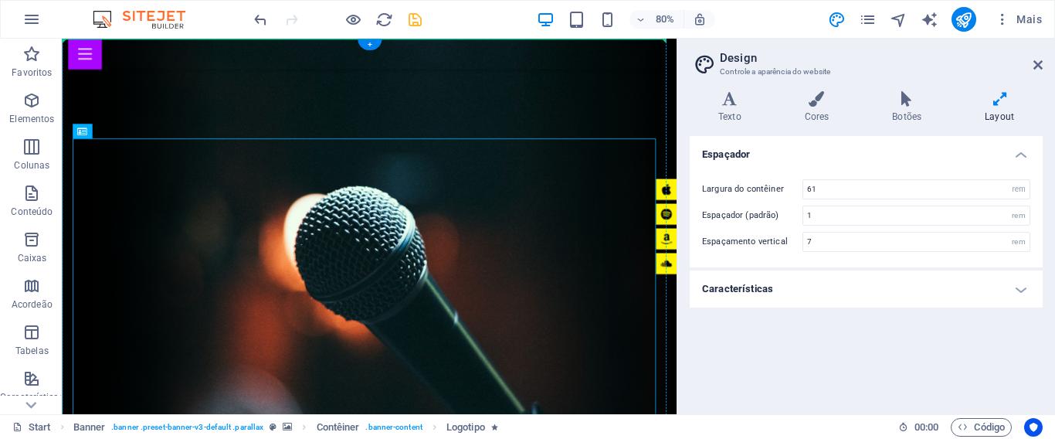
drag, startPoint x: 480, startPoint y: 488, endPoint x: 676, endPoint y: 98, distance: 436.1
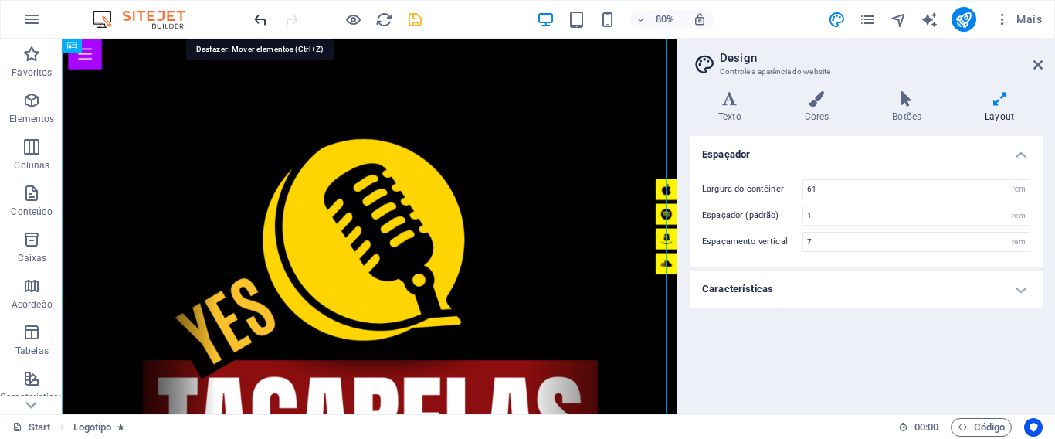
drag, startPoint x: 258, startPoint y: 17, endPoint x: 653, endPoint y: 39, distance: 396.0
click at [258, 17] on icon "undo" at bounding box center [261, 20] width 18 height 18
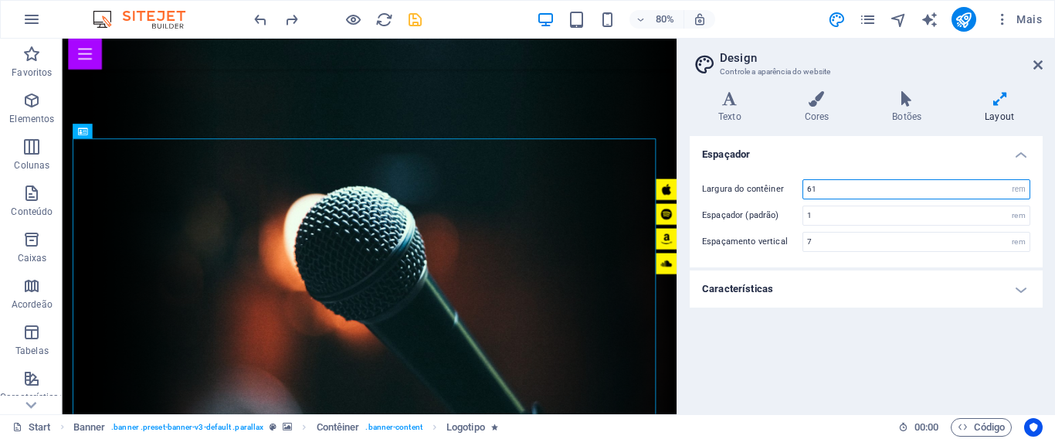
click at [842, 195] on input "61" at bounding box center [916, 189] width 226 height 19
type input "6"
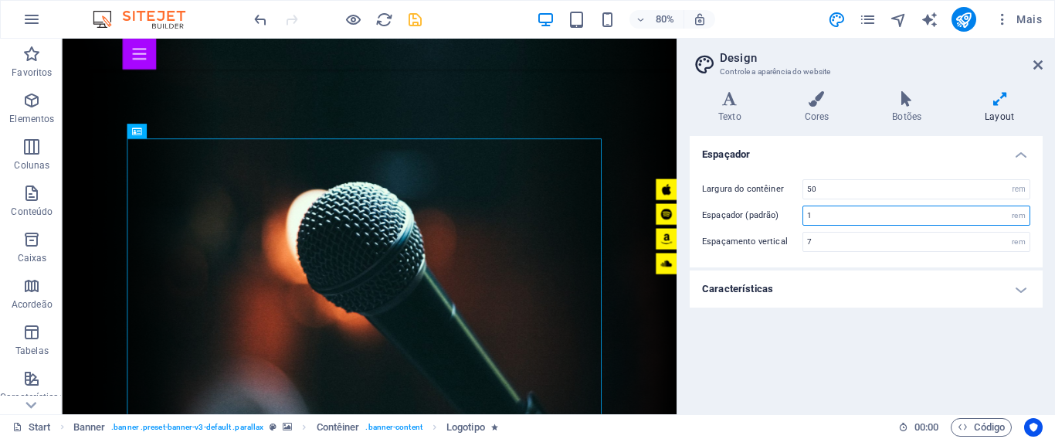
click at [859, 219] on input "1" at bounding box center [916, 215] width 226 height 19
click at [857, 242] on input "7" at bounding box center [916, 241] width 226 height 19
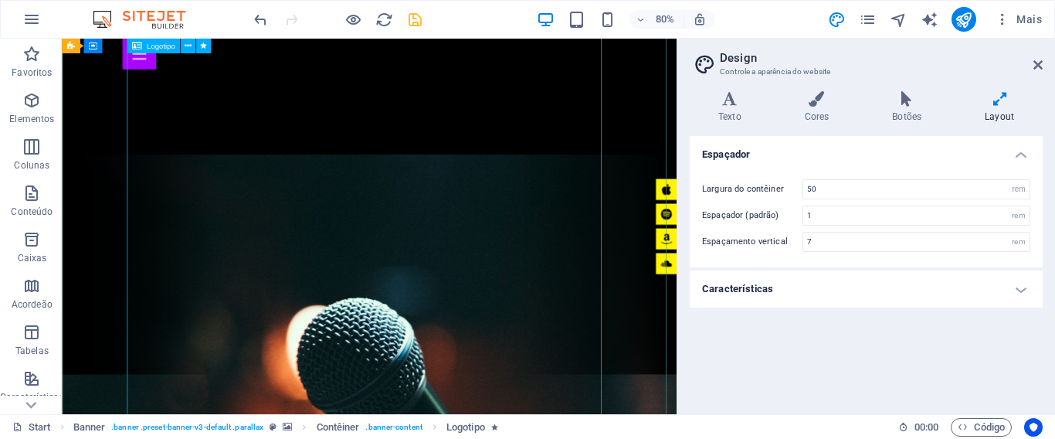
scroll to position [0, 0]
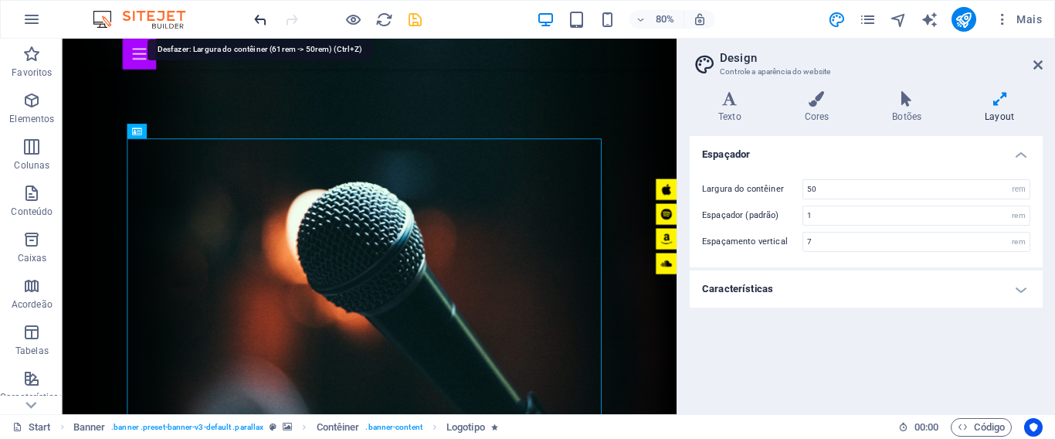
click at [258, 19] on icon "undo" at bounding box center [261, 20] width 18 height 18
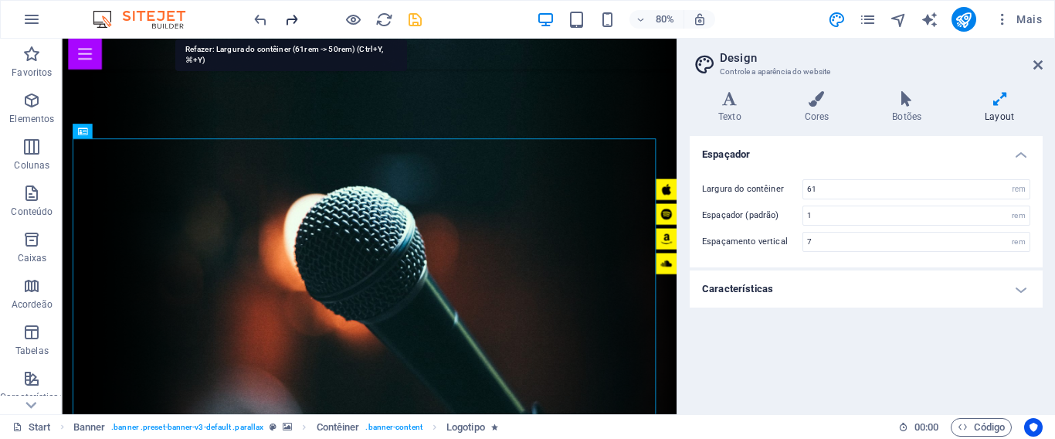
click at [290, 18] on icon "redo" at bounding box center [292, 20] width 18 height 18
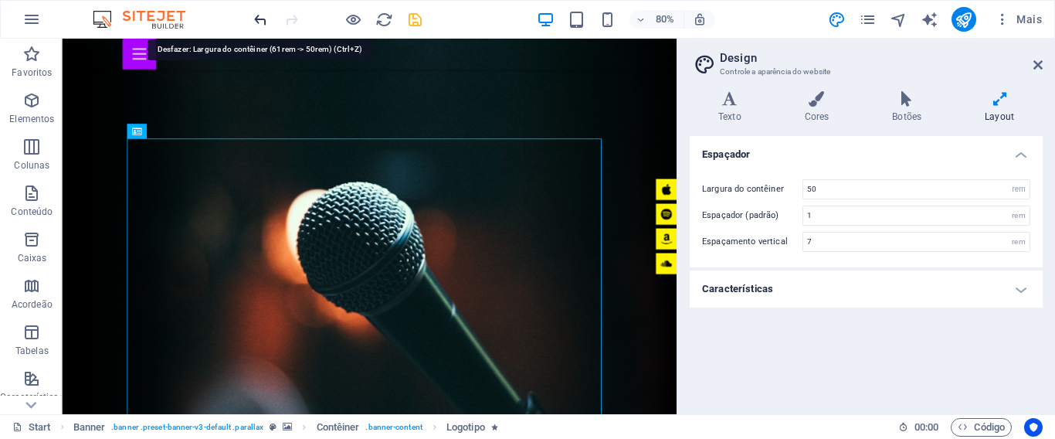
click at [266, 22] on icon "undo" at bounding box center [261, 20] width 18 height 18
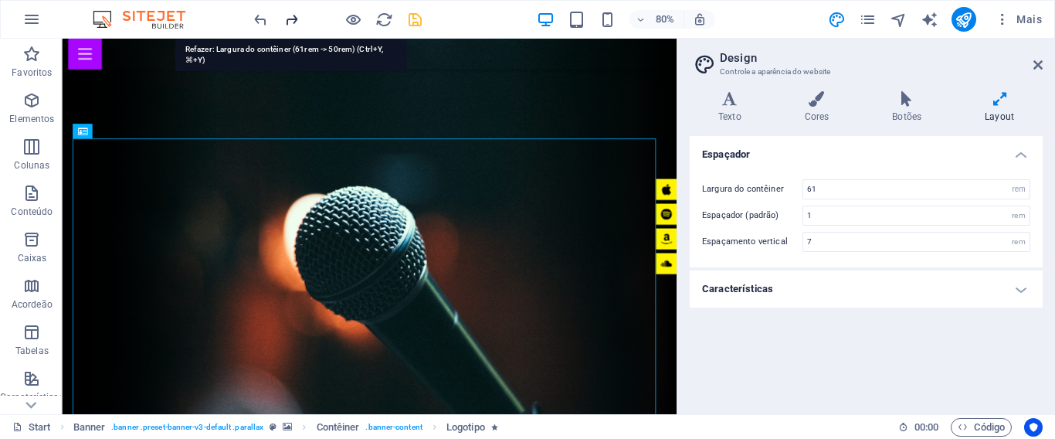
click at [290, 17] on icon "redo" at bounding box center [292, 20] width 18 height 18
type input "50"
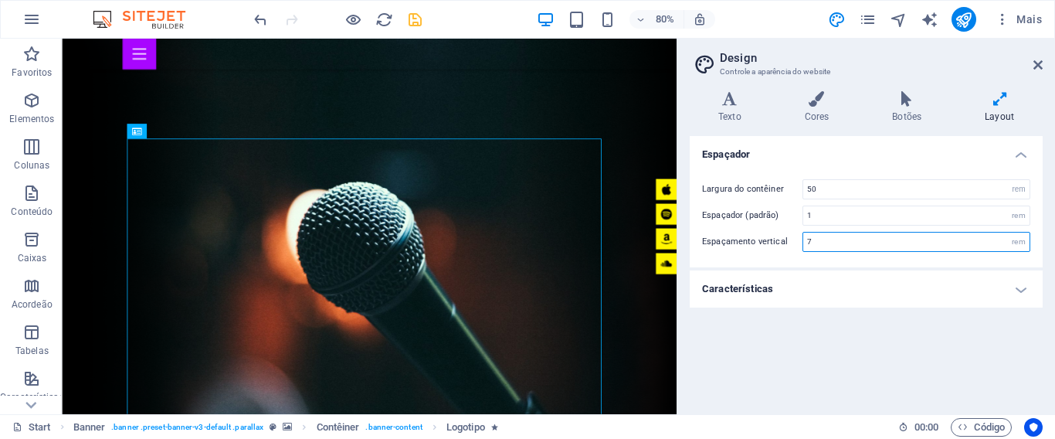
click at [820, 239] on input "7" at bounding box center [916, 241] width 226 height 19
drag, startPoint x: 820, startPoint y: 239, endPoint x: 805, endPoint y: 247, distance: 16.6
click at [805, 247] on input "7" at bounding box center [916, 241] width 226 height 19
type input "1"
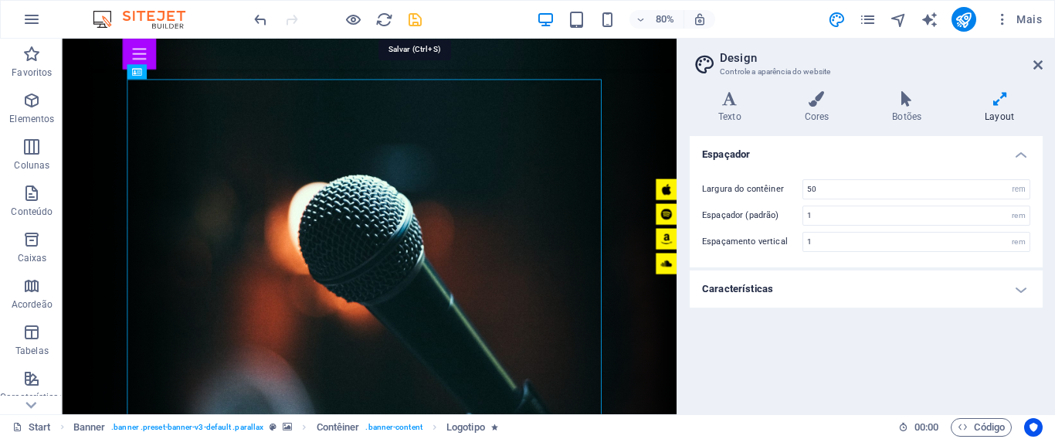
click at [417, 21] on icon "save" at bounding box center [415, 20] width 18 height 18
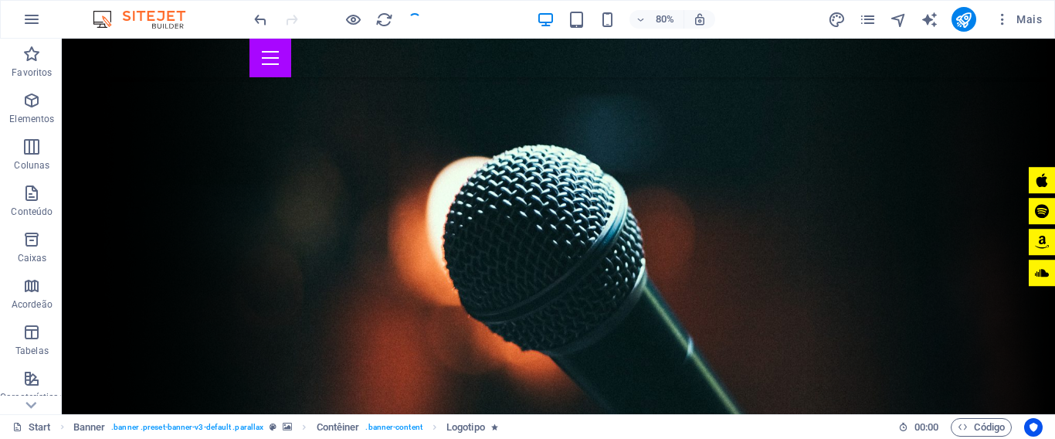
checkbox input "false"
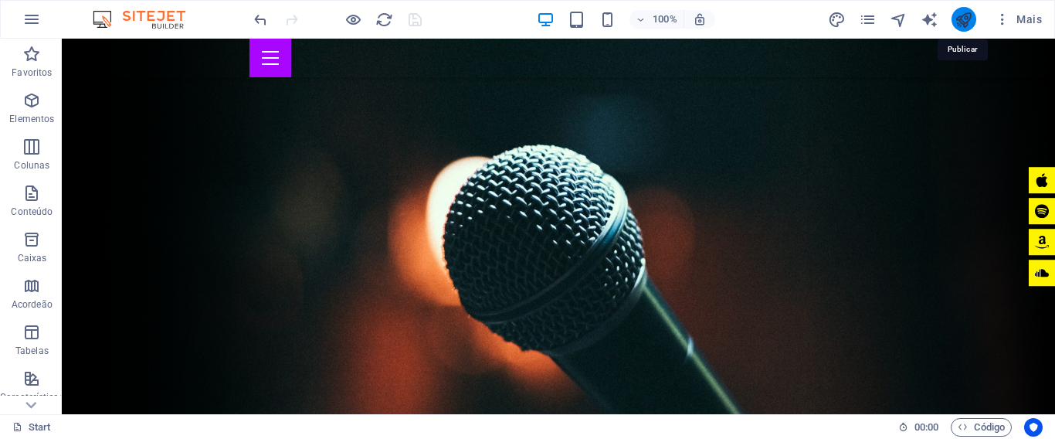
click at [959, 19] on icon "publish" at bounding box center [963, 20] width 18 height 18
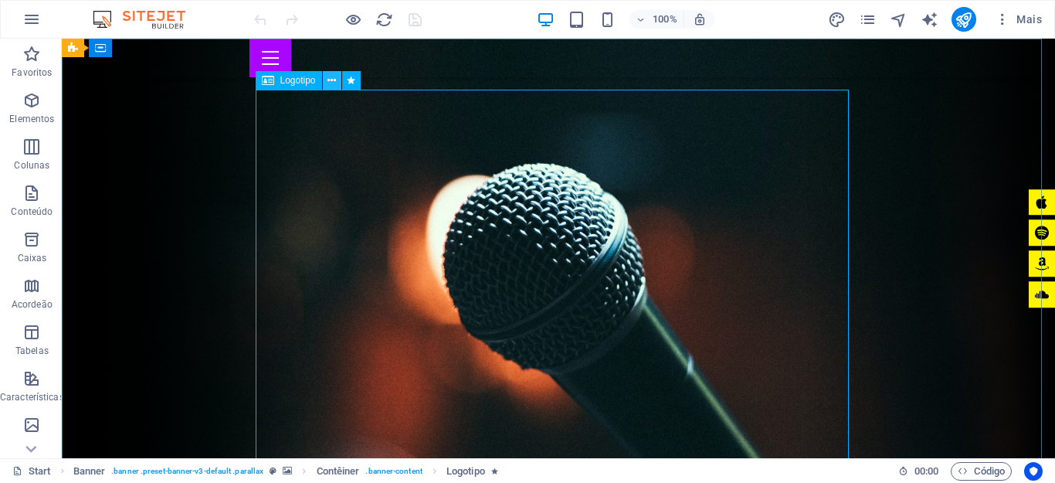
click at [332, 80] on icon at bounding box center [331, 81] width 8 height 16
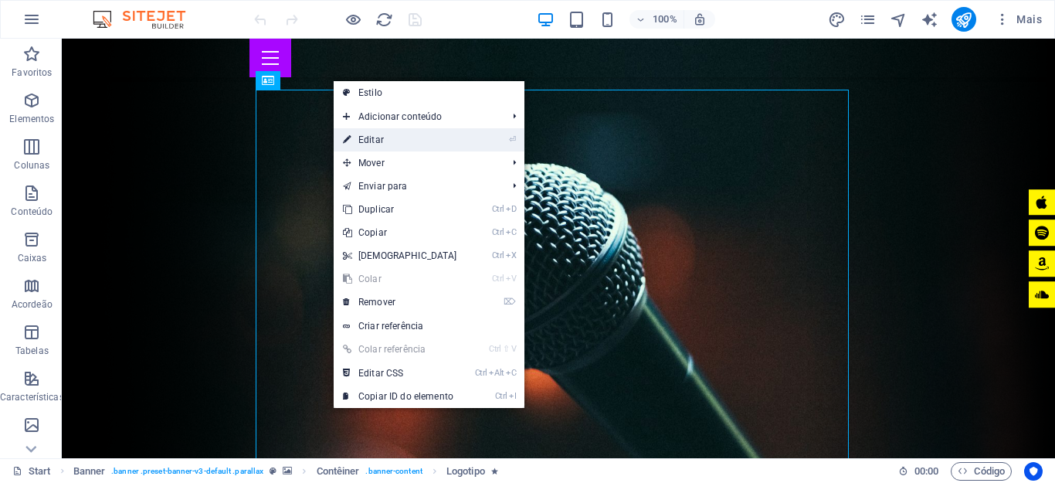
click at [443, 136] on link "⏎ Editar" at bounding box center [400, 139] width 133 height 23
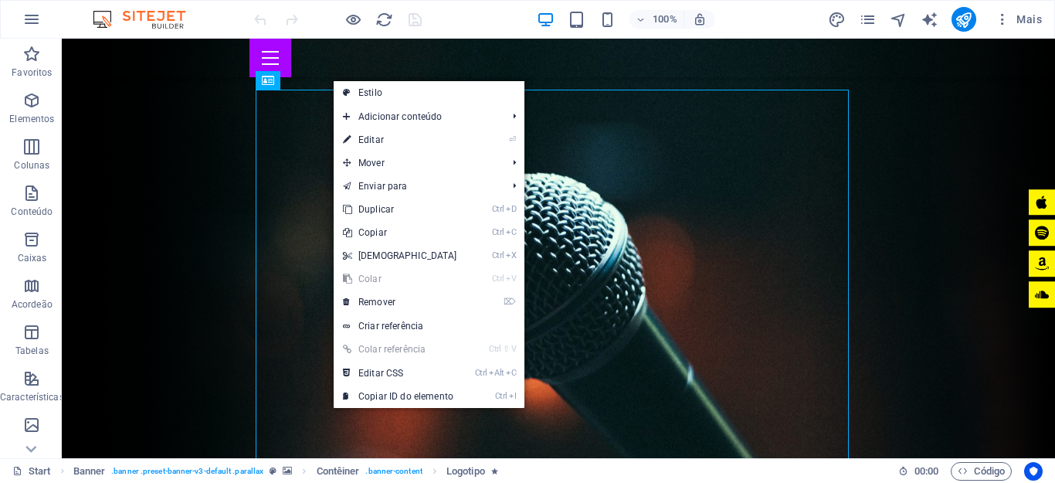
select select "px"
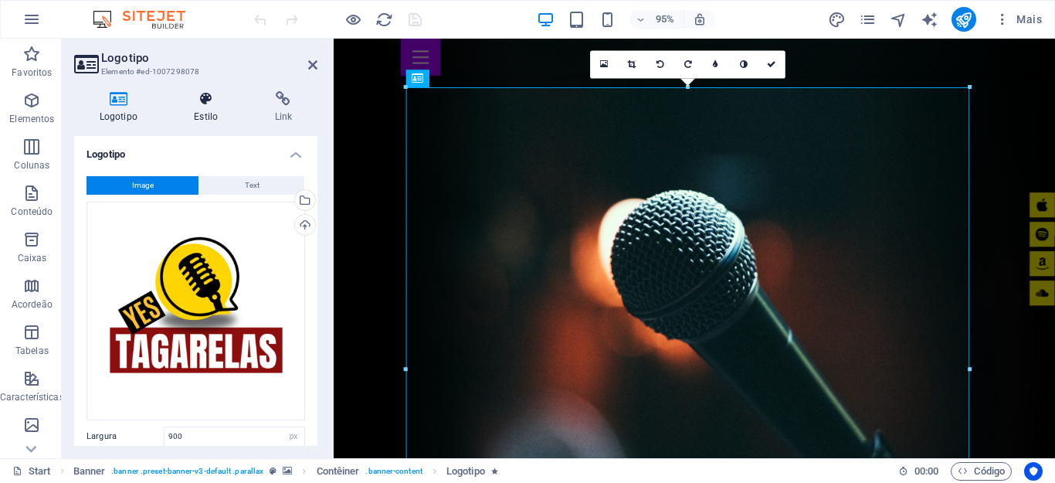
click at [198, 119] on h4 "Estilo" at bounding box center [209, 107] width 80 height 32
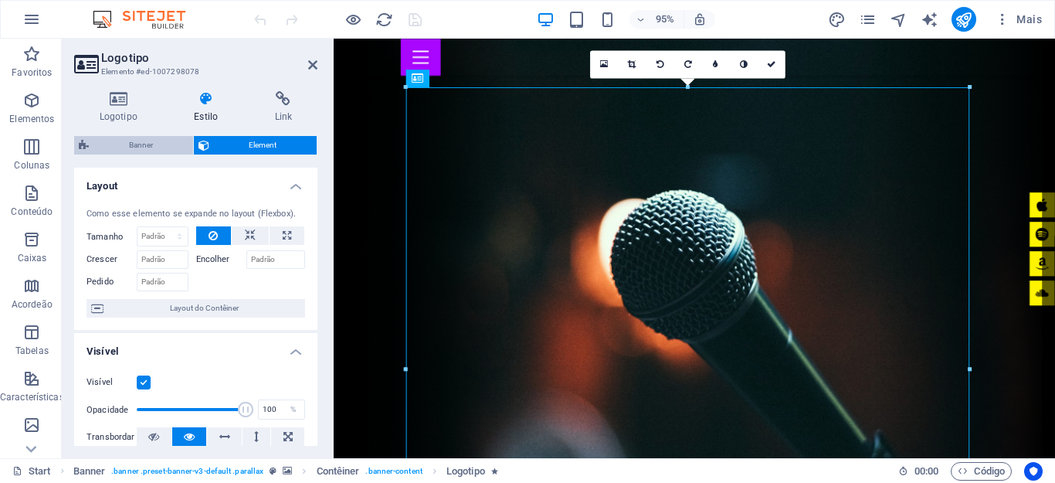
click at [154, 142] on span "Banner" at bounding box center [140, 145] width 95 height 19
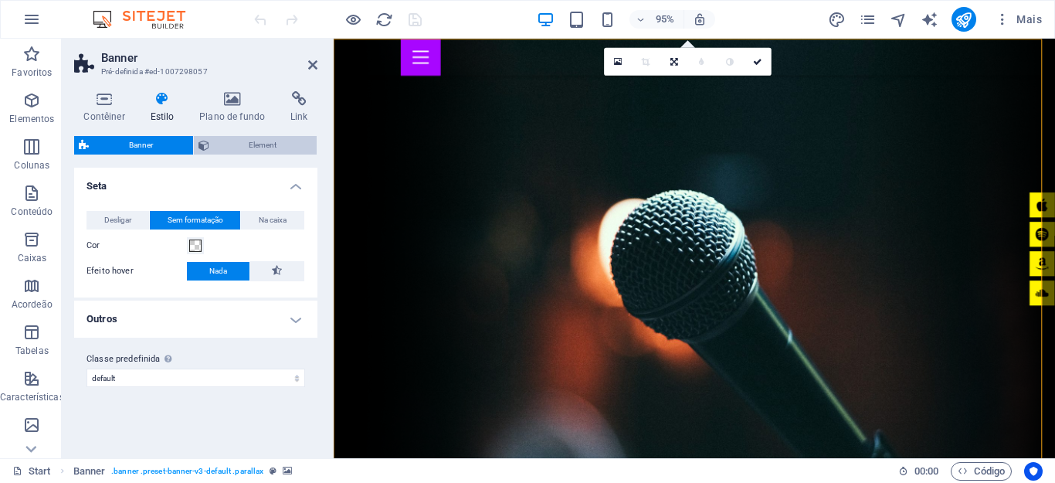
click at [260, 146] on span "Element" at bounding box center [263, 145] width 99 height 19
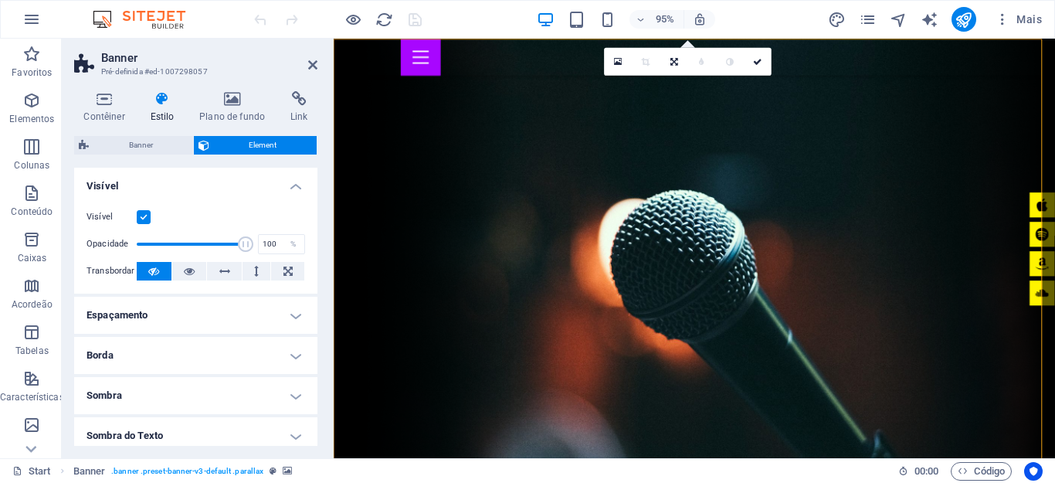
click at [162, 304] on h4 "Espaçamento" at bounding box center [195, 315] width 243 height 37
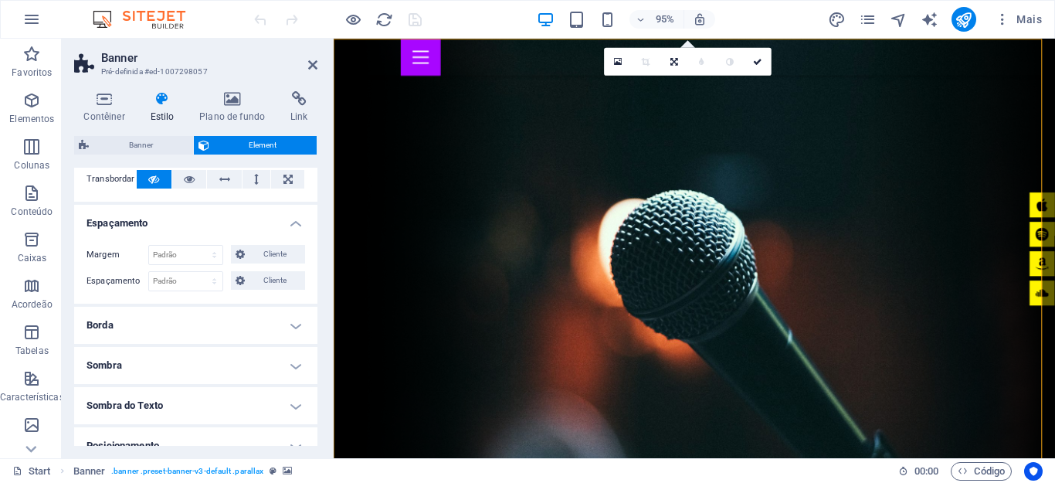
scroll to position [154, 0]
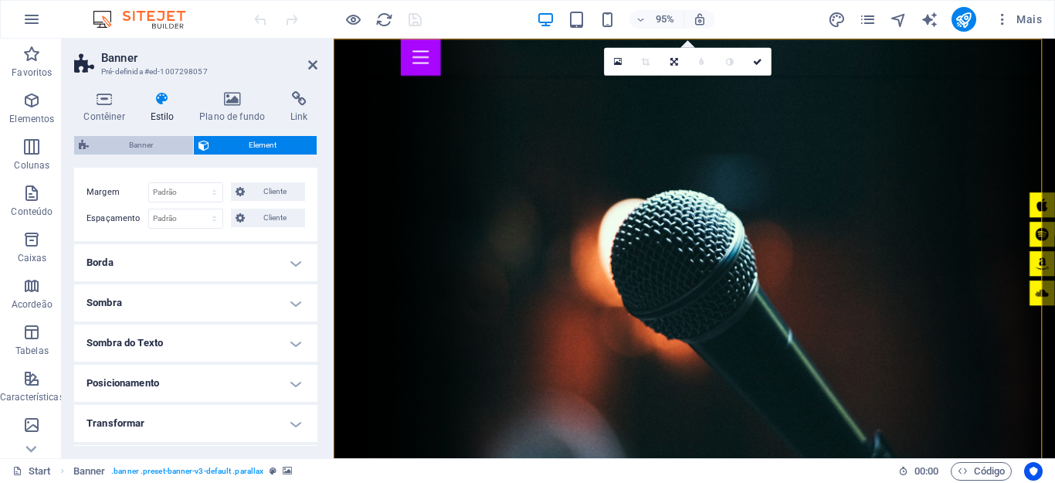
click at [94, 145] on span "Banner" at bounding box center [140, 145] width 95 height 19
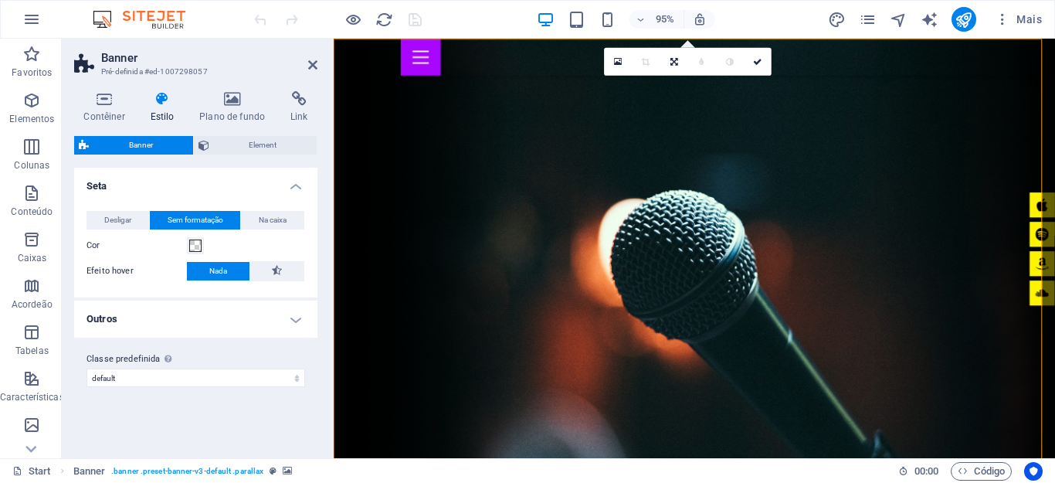
click at [260, 310] on h4 "Outros" at bounding box center [195, 318] width 243 height 37
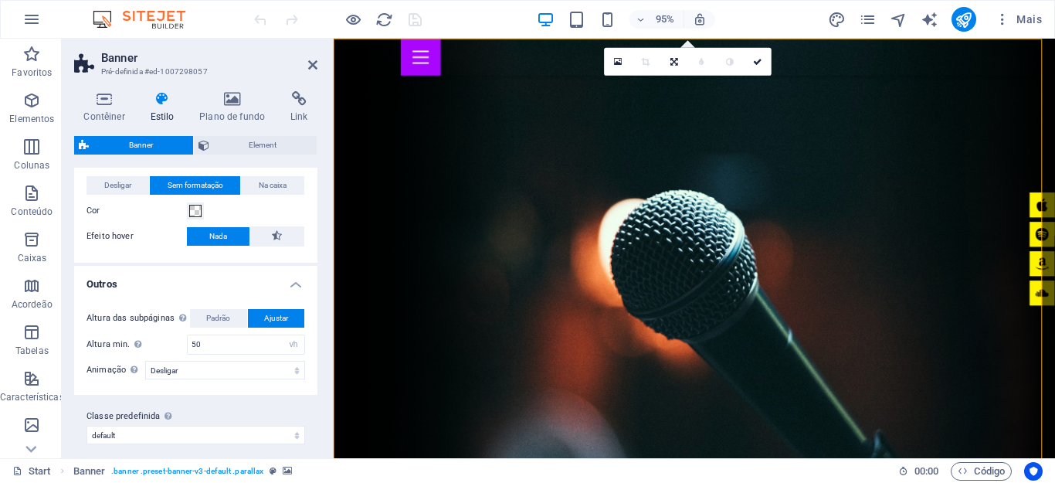
scroll to position [46, 0]
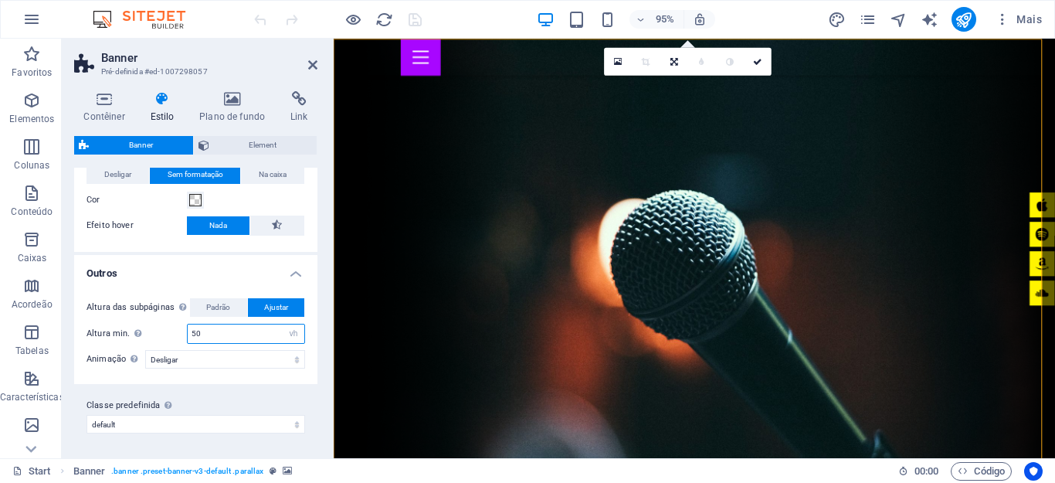
click at [243, 330] on input "50" at bounding box center [246, 333] width 117 height 19
click at [194, 334] on input "50" at bounding box center [246, 333] width 117 height 19
type input "10"
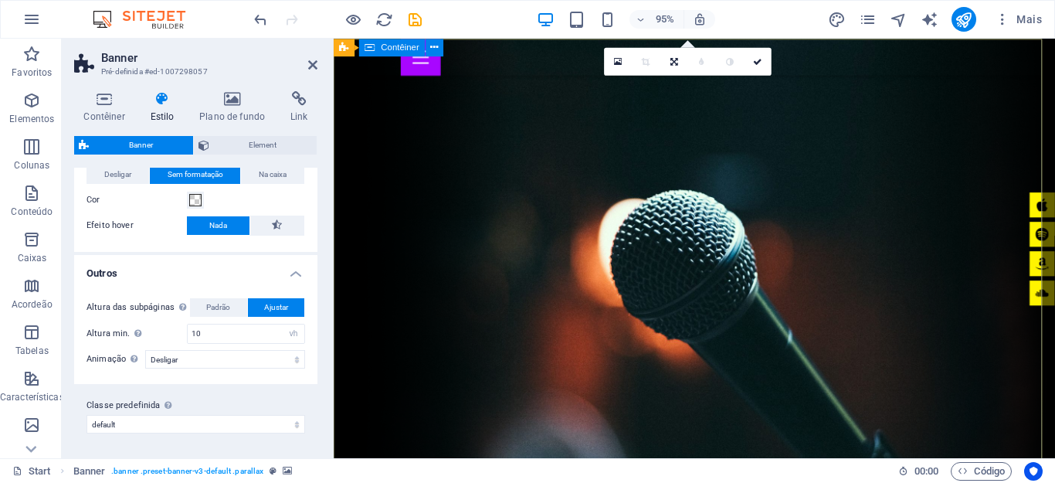
click at [414, 17] on icon "save" at bounding box center [415, 20] width 18 height 18
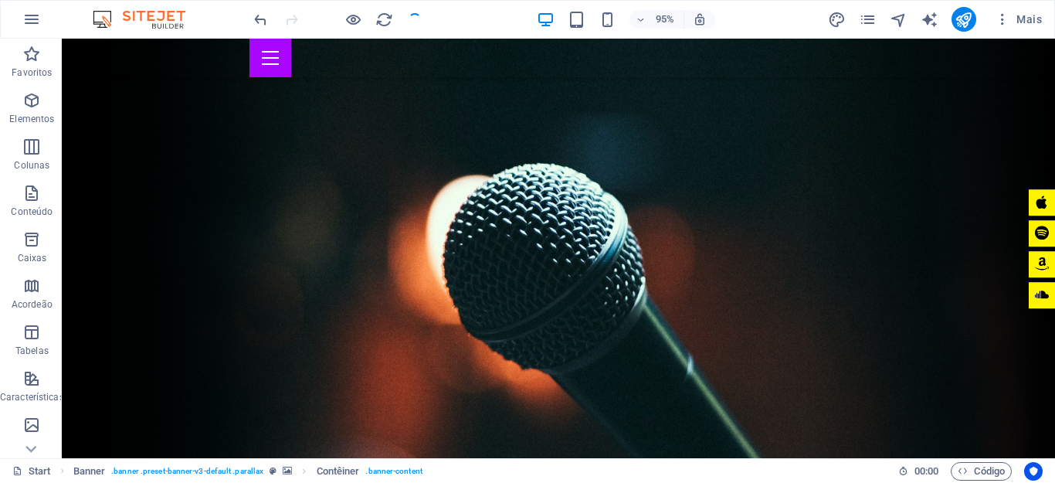
checkbox input "false"
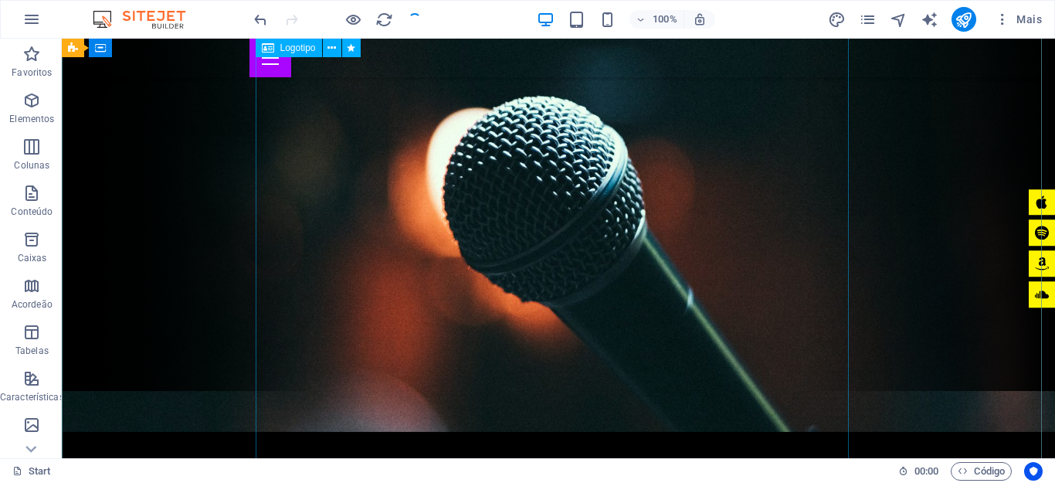
scroll to position [0, 0]
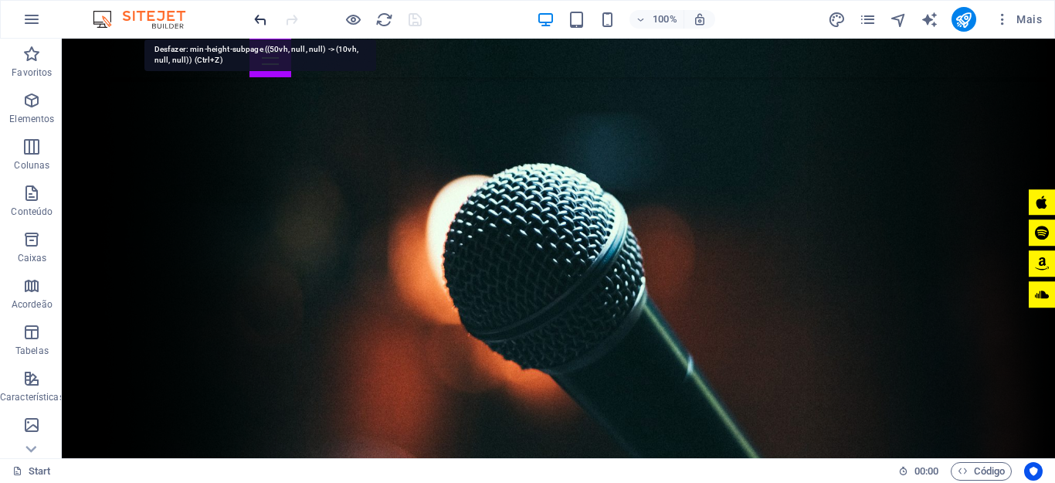
click at [258, 15] on icon "undo" at bounding box center [261, 20] width 18 height 18
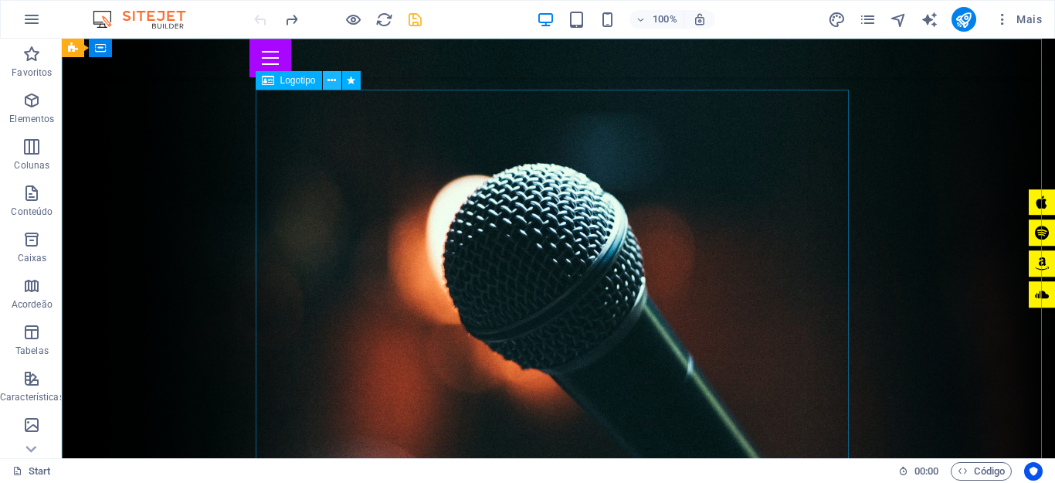
click at [328, 83] on icon at bounding box center [331, 81] width 8 height 16
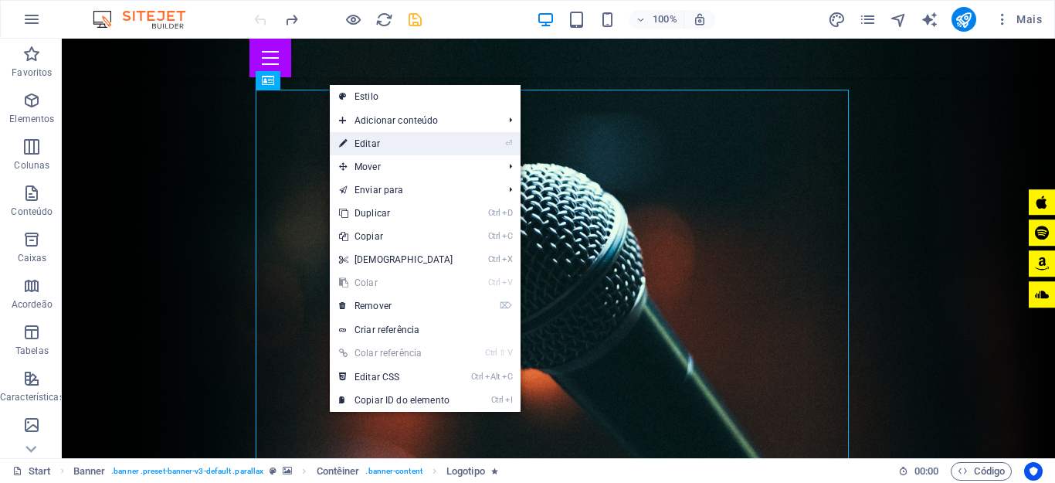
click at [353, 143] on link "⏎ Editar" at bounding box center [396, 143] width 133 height 23
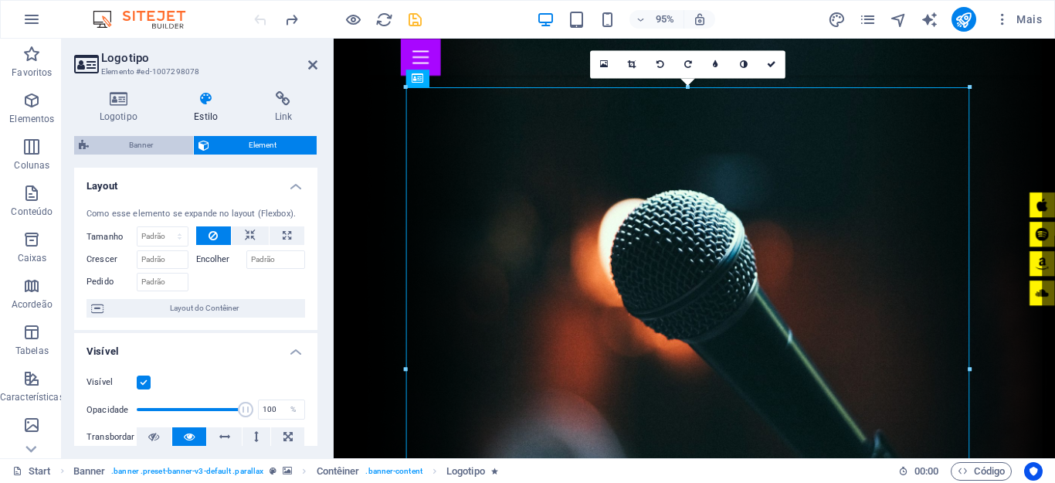
click at [173, 152] on span "Banner" at bounding box center [140, 145] width 95 height 19
select select "vh"
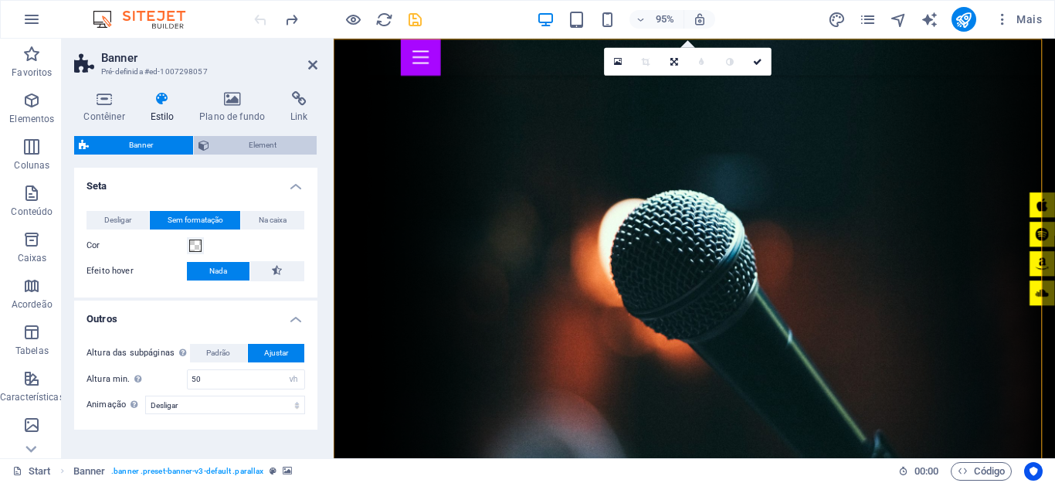
click at [238, 153] on span "Element" at bounding box center [263, 145] width 99 height 19
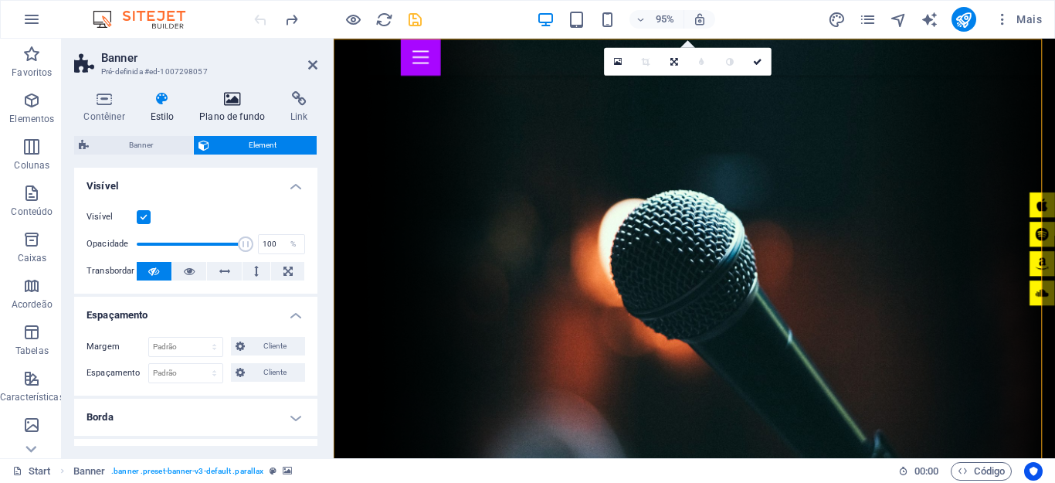
click at [235, 100] on icon at bounding box center [232, 98] width 85 height 15
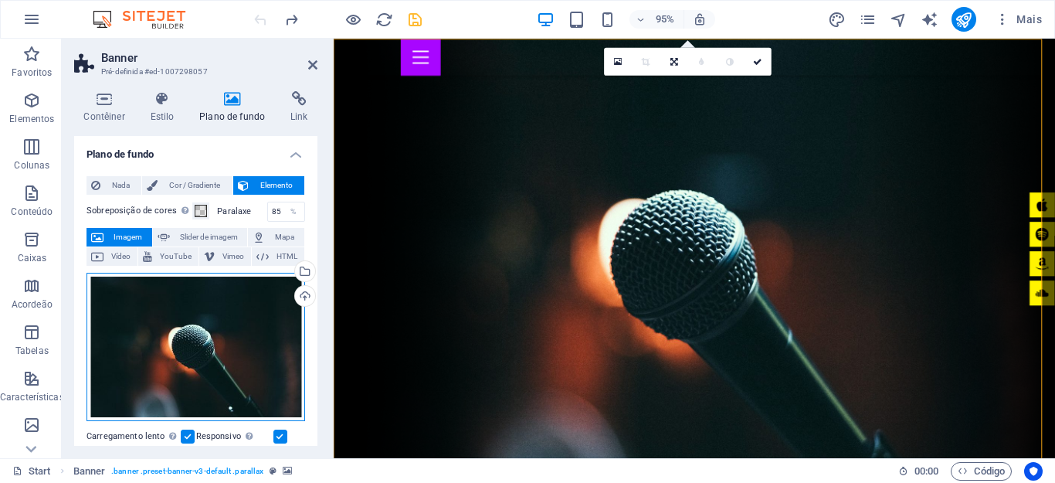
click at [189, 344] on div "Arraste os arquivos aqui, clique para escolher os arquivos ou selecione os arqu…" at bounding box center [195, 347] width 219 height 148
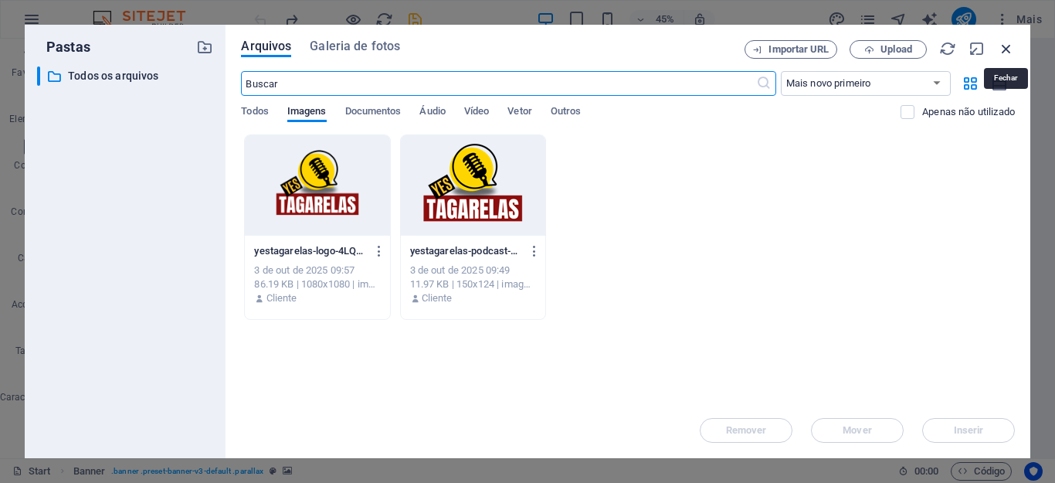
click at [1008, 50] on icon "button" at bounding box center [1006, 48] width 17 height 17
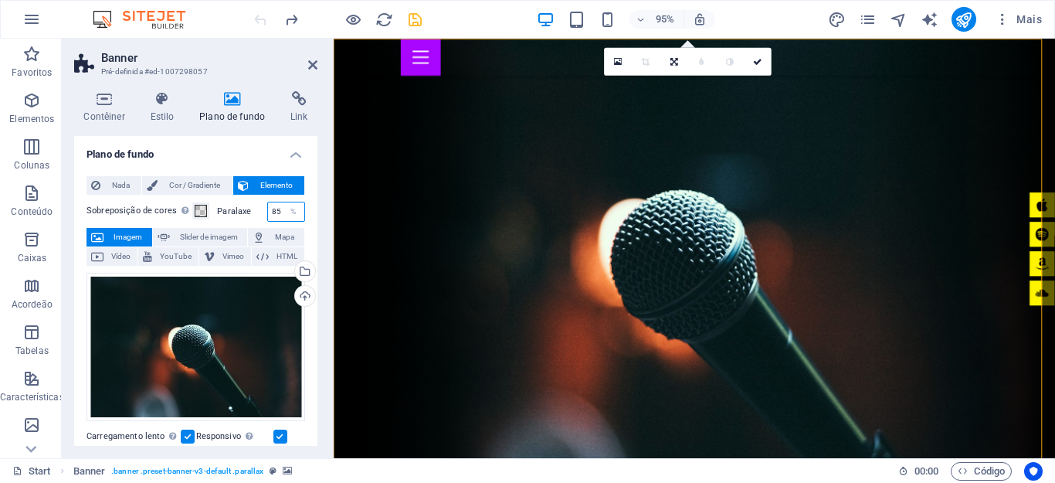
click at [276, 215] on input "85" at bounding box center [286, 211] width 36 height 19
click at [263, 256] on icon at bounding box center [262, 256] width 12 height 19
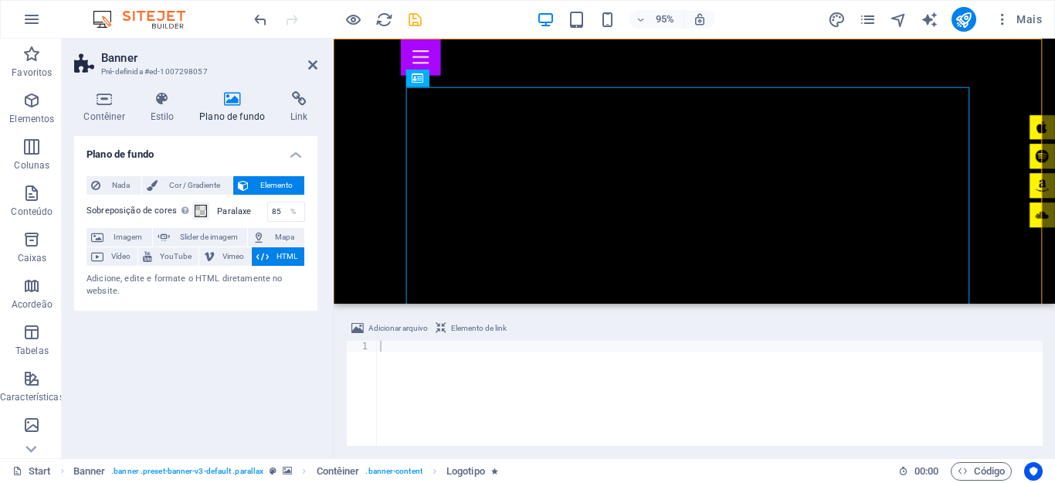
click at [266, 255] on icon at bounding box center [262, 256] width 12 height 19
click at [155, 289] on div "Adicione, edite e formate o HTML diretamente no website." at bounding box center [195, 285] width 219 height 25
click at [297, 155] on h4 "Plano de fundo" at bounding box center [195, 150] width 243 height 28
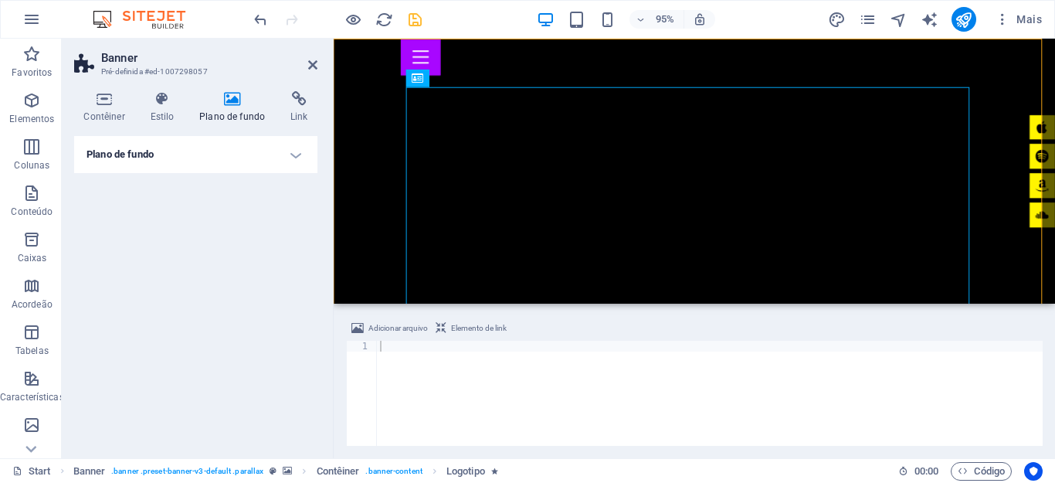
click at [297, 155] on h4 "Plano de fundo" at bounding box center [195, 154] width 243 height 37
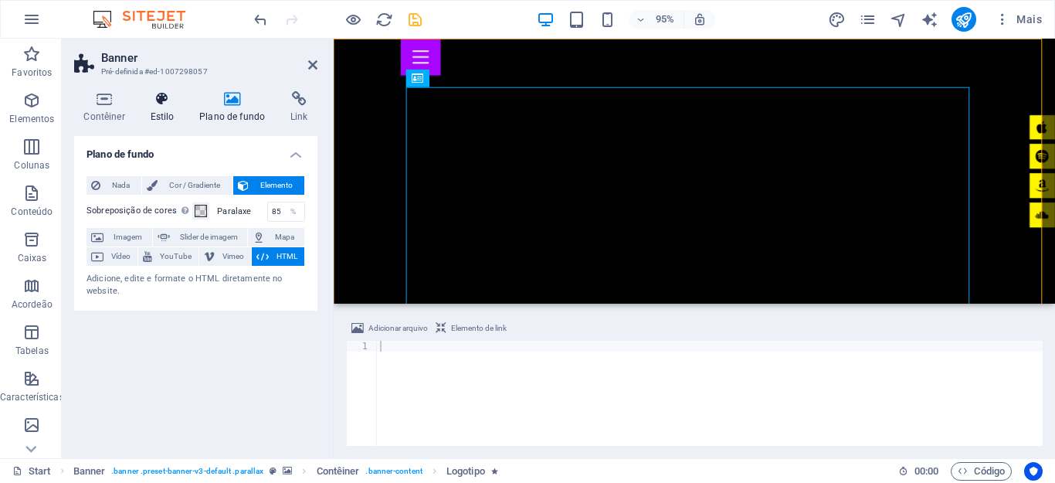
click at [161, 110] on h4 "Estilo" at bounding box center [165, 107] width 49 height 32
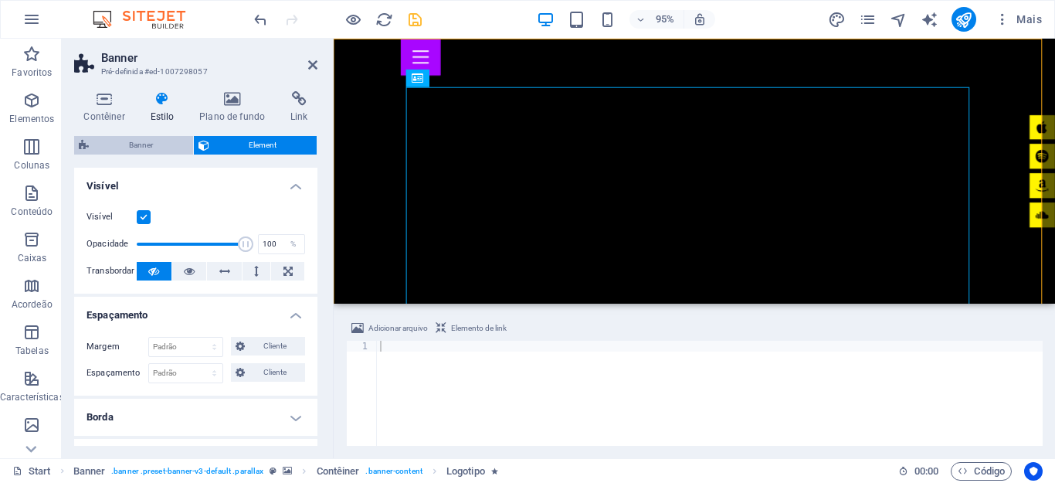
click at [142, 144] on span "Banner" at bounding box center [140, 145] width 95 height 19
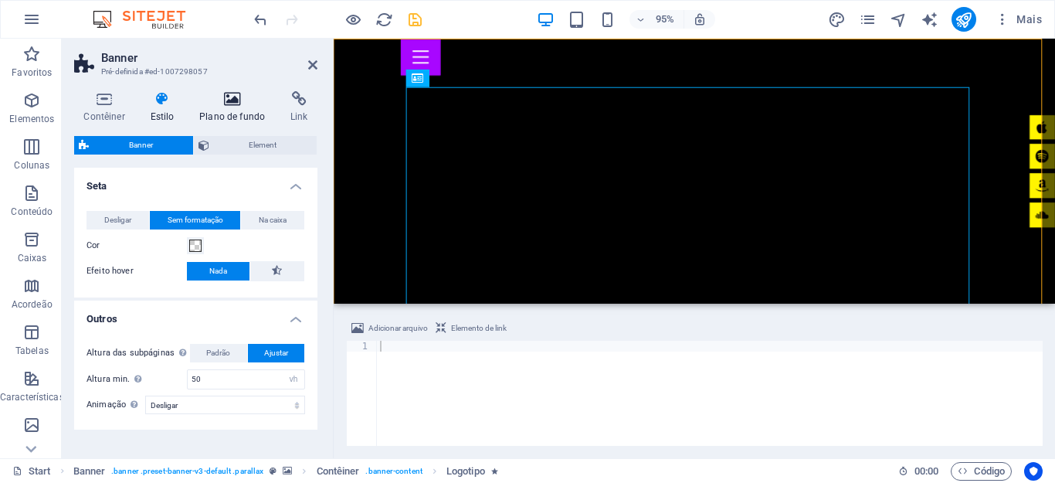
click at [230, 97] on icon at bounding box center [232, 98] width 85 height 15
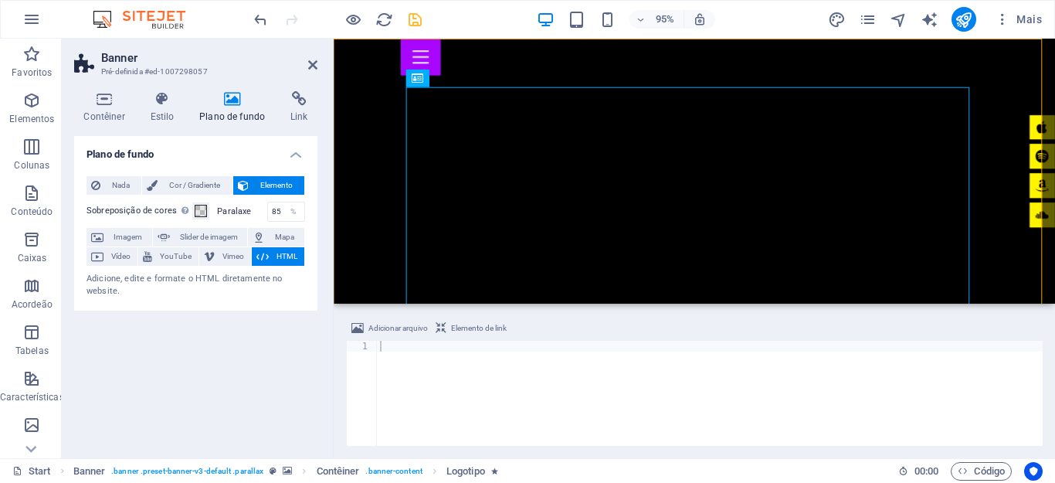
click at [298, 154] on h4 "Plano de fundo" at bounding box center [195, 150] width 243 height 28
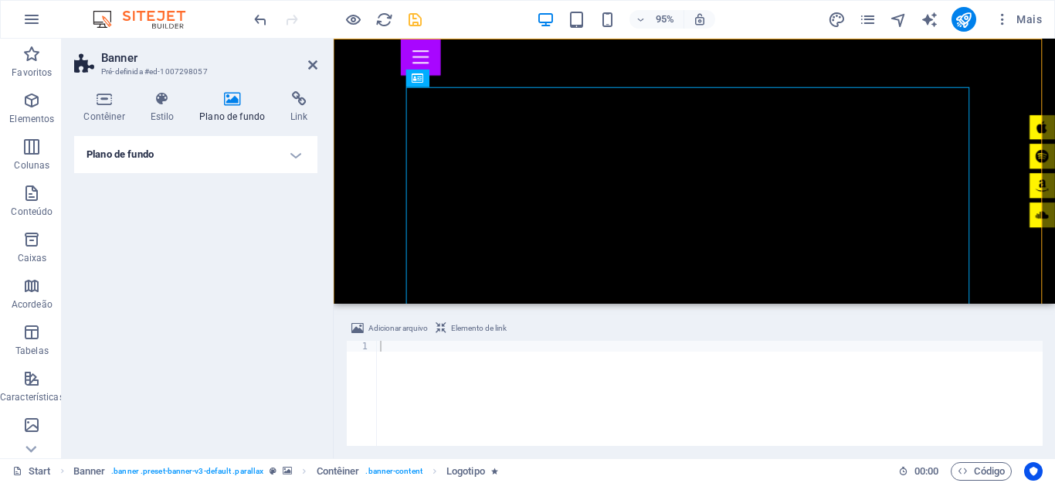
click at [298, 154] on h4 "Plano de fundo" at bounding box center [195, 154] width 243 height 37
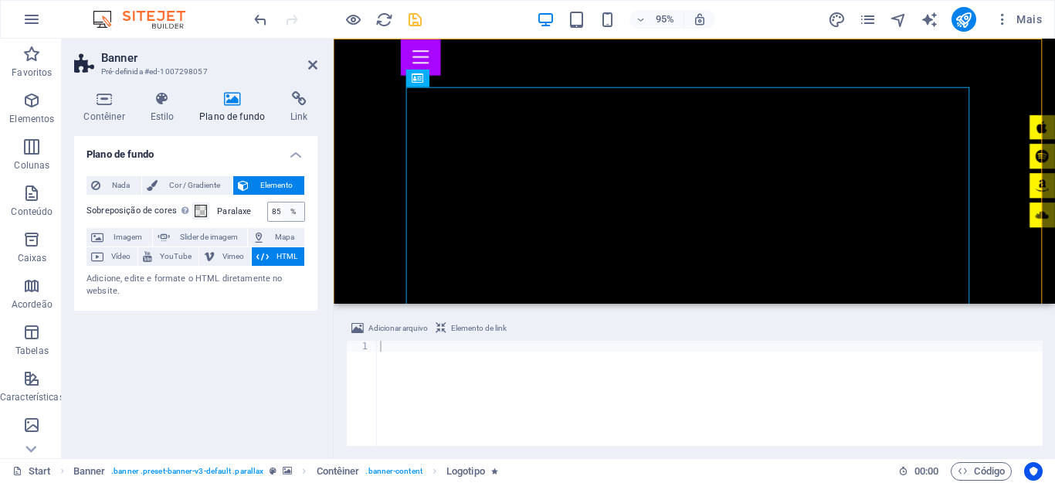
click at [285, 214] on div "%" at bounding box center [294, 211] width 22 height 19
click at [272, 210] on input "85" at bounding box center [286, 211] width 36 height 19
click at [273, 208] on input "85" at bounding box center [286, 211] width 36 height 19
click at [164, 107] on h4 "Estilo" at bounding box center [165, 107] width 49 height 32
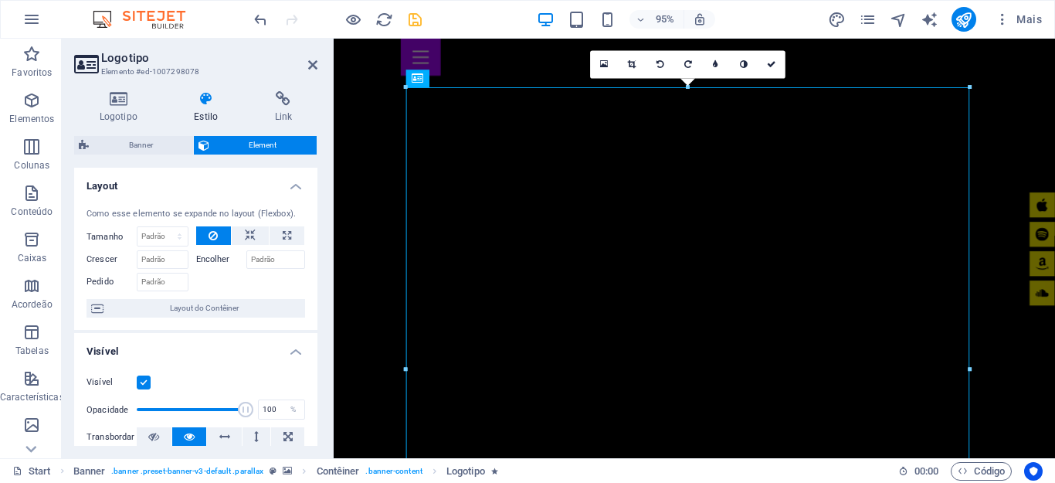
click at [130, 87] on div "Logotipo Estilo Link Logotipo Image Text Arraste os arquivos aqui, clique para …" at bounding box center [196, 268] width 268 height 379
click at [121, 97] on icon at bounding box center [118, 98] width 89 height 15
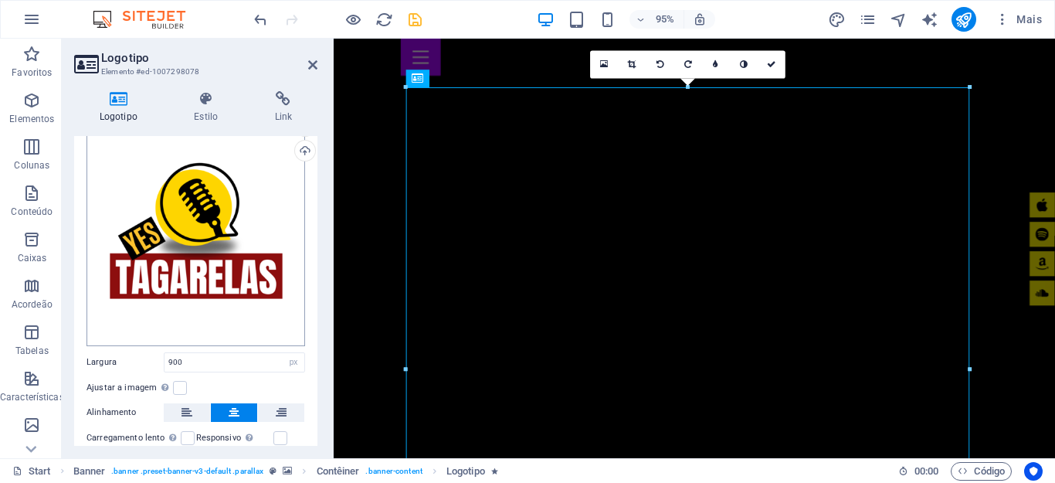
scroll to position [77, 0]
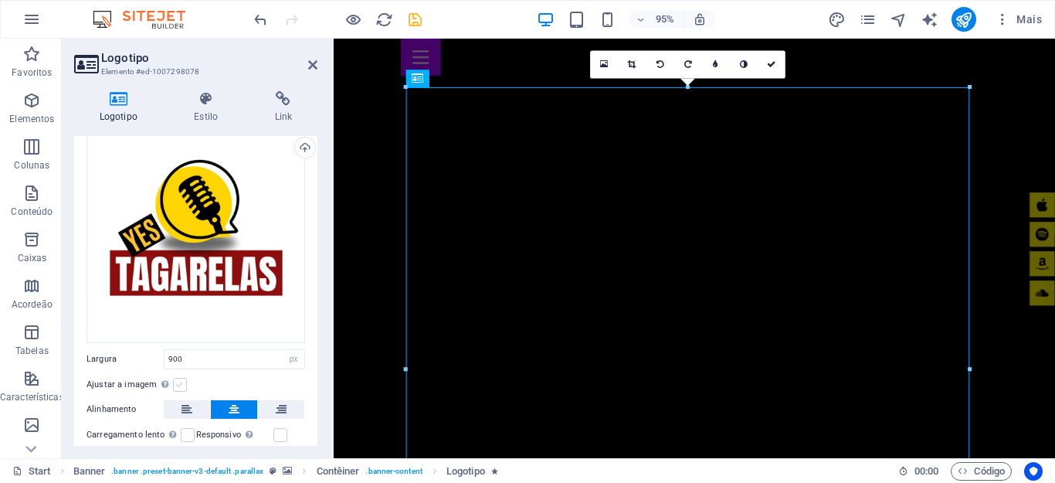
click at [181, 387] on label at bounding box center [180, 385] width 14 height 14
click at [0, 0] on input "Ajustar a imagem Ajustar a imagem automaticamente a uma largura e altura fixas" at bounding box center [0, 0] width 0 height 0
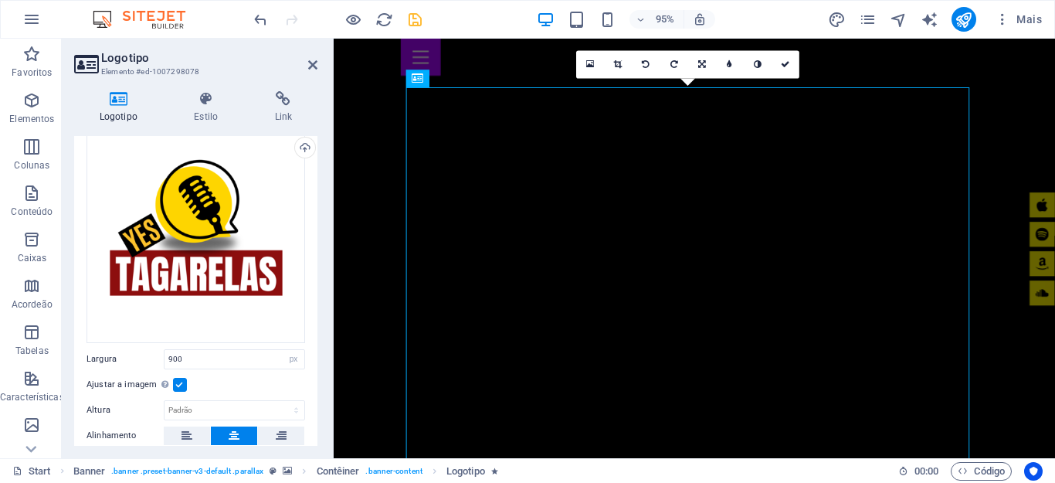
click at [181, 387] on label at bounding box center [180, 385] width 14 height 14
click at [0, 0] on input "Ajustar a imagem Ajustar a imagem automaticamente a uma largura e altura fixas" at bounding box center [0, 0] width 0 height 0
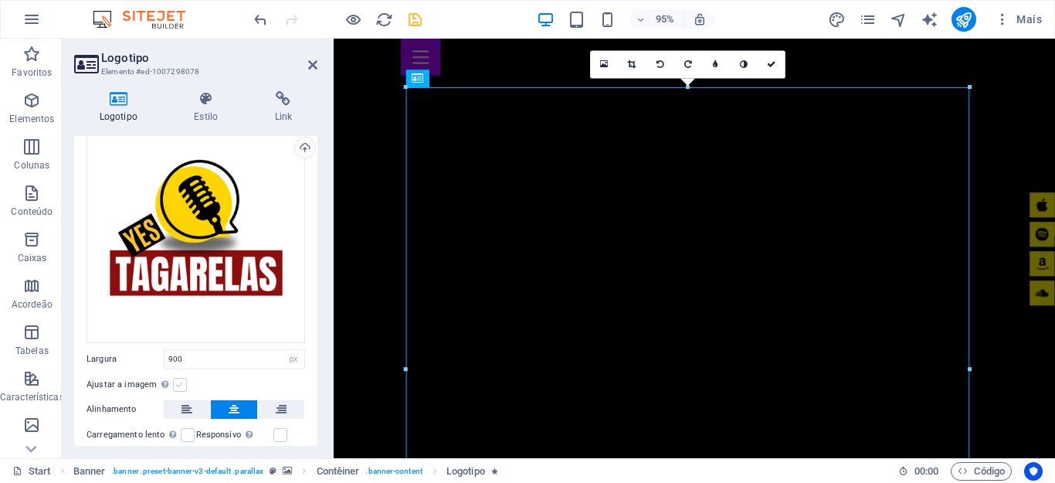
click at [181, 387] on label at bounding box center [180, 385] width 14 height 14
click at [0, 0] on input "Ajustar a imagem Ajustar a imagem automaticamente a uma largura e altura fixas" at bounding box center [0, 0] width 0 height 0
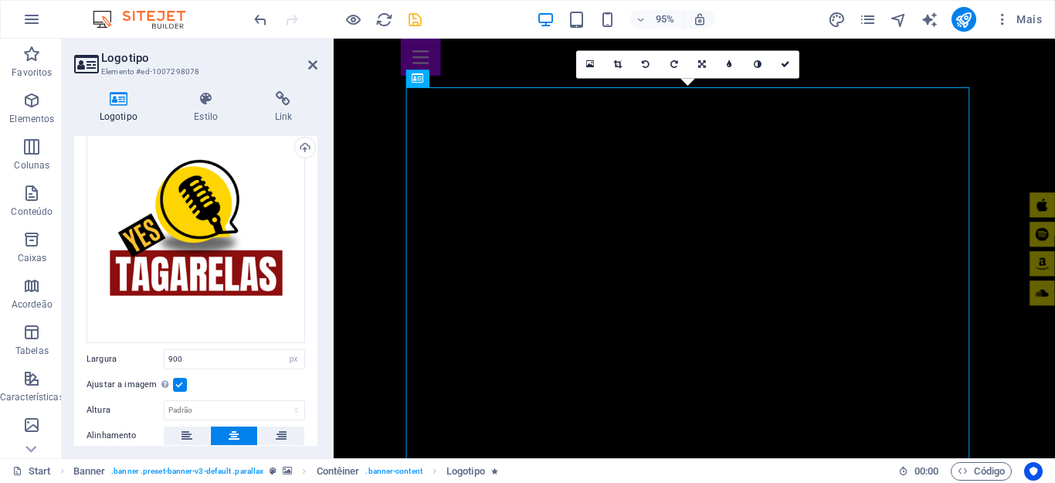
click at [181, 387] on label at bounding box center [180, 385] width 14 height 14
click at [0, 0] on input "Ajustar a imagem Ajustar a imagem automaticamente a uma largura e altura fixas" at bounding box center [0, 0] width 0 height 0
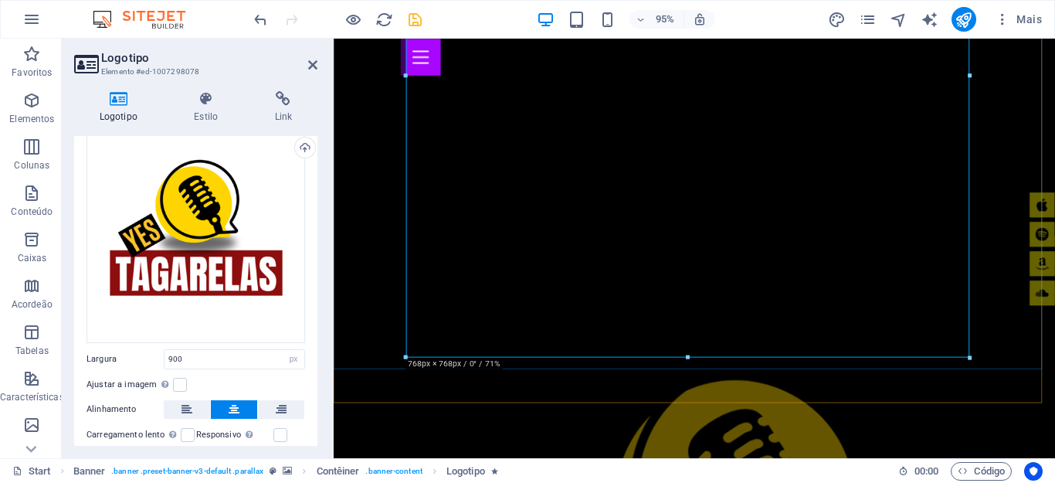
scroll to position [309, 0]
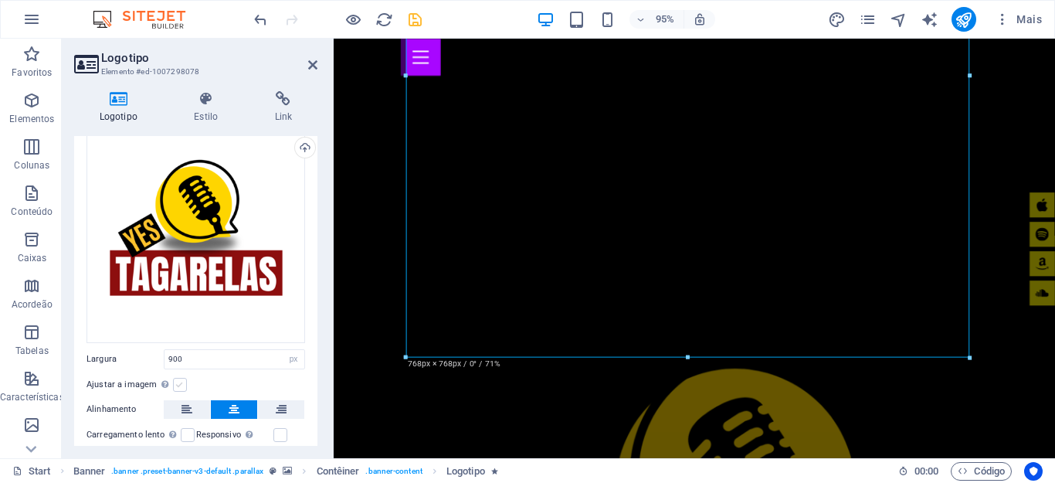
click at [178, 381] on label at bounding box center [180, 385] width 14 height 14
click at [0, 0] on input "Ajustar a imagem Ajustar a imagem automaticamente a uma largura e altura fixas" at bounding box center [0, 0] width 0 height 0
click at [178, 381] on label at bounding box center [180, 385] width 14 height 14
click at [0, 0] on input "Ajustar a imagem Ajustar a imagem automaticamente a uma largura e altura fixas" at bounding box center [0, 0] width 0 height 0
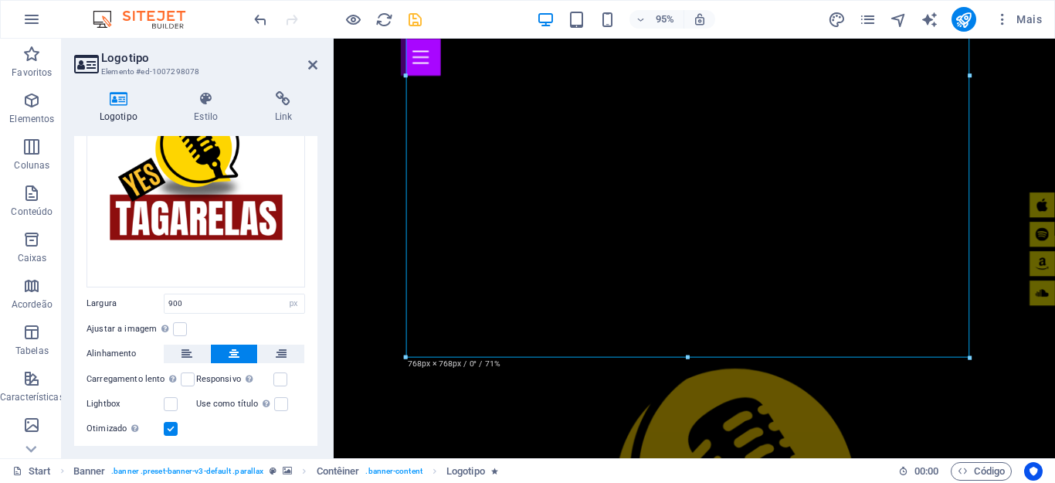
scroll to position [154, 0]
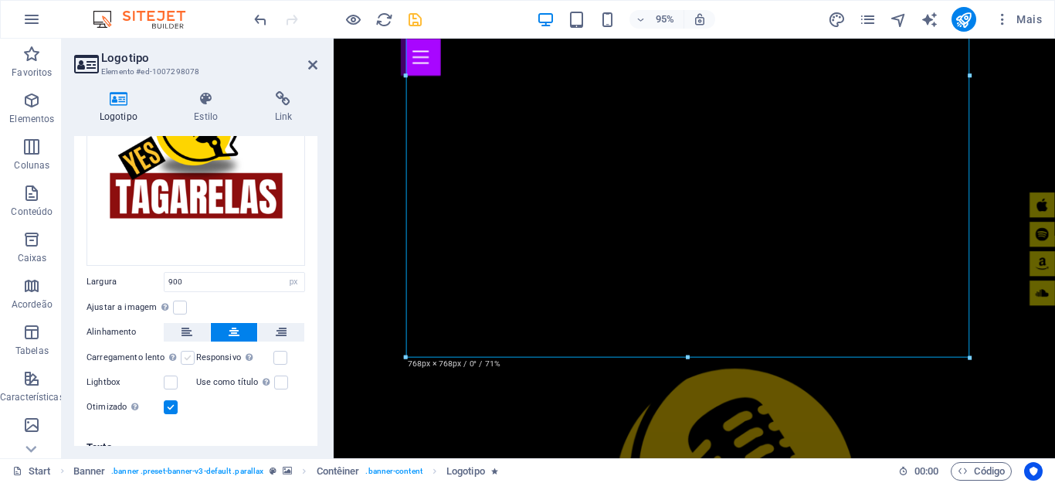
click at [188, 360] on label at bounding box center [188, 358] width 14 height 14
click at [0, 0] on input "Carregamento lento Carregar imagens após o carregamento da página melhora a vel…" at bounding box center [0, 0] width 0 height 0
click at [279, 359] on label at bounding box center [280, 358] width 14 height 14
click at [0, 0] on input "Responsivo Carregar automaticamente imagens de retina e tamanhos otimizados par…" at bounding box center [0, 0] width 0 height 0
click at [185, 360] on label at bounding box center [188, 358] width 14 height 14
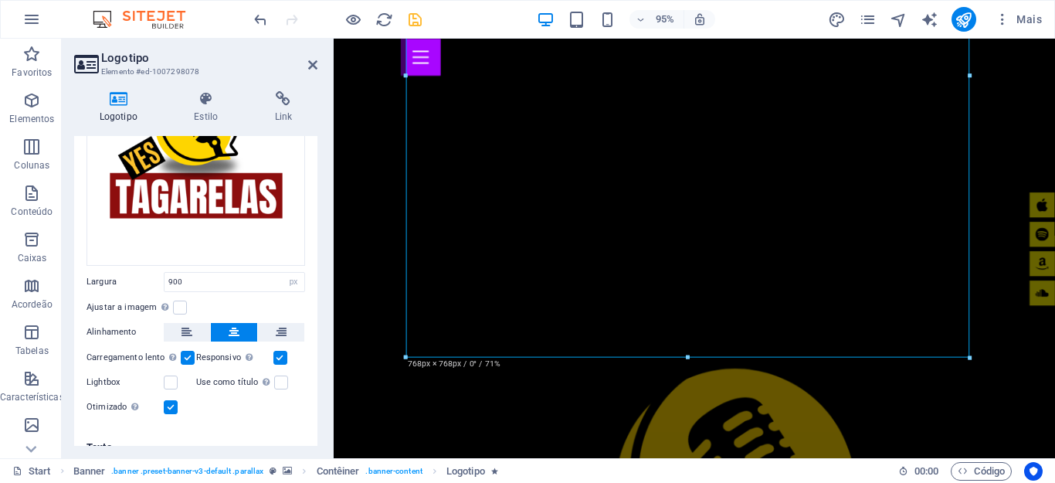
click at [0, 0] on input "Carregamento lento Carregar imagens após o carregamento da página melhora a vel…" at bounding box center [0, 0] width 0 height 0
click at [276, 357] on label at bounding box center [280, 358] width 14 height 14
click at [0, 0] on input "Responsivo Carregar automaticamente imagens de retina e tamanhos otimizados par…" at bounding box center [0, 0] width 0 height 0
click at [280, 358] on label at bounding box center [280, 358] width 14 height 14
click at [0, 0] on input "Responsivo Carregar automaticamente imagens de retina e tamanhos otimizados par…" at bounding box center [0, 0] width 0 height 0
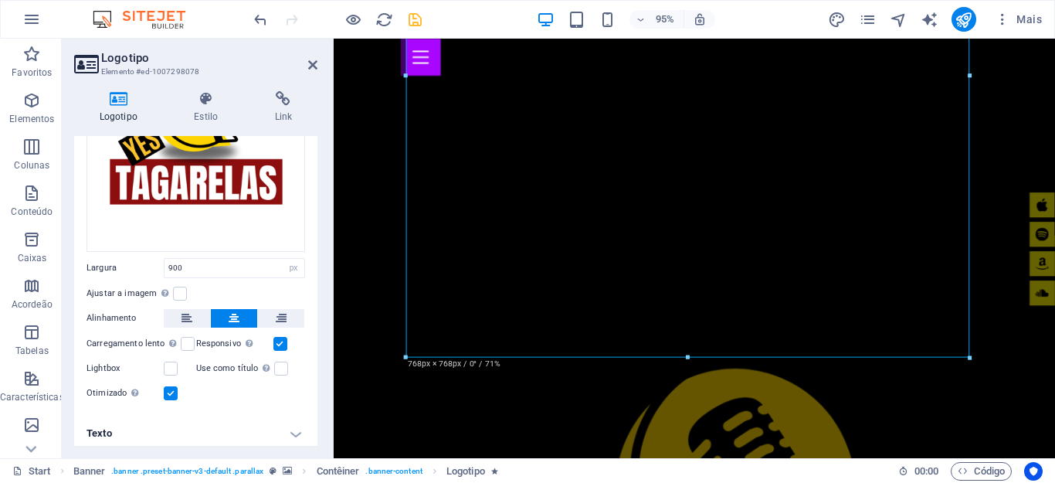
scroll to position [171, 0]
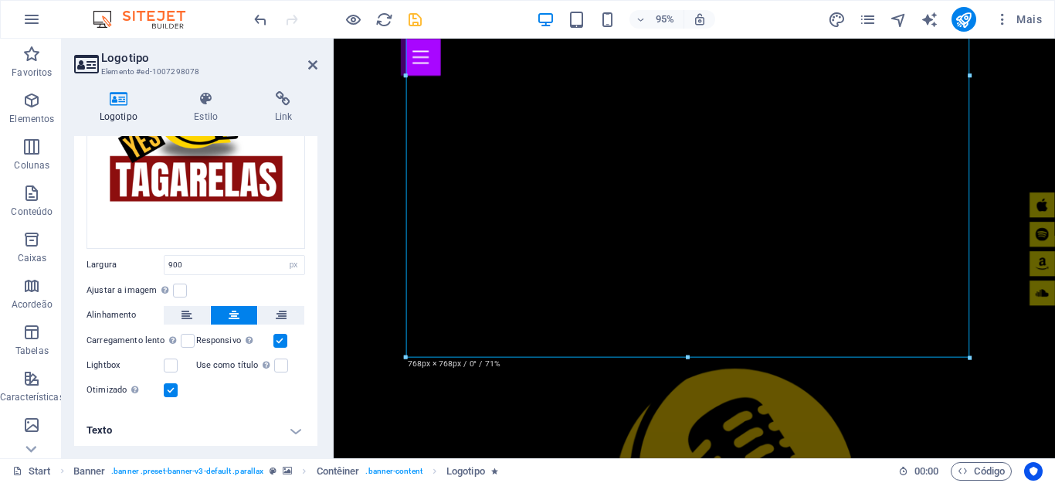
click at [296, 432] on h4 "Texto" at bounding box center [195, 430] width 243 height 37
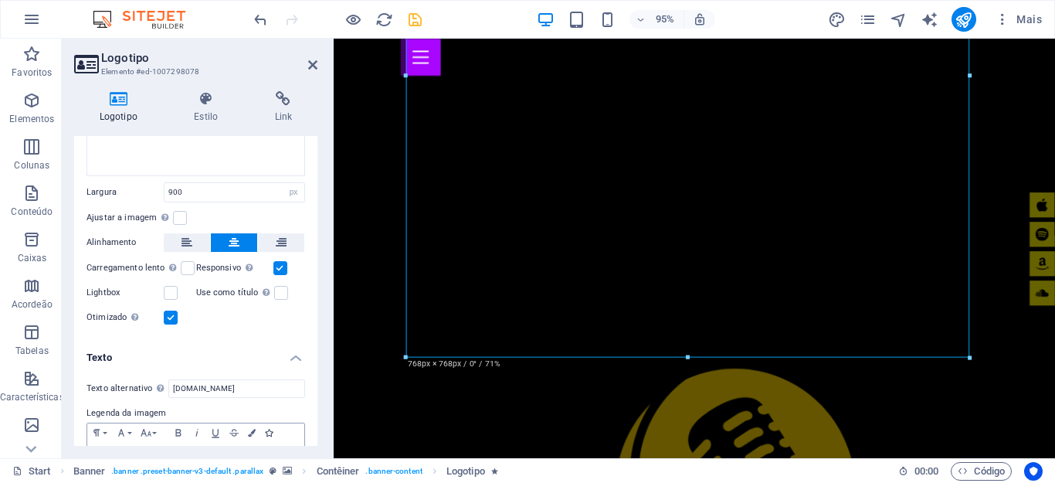
scroll to position [317, 0]
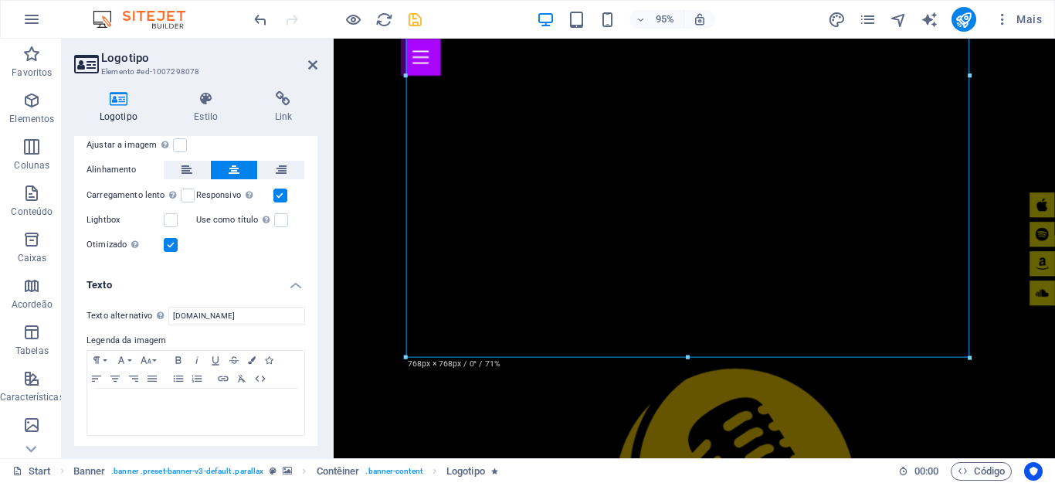
click at [286, 284] on h4 "Texto" at bounding box center [195, 280] width 243 height 28
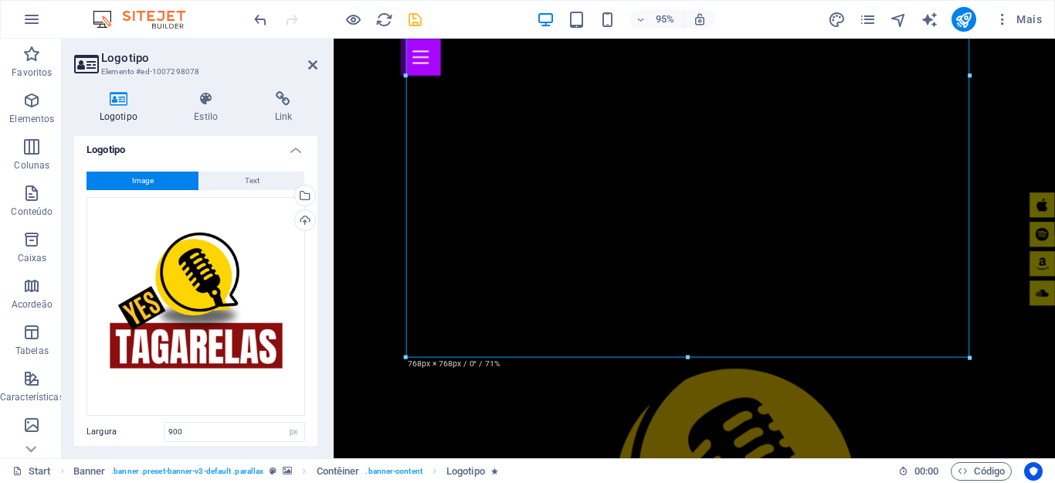
scroll to position [0, 0]
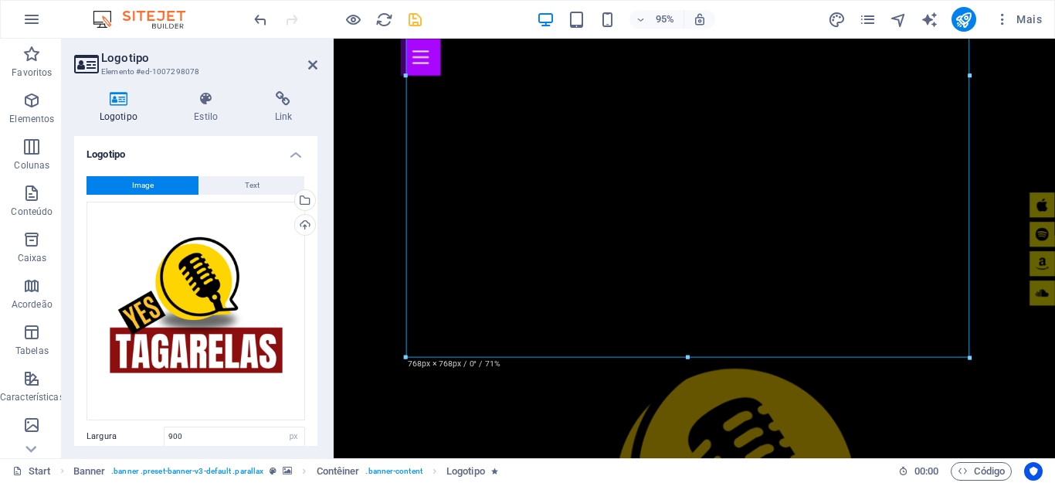
click at [297, 151] on h4 "Logotipo" at bounding box center [195, 150] width 243 height 28
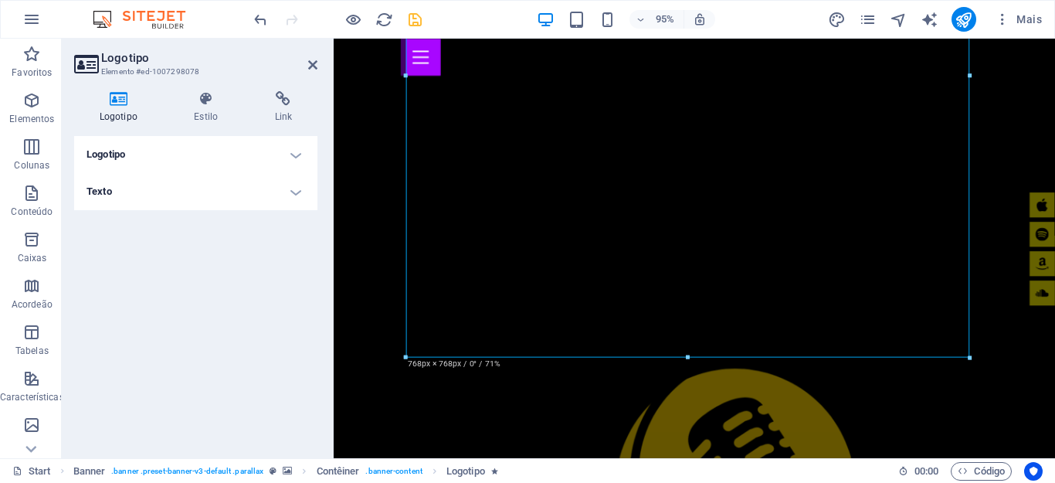
click at [298, 151] on h4 "Logotipo" at bounding box center [195, 154] width 243 height 37
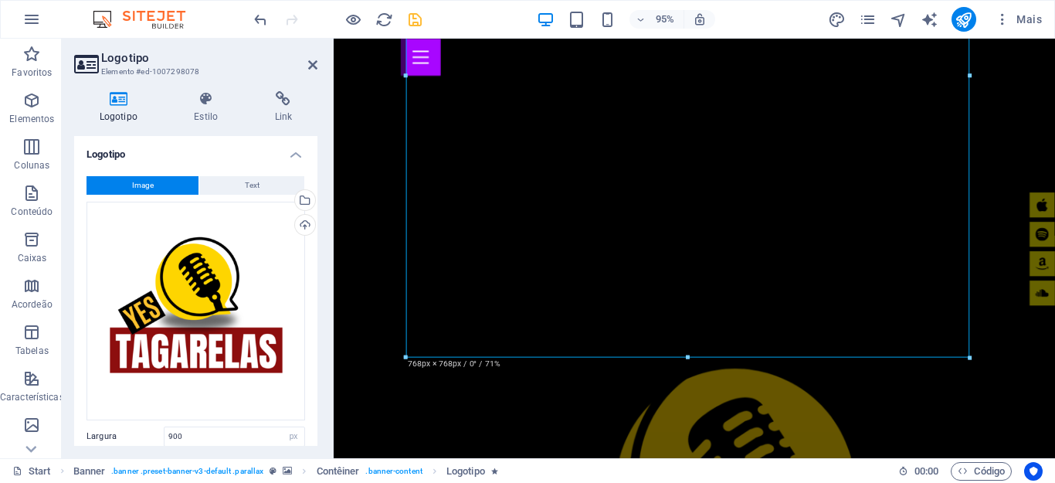
click at [283, 154] on h4 "Logotipo" at bounding box center [195, 150] width 243 height 28
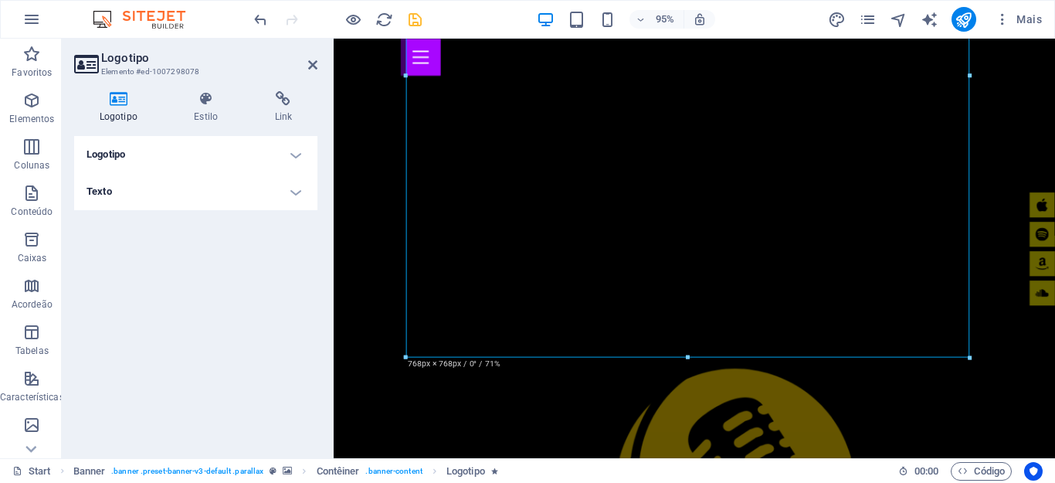
click at [300, 154] on h4 "Logotipo" at bounding box center [195, 154] width 243 height 37
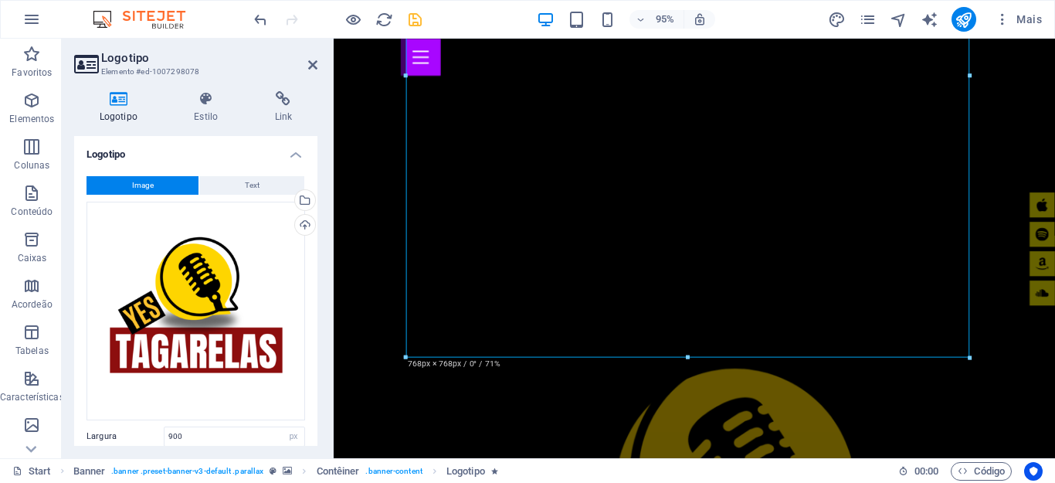
click at [292, 153] on h4 "Logotipo" at bounding box center [195, 150] width 243 height 28
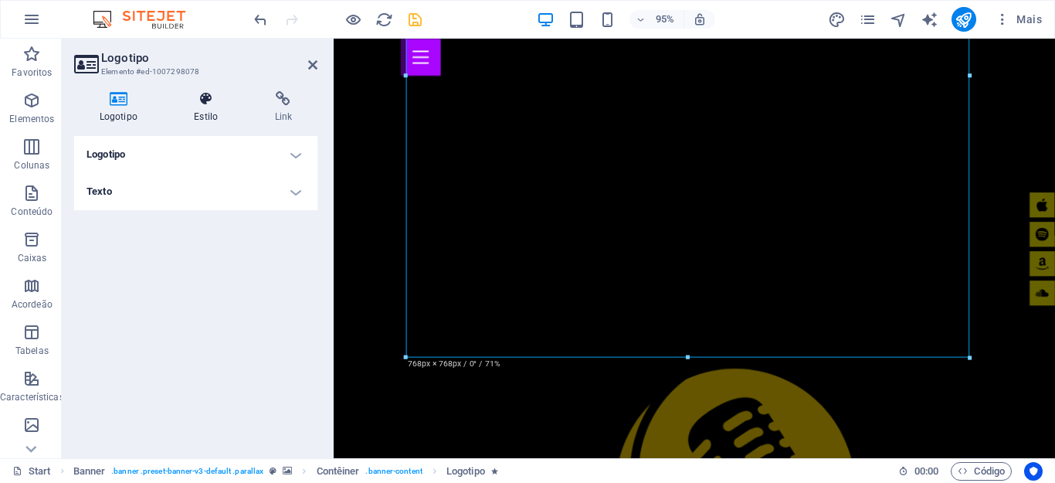
click at [206, 106] on icon at bounding box center [206, 98] width 74 height 15
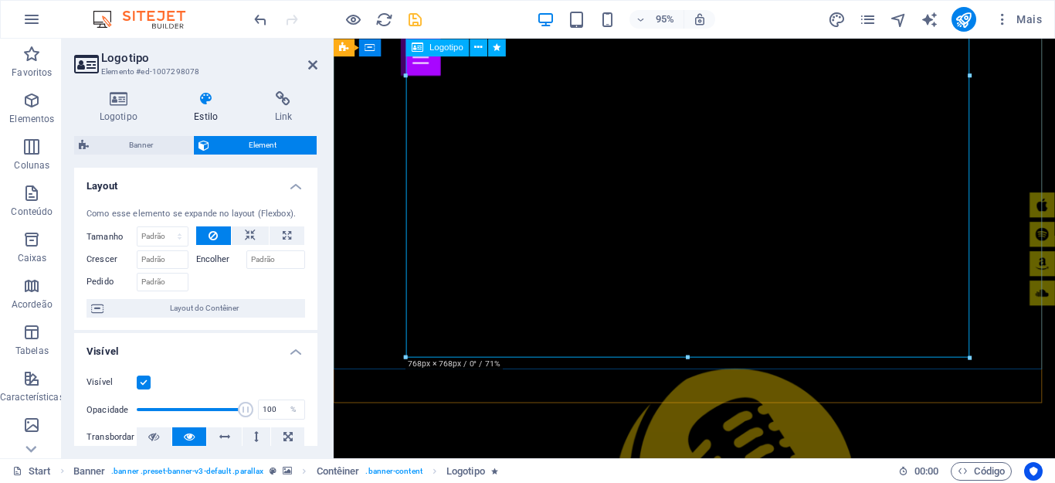
drag, startPoint x: 1022, startPoint y: 394, endPoint x: 706, endPoint y: 287, distance: 333.3
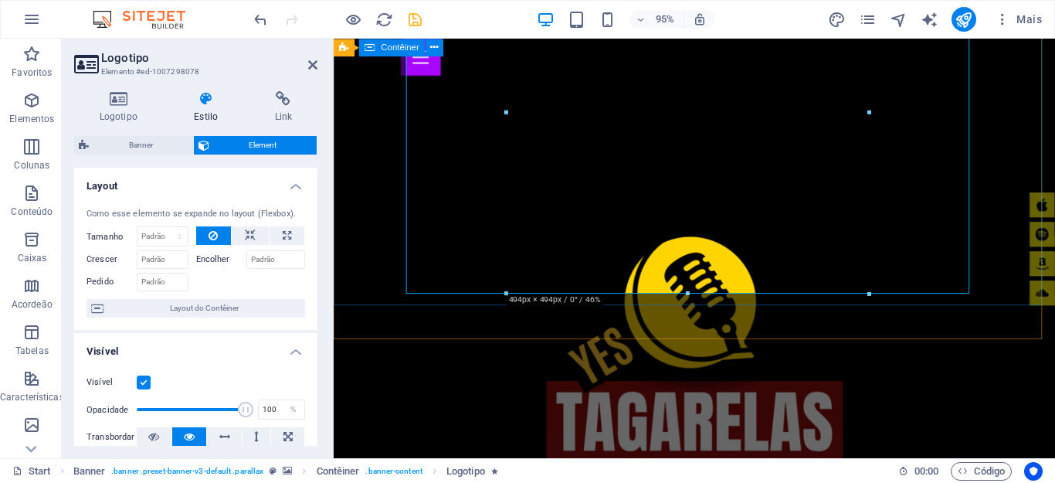
scroll to position [154, 0]
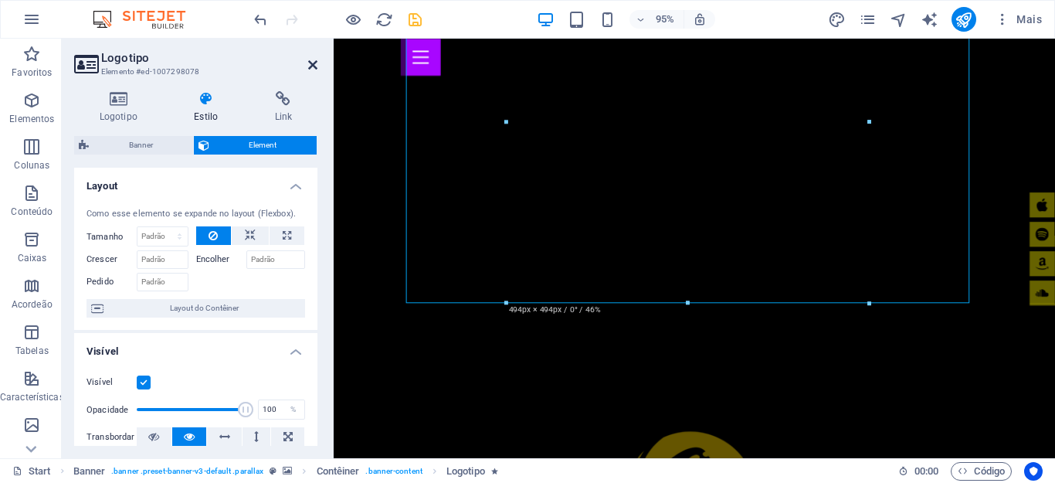
click at [308, 59] on icon at bounding box center [312, 65] width 9 height 12
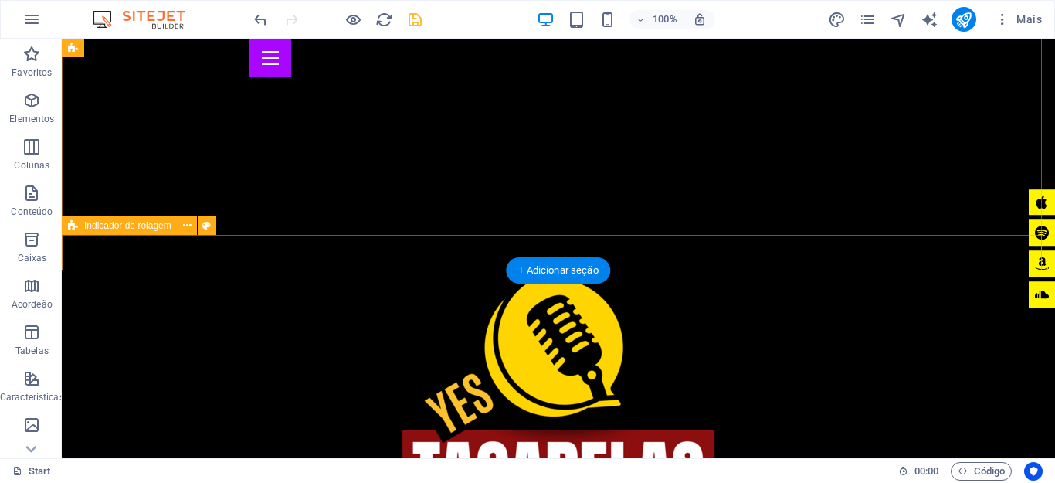
scroll to position [0, 0]
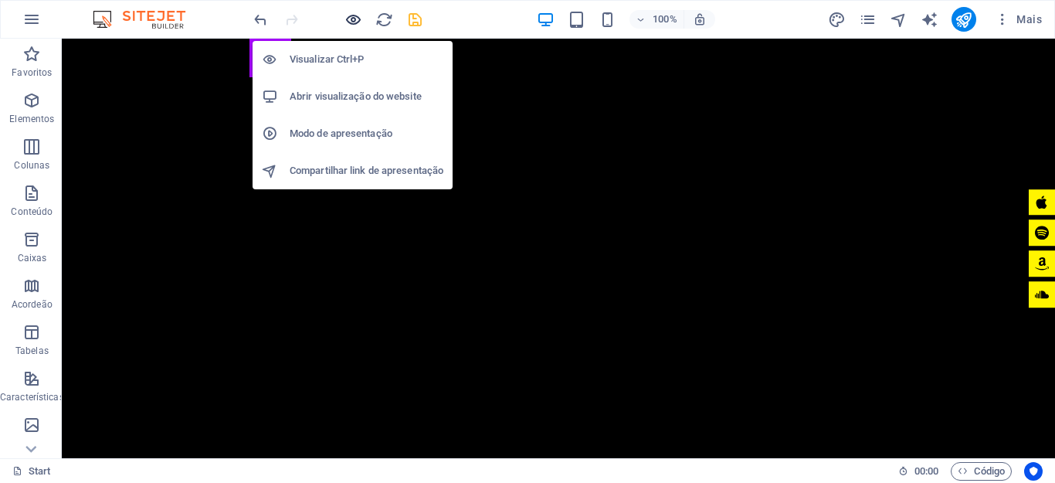
click at [357, 18] on icon "button" at bounding box center [353, 20] width 18 height 18
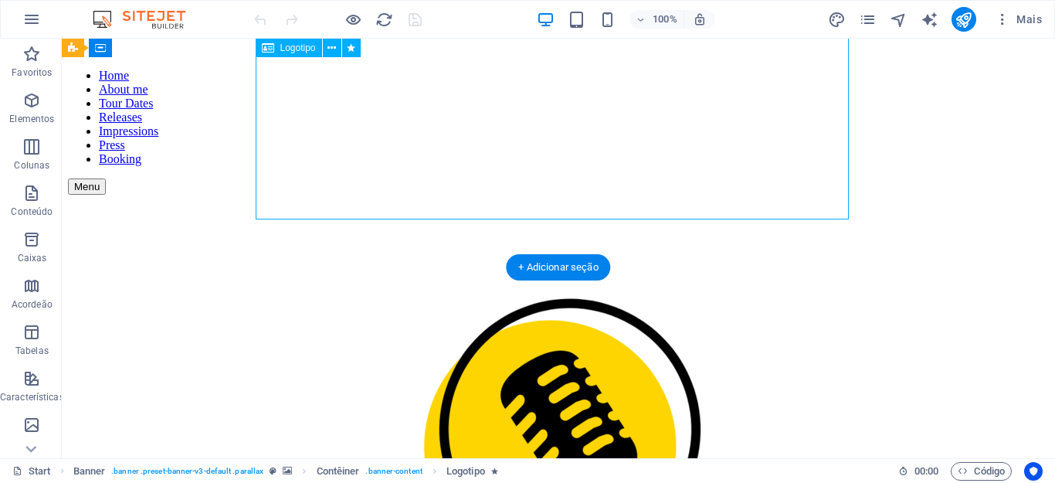
scroll to position [463, 0]
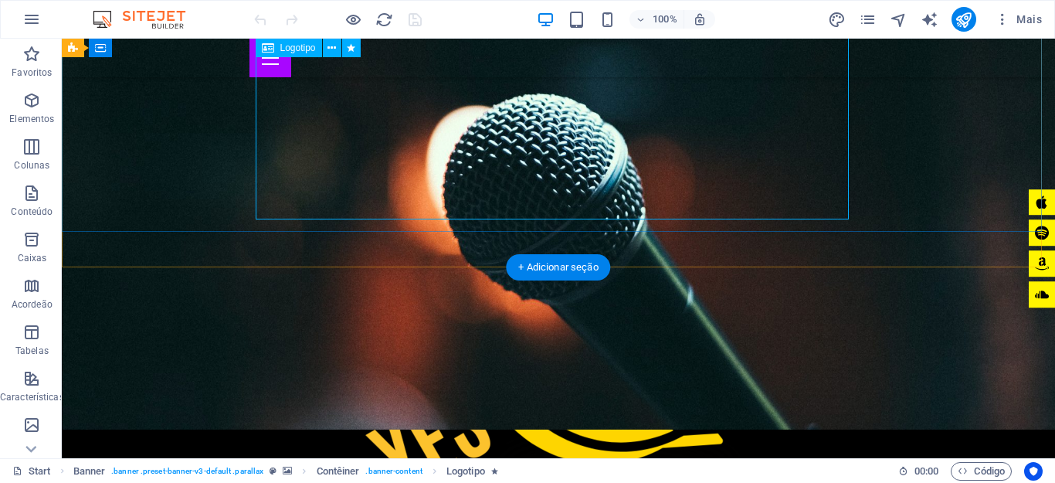
click at [579, 198] on div at bounding box center [558, 433] width 593 height 695
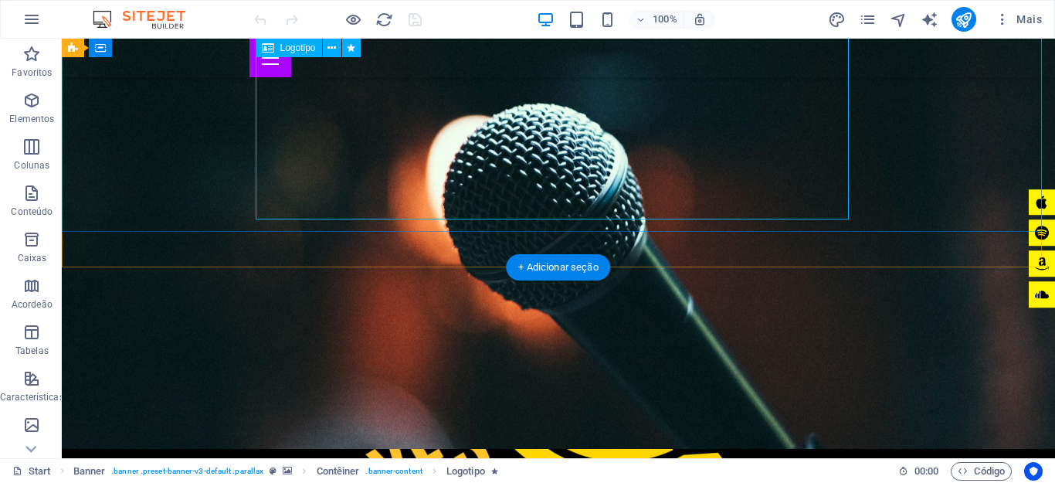
select select "px"
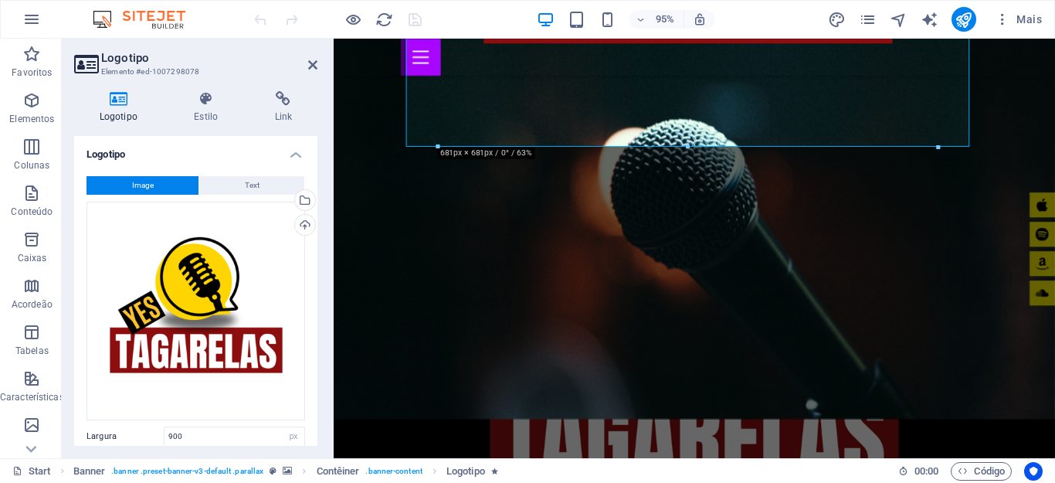
drag, startPoint x: 688, startPoint y: 212, endPoint x: 444, endPoint y: 212, distance: 244.0
type input "681"
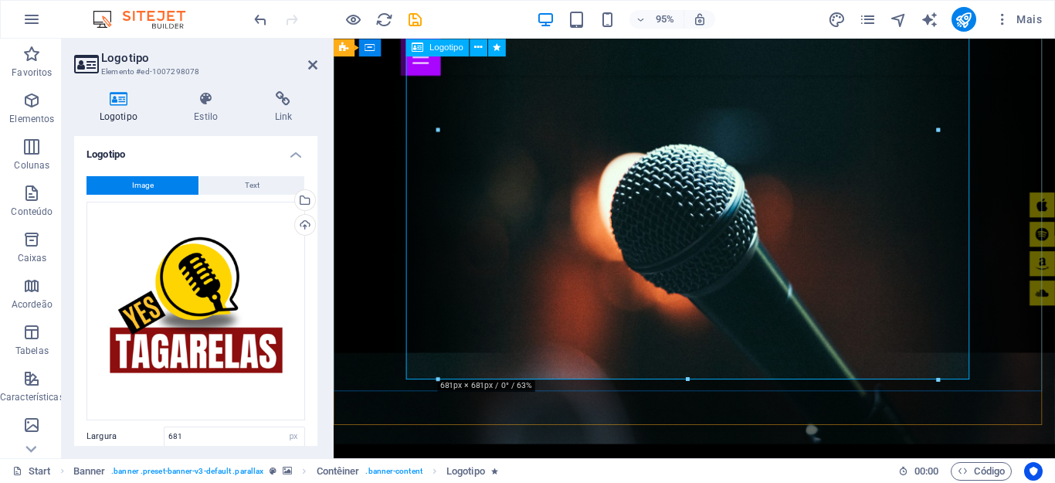
scroll to position [0, 0]
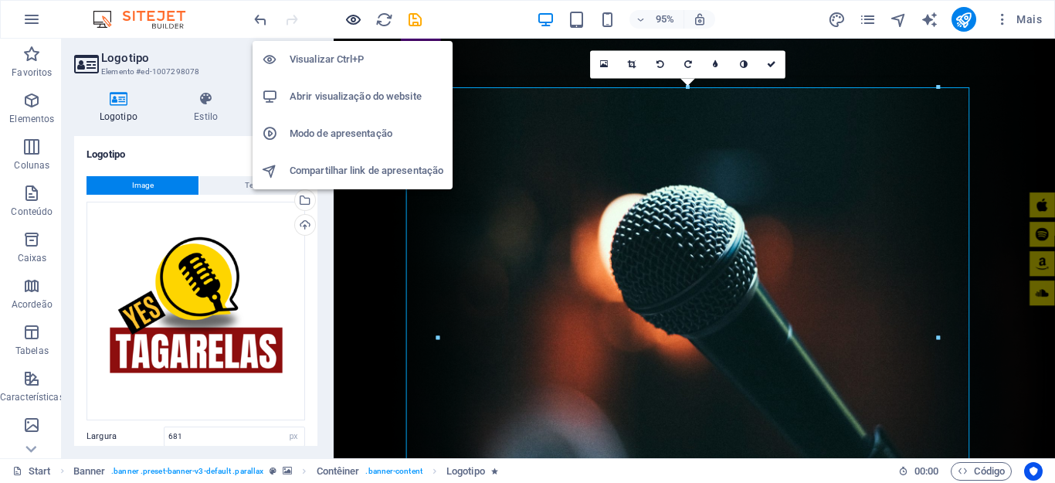
click at [356, 26] on icon "button" at bounding box center [353, 20] width 18 height 18
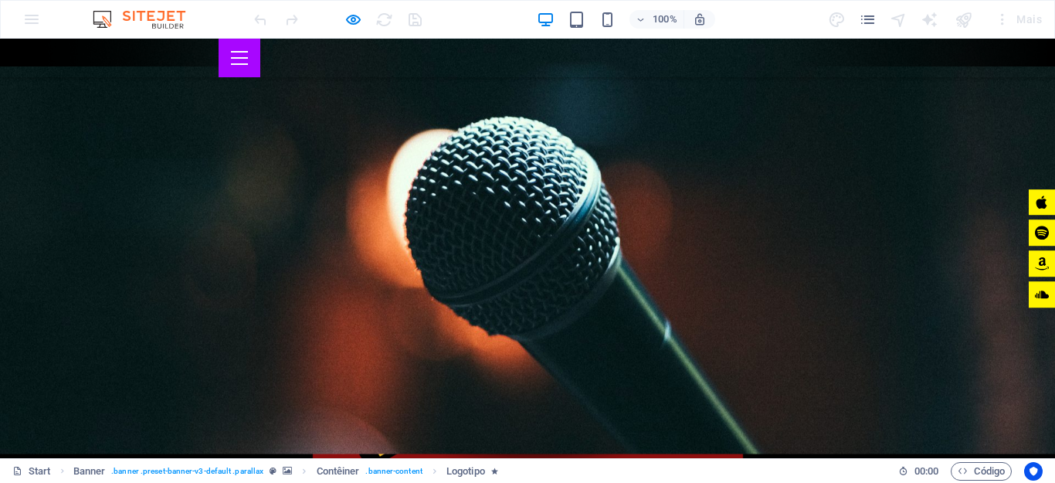
scroll to position [386, 0]
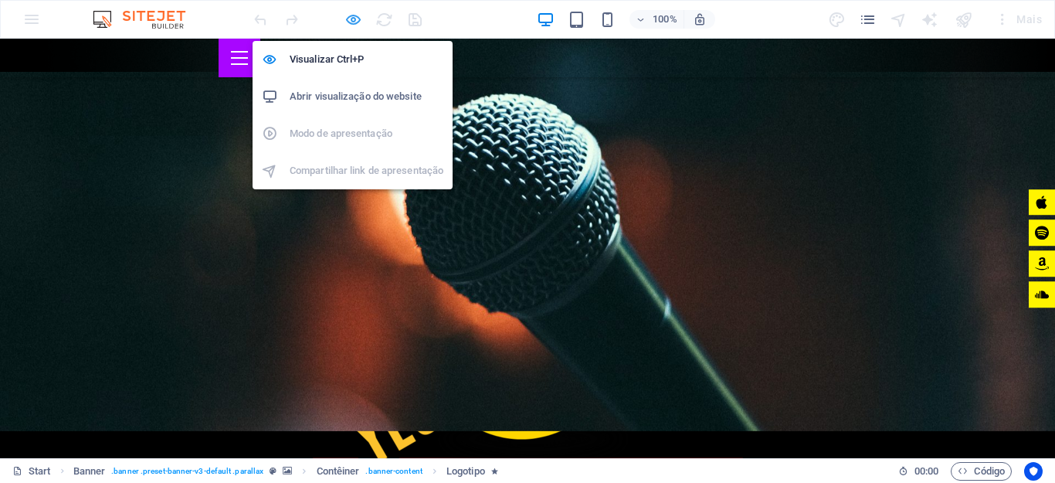
click at [351, 21] on icon "button" at bounding box center [353, 20] width 18 height 18
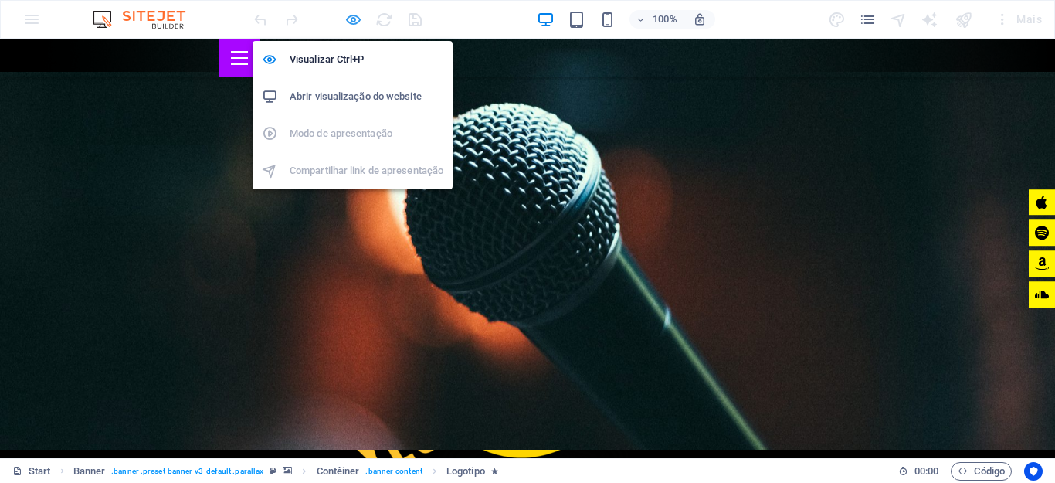
select select "px"
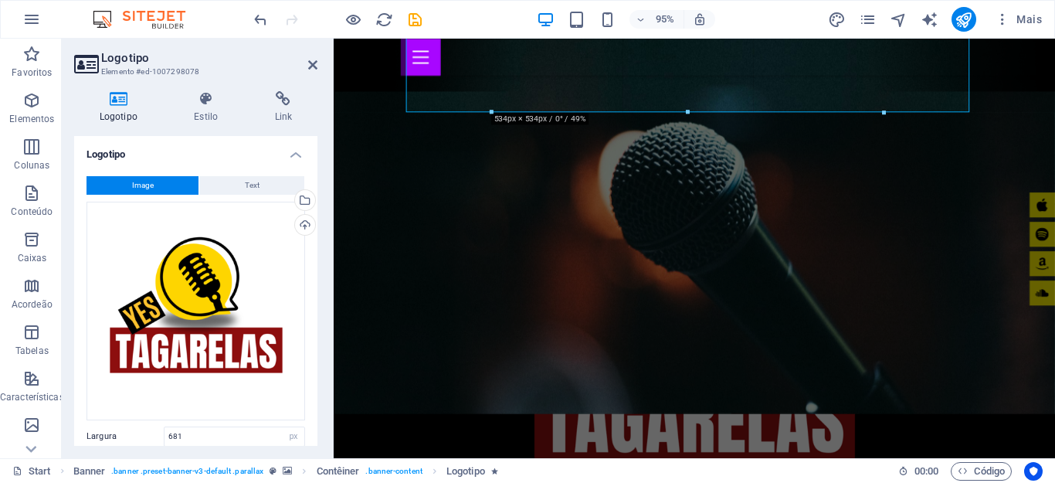
drag, startPoint x: 687, startPoint y: 219, endPoint x: 691, endPoint y: 105, distance: 113.6
type input "534"
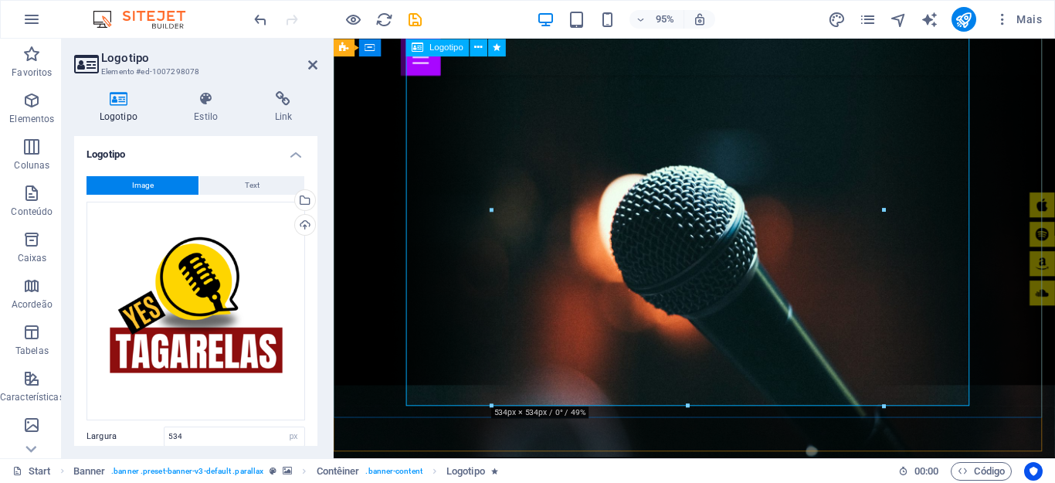
scroll to position [0, 0]
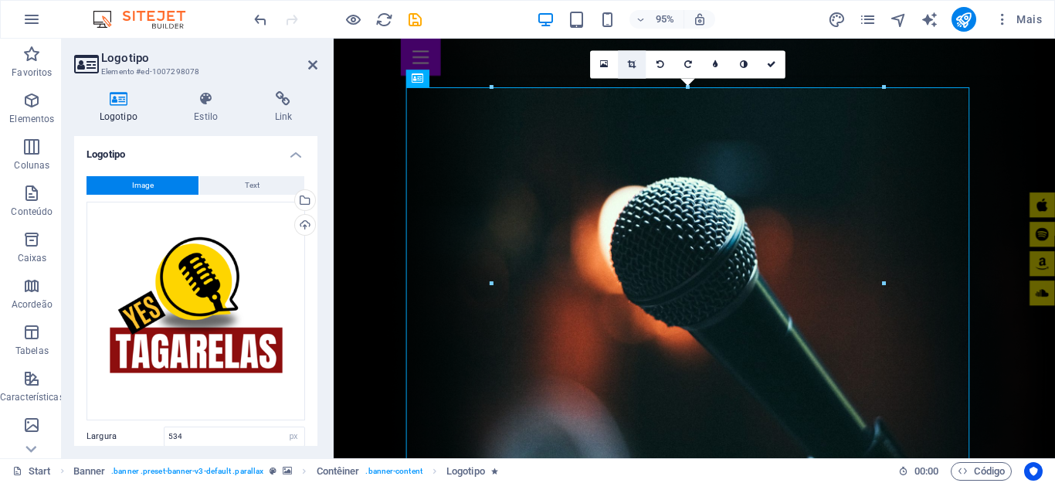
click at [630, 62] on icon at bounding box center [632, 64] width 8 height 8
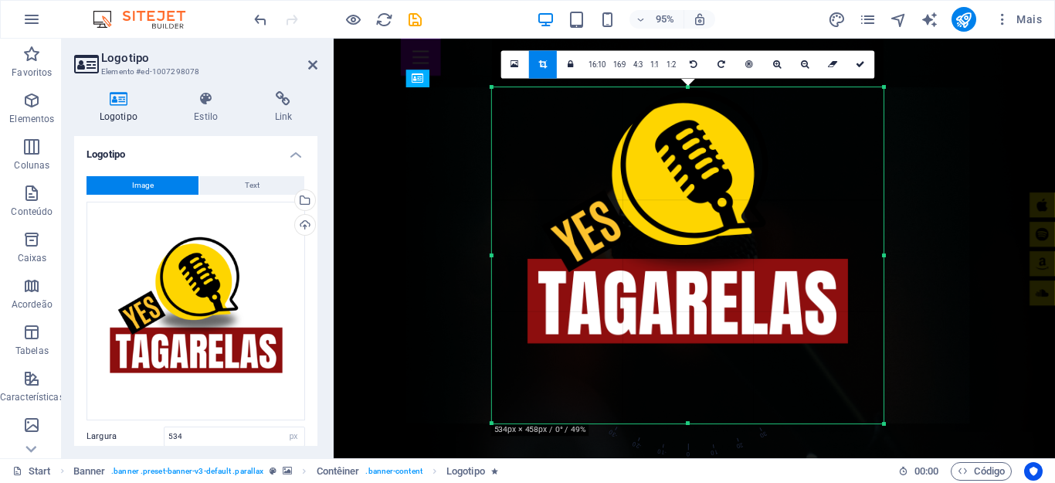
drag, startPoint x: 690, startPoint y: 87, endPoint x: 700, endPoint y: 145, distance: 58.9
click at [700, 145] on div "180 170 160 150 140 130 120 110 100 90 80 70 60 50 40 30 20 10 0 -10 -20 -30 -4…" at bounding box center [687, 255] width 391 height 336
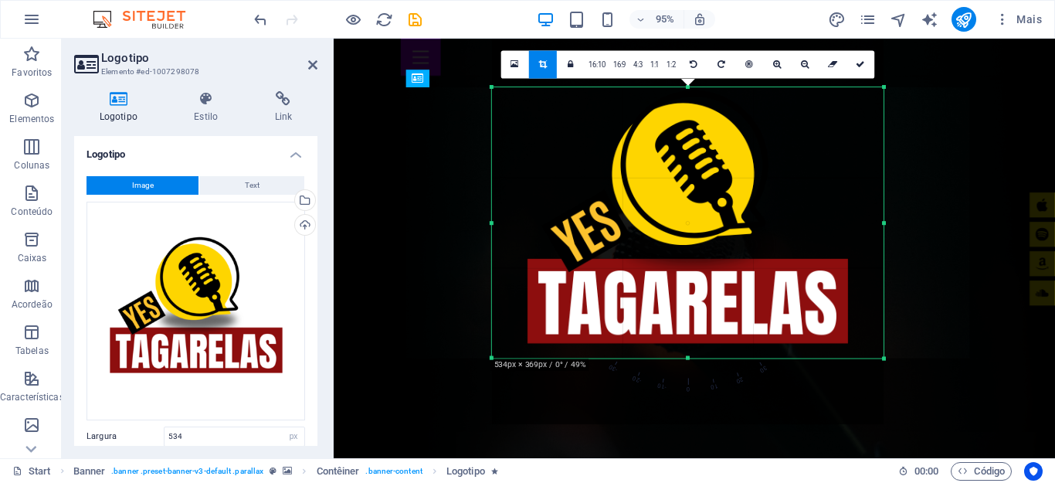
drag, startPoint x: 686, startPoint y: 422, endPoint x: 697, endPoint y: 353, distance: 70.5
click at [697, 353] on div "180 170 160 150 140 130 120 110 100 90 80 70 60 50 40 30 20 10 0 -10 -20 -30 -4…" at bounding box center [687, 222] width 391 height 271
drag, startPoint x: 859, startPoint y: 64, endPoint x: 555, endPoint y: 41, distance: 305.1
click at [859, 64] on icon at bounding box center [860, 64] width 9 height 8
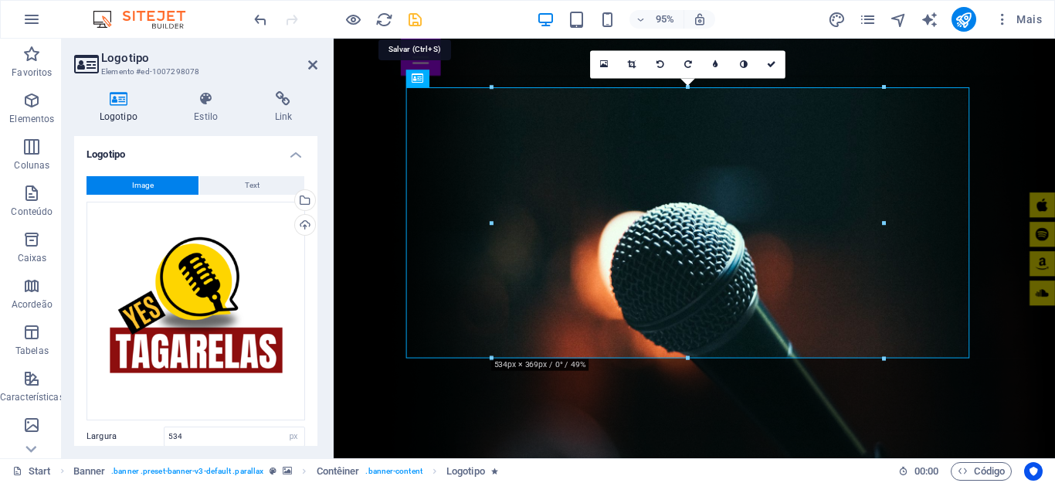
drag, startPoint x: 421, startPoint y: 18, endPoint x: 297, endPoint y: 81, distance: 139.5
click at [421, 18] on icon "save" at bounding box center [415, 20] width 18 height 18
checkbox input "false"
select select "px"
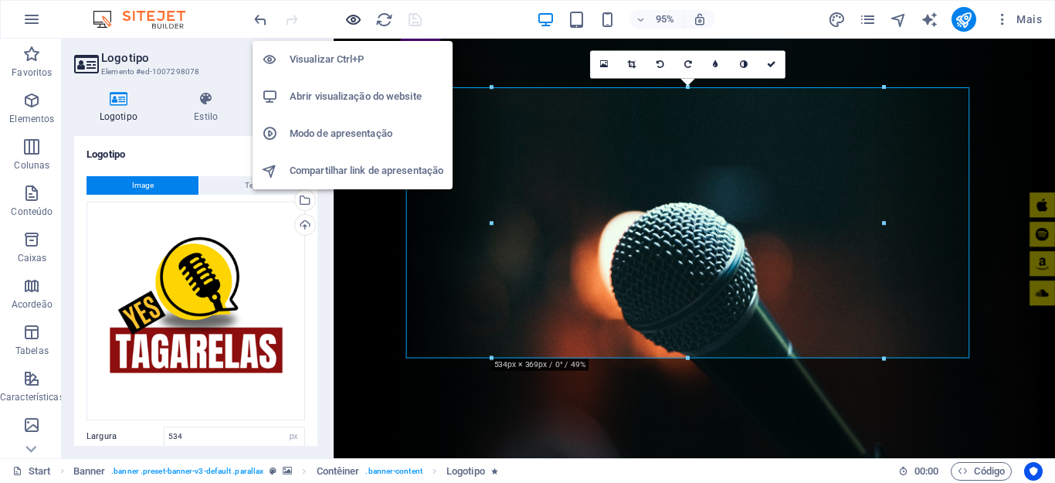
click at [347, 17] on icon "button" at bounding box center [353, 20] width 18 height 18
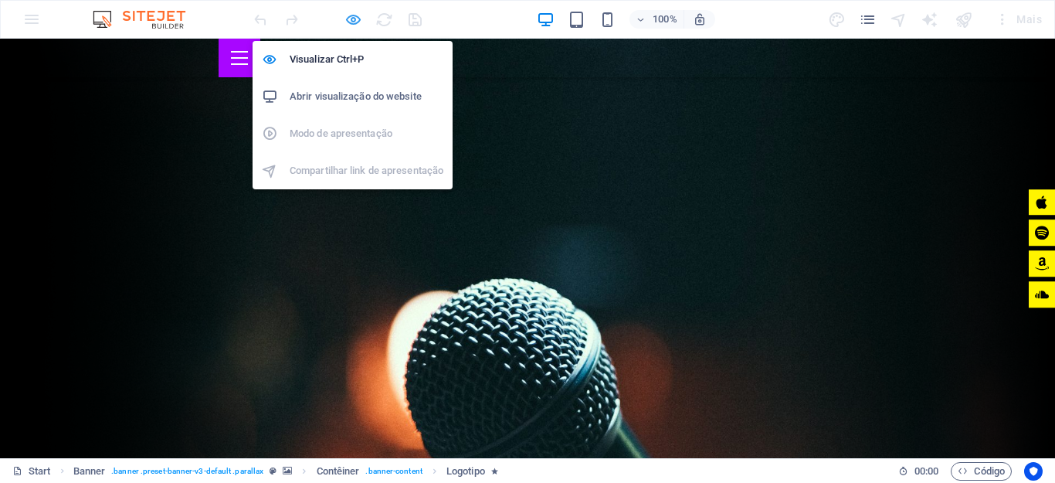
click at [357, 23] on icon "button" at bounding box center [353, 20] width 18 height 18
select select "px"
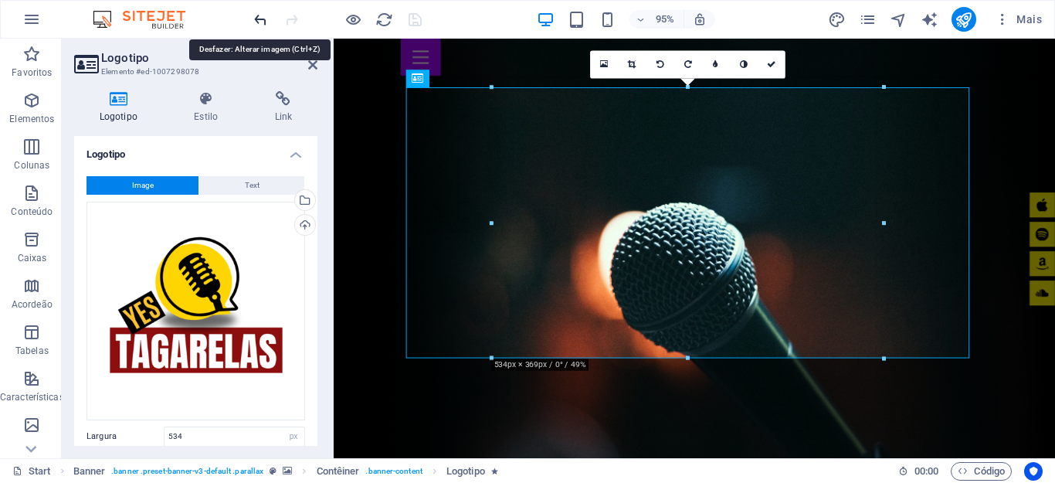
click at [256, 24] on icon "undo" at bounding box center [261, 20] width 18 height 18
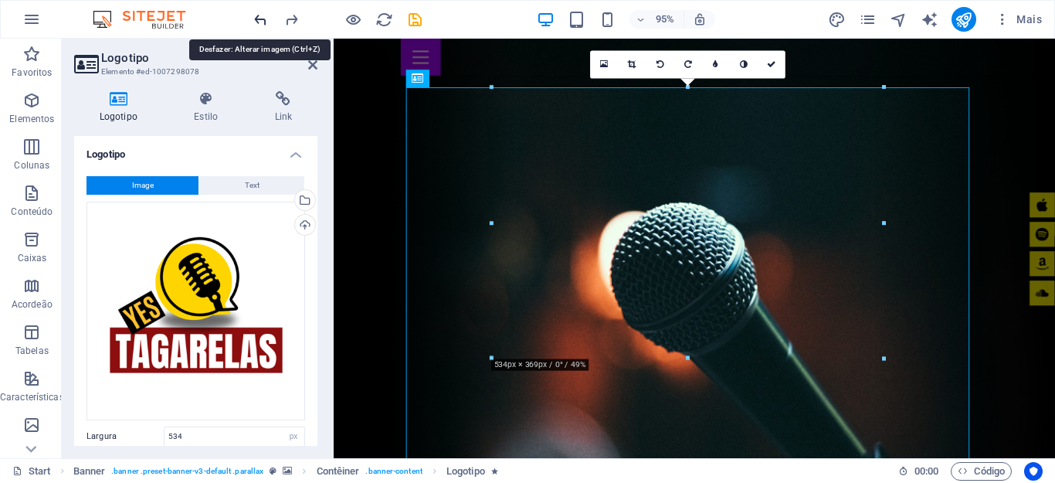
click at [256, 23] on icon "undo" at bounding box center [261, 20] width 18 height 18
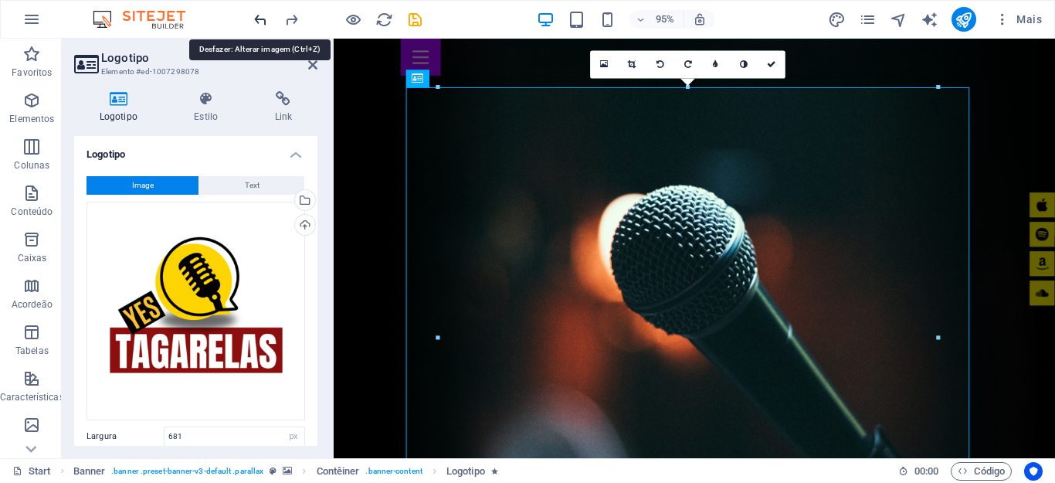
click at [256, 23] on icon "undo" at bounding box center [261, 20] width 18 height 18
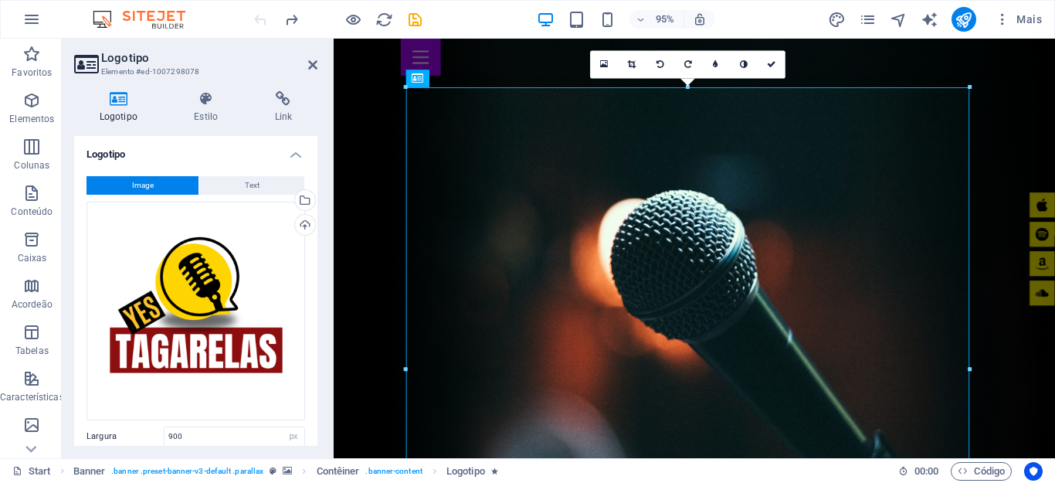
click at [256, 23] on div at bounding box center [337, 19] width 173 height 25
click at [632, 62] on icon at bounding box center [632, 64] width 8 height 8
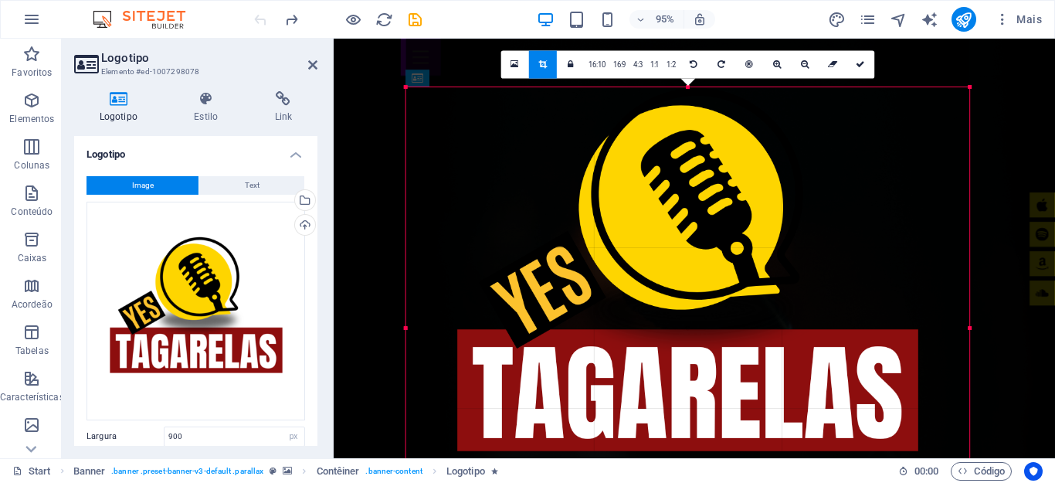
drag, startPoint x: 687, startPoint y: 84, endPoint x: 711, endPoint y: 172, distance: 91.2
click at [711, 172] on div "180 170 160 150 140 130 120 110 100 90 80 70 60 50 40 30 20 10 0 -10 -20 -30 -4…" at bounding box center [688, 327] width 564 height 480
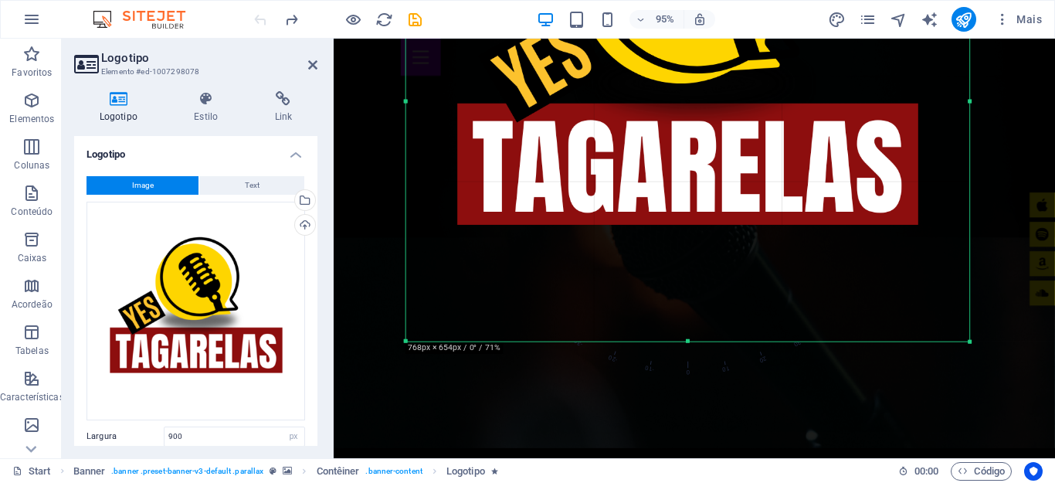
scroll to position [232, 0]
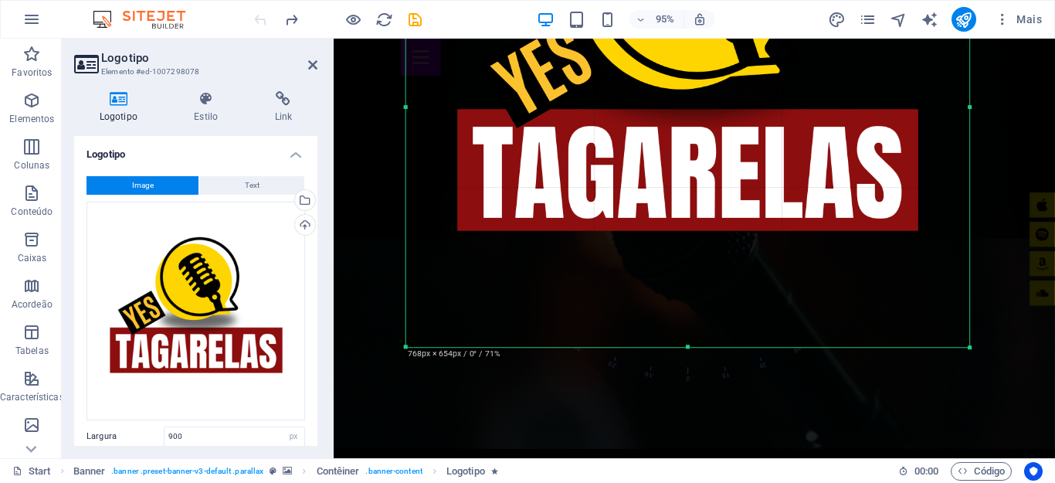
click at [688, 343] on div at bounding box center [688, 65] width 564 height 564
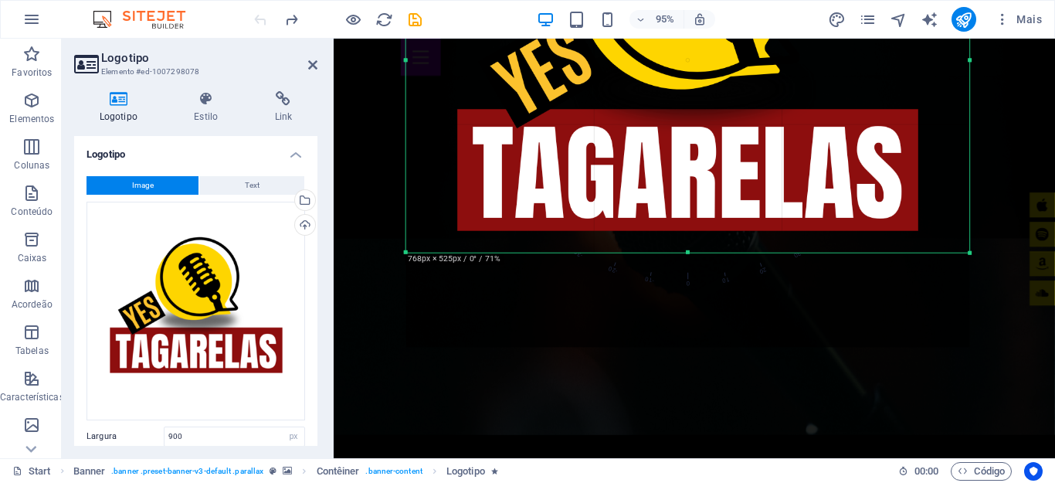
drag, startPoint x: 687, startPoint y: 345, endPoint x: 694, endPoint y: 246, distance: 99.8
click at [694, 246] on div "180 170 160 150 140 130 120 110 100 90 80 70 60 50 40 30 20 10 0 -10 -20 -30 -4…" at bounding box center [688, 59] width 564 height 385
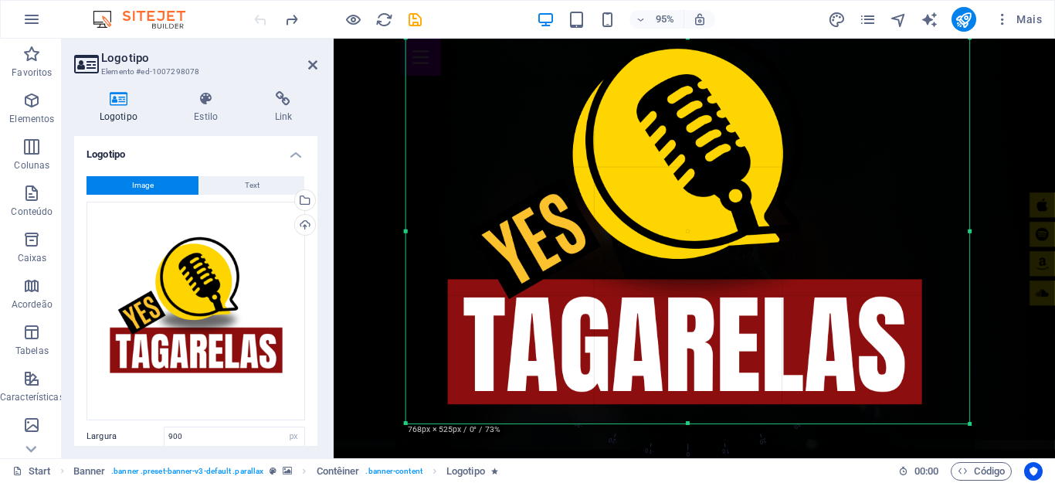
scroll to position [0, 0]
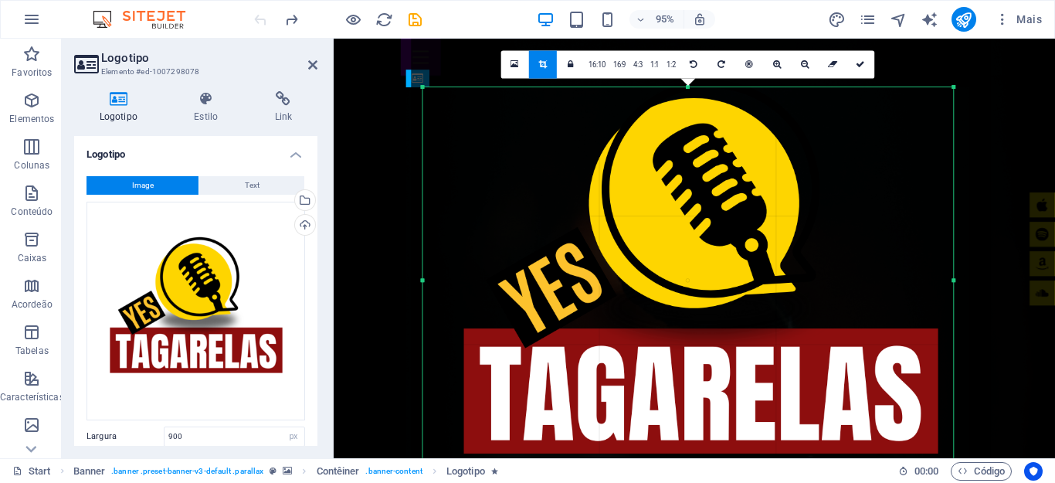
drag, startPoint x: 971, startPoint y: 282, endPoint x: 737, endPoint y: 318, distance: 236.8
click at [932, 286] on div "180 170 160 150 140 130 120 110 100 90 80 70 60 50 40 30 20 10 0 -10 -20 -30 -4…" at bounding box center [687, 279] width 530 height 385
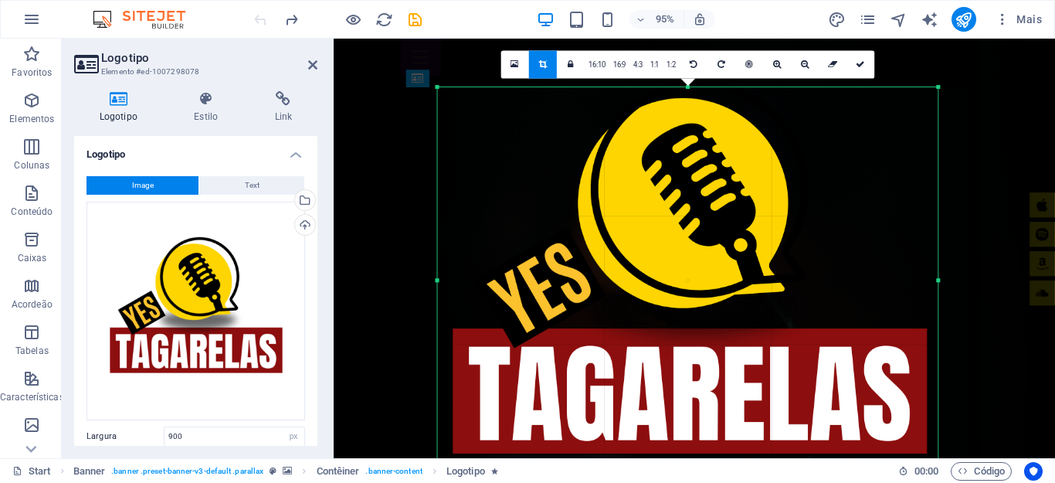
drag, startPoint x: 426, startPoint y: 277, endPoint x: 454, endPoint y: 282, distance: 28.2
click at [454, 282] on div "180 170 160 150 140 130 120 110 100 90 80 70 60 50 40 30 20 10 0 -10 -20 -30 -4…" at bounding box center [688, 279] width 500 height 385
click at [414, 21] on icon "save" at bounding box center [415, 20] width 18 height 18
type input "682"
select select "px"
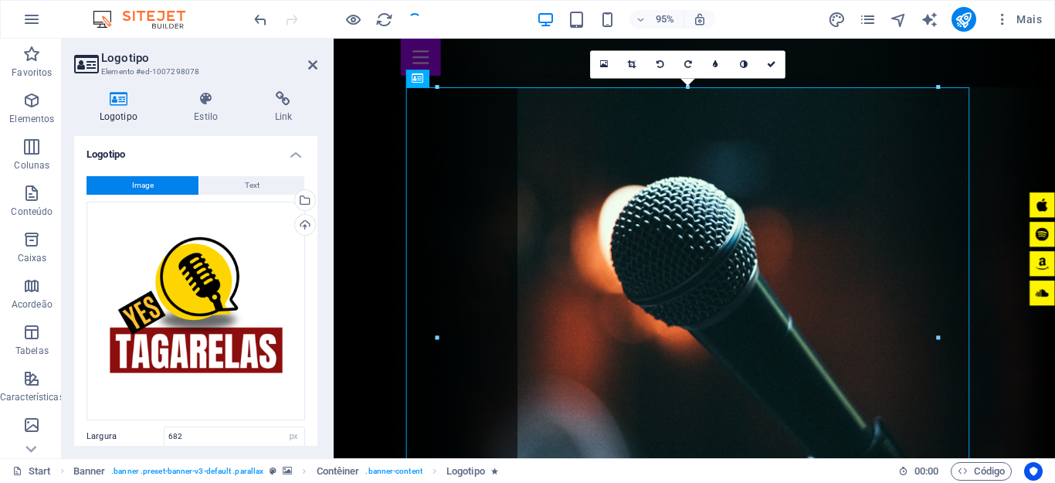
checkbox input "false"
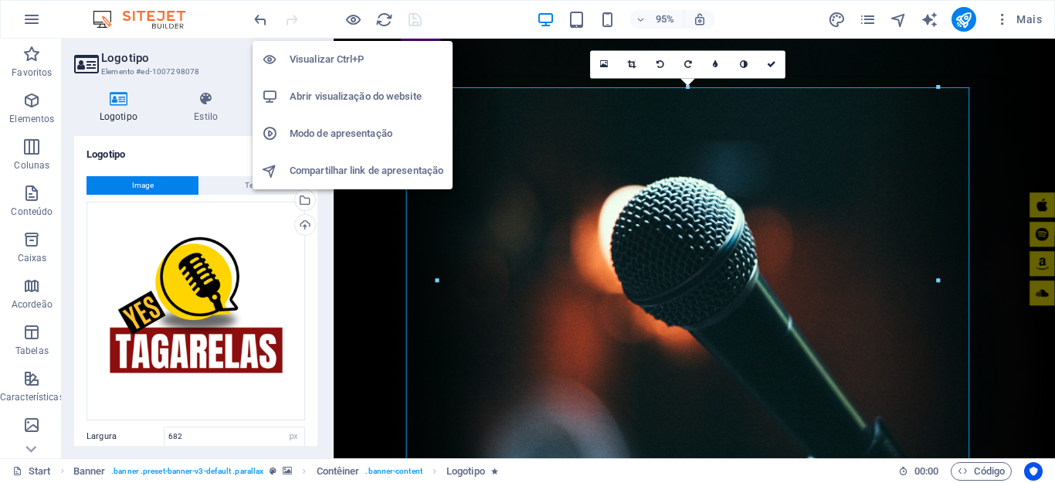
drag, startPoint x: 352, startPoint y: 22, endPoint x: 435, endPoint y: 38, distance: 84.2
click at [351, 22] on icon "button" at bounding box center [353, 20] width 18 height 18
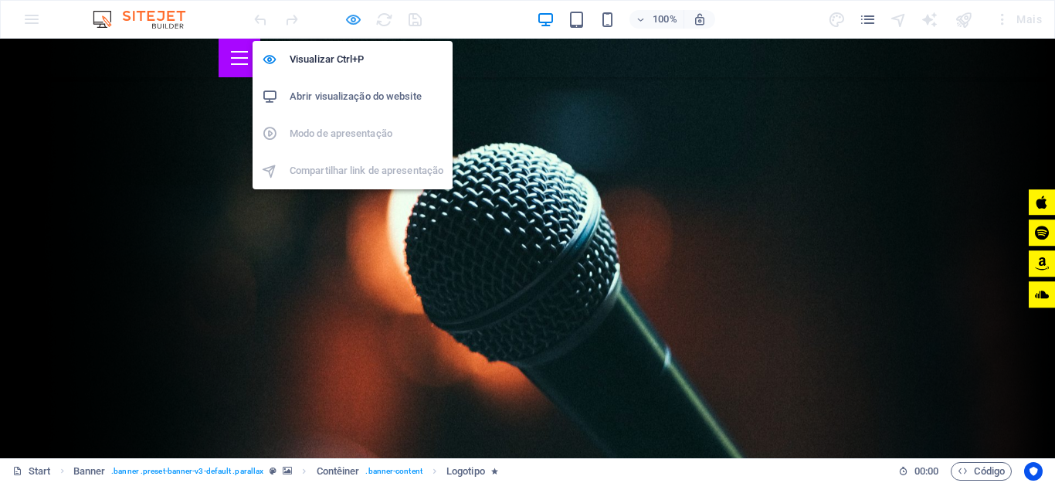
click at [345, 24] on icon "button" at bounding box center [353, 20] width 18 height 18
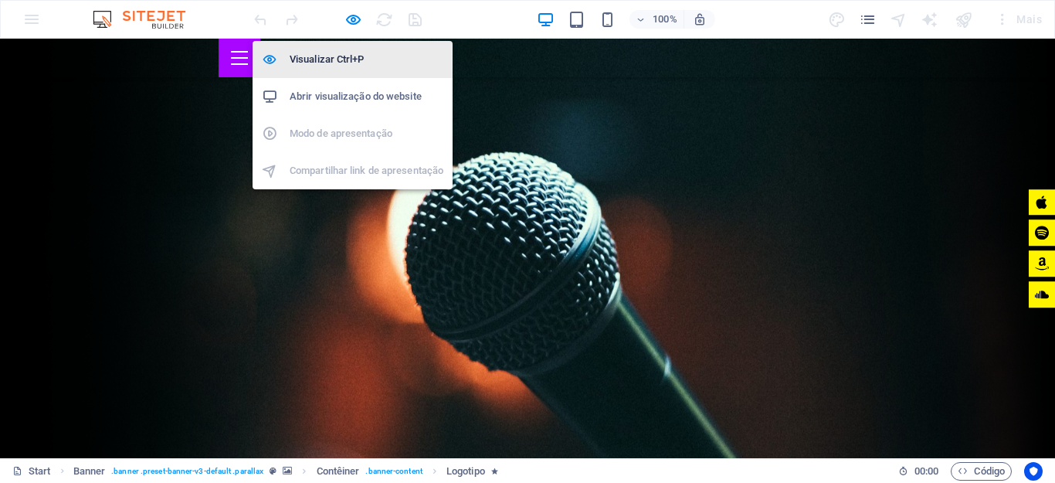
select select "px"
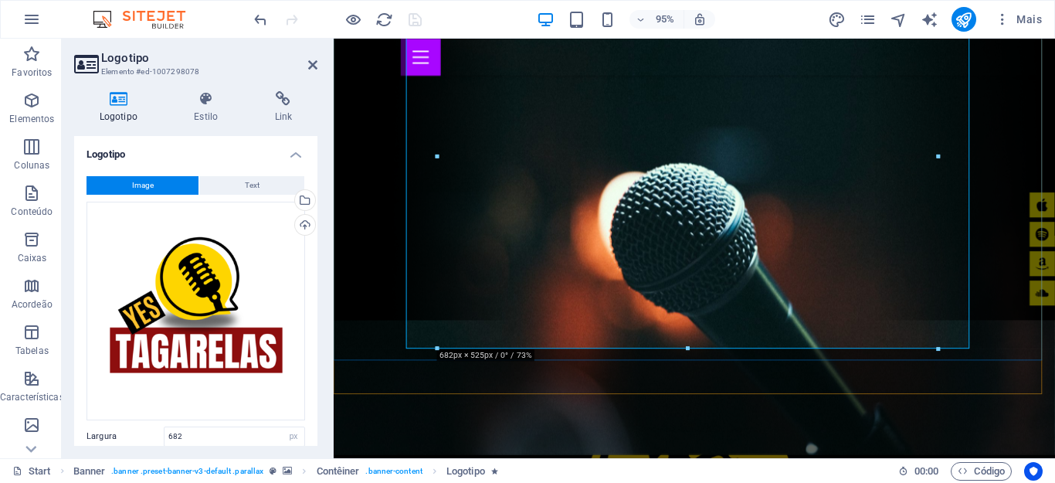
scroll to position [154, 0]
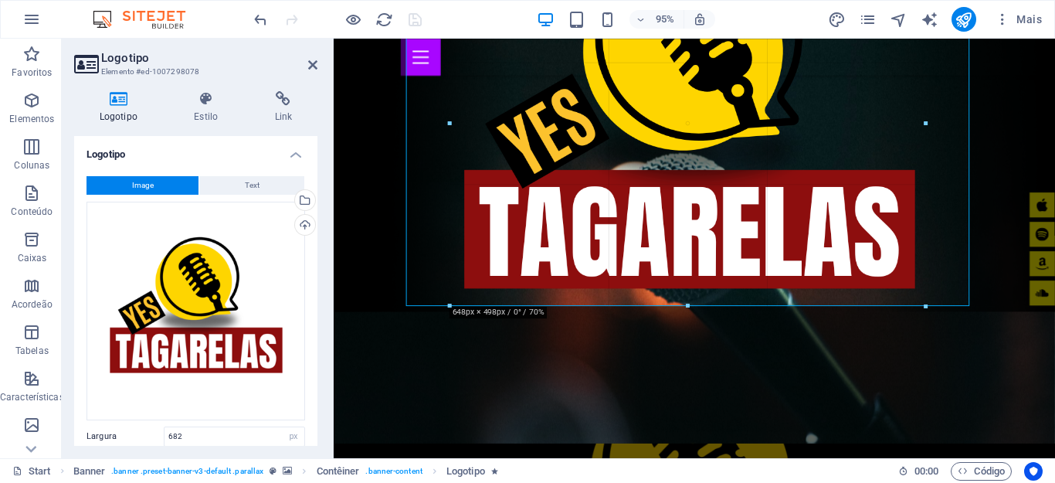
drag, startPoint x: 686, startPoint y: 324, endPoint x: 690, endPoint y: 303, distance: 21.1
type input "648"
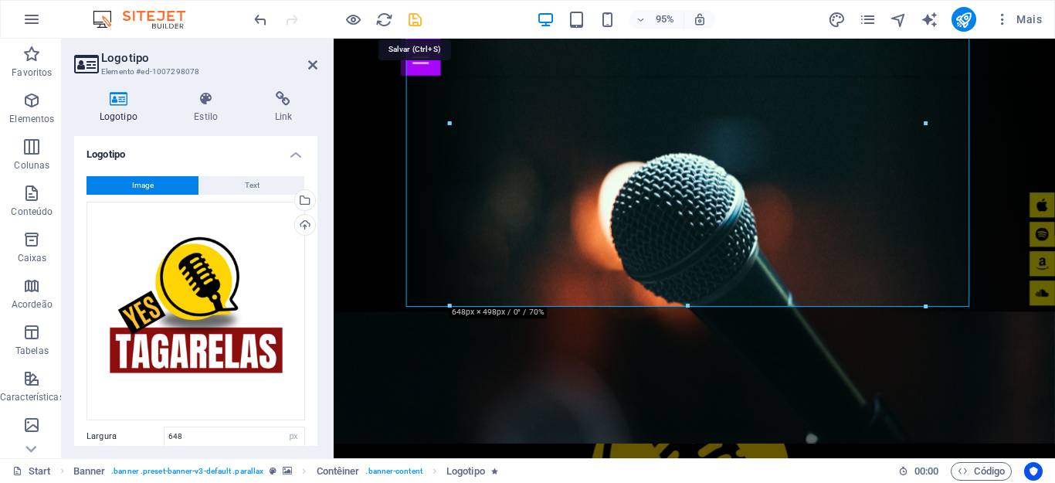
click at [414, 20] on icon "save" at bounding box center [415, 20] width 18 height 18
select select "px"
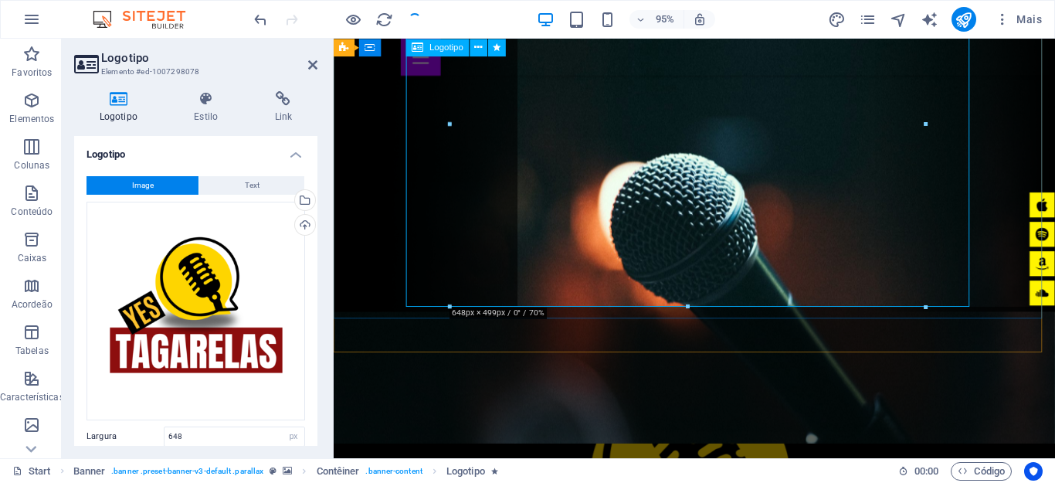
checkbox input "false"
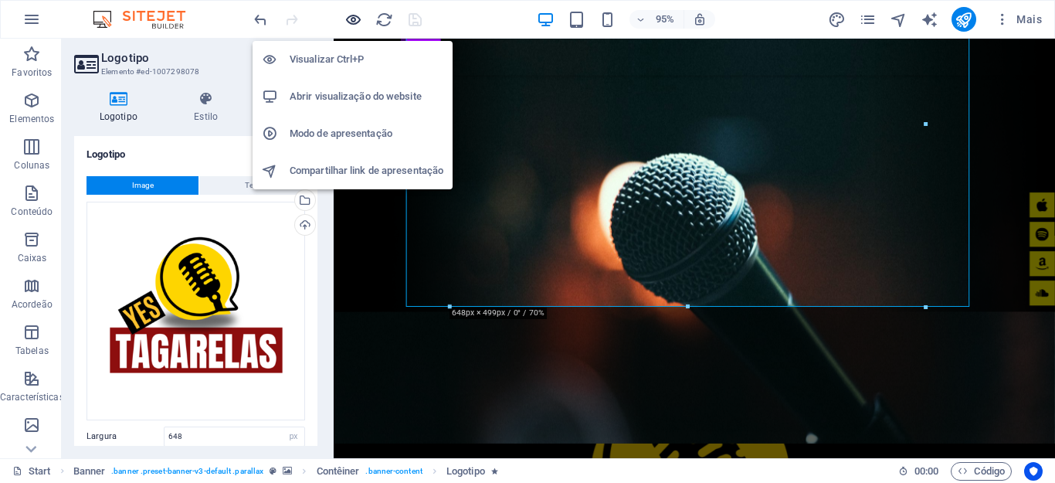
click at [348, 22] on icon "button" at bounding box center [353, 20] width 18 height 18
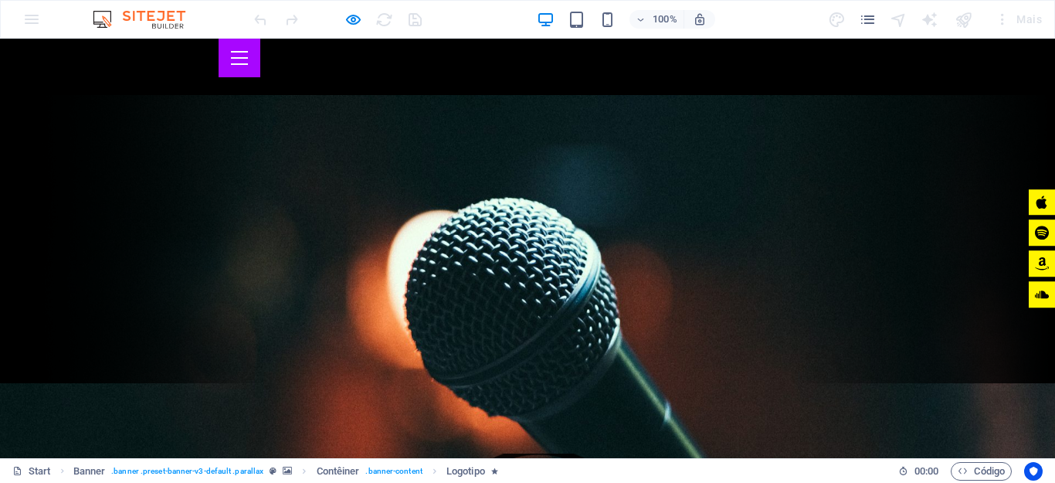
scroll to position [0, 0]
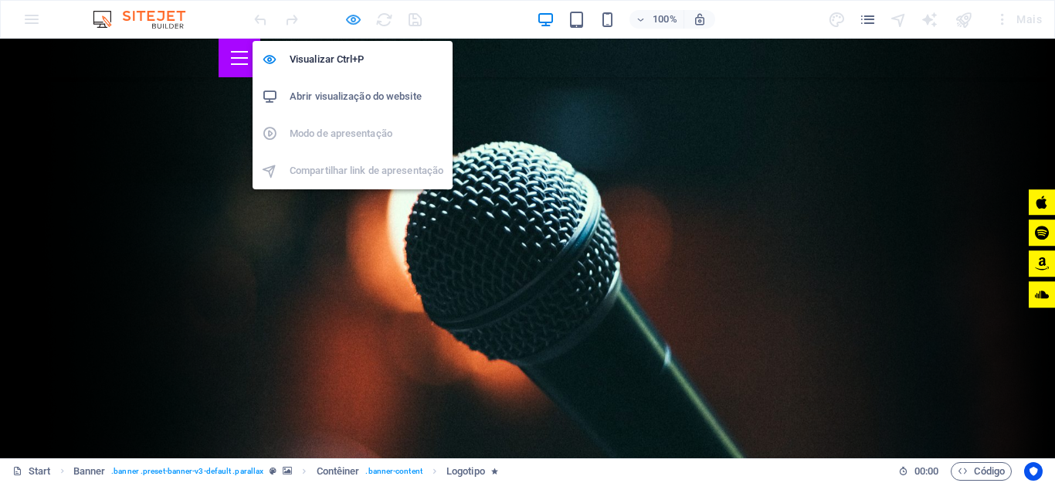
click at [347, 26] on icon "button" at bounding box center [353, 20] width 18 height 18
select select "px"
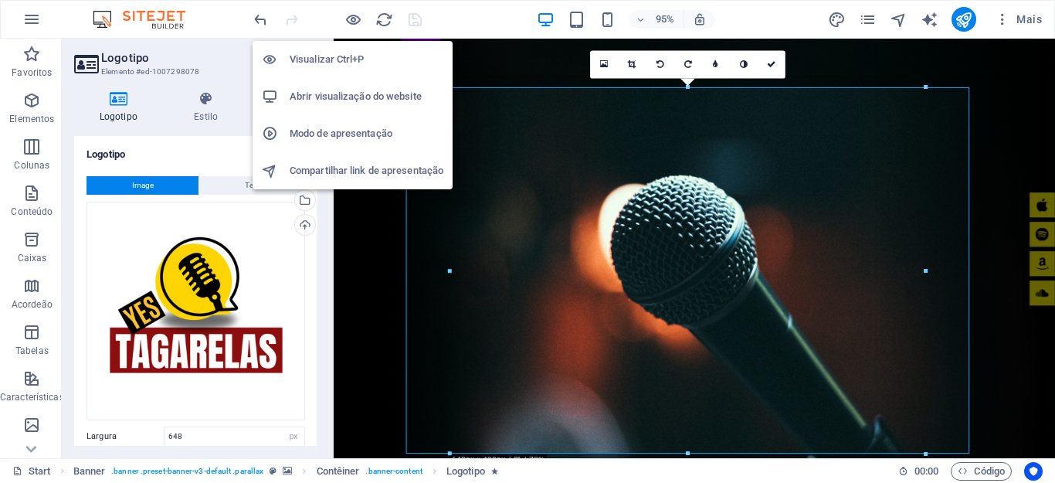
click at [379, 95] on h6 "Abrir visualização do website" at bounding box center [367, 96] width 154 height 19
click at [349, 53] on h6 "Visualizar Ctrl+P" at bounding box center [367, 59] width 154 height 19
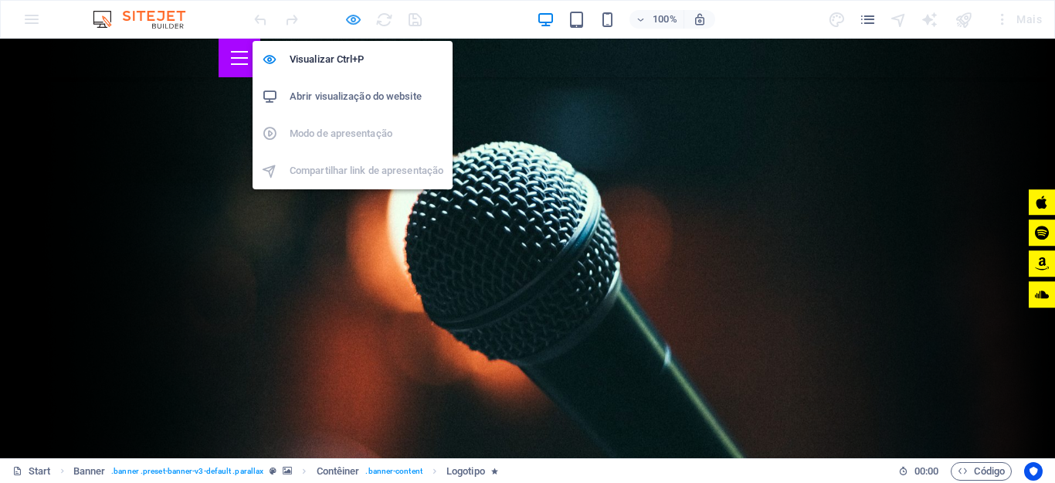
click at [351, 15] on icon "button" at bounding box center [353, 20] width 18 height 18
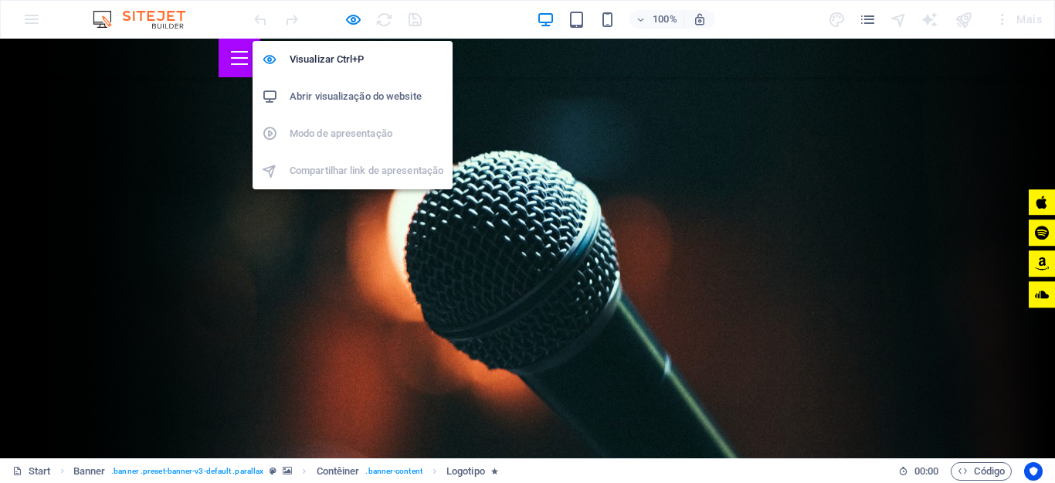
select select "px"
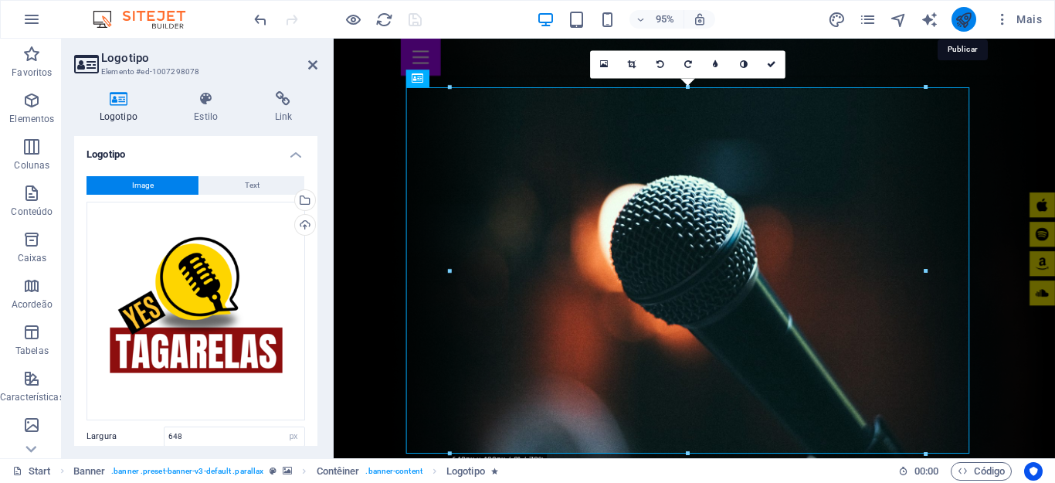
click at [959, 22] on icon "publish" at bounding box center [963, 20] width 18 height 18
select select "px"
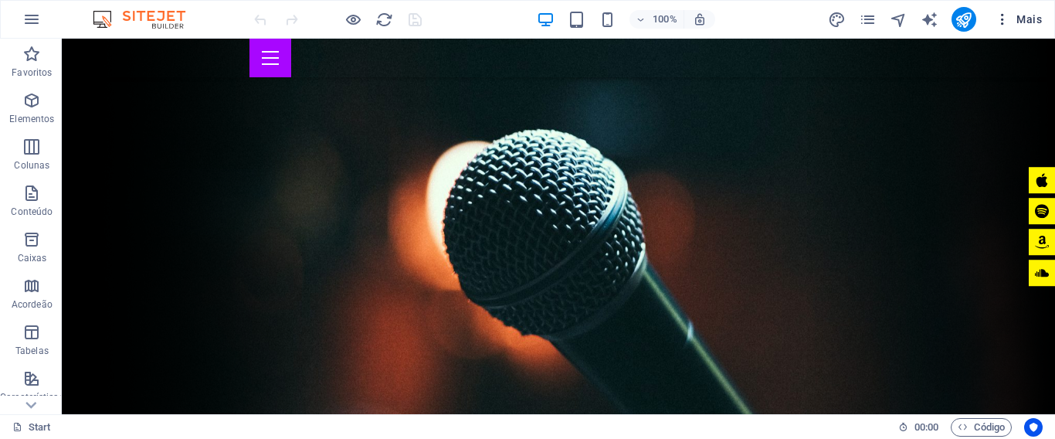
click at [1016, 16] on span "Mais" at bounding box center [1018, 19] width 47 height 15
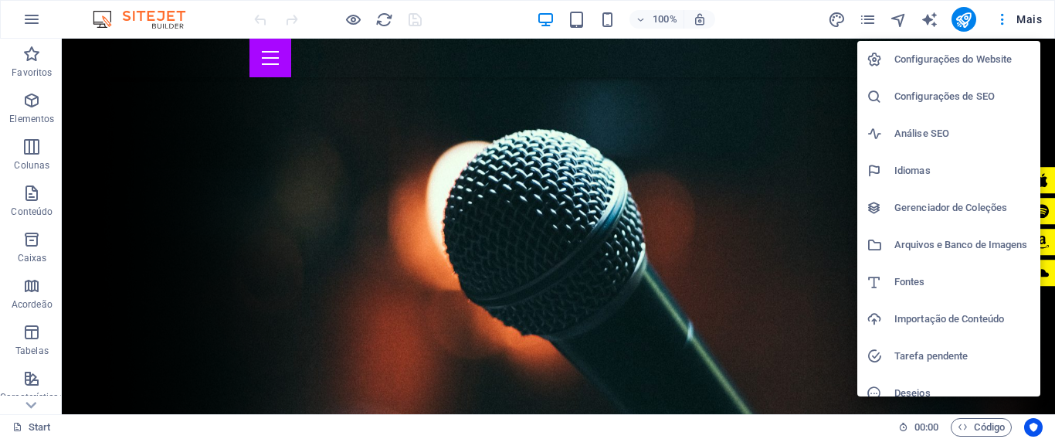
click at [26, 25] on div at bounding box center [527, 219] width 1055 height 439
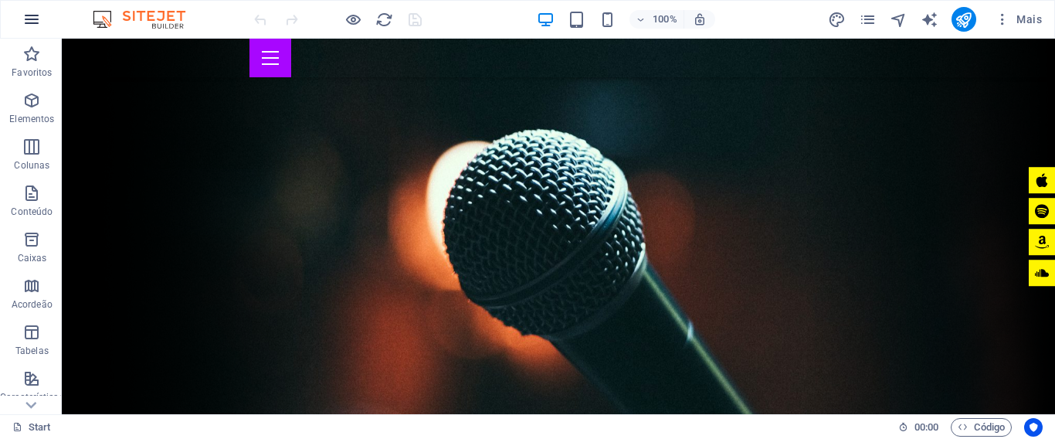
click at [32, 19] on icon "button" at bounding box center [31, 19] width 19 height 19
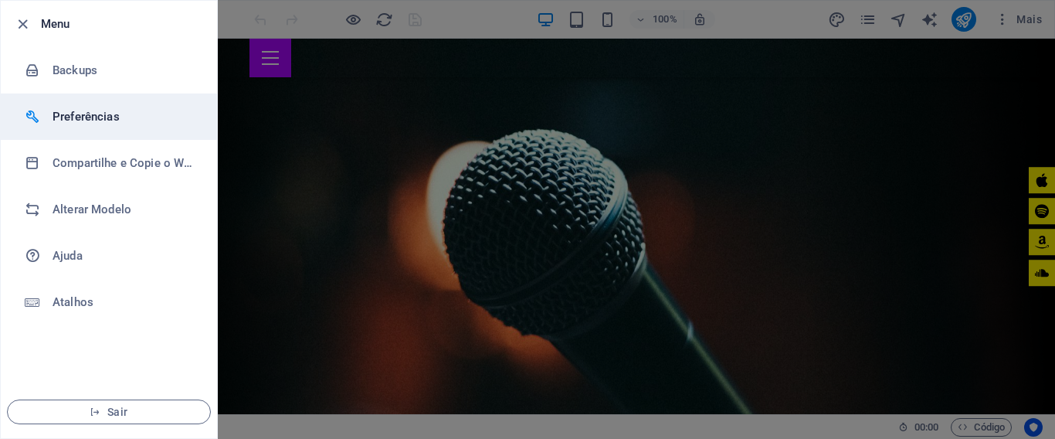
click at [97, 121] on h6 "Preferências" at bounding box center [124, 116] width 143 height 19
select select "pt"
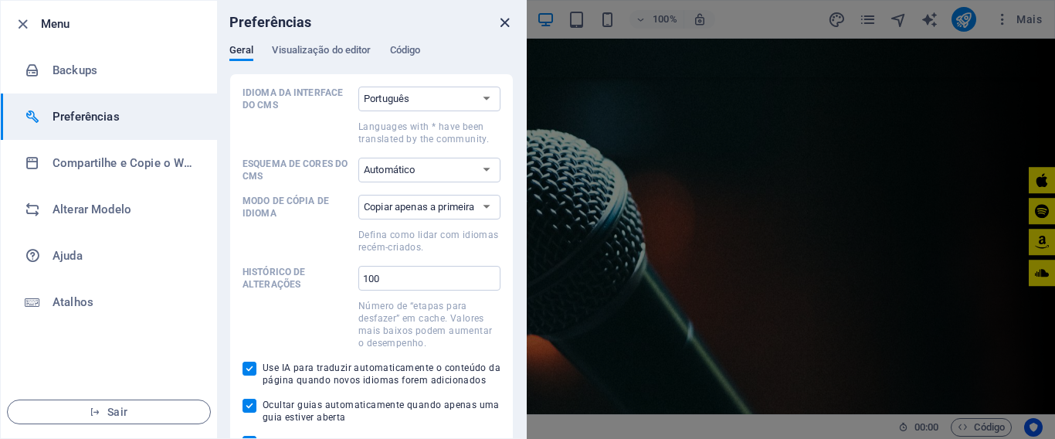
click at [504, 19] on icon "close" at bounding box center [505, 23] width 18 height 18
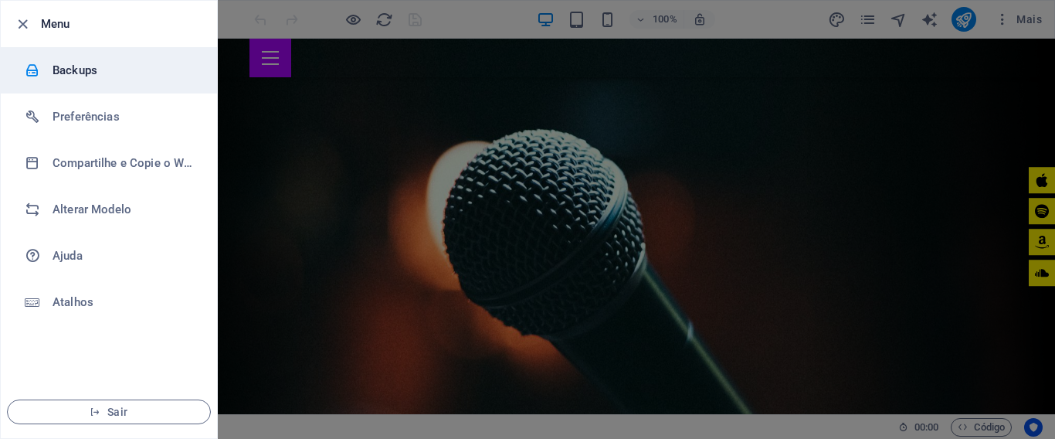
click at [81, 76] on h6 "Backups" at bounding box center [124, 70] width 143 height 19
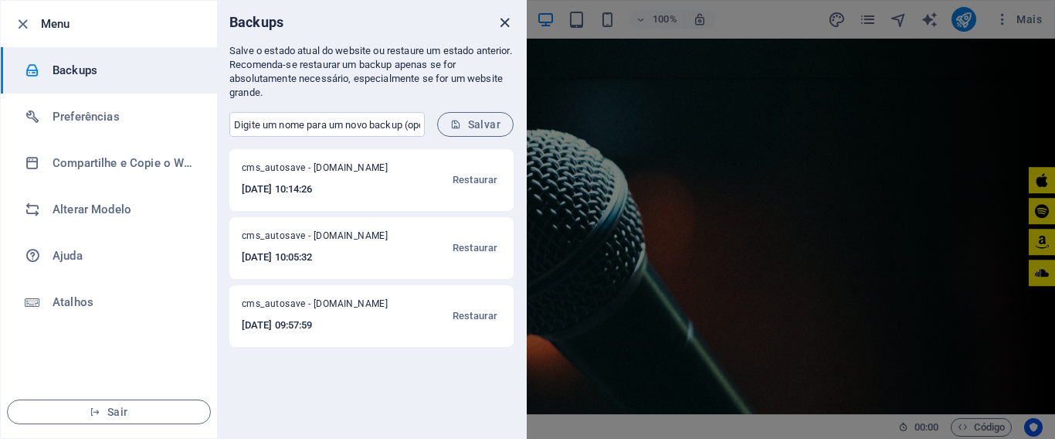
click at [506, 24] on icon "close" at bounding box center [505, 23] width 18 height 18
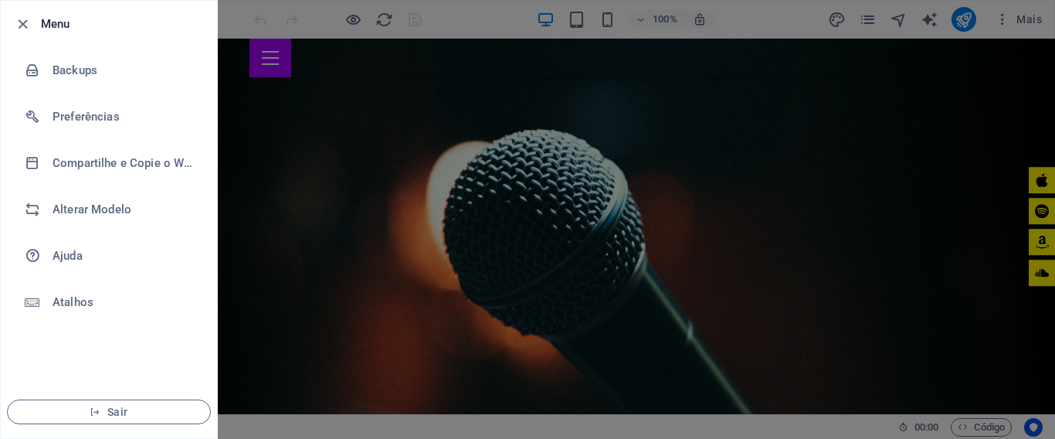
click at [66, 19] on h6 "Menu" at bounding box center [123, 24] width 164 height 19
click at [22, 16] on icon "button" at bounding box center [23, 24] width 18 height 18
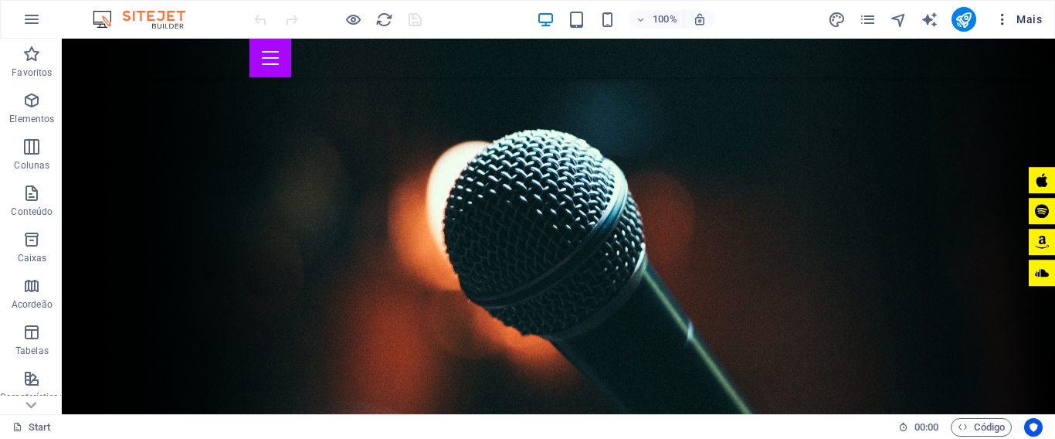
click at [1033, 16] on span "Mais" at bounding box center [1018, 19] width 47 height 15
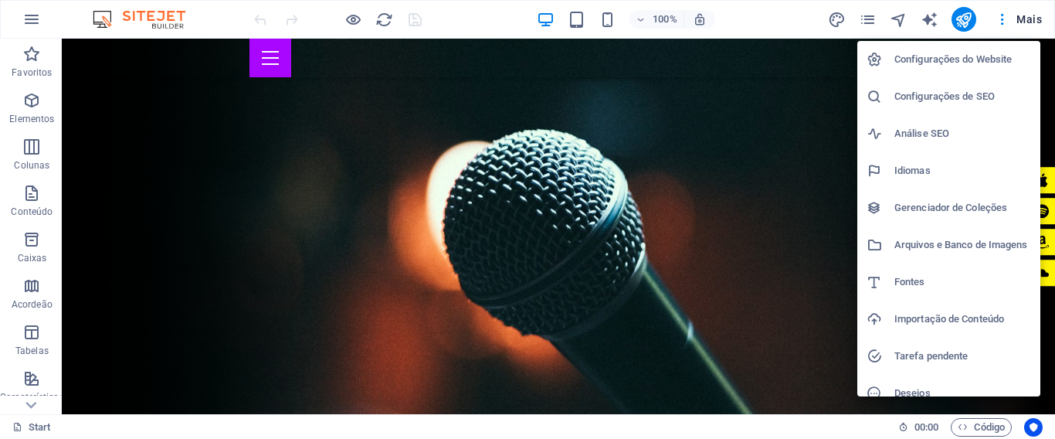
click at [964, 56] on h6 "Configurações do Website" at bounding box center [962, 59] width 137 height 19
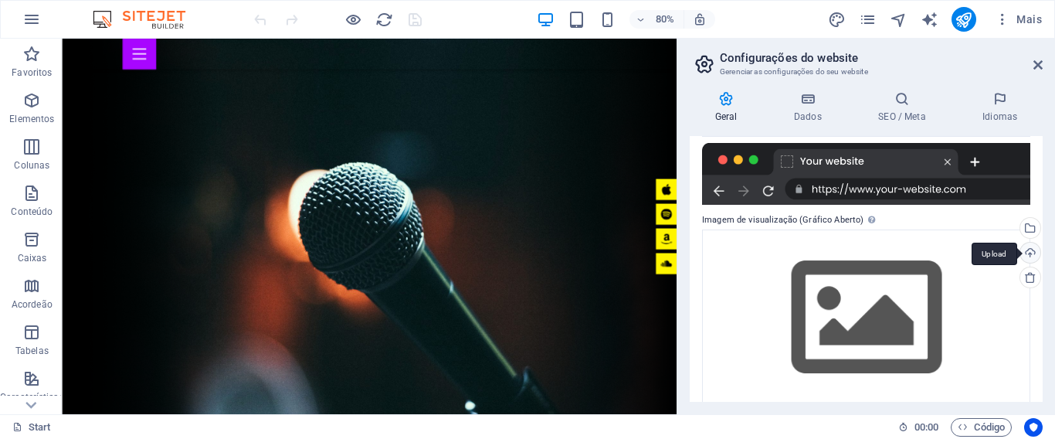
scroll to position [362, 0]
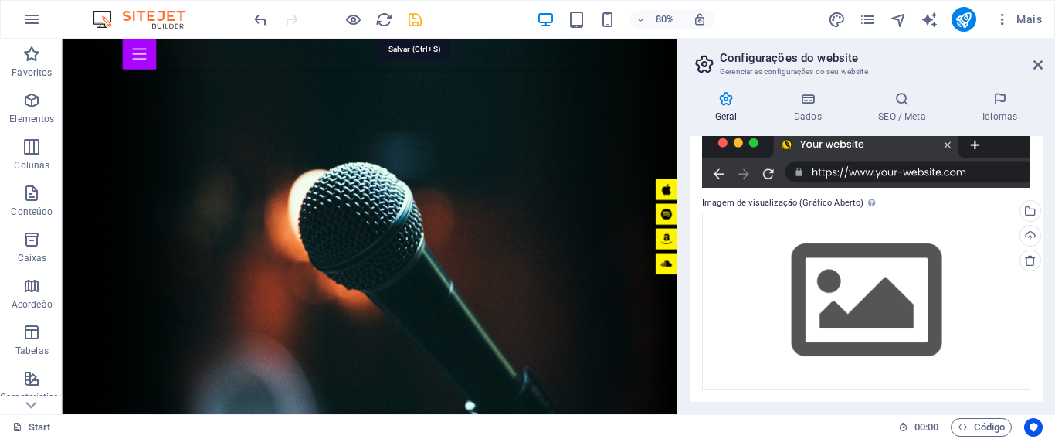
click at [416, 20] on icon "save" at bounding box center [415, 20] width 18 height 18
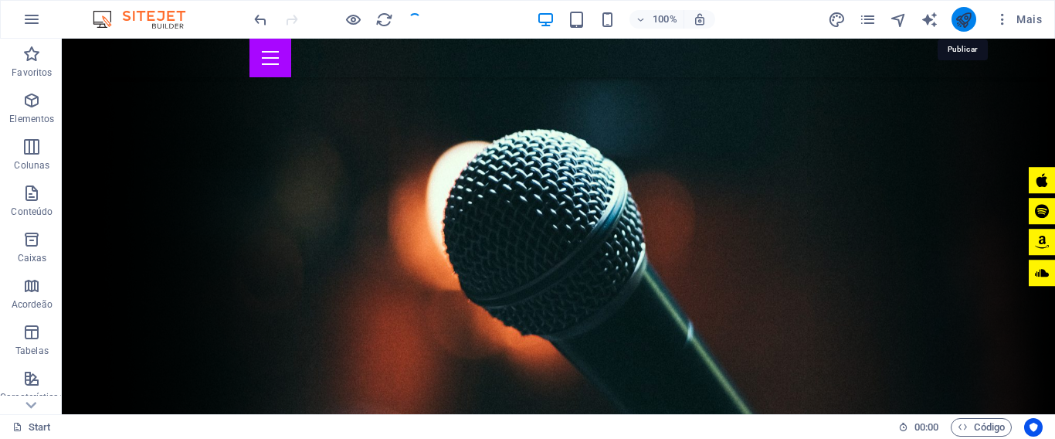
click at [961, 17] on icon "publish" at bounding box center [963, 20] width 18 height 18
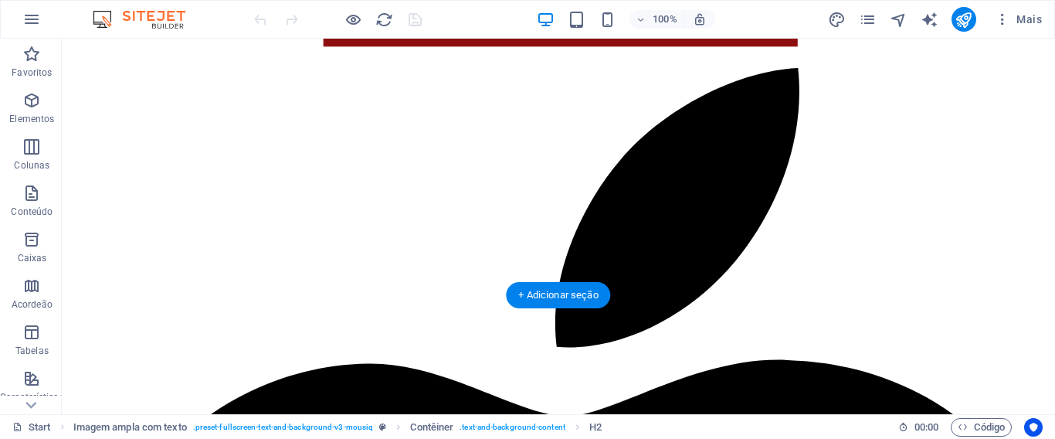
scroll to position [926, 0]
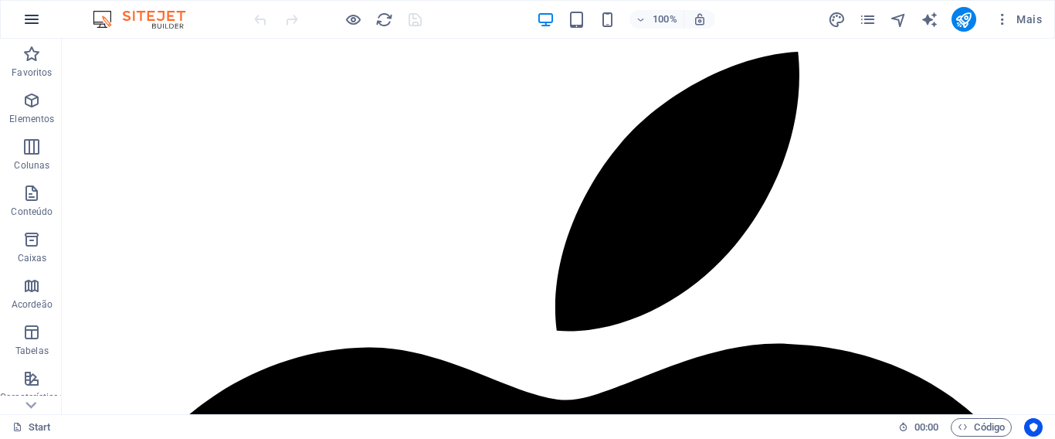
click at [29, 25] on icon "button" at bounding box center [31, 19] width 19 height 19
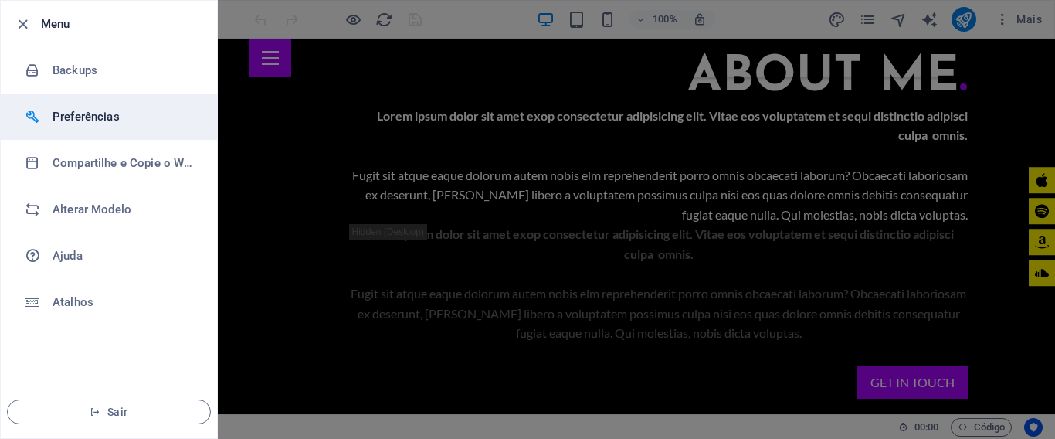
click at [94, 123] on h6 "Preferências" at bounding box center [124, 116] width 143 height 19
select select "pt"
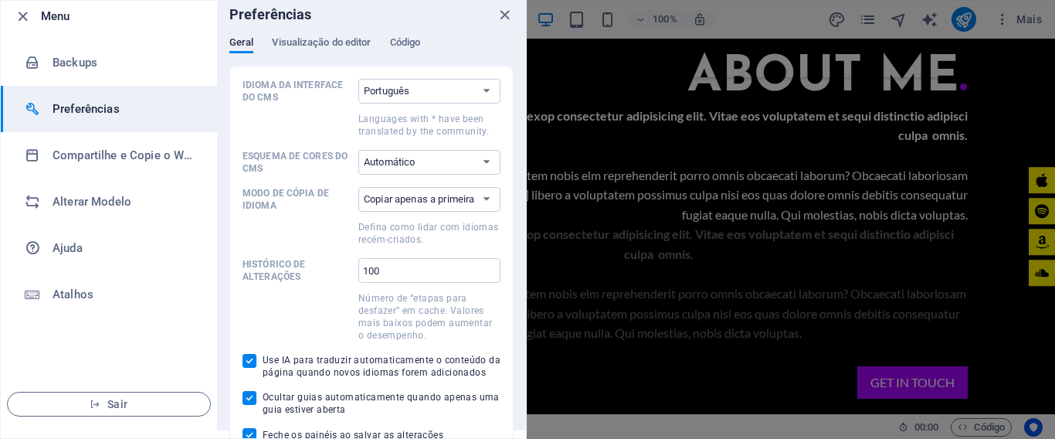
scroll to position [0, 0]
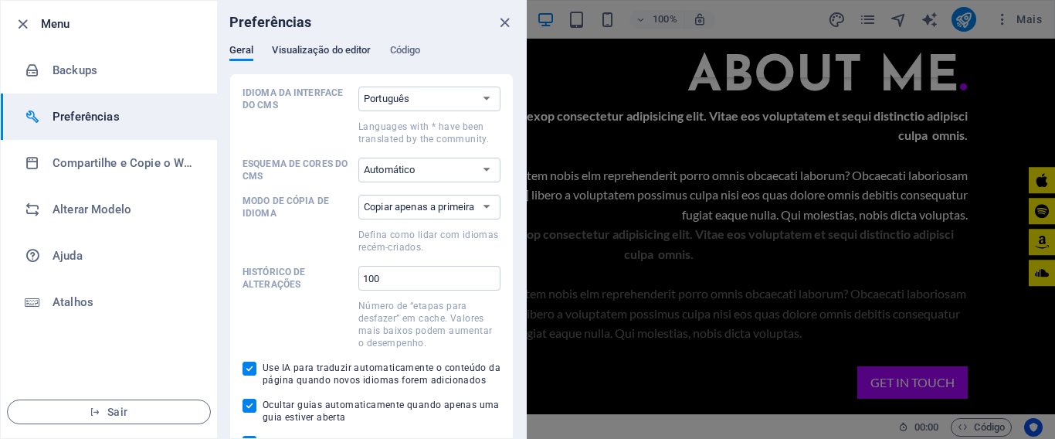
click at [331, 47] on span "Visualização do editor" at bounding box center [321, 52] width 99 height 22
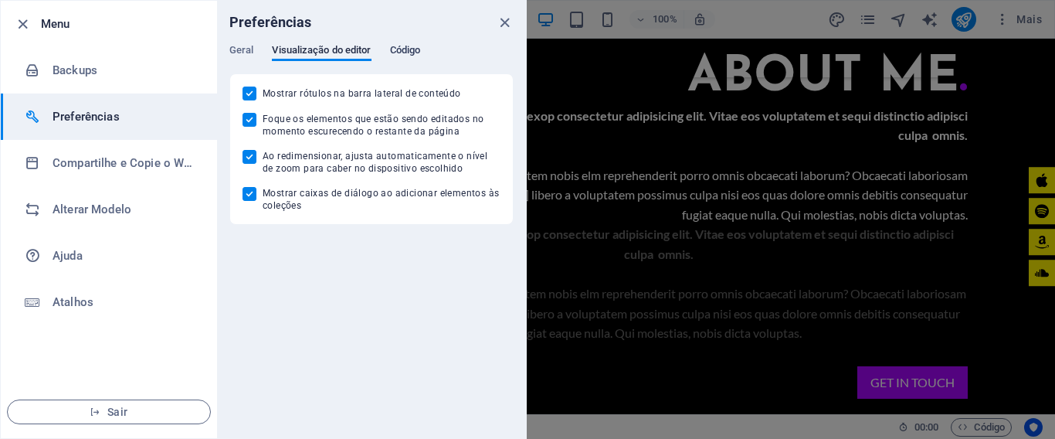
click at [414, 52] on span "Código" at bounding box center [405, 52] width 31 height 22
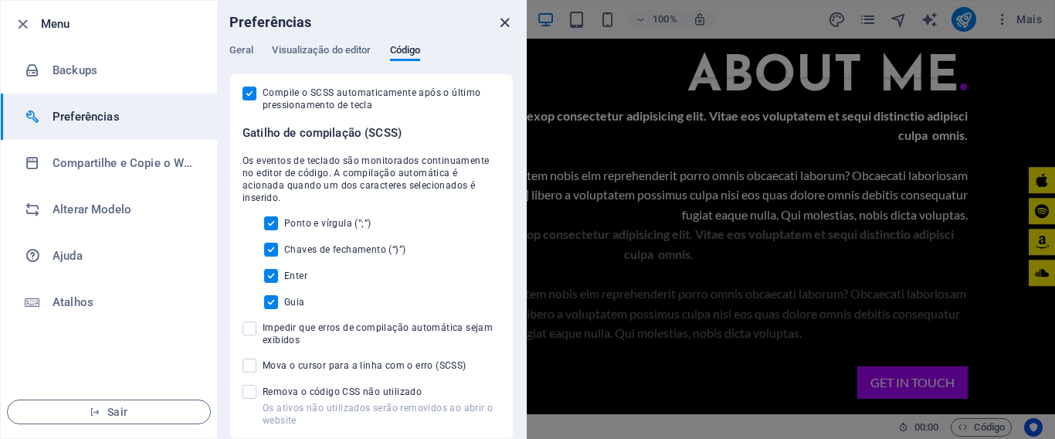
click at [510, 22] on icon "close" at bounding box center [505, 23] width 18 height 18
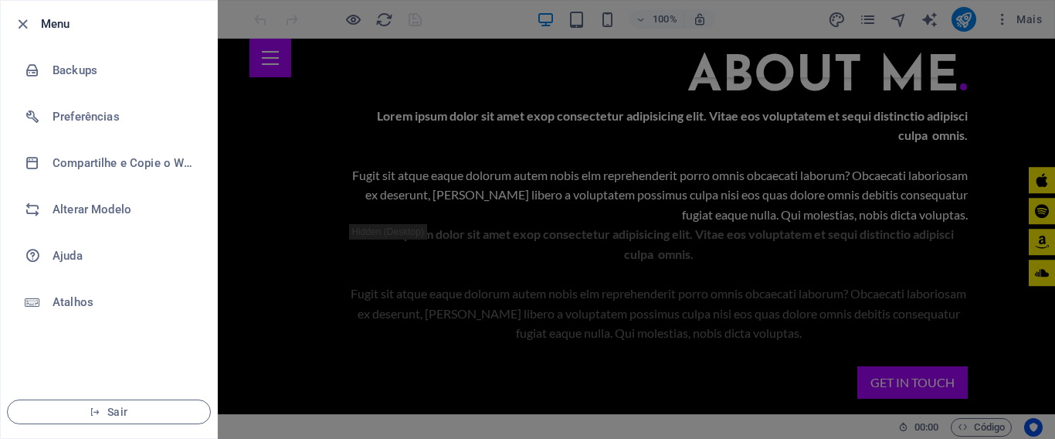
click at [1026, 19] on div at bounding box center [527, 219] width 1055 height 439
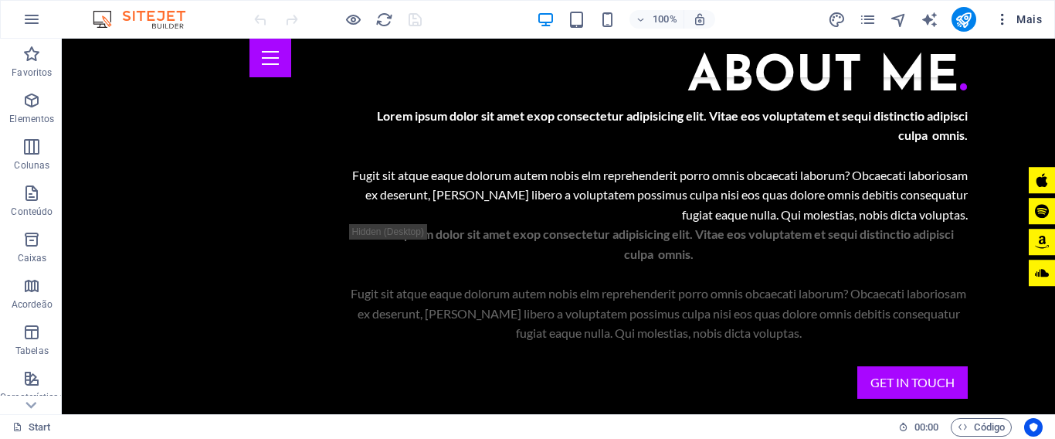
click at [1028, 27] on button "Mais" at bounding box center [1017, 19] width 59 height 25
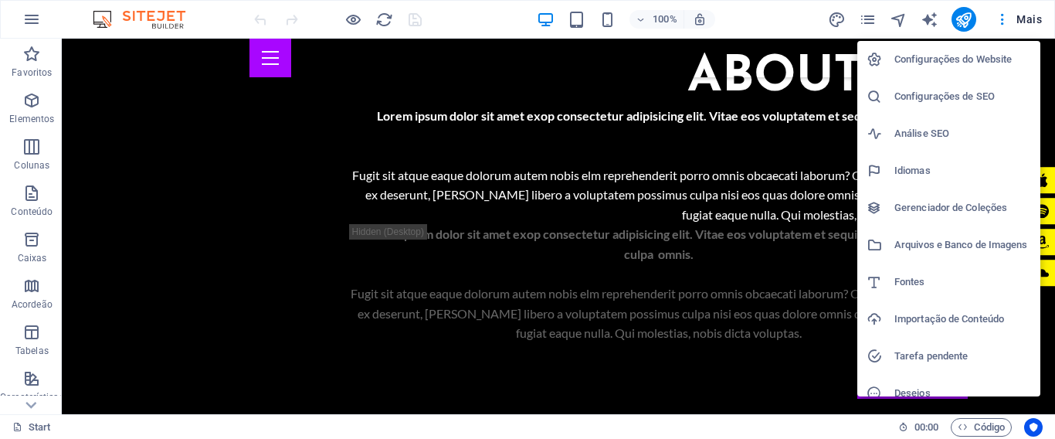
click at [972, 59] on h6 "Configurações do Website" at bounding box center [962, 59] width 137 height 19
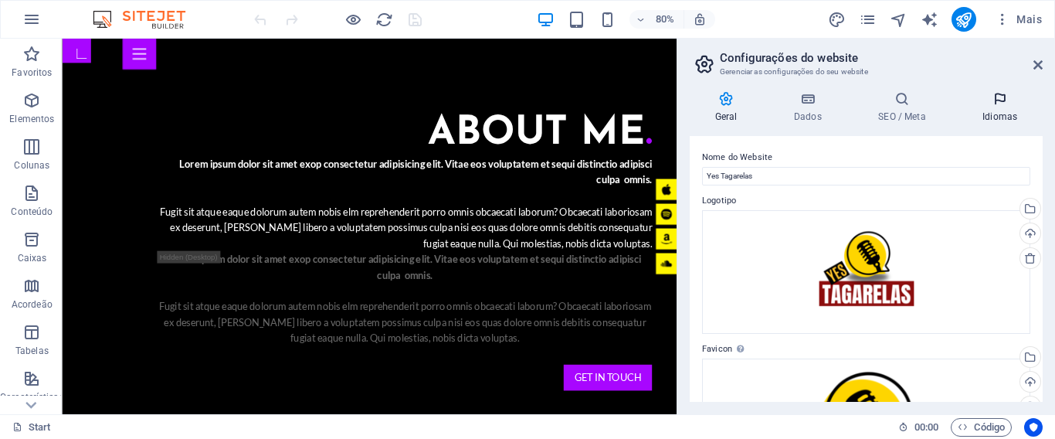
click at [997, 115] on h4 "Idiomas" at bounding box center [1000, 107] width 86 height 32
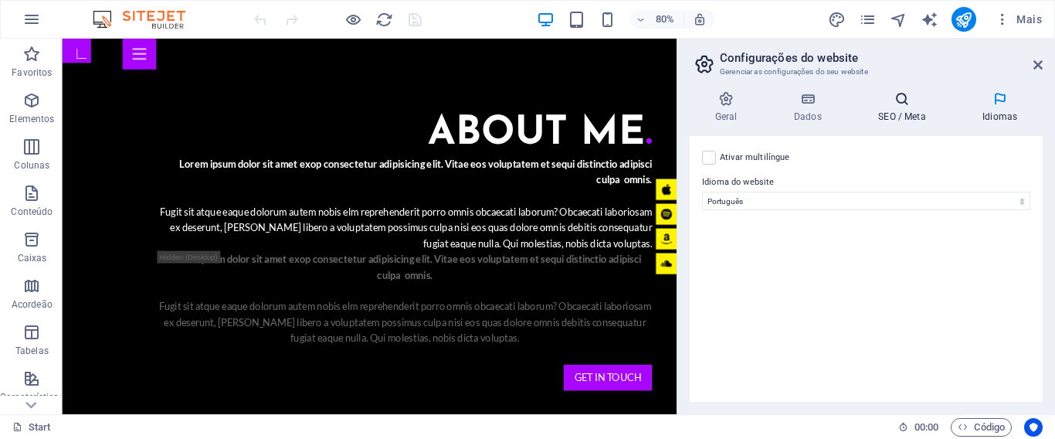
click at [903, 120] on h4 "SEO / Meta" at bounding box center [905, 107] width 104 height 32
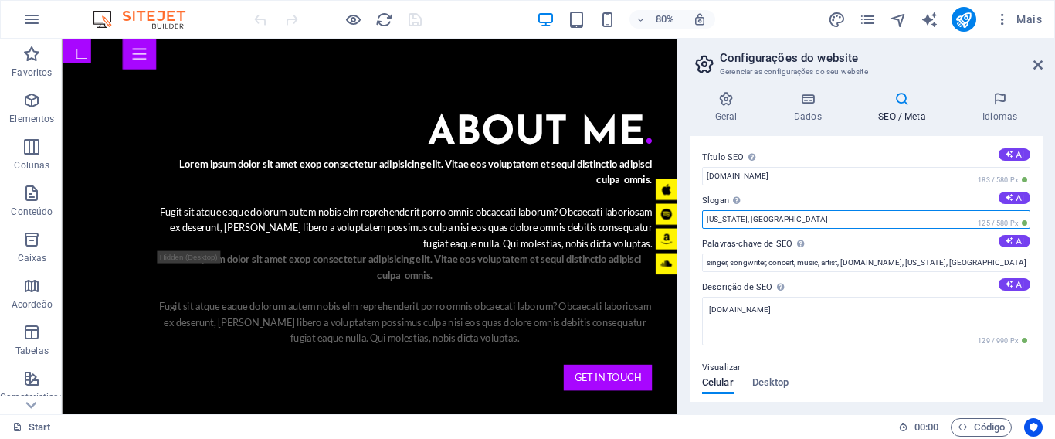
click at [778, 215] on input "[US_STATE], [GEOGRAPHIC_DATA]" at bounding box center [866, 219] width 328 height 19
click at [765, 218] on input "[US_STATE], [GEOGRAPHIC_DATA]" at bounding box center [866, 219] width 328 height 19
drag, startPoint x: 768, startPoint y: 217, endPoint x: 693, endPoint y: 215, distance: 74.9
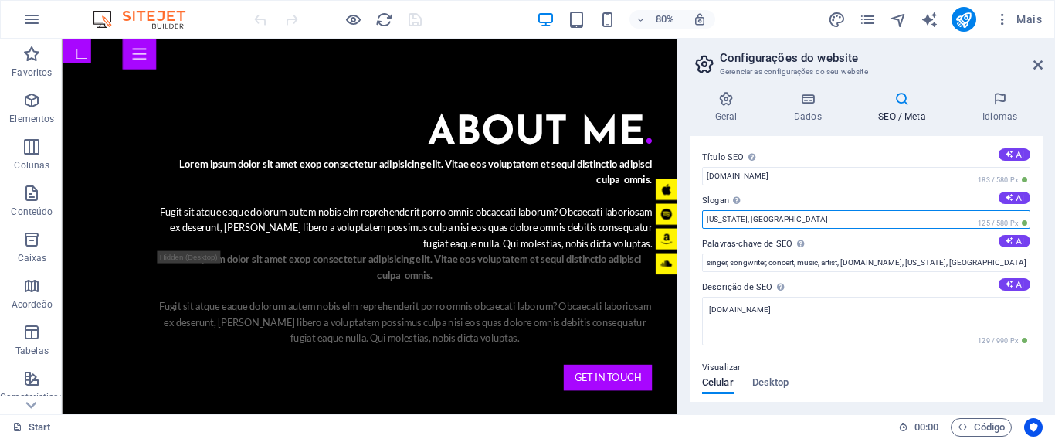
click at [693, 215] on div "Título SEO O título do seu website - torne-o algo que se destaque nos resultado…" at bounding box center [866, 269] width 353 height 266
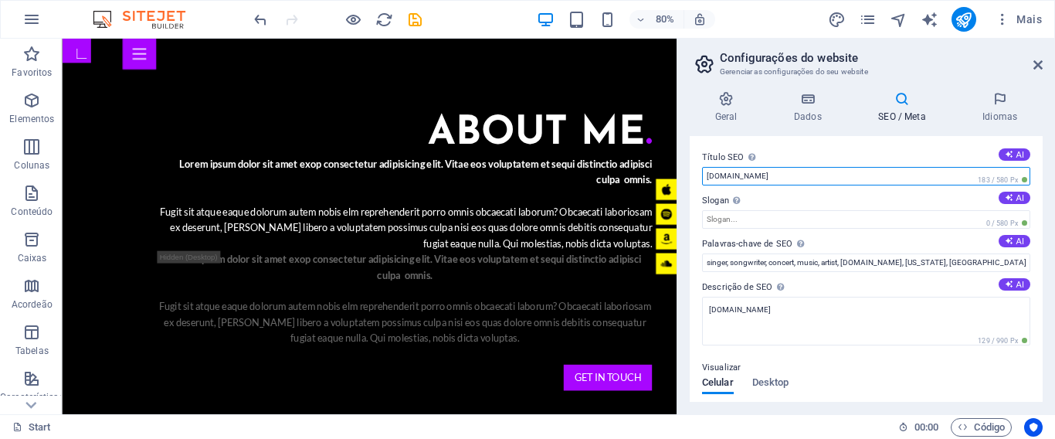
click at [805, 173] on input "[DOMAIN_NAME]" at bounding box center [866, 176] width 328 height 19
type input "y"
type input "Yes Tagarelas"
click at [822, 214] on input "Slogan O slogan do seu website. AI" at bounding box center [866, 219] width 328 height 19
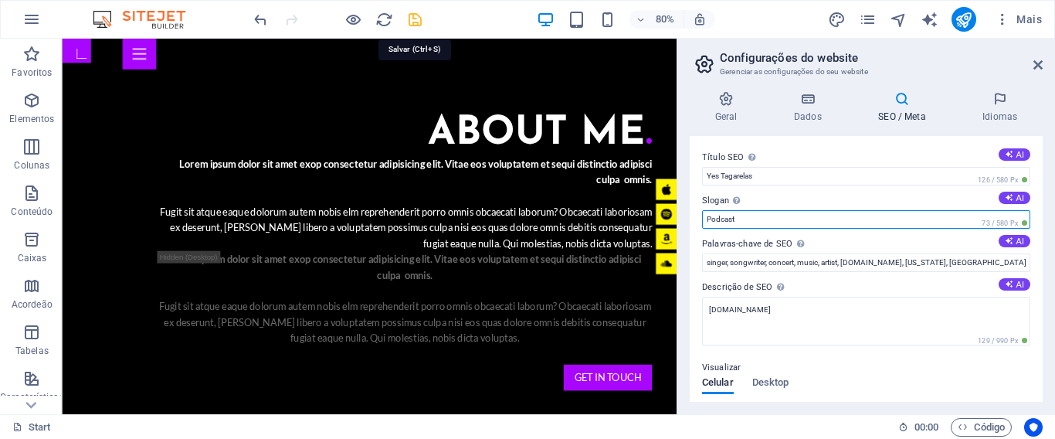
type input "Podcast"
click at [411, 22] on icon "save" at bounding box center [415, 20] width 18 height 18
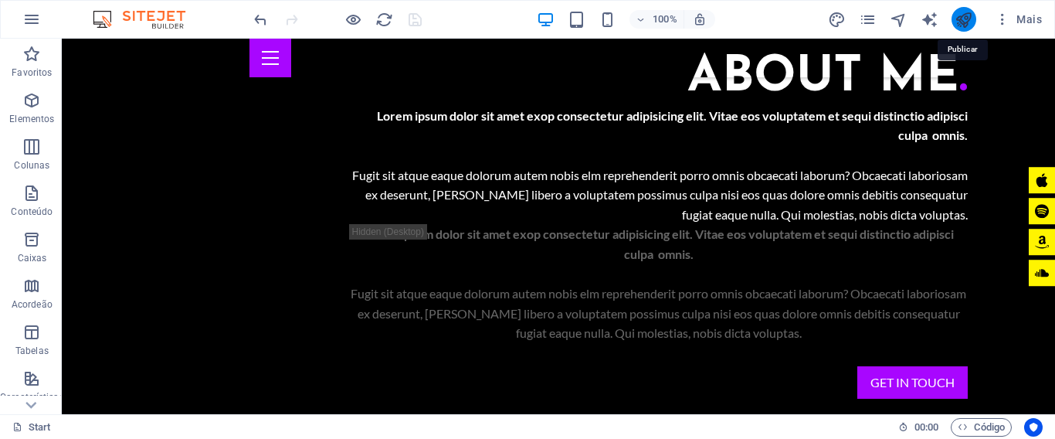
click at [961, 22] on icon "publish" at bounding box center [963, 20] width 18 height 18
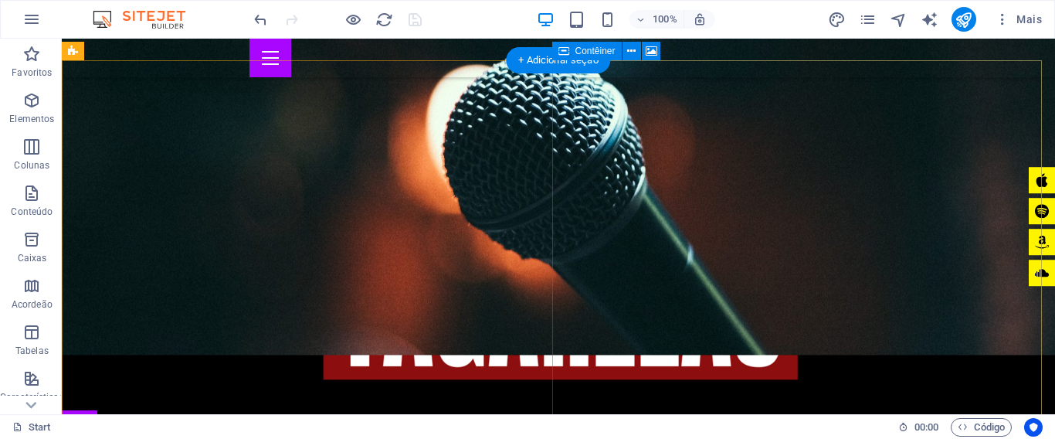
scroll to position [463, 0]
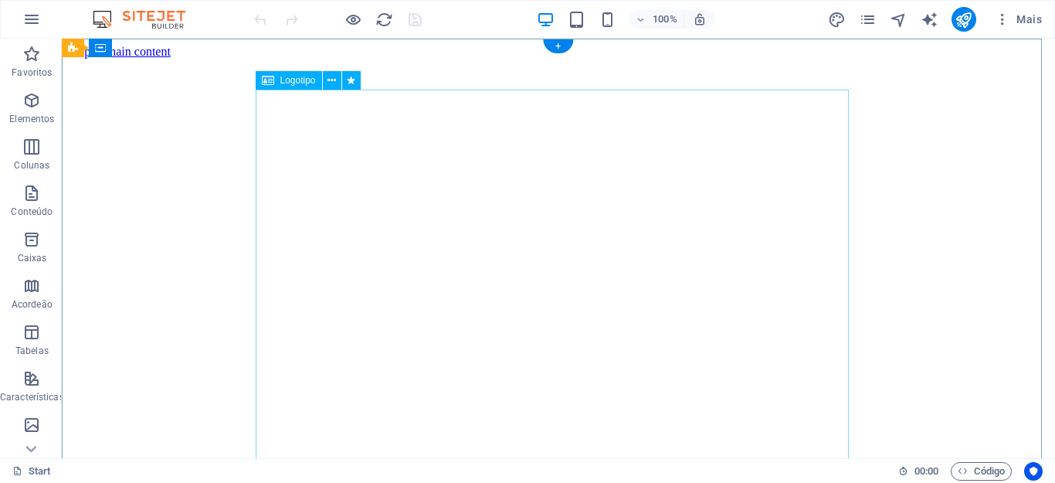
select select "px"
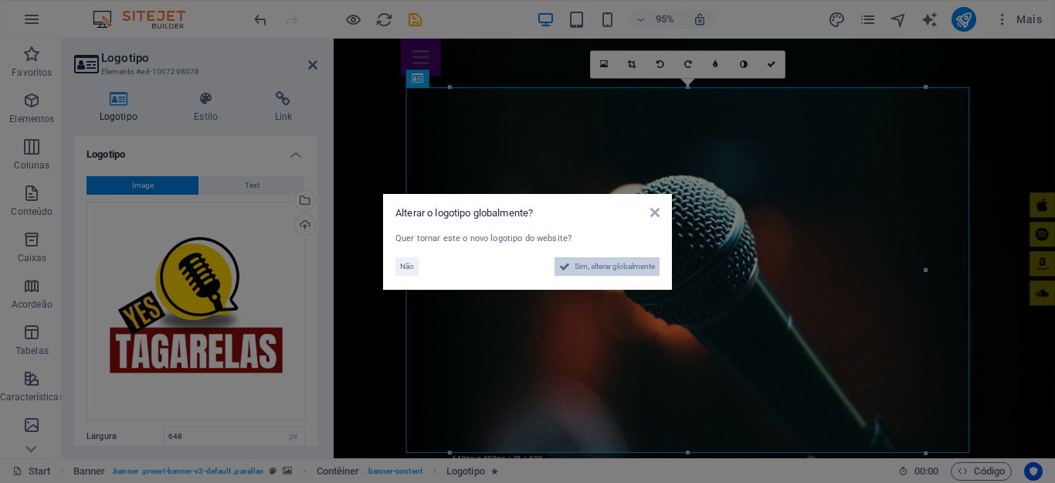
click at [632, 265] on span "Sim, alterar globalmente" at bounding box center [614, 266] width 80 height 19
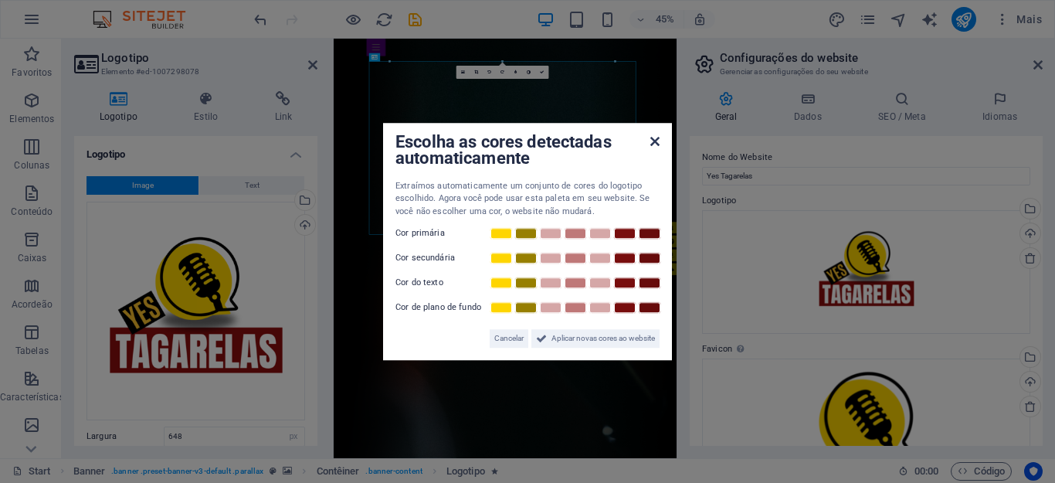
click at [656, 144] on icon at bounding box center [654, 141] width 9 height 12
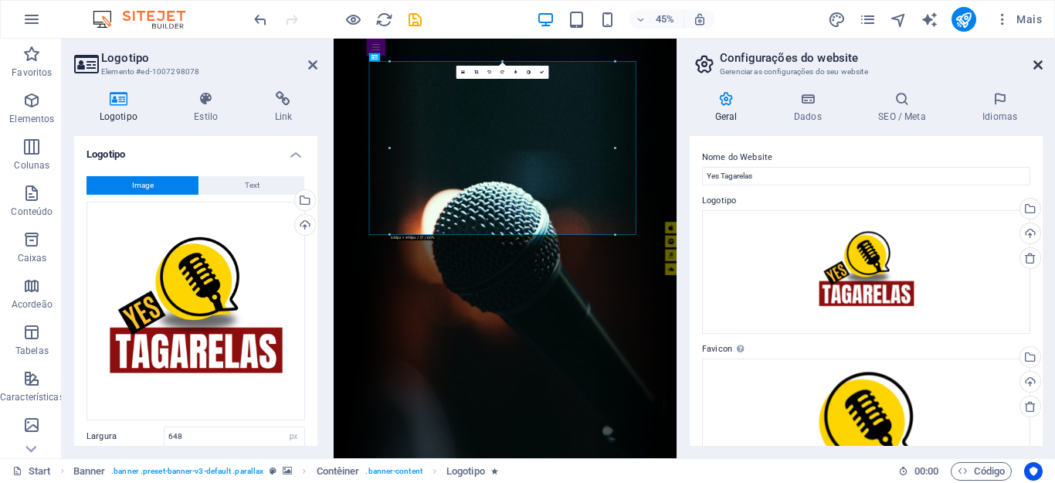
click at [1037, 61] on icon at bounding box center [1037, 65] width 9 height 12
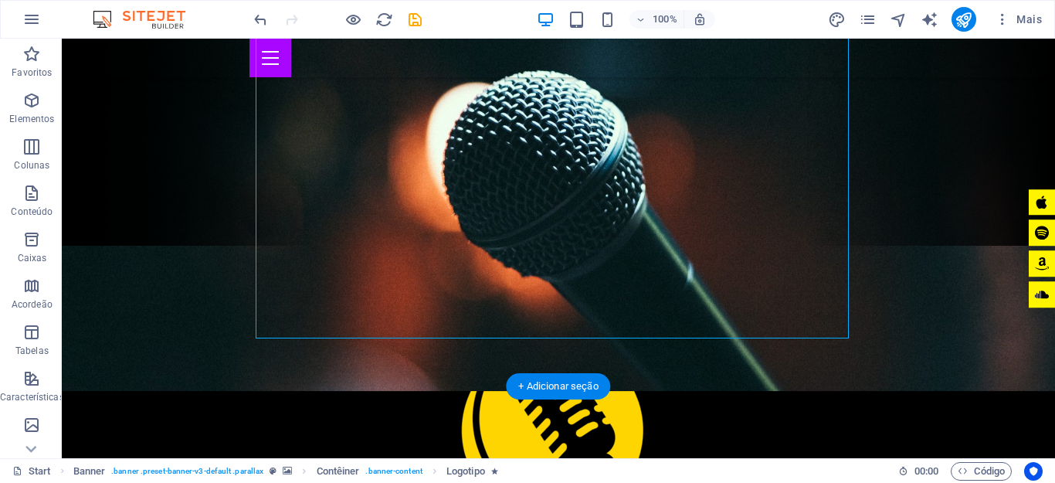
scroll to position [232, 0]
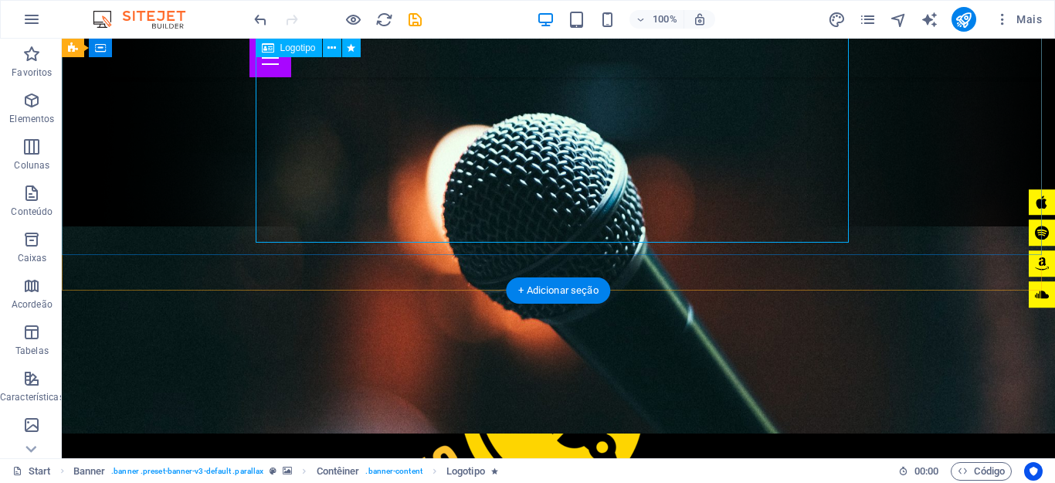
click at [586, 287] on div at bounding box center [558, 479] width 593 height 385
select select "px"
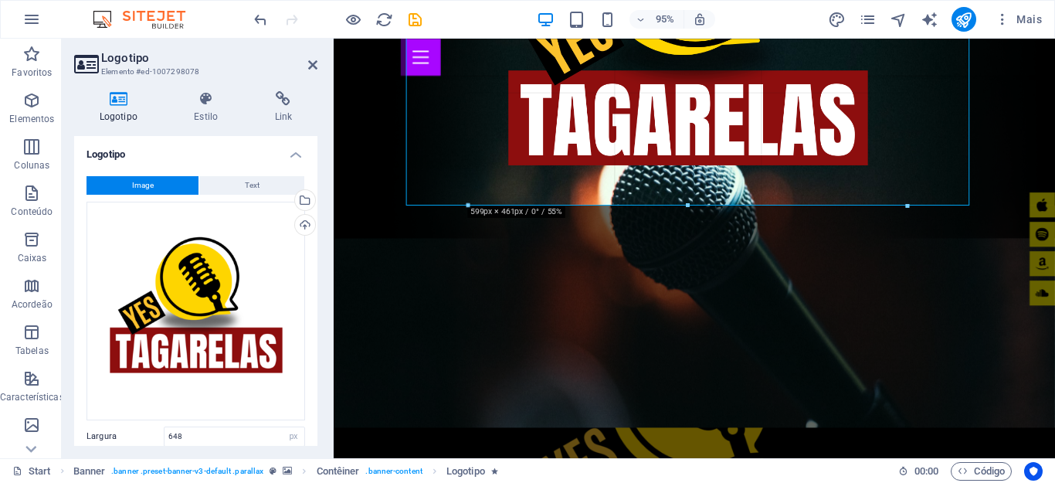
drag, startPoint x: 687, startPoint y: 232, endPoint x: 691, endPoint y: 203, distance: 28.8
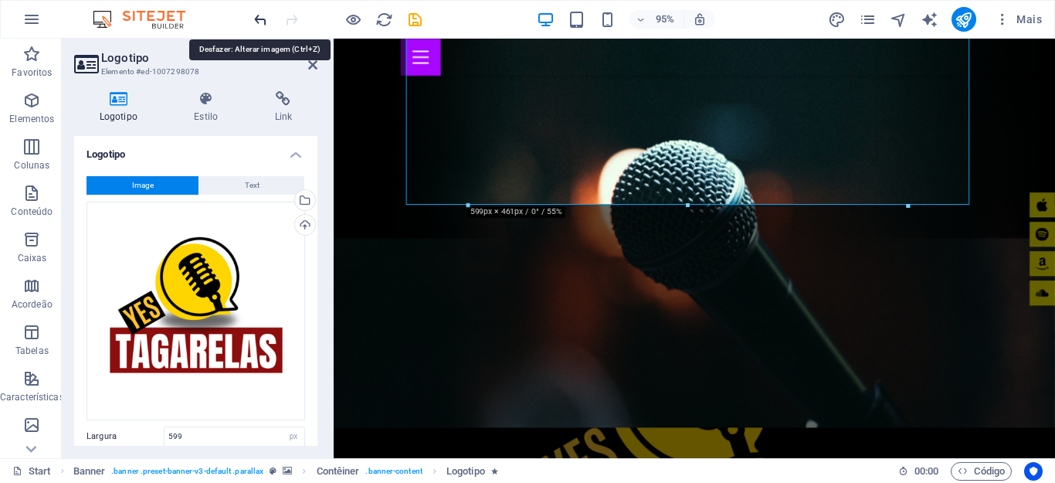
click at [263, 20] on icon "undo" at bounding box center [261, 20] width 18 height 18
type input "648"
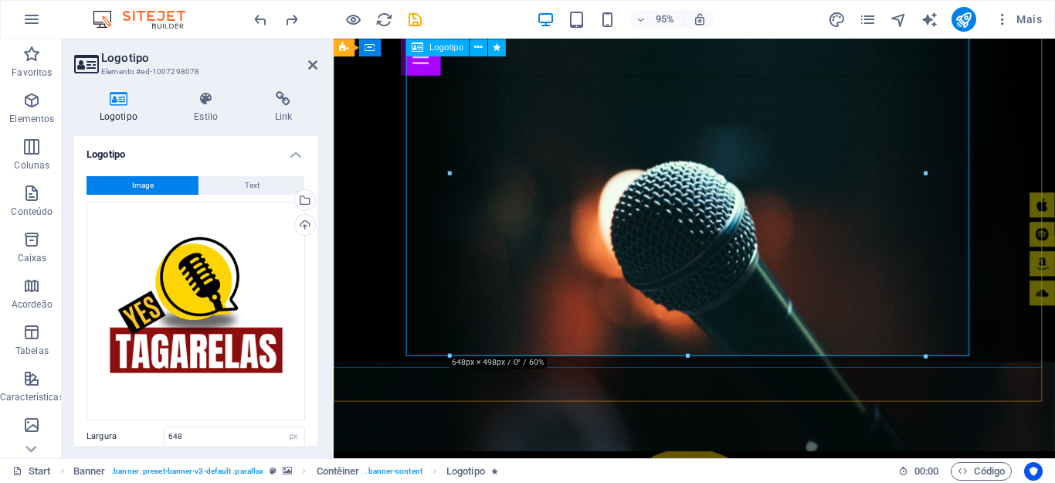
scroll to position [0, 0]
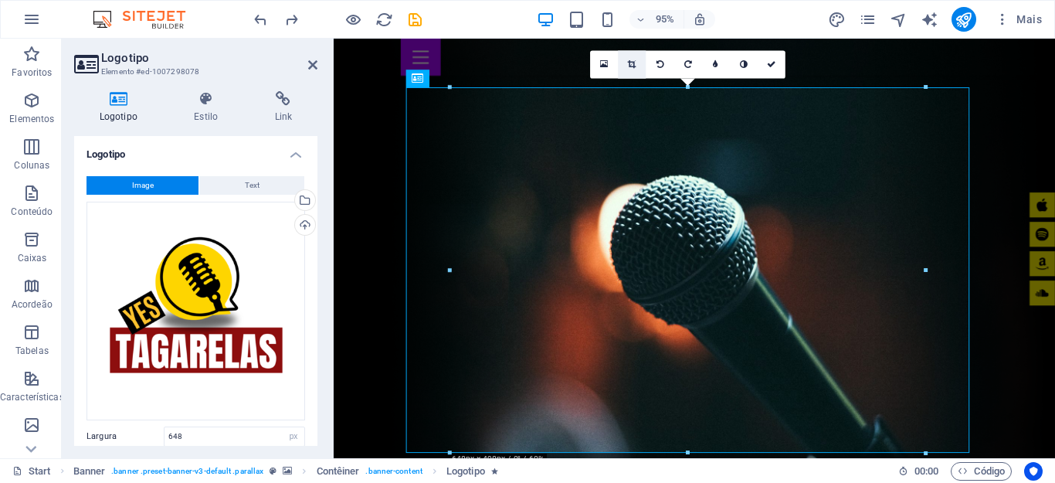
click at [631, 66] on icon at bounding box center [632, 64] width 8 height 8
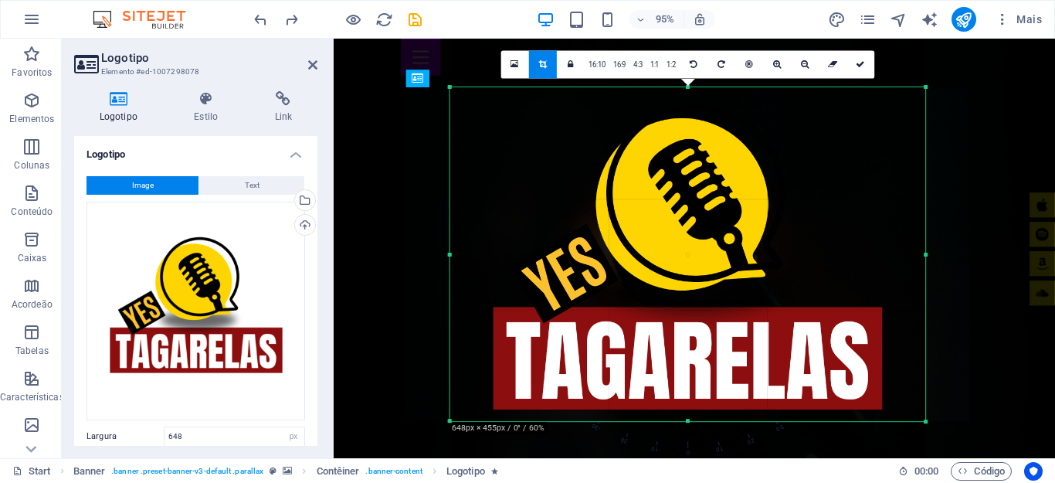
drag, startPoint x: 687, startPoint y: 452, endPoint x: 696, endPoint y: 419, distance: 34.5
click at [696, 419] on div at bounding box center [688, 420] width 476 height 5
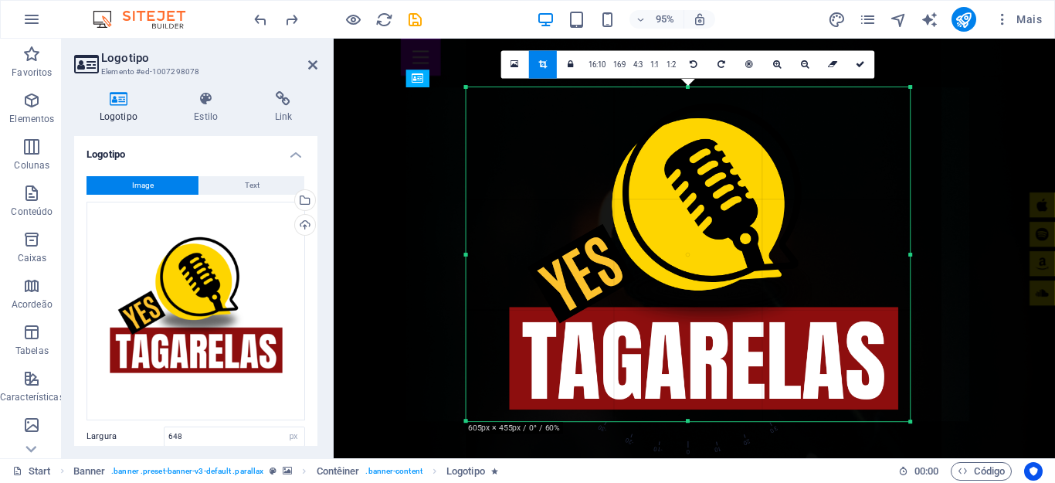
drag, startPoint x: 927, startPoint y: 254, endPoint x: 893, endPoint y: 256, distance: 33.3
click at [893, 256] on div "180 170 160 150 140 130 120 110 100 90 80 70 60 50 40 30 20 10 0 -10 -20 -30 -4…" at bounding box center [688, 254] width 444 height 334
click at [469, 255] on div at bounding box center [704, 270] width 476 height 476
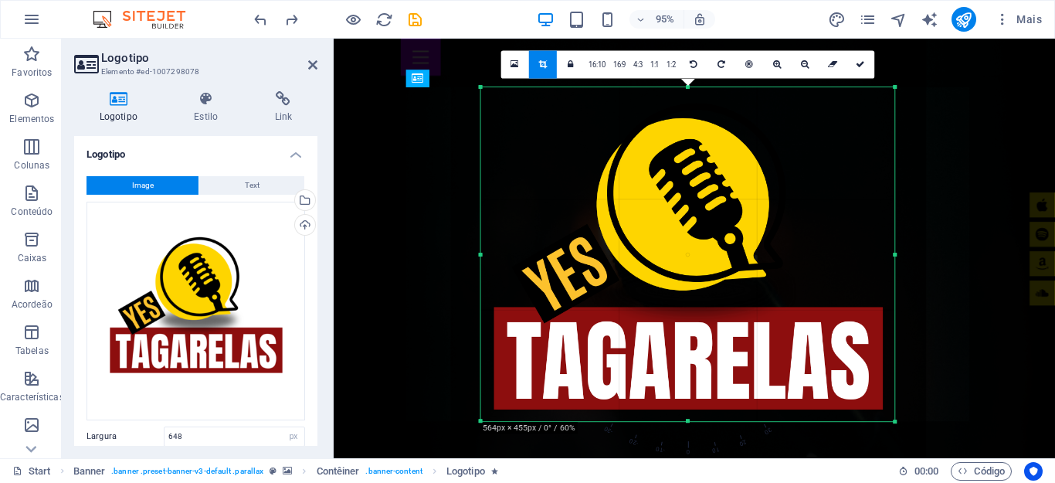
drag, startPoint x: 466, startPoint y: 255, endPoint x: 498, endPoint y: 252, distance: 31.8
click at [498, 252] on div "180 170 160 150 140 130 120 110 100 90 80 70 60 50 40 30 20 10 0 -10 -20 -30 -4…" at bounding box center [688, 254] width 414 height 334
click at [416, 19] on icon "save" at bounding box center [415, 20] width 18 height 18
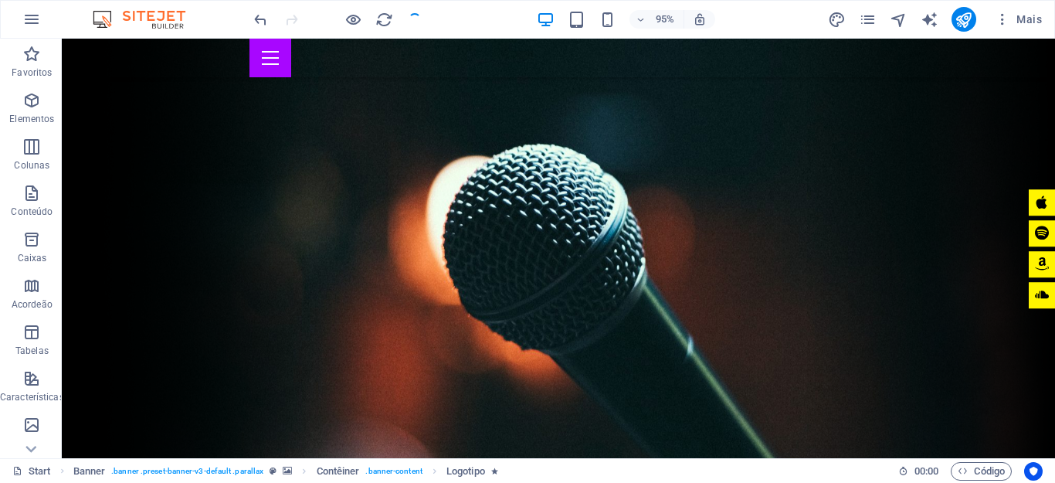
checkbox input "false"
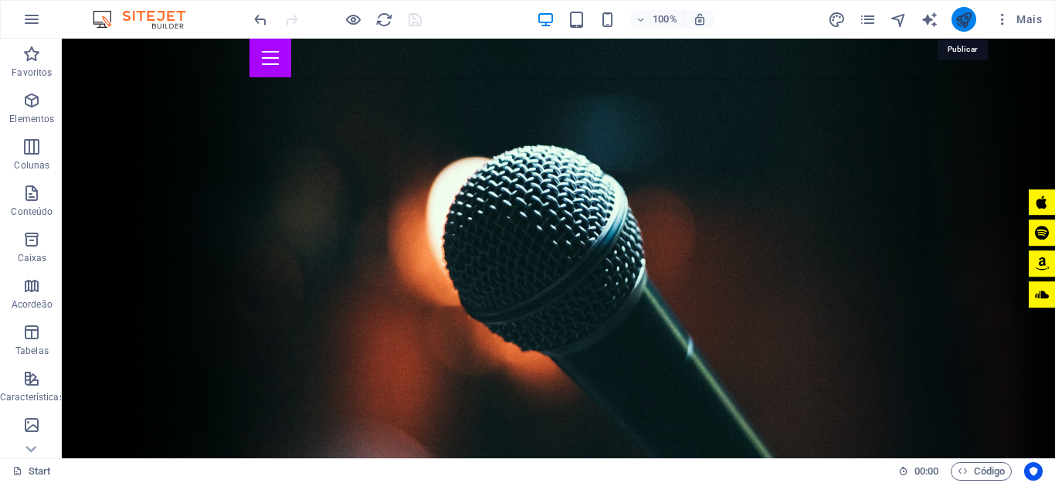
click at [961, 11] on icon "publish" at bounding box center [963, 20] width 18 height 18
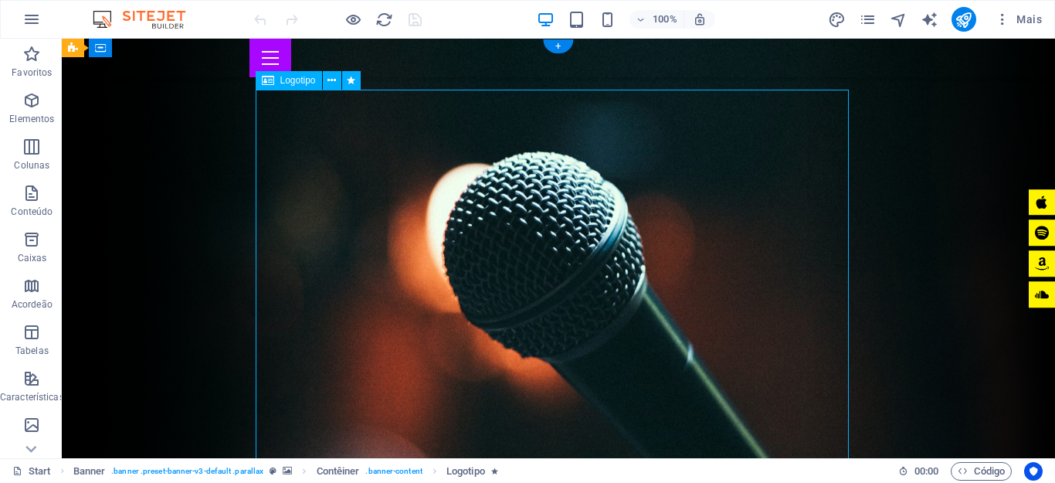
select select "px"
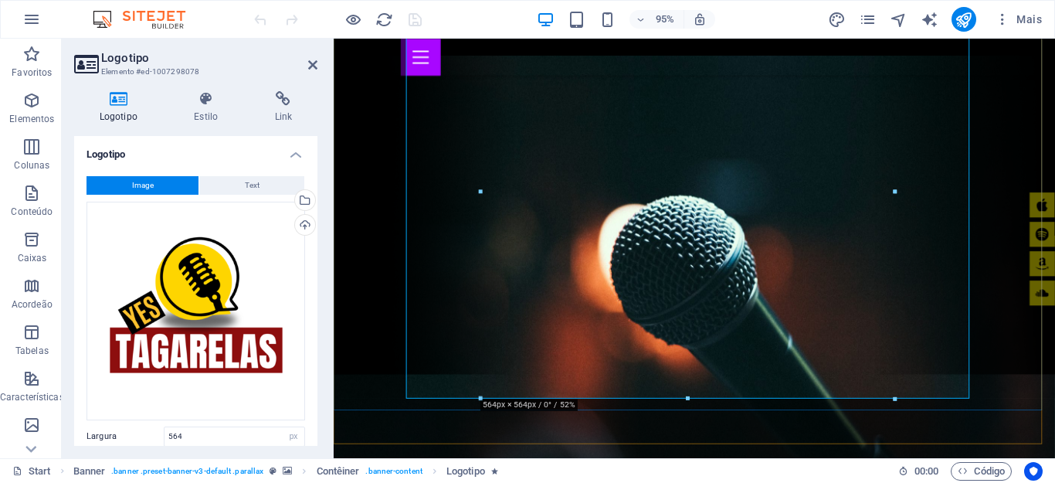
scroll to position [154, 0]
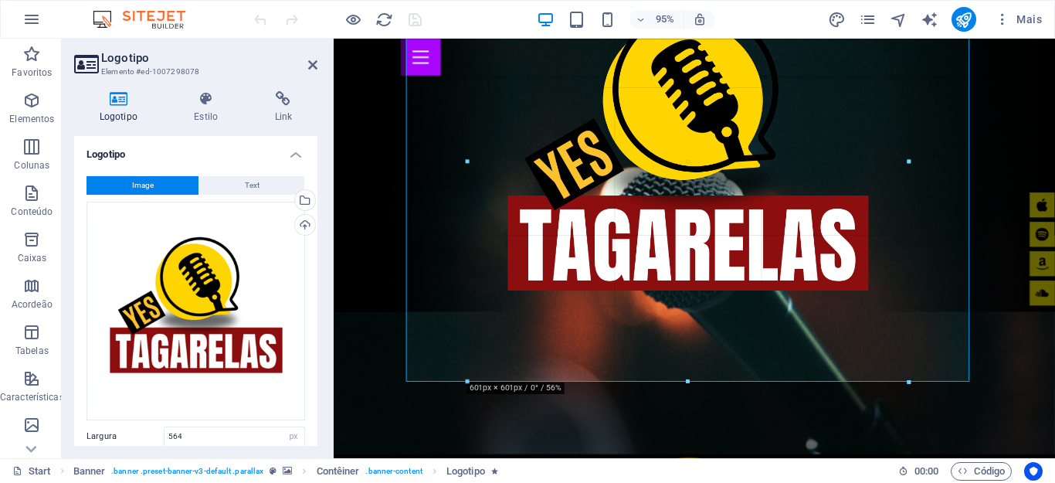
drag, startPoint x: 690, startPoint y: 354, endPoint x: 388, endPoint y: 348, distance: 302.0
type input "601"
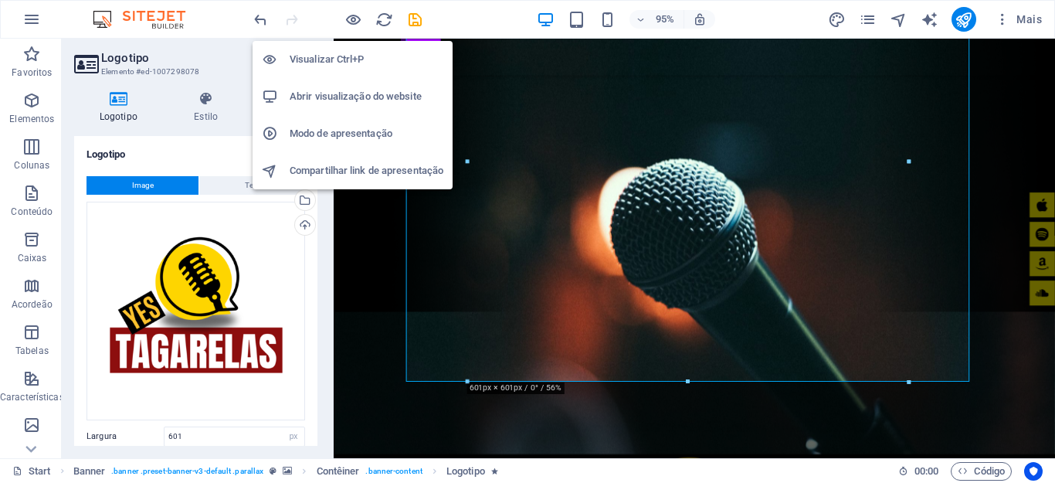
click at [347, 57] on h6 "Visualizar Ctrl+P" at bounding box center [367, 59] width 154 height 19
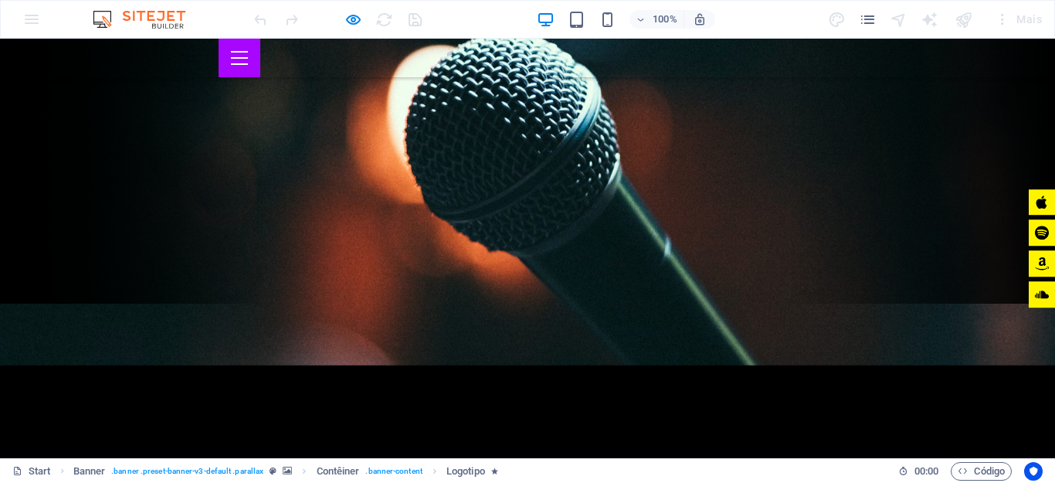
scroll to position [0, 0]
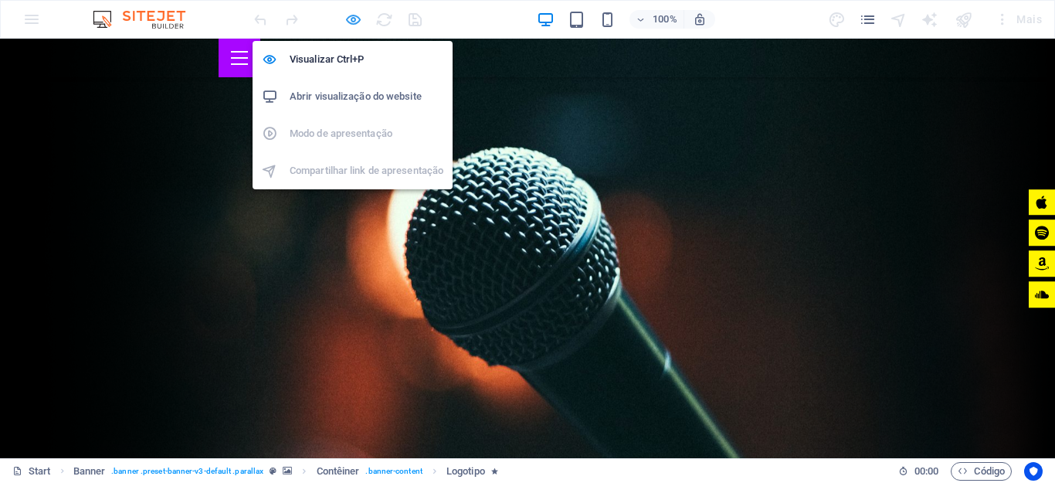
click at [347, 22] on icon "button" at bounding box center [353, 20] width 18 height 18
select select "px"
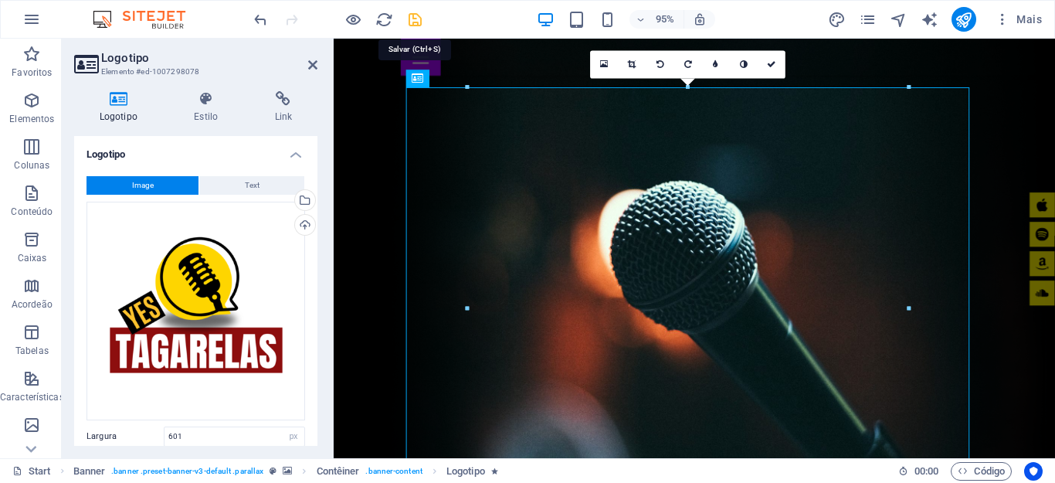
click at [408, 22] on icon "save" at bounding box center [415, 20] width 18 height 18
select select "px"
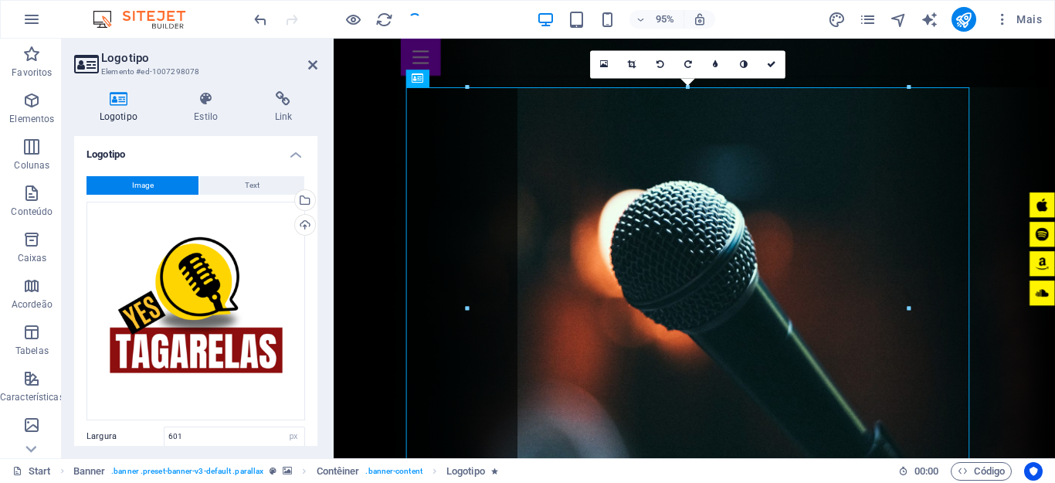
checkbox input "false"
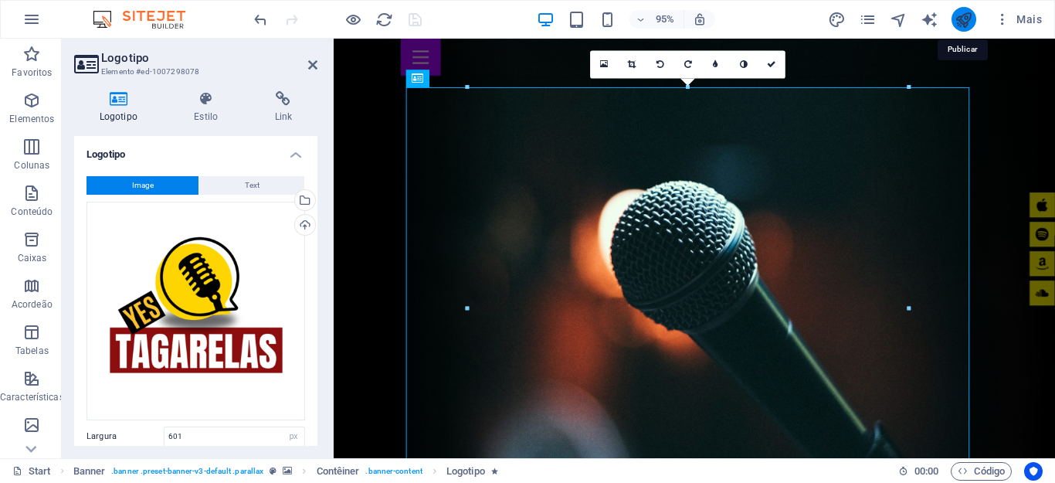
click at [964, 18] on icon "publish" at bounding box center [963, 20] width 18 height 18
select select "px"
